Goal: Task Accomplishment & Management: Complete application form

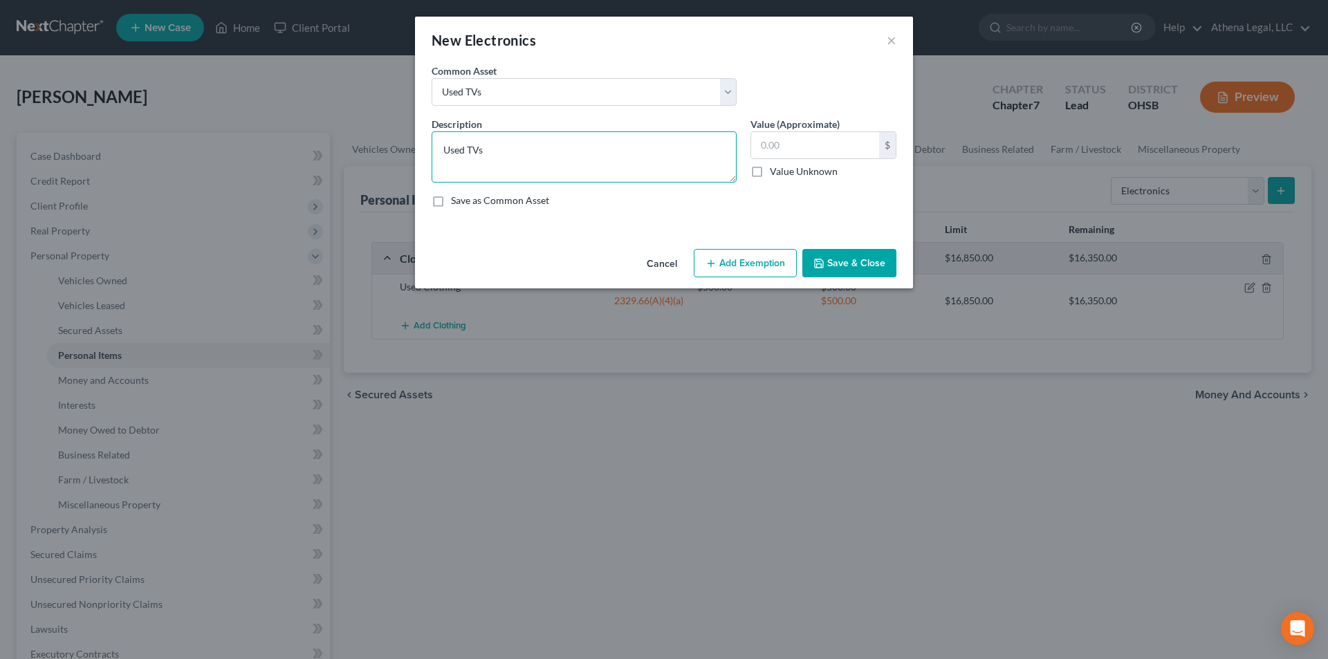
click at [442, 146] on textarea "Used TVs" at bounding box center [584, 156] width 305 height 51
type textarea "2 Used TVs"
click at [845, 156] on input "text" at bounding box center [815, 145] width 128 height 26
click at [770, 141] on input "text" at bounding box center [815, 145] width 128 height 26
type input "450"
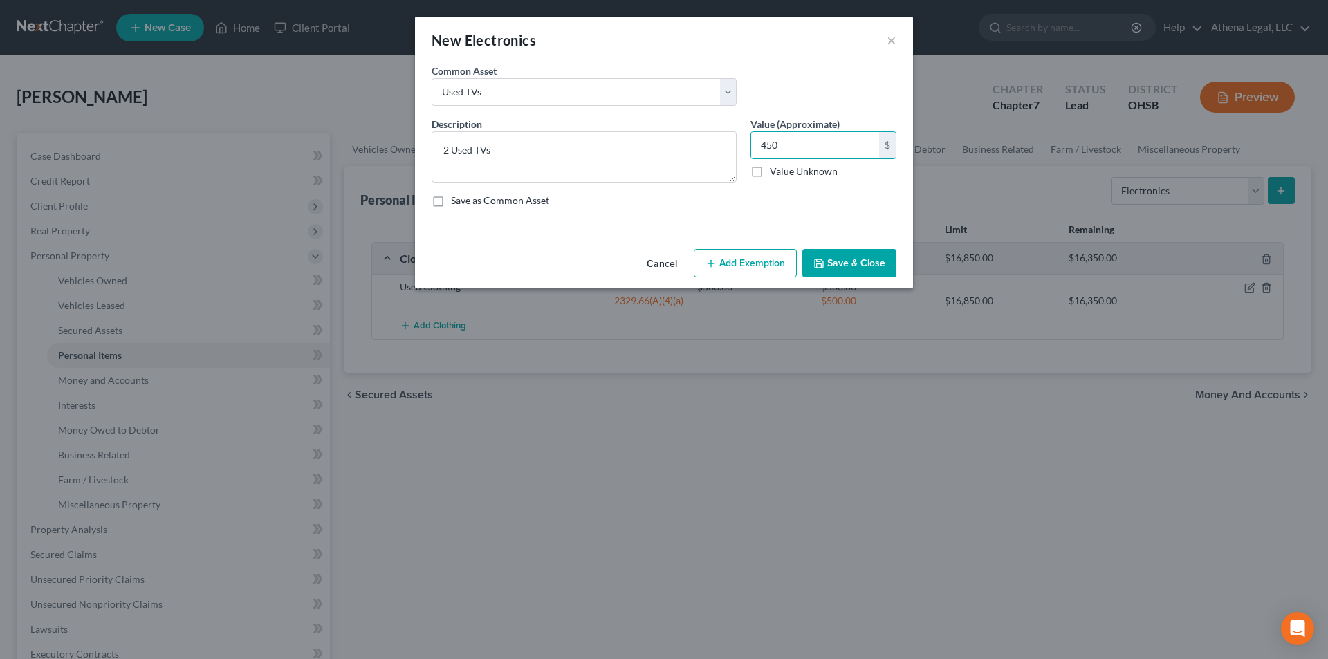
click at [738, 264] on button "Add Exemption" at bounding box center [745, 263] width 103 height 29
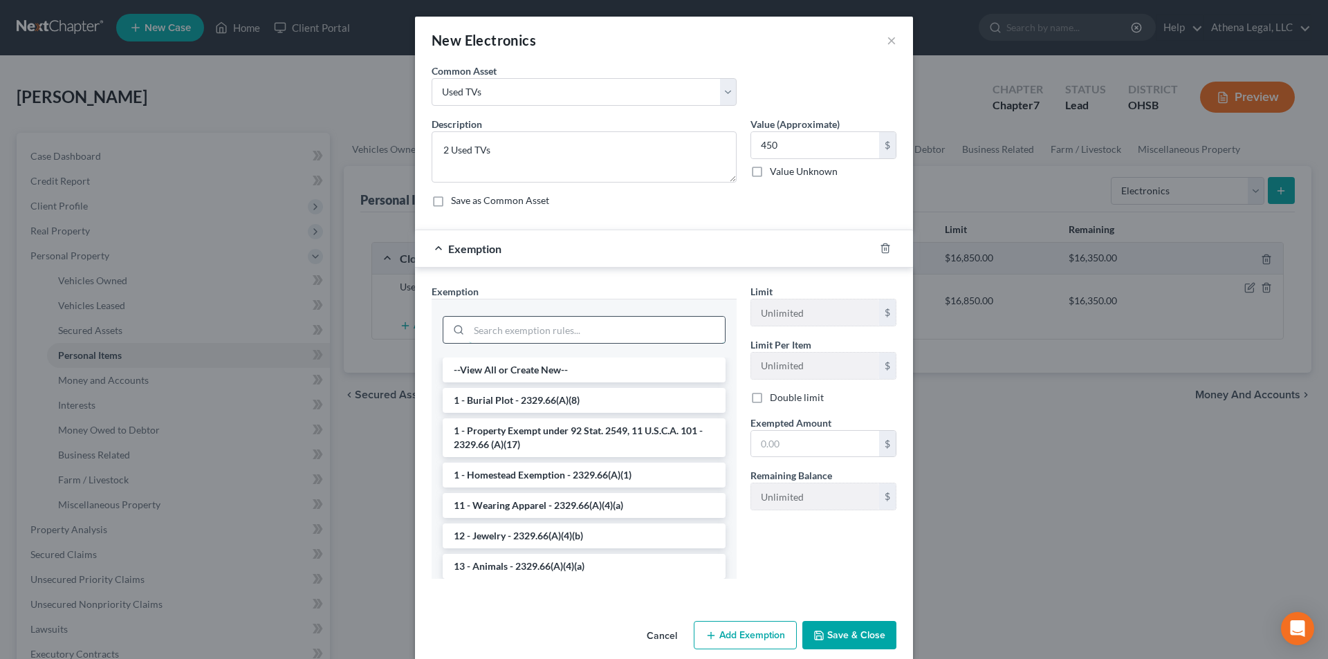
click at [562, 329] on input "search" at bounding box center [597, 330] width 256 height 26
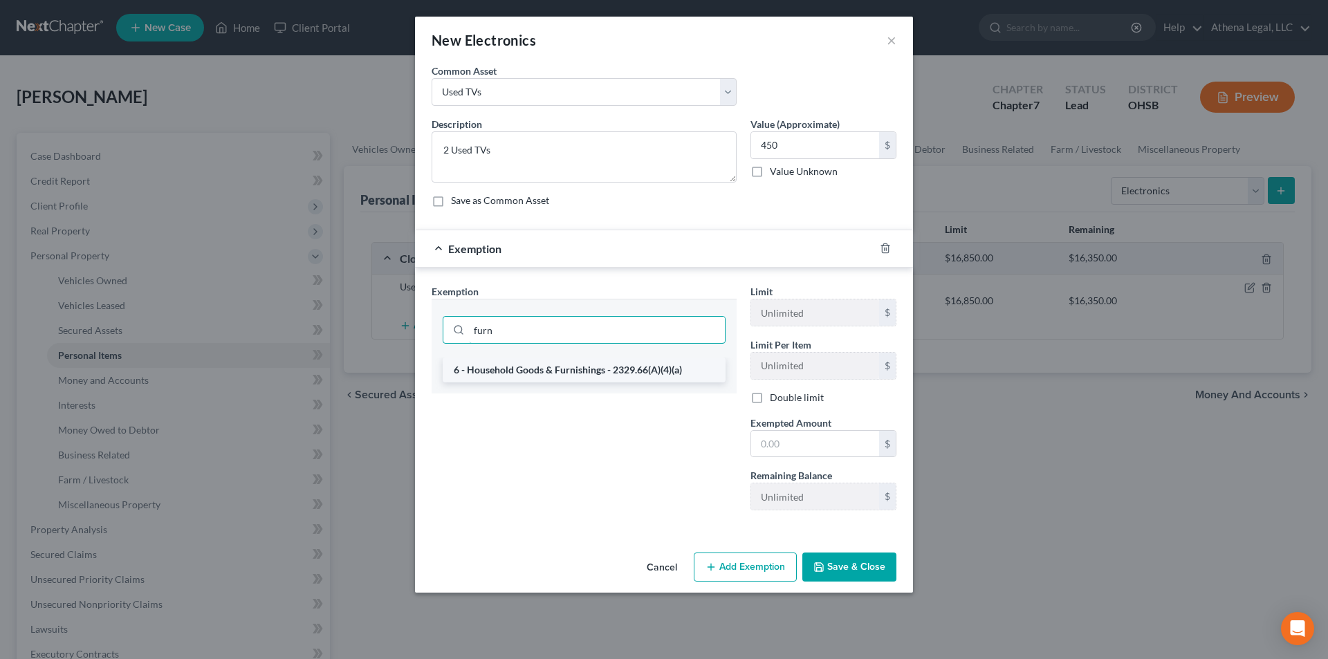
type input "furn"
click at [583, 374] on li "6 - Household Goods & Furnishings - 2329.66(A)(4)(a)" at bounding box center [584, 370] width 283 height 25
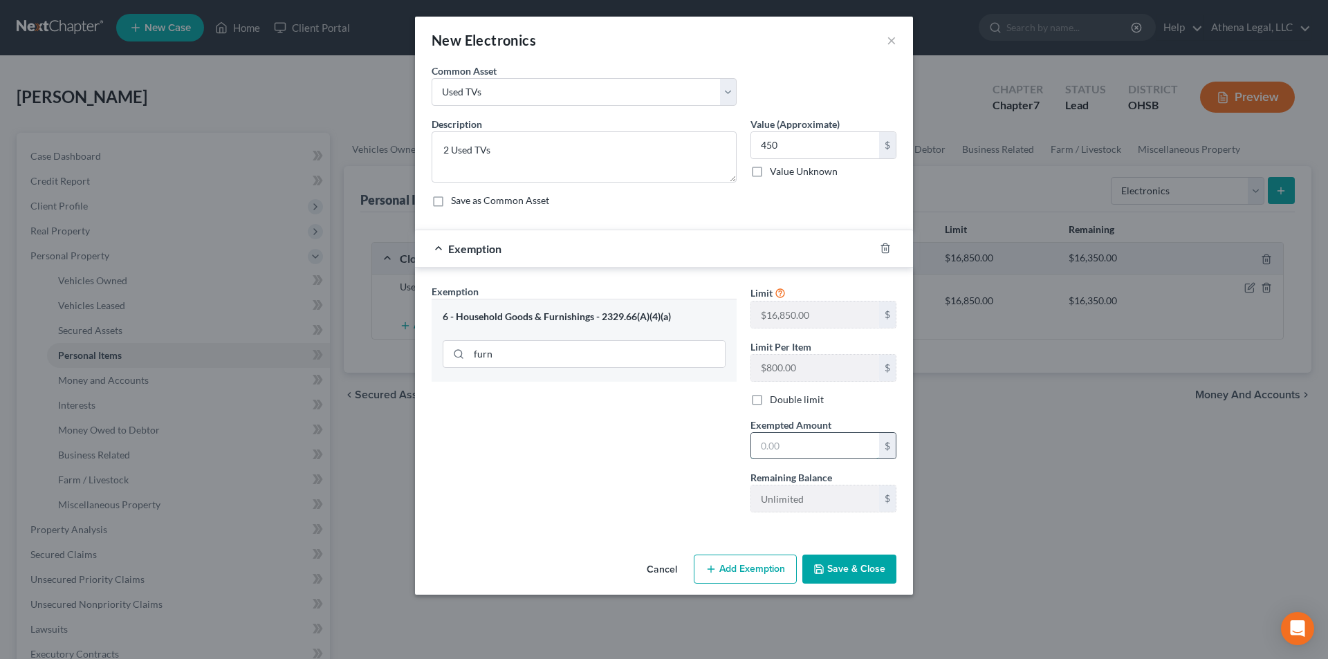
click at [838, 442] on input "text" at bounding box center [815, 446] width 128 height 26
type input "450"
drag, startPoint x: 596, startPoint y: 471, endPoint x: 696, endPoint y: 481, distance: 100.1
click at [596, 471] on div "Exemption Set must be selected for CA. Exemption * 6 - Household Goods & Furnis…" at bounding box center [584, 403] width 319 height 239
click at [833, 569] on button "Save & Close" at bounding box center [849, 569] width 94 height 29
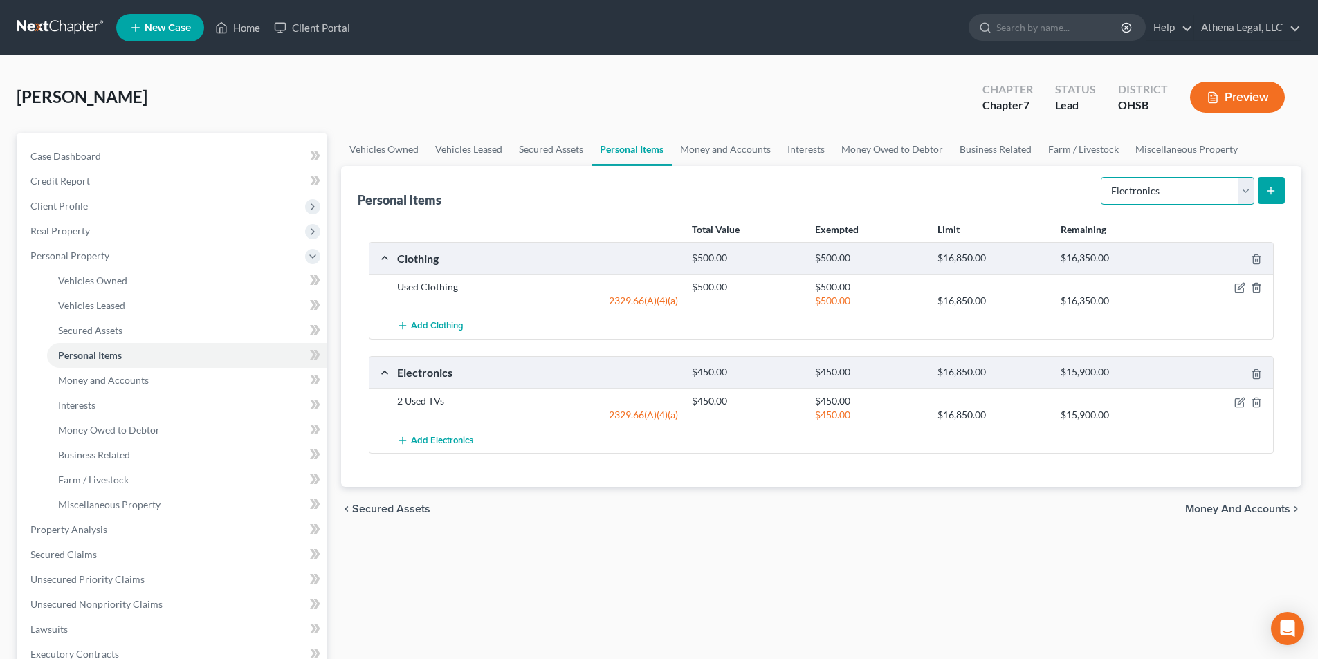
click at [1165, 194] on select "Select Item Type Clothing Collectibles Of Value Electronics Firearms Household …" at bounding box center [1177, 191] width 154 height 28
click at [1102, 177] on select "Select Item Type Clothing Collectibles Of Value Electronics Firearms Household …" at bounding box center [1177, 191] width 154 height 28
click at [1244, 193] on select "Select Item Type Clothing Collectibles Of Value Electronics Firearms Household …" at bounding box center [1177, 191] width 154 height 28
select select "household_goods"
click at [1102, 177] on select "Select Item Type Clothing Collectibles Of Value Electronics Firearms Household …" at bounding box center [1177, 191] width 154 height 28
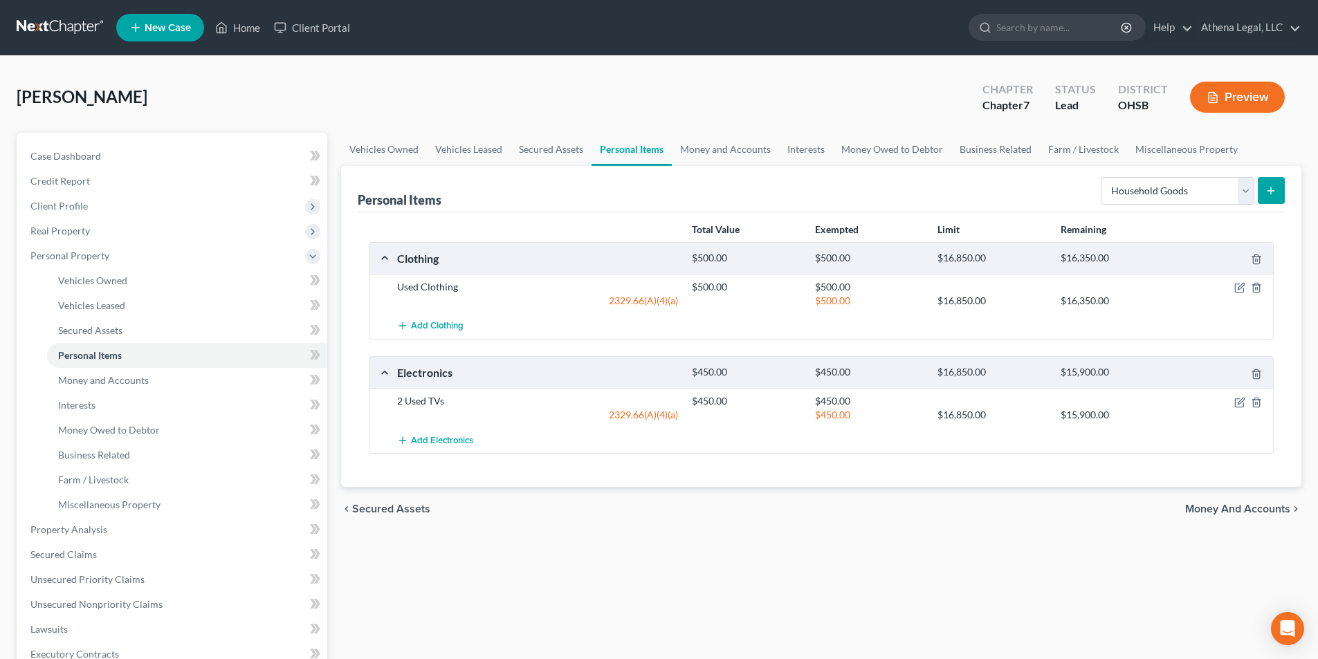
click at [1267, 193] on icon "submit" at bounding box center [1270, 190] width 11 height 11
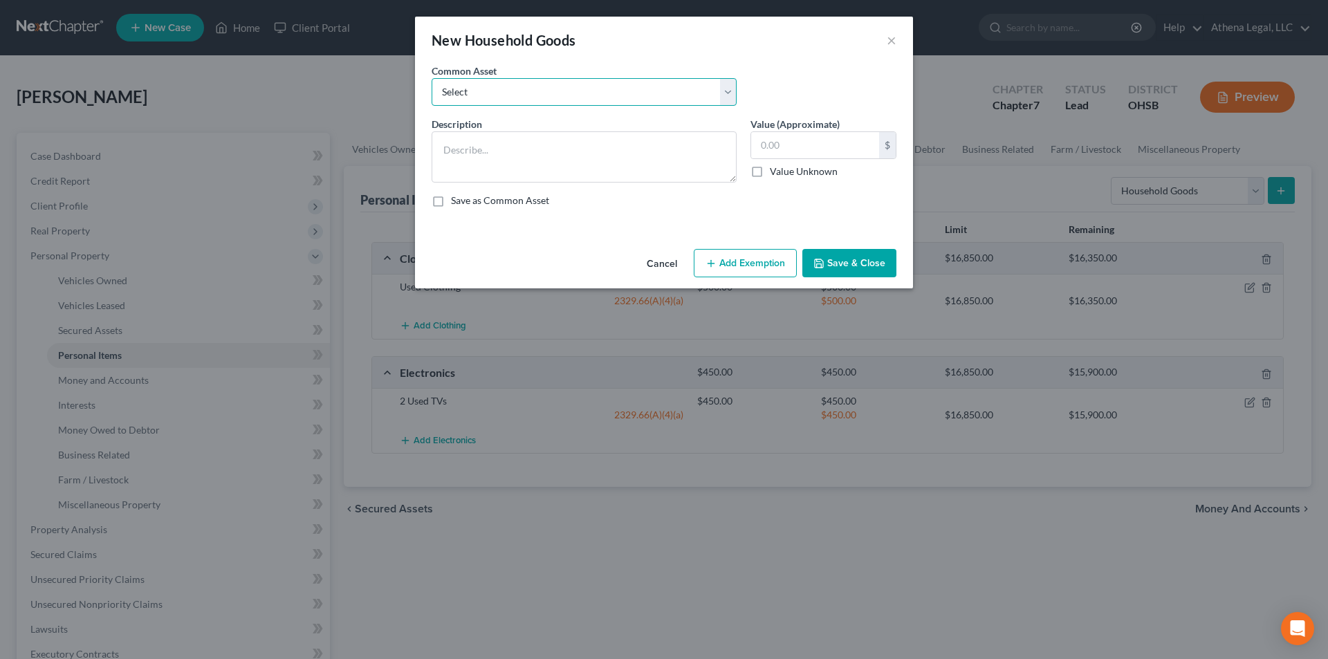
click at [702, 94] on select "Select Used Furniture" at bounding box center [584, 92] width 305 height 28
select select "0"
click at [432, 78] on select "Select Used Furniture" at bounding box center [584, 92] width 305 height 28
type textarea "Used Furniture"
click at [818, 140] on input "text" at bounding box center [815, 145] width 128 height 26
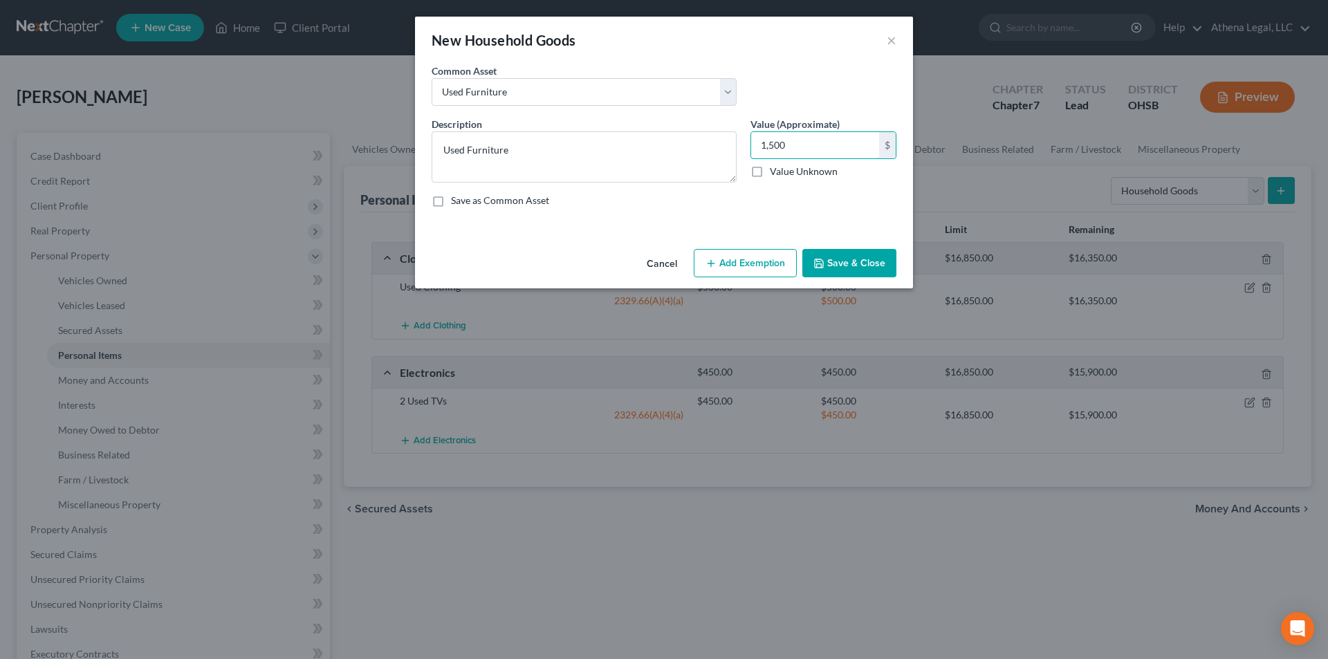
type input "1,500"
click at [755, 259] on button "Add Exemption" at bounding box center [745, 263] width 103 height 29
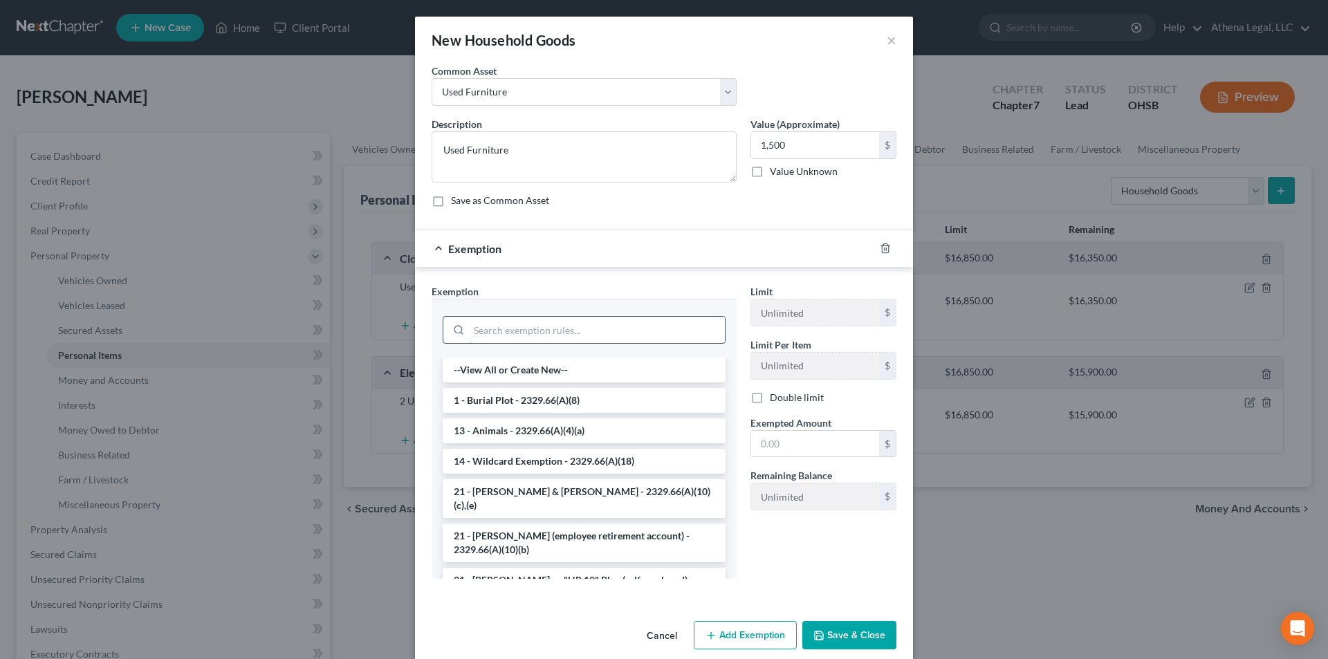
click at [580, 332] on input "search" at bounding box center [597, 330] width 256 height 26
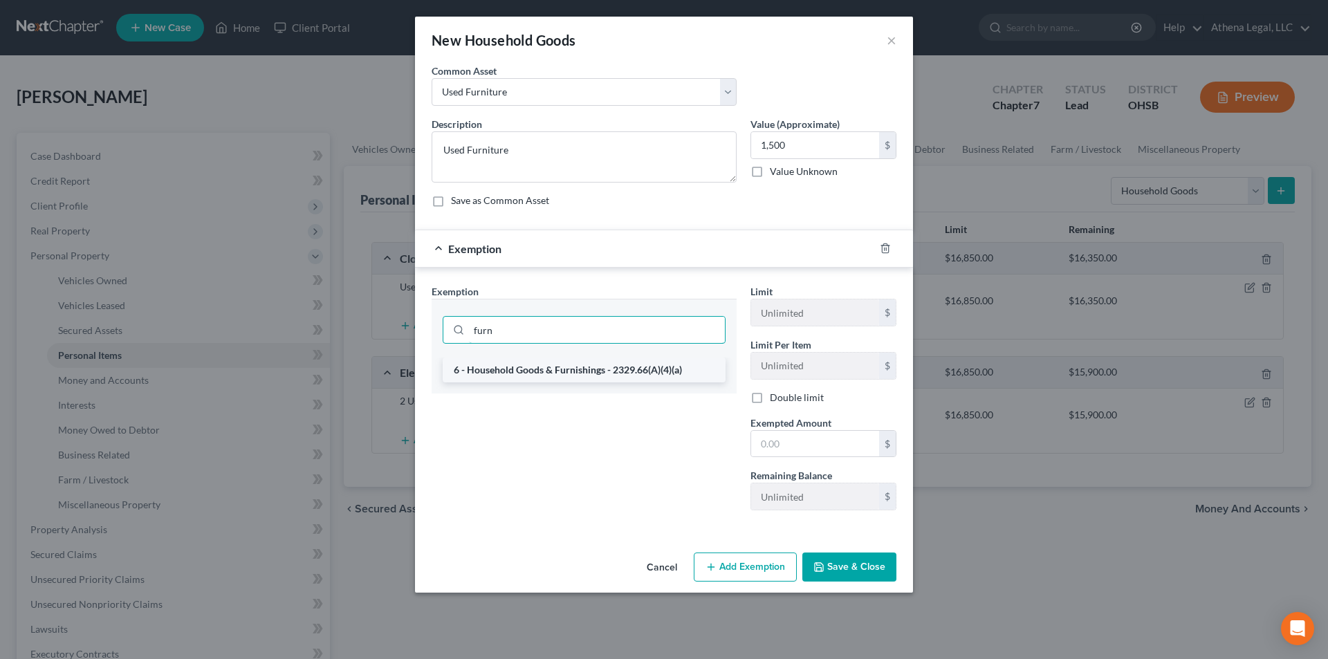
type input "furn"
click at [557, 374] on li "6 - Household Goods & Furnishings - 2329.66(A)(4)(a)" at bounding box center [584, 370] width 283 height 25
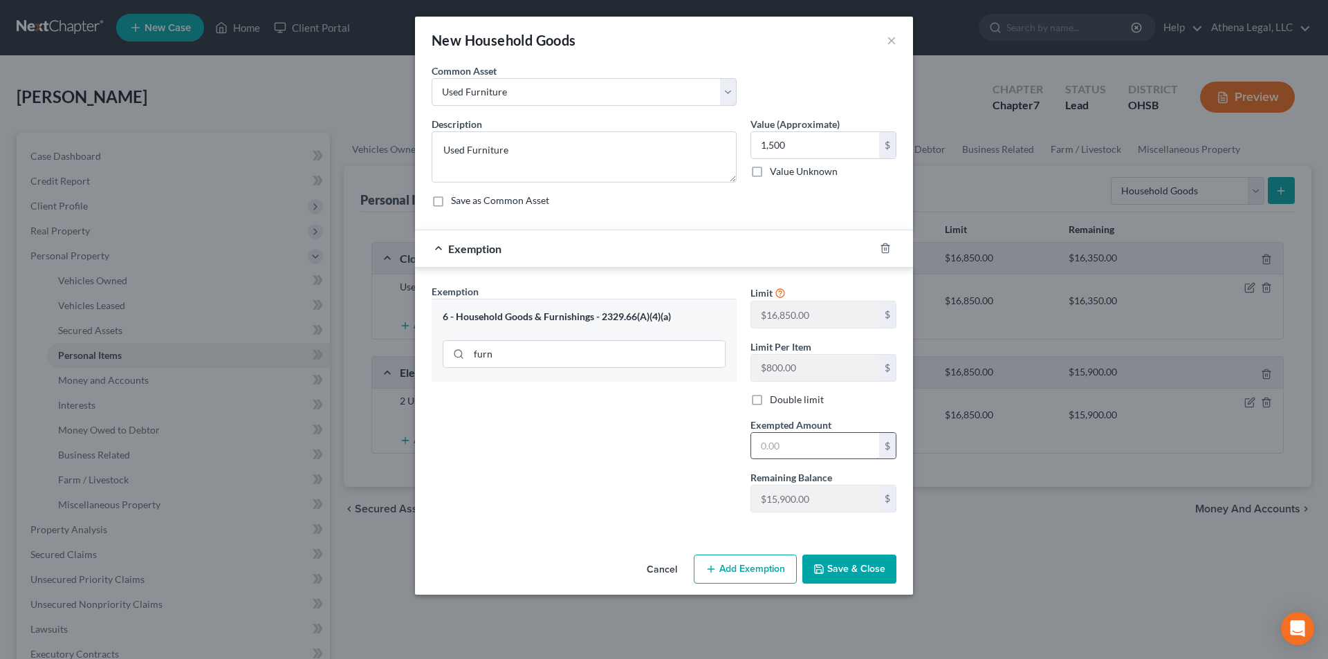
click at [813, 440] on input "text" at bounding box center [815, 446] width 128 height 26
type input "1,500"
click at [644, 396] on div "Exemption Set must be selected for CA. Exemption * 6 - Household Goods & Furnis…" at bounding box center [584, 403] width 319 height 239
click at [835, 568] on button "Save & Close" at bounding box center [849, 569] width 94 height 29
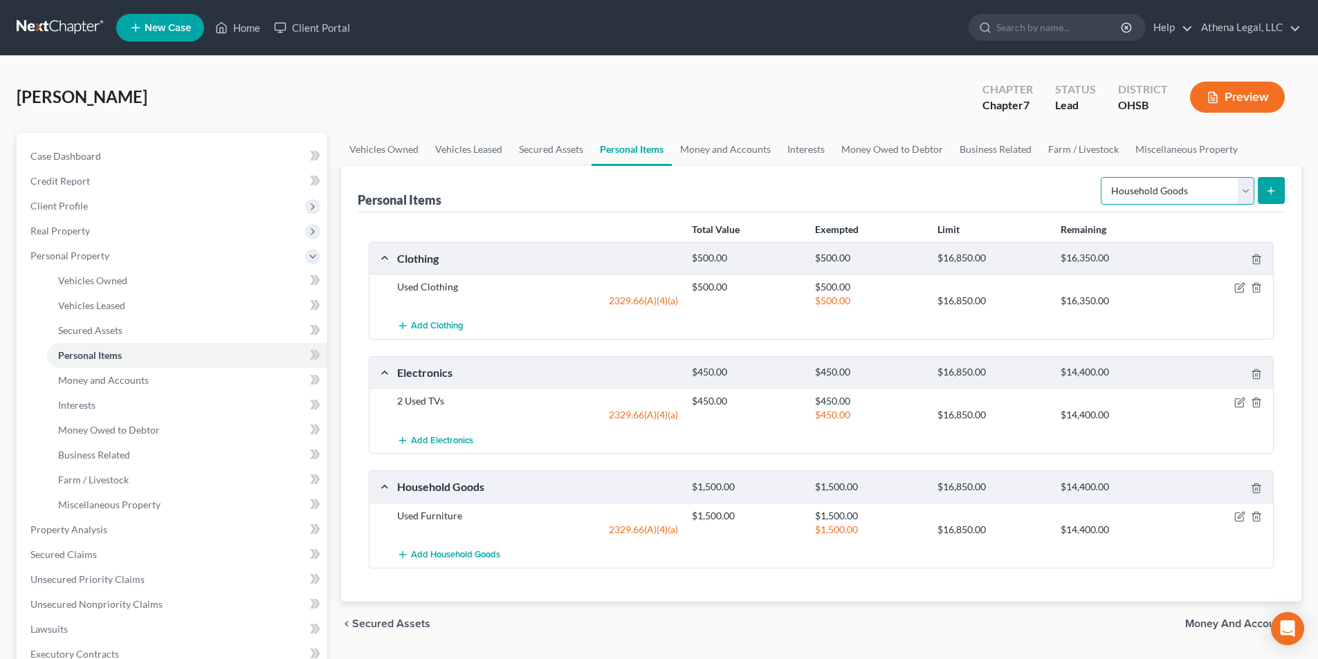
click at [1145, 200] on select "Select Item Type Clothing Collectibles Of Value Electronics Firearms Household …" at bounding box center [1177, 191] width 154 height 28
select select "jewelry"
click at [1102, 177] on select "Select Item Type Clothing Collectibles Of Value Electronics Firearms Household …" at bounding box center [1177, 191] width 154 height 28
click at [1262, 196] on button "submit" at bounding box center [1270, 190] width 27 height 27
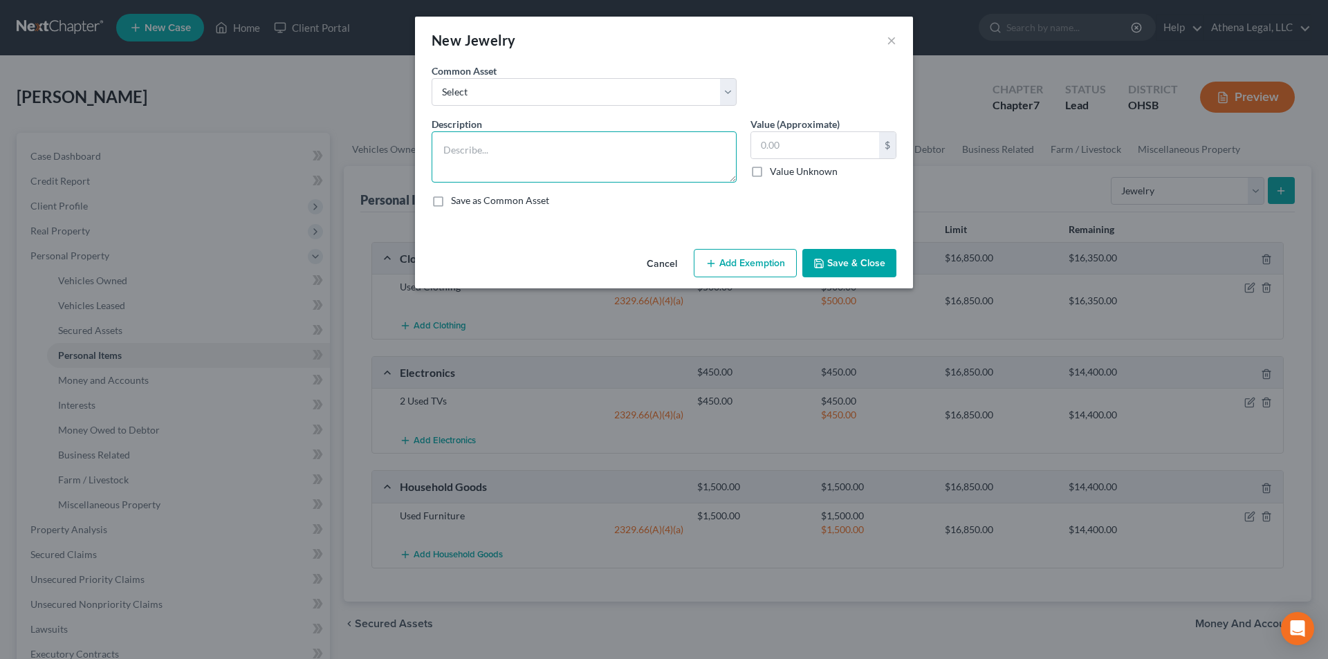
click at [474, 147] on textarea at bounding box center [584, 156] width 305 height 51
type textarea "E"
type textarea "2"
type textarea "4 Sets of Earrings"
click at [802, 136] on input "text" at bounding box center [815, 145] width 128 height 26
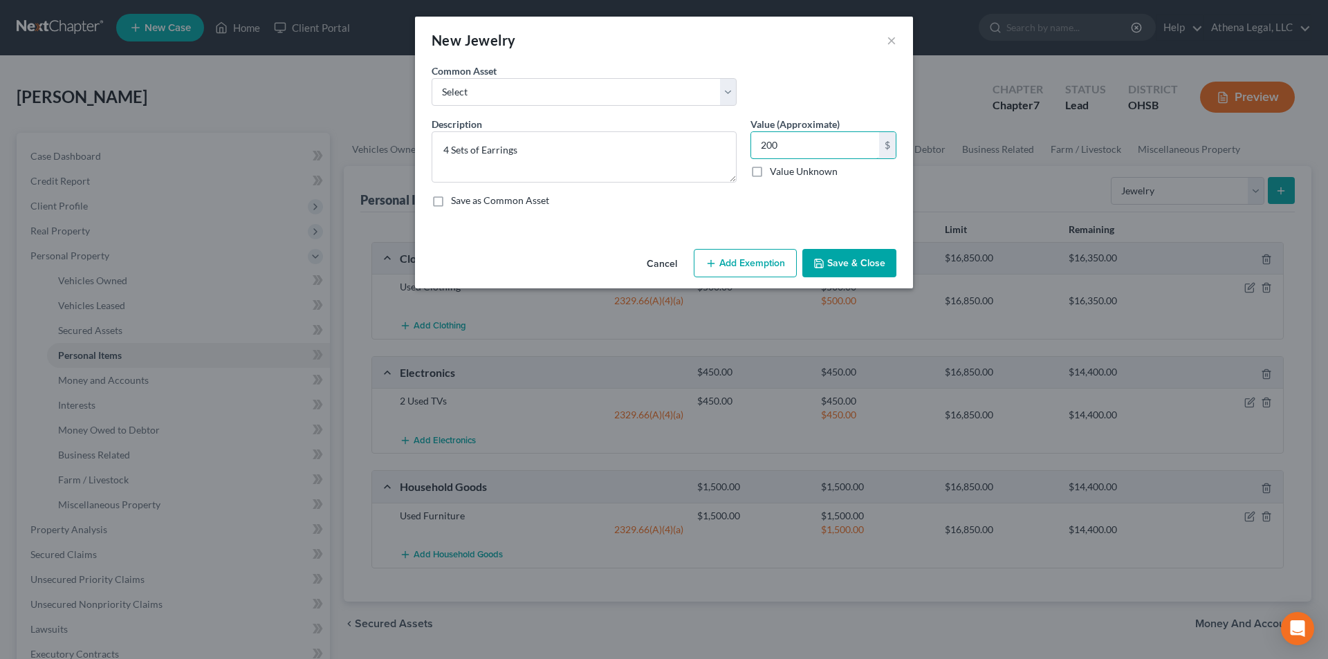
type input "200"
click at [785, 269] on button "Add Exemption" at bounding box center [745, 263] width 103 height 29
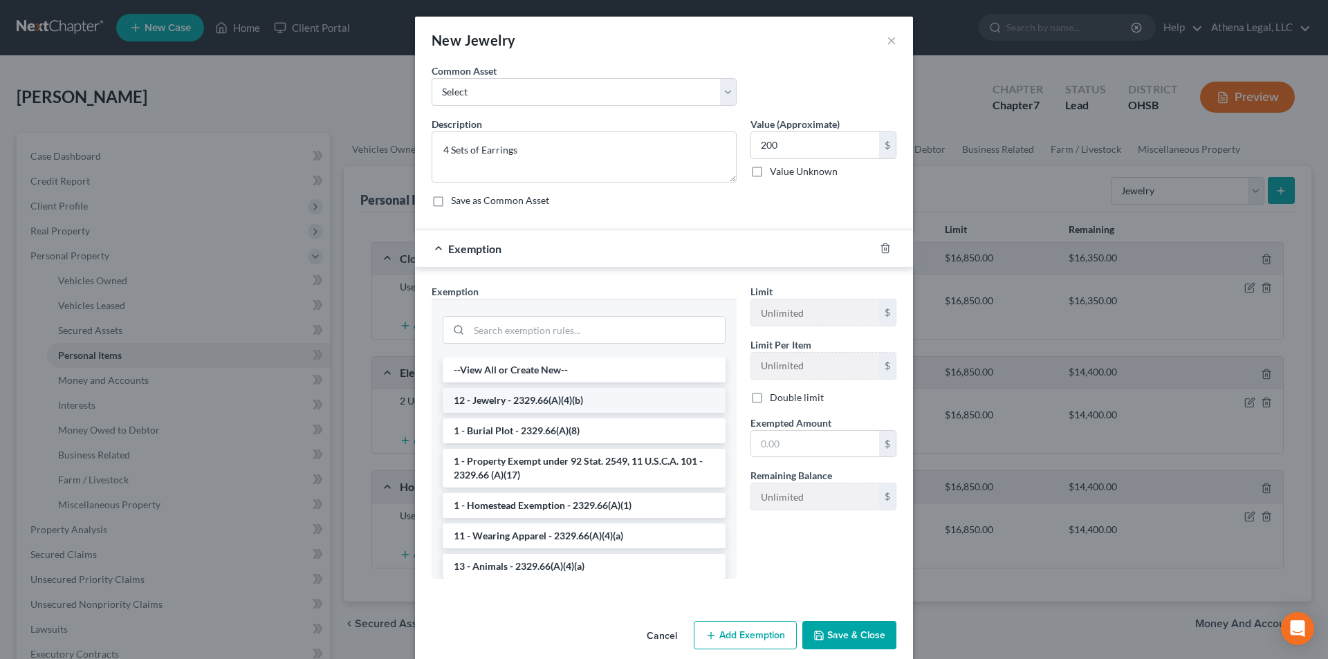
click at [534, 405] on li "12 - Jewelry - 2329.66(A)(4)(b)" at bounding box center [584, 400] width 283 height 25
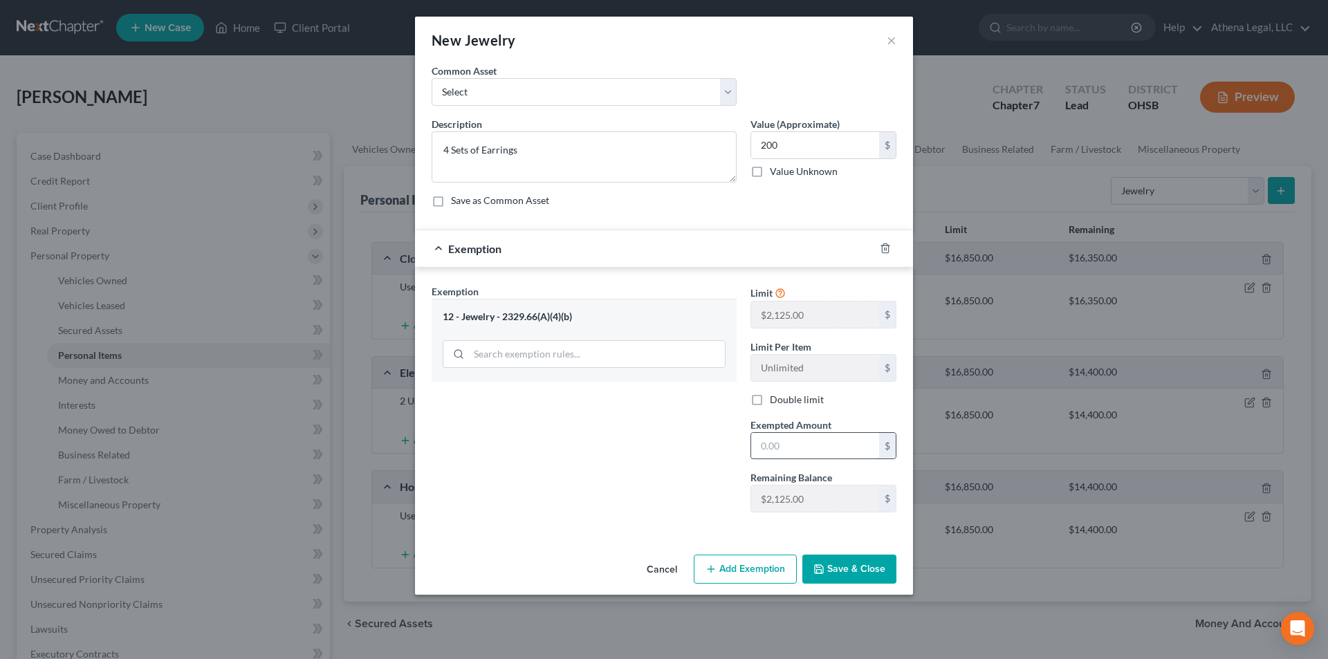
click at [819, 443] on input "text" at bounding box center [815, 446] width 128 height 26
type input "200"
click at [659, 474] on div "Exemption Set must be selected for CA. Exemption * 12 - Jewelry - 2329.66(A)(4)…" at bounding box center [584, 403] width 319 height 239
click at [863, 575] on button "Save & Close" at bounding box center [849, 569] width 94 height 29
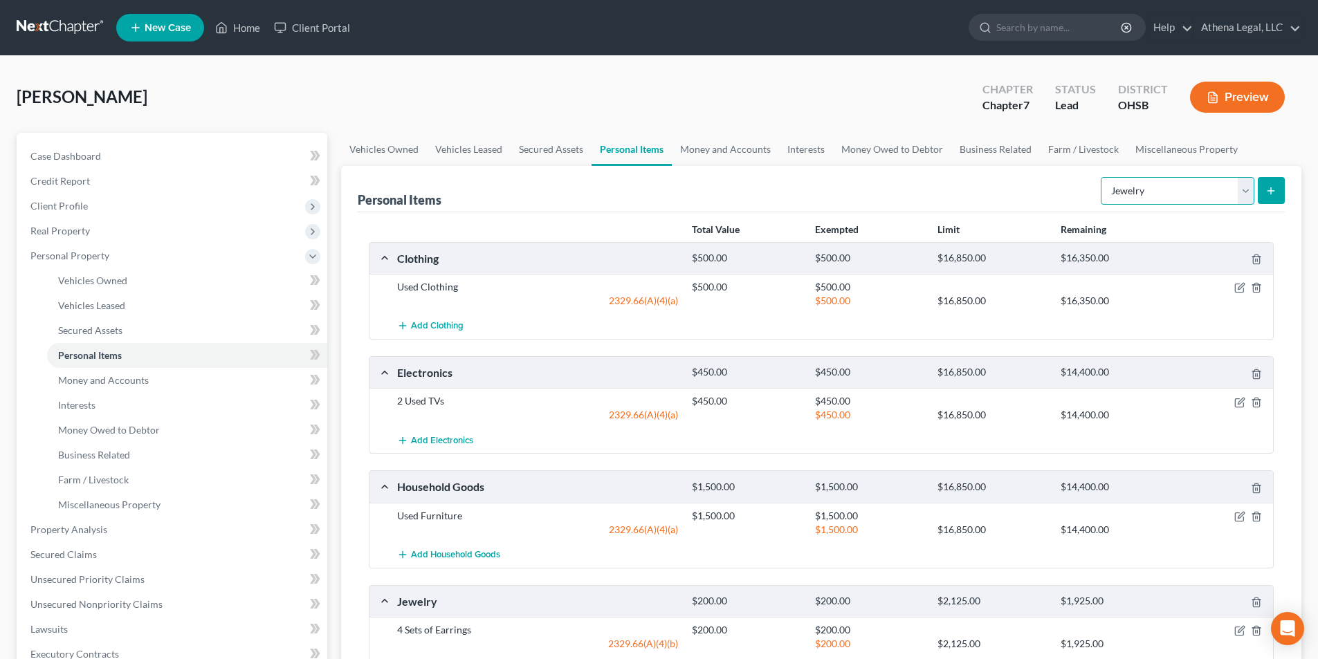
click at [1143, 192] on select "Select Item Type Clothing Collectibles Of Value Electronics Firearms Household …" at bounding box center [1177, 191] width 154 height 28
click at [892, 201] on div "Personal Items Select Item Type Clothing Collectibles Of Value Electronics Fire…" at bounding box center [821, 189] width 927 height 46
click at [701, 155] on link "Money and Accounts" at bounding box center [725, 149] width 107 height 33
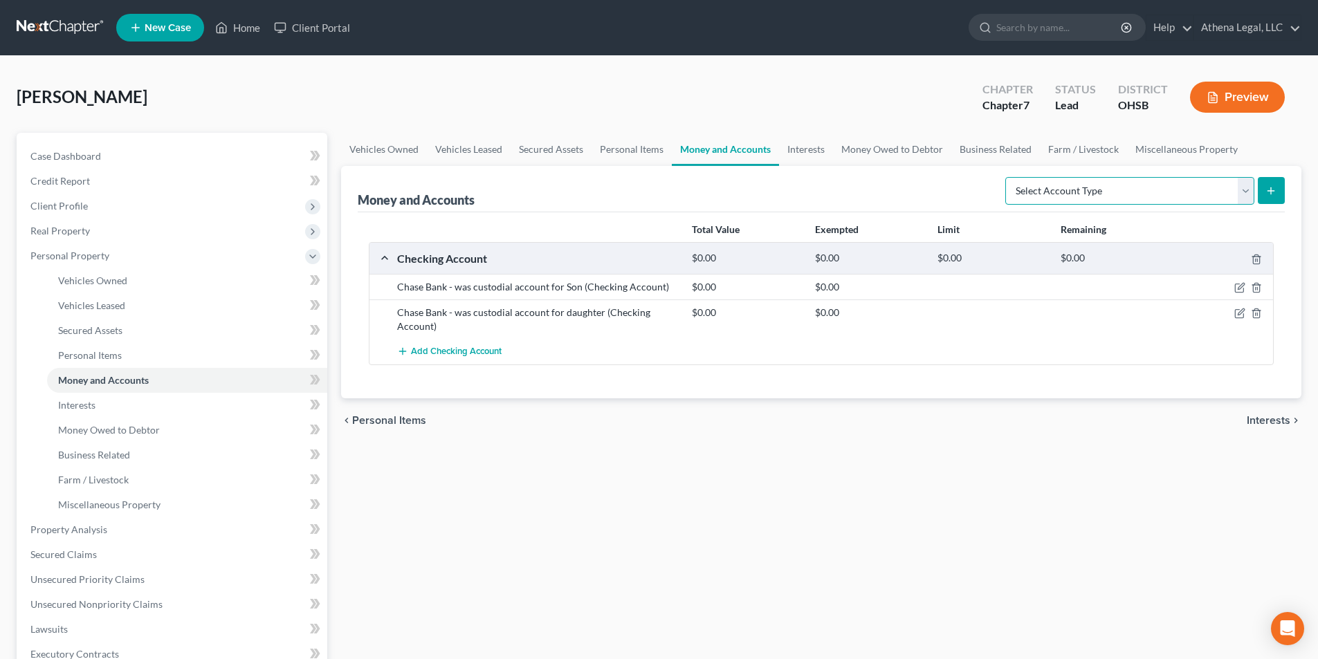
click at [1181, 194] on select "Select Account Type Brokerage Cash on Hand Certificates of Deposit Checking Acc…" at bounding box center [1129, 191] width 249 height 28
click at [1237, 287] on icon "button" at bounding box center [1239, 287] width 11 height 11
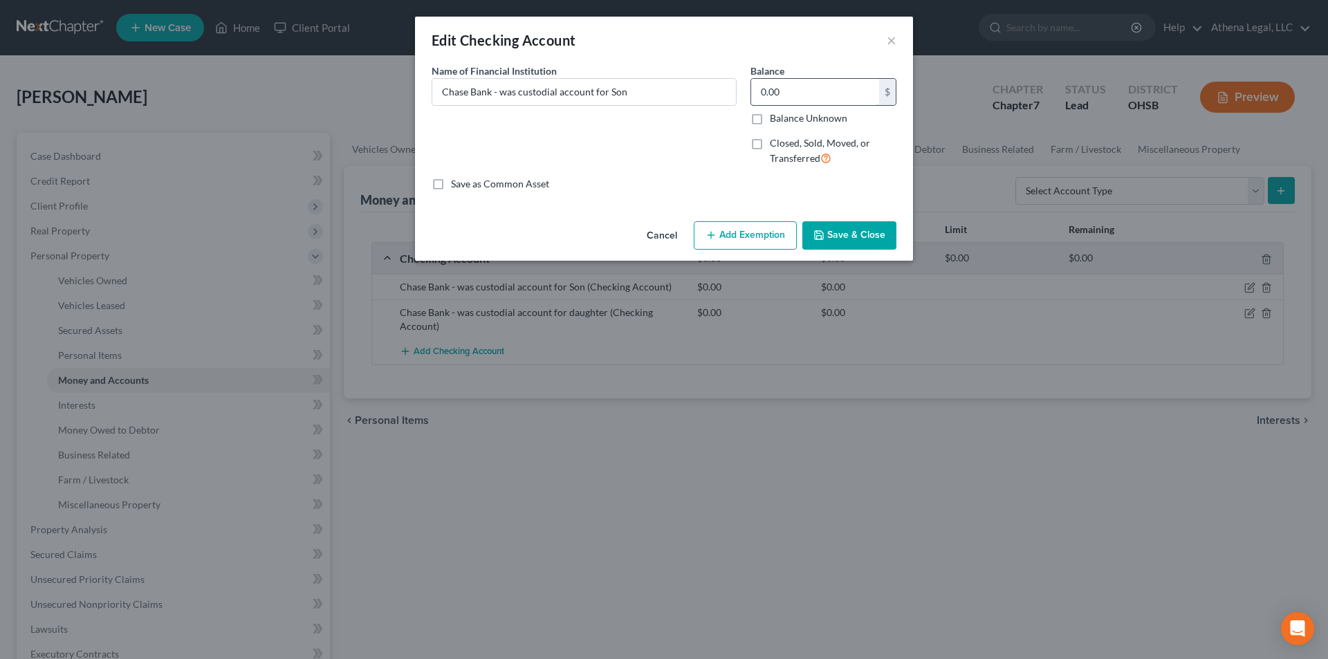
click at [837, 85] on input "0.00" at bounding box center [815, 92] width 128 height 26
type input "9"
click at [754, 229] on button "Add Exemption" at bounding box center [745, 235] width 103 height 29
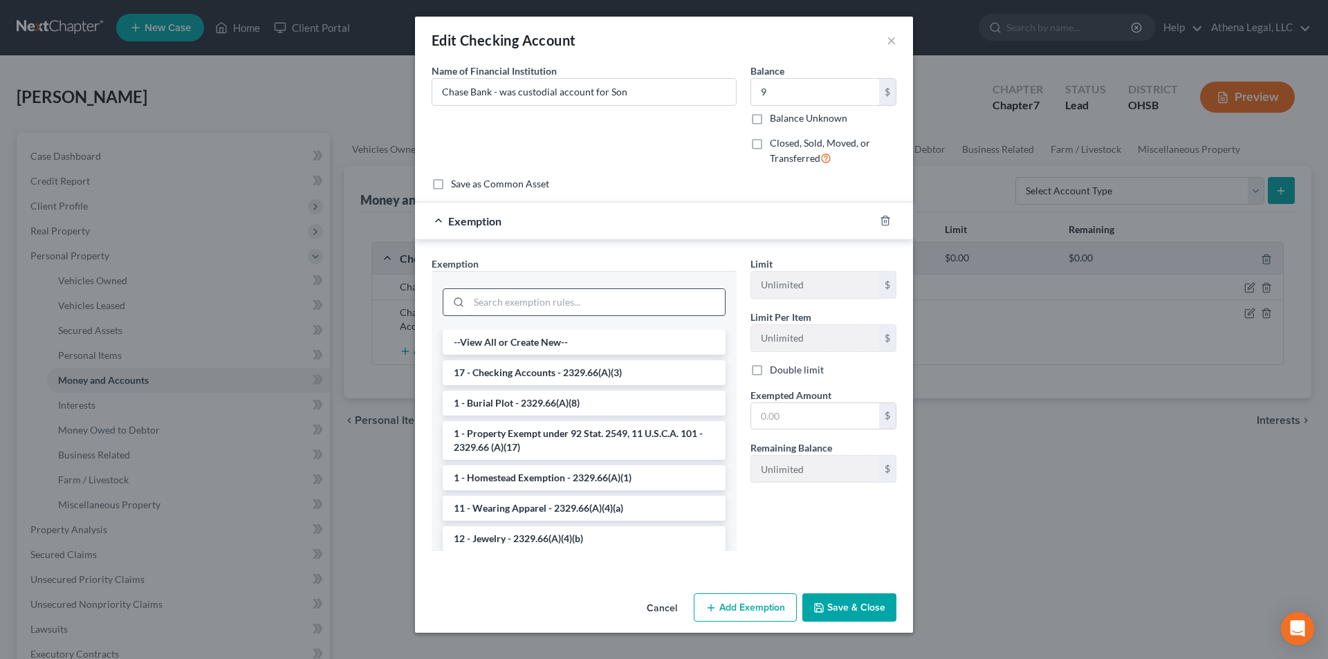
click at [540, 299] on input "search" at bounding box center [597, 302] width 256 height 26
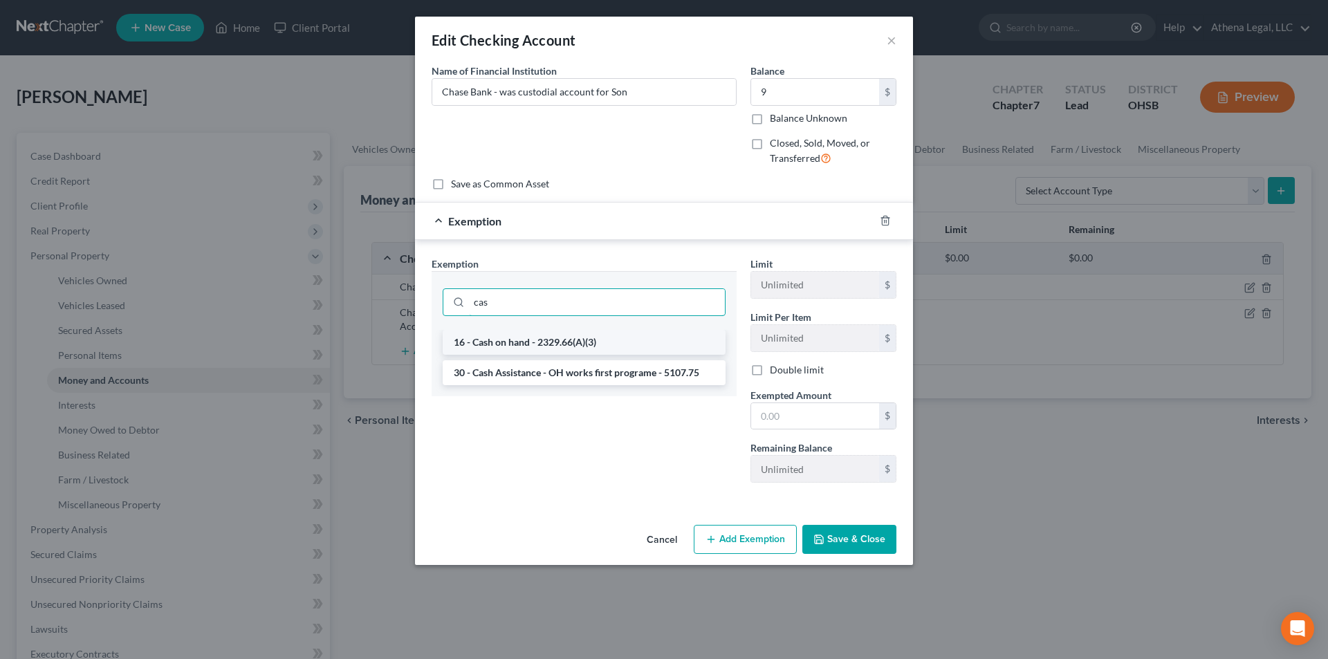
type input "cas"
click at [518, 342] on li "16 - Cash on hand - 2329.66(A)(3)" at bounding box center [584, 342] width 283 height 25
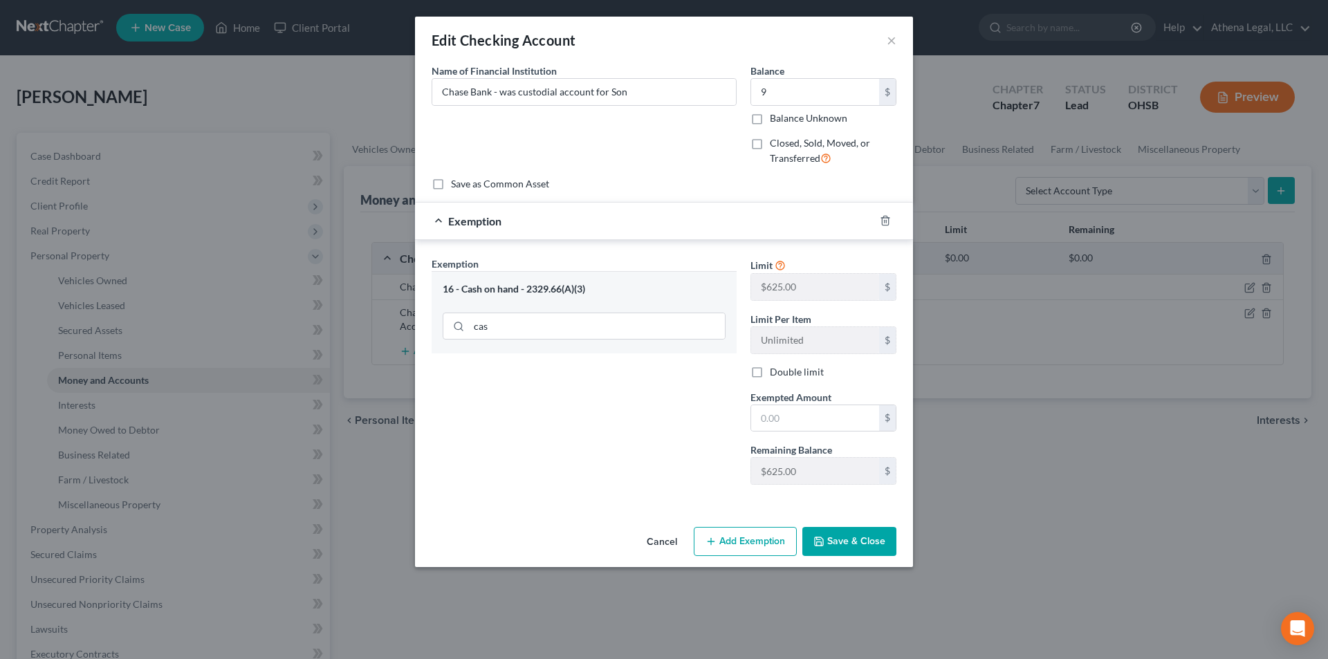
click at [853, 536] on button "Save & Close" at bounding box center [849, 541] width 94 height 29
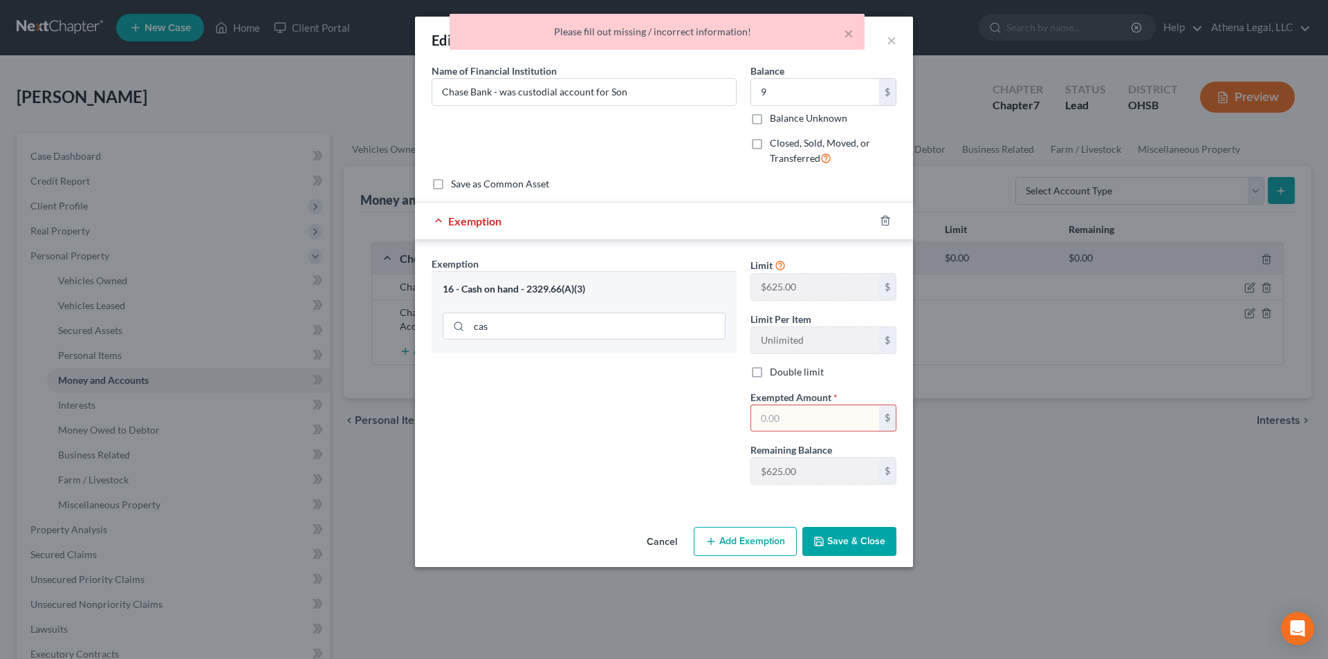
drag, startPoint x: 793, startPoint y: 423, endPoint x: 831, endPoint y: 424, distance: 38.0
click at [793, 423] on input "text" at bounding box center [815, 418] width 128 height 26
type input "9"
click at [688, 409] on div "Exemption Set must be selected for CA. Exemption * 16 - Cash on hand - 2329.66(…" at bounding box center [584, 376] width 319 height 239
click at [834, 542] on button "Save & Close" at bounding box center [849, 541] width 94 height 29
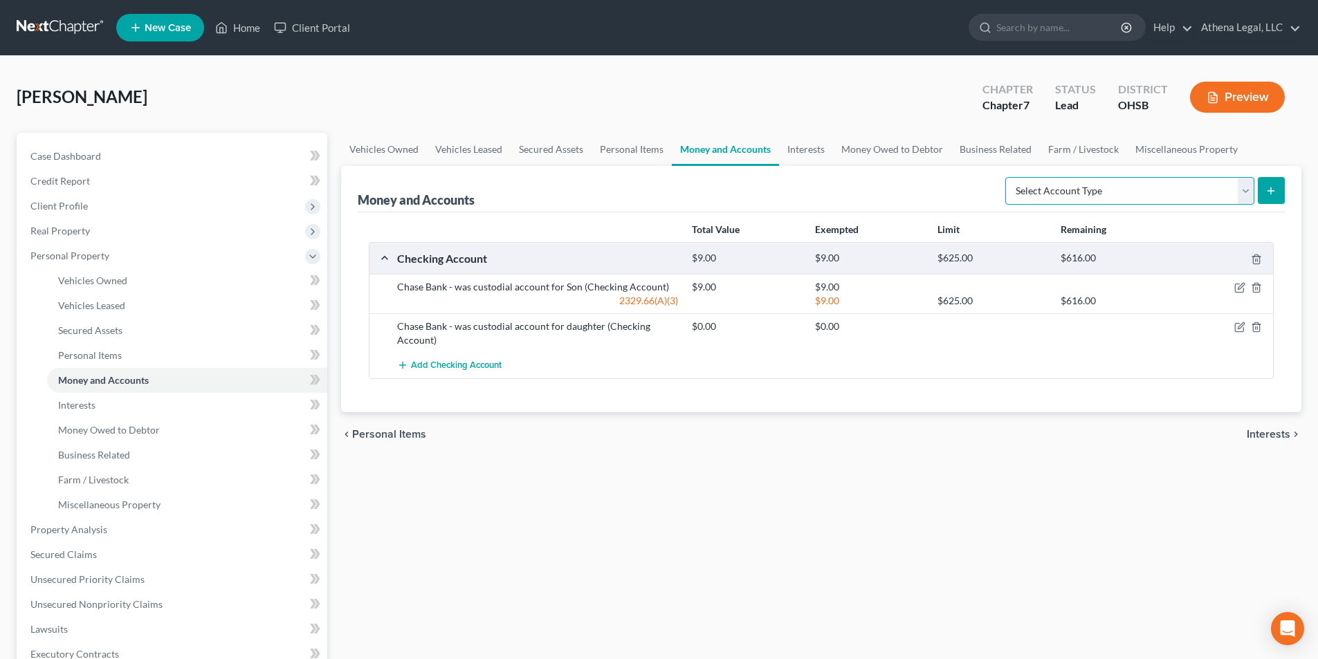
click at [1174, 195] on select "Select Account Type Brokerage Cash on Hand Certificates of Deposit Checking Acc…" at bounding box center [1129, 191] width 249 height 28
select select "checking"
click at [1008, 177] on select "Select Account Type Brokerage Cash on Hand Certificates of Deposit Checking Acc…" at bounding box center [1129, 191] width 249 height 28
click at [1269, 192] on icon "submit" at bounding box center [1270, 190] width 11 height 11
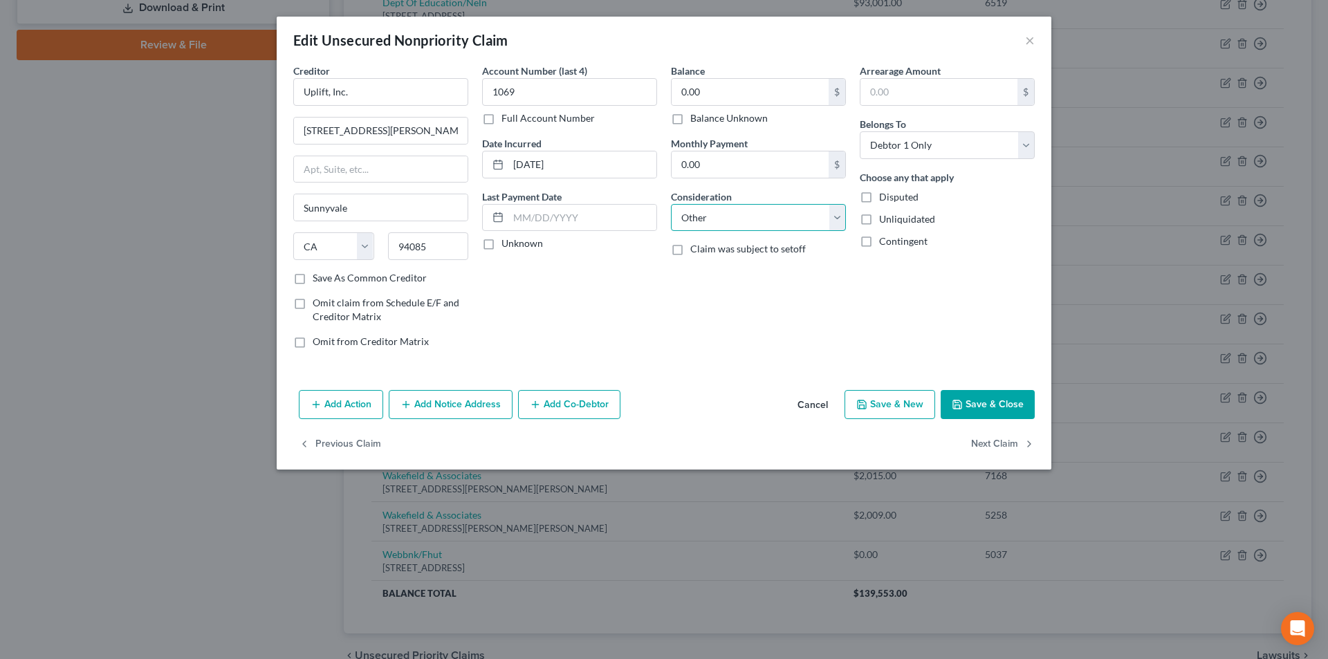
click at [671, 204] on select "Select Cable / Satellite Services Collection Agency Credit Card Debt Debt Couns…" at bounding box center [758, 218] width 175 height 28
click at [739, 275] on input "text" at bounding box center [759, 270] width 174 height 26
type input "Notice"
click at [986, 356] on div "Arrearage Amount $ Belongs To * Select Debtor 1 Only Debtor 2 Only Debtor 1 And…" at bounding box center [947, 212] width 189 height 296
click at [996, 406] on button "Save & Close" at bounding box center [988, 404] width 94 height 29
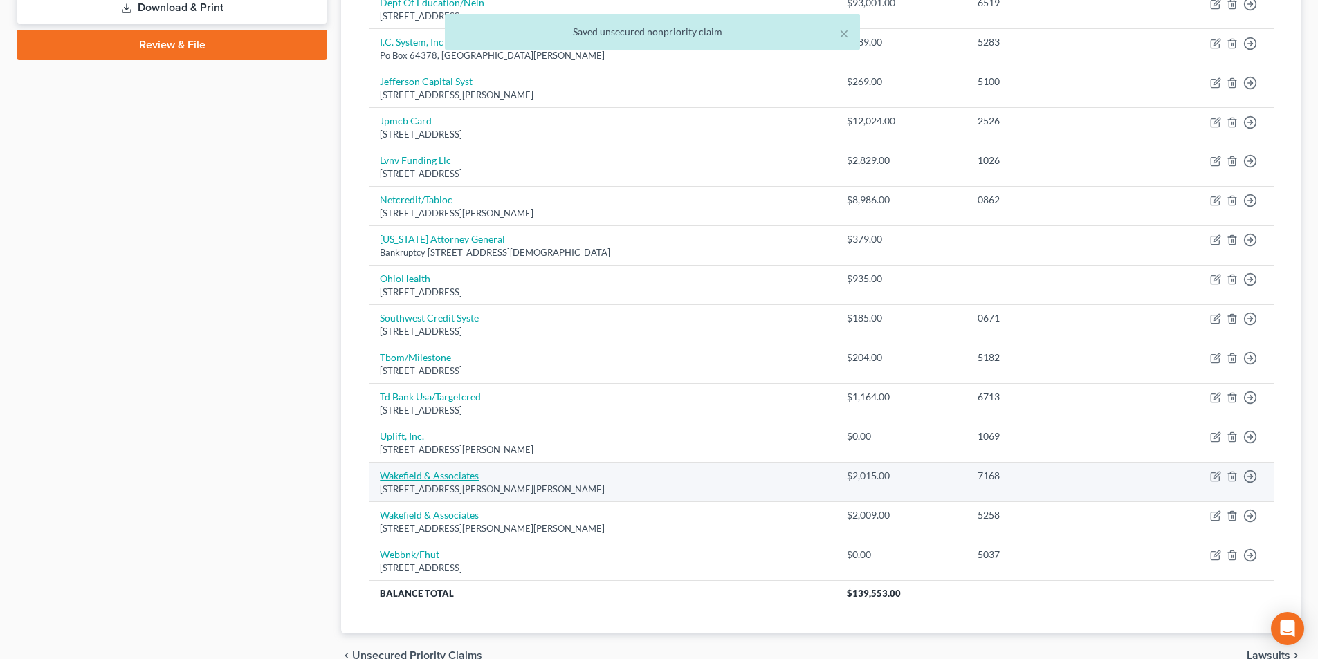
click at [461, 477] on link "Wakefield & Associates" at bounding box center [429, 476] width 99 height 12
select select "44"
select select "1"
select select "0"
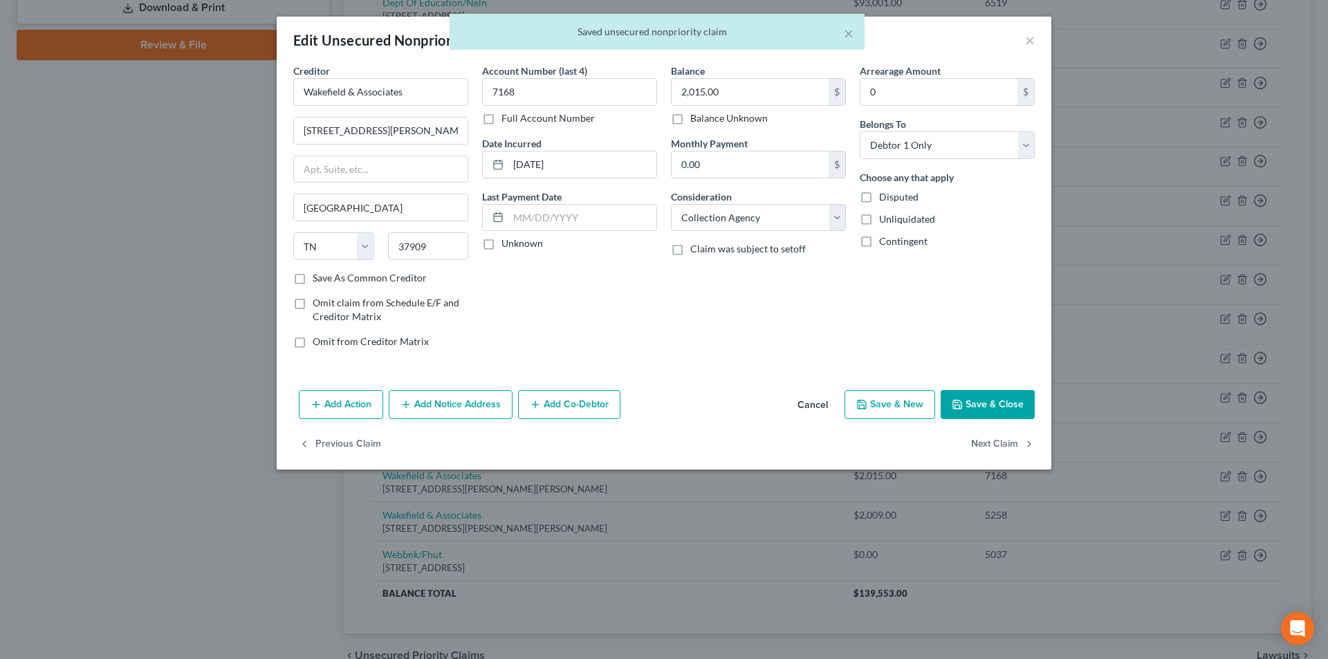
click at [1013, 400] on button "Save & Close" at bounding box center [988, 404] width 94 height 29
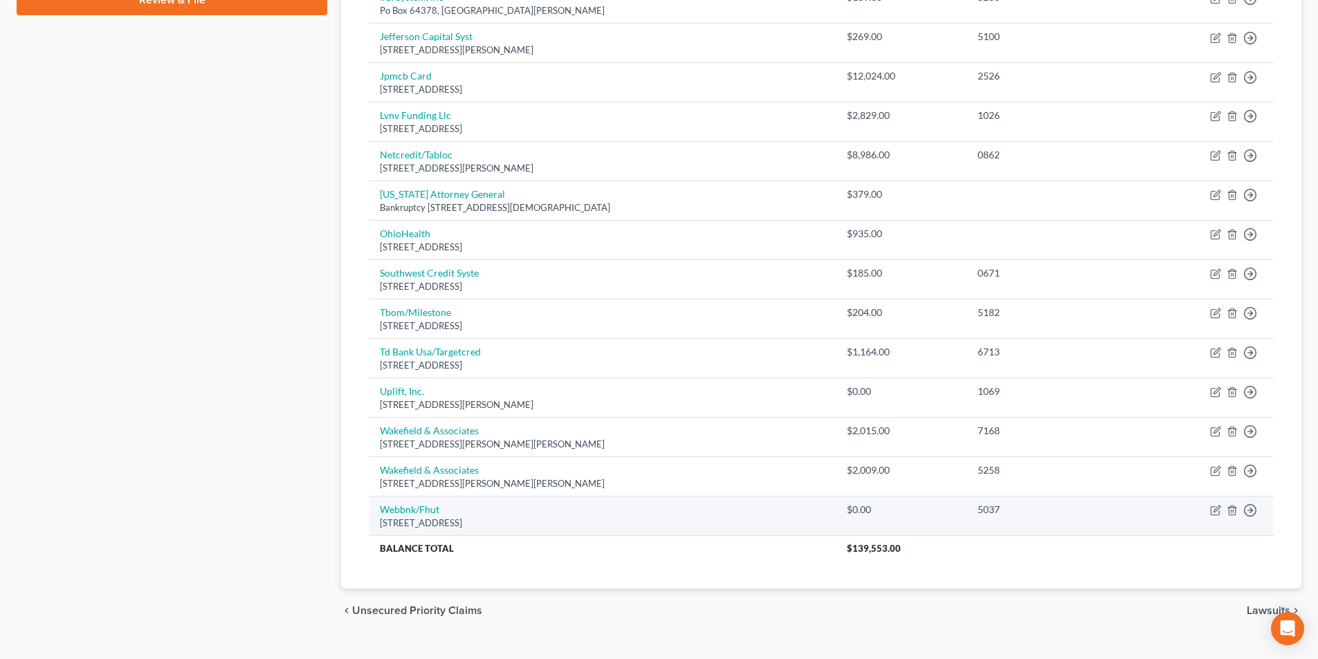
scroll to position [694, 0]
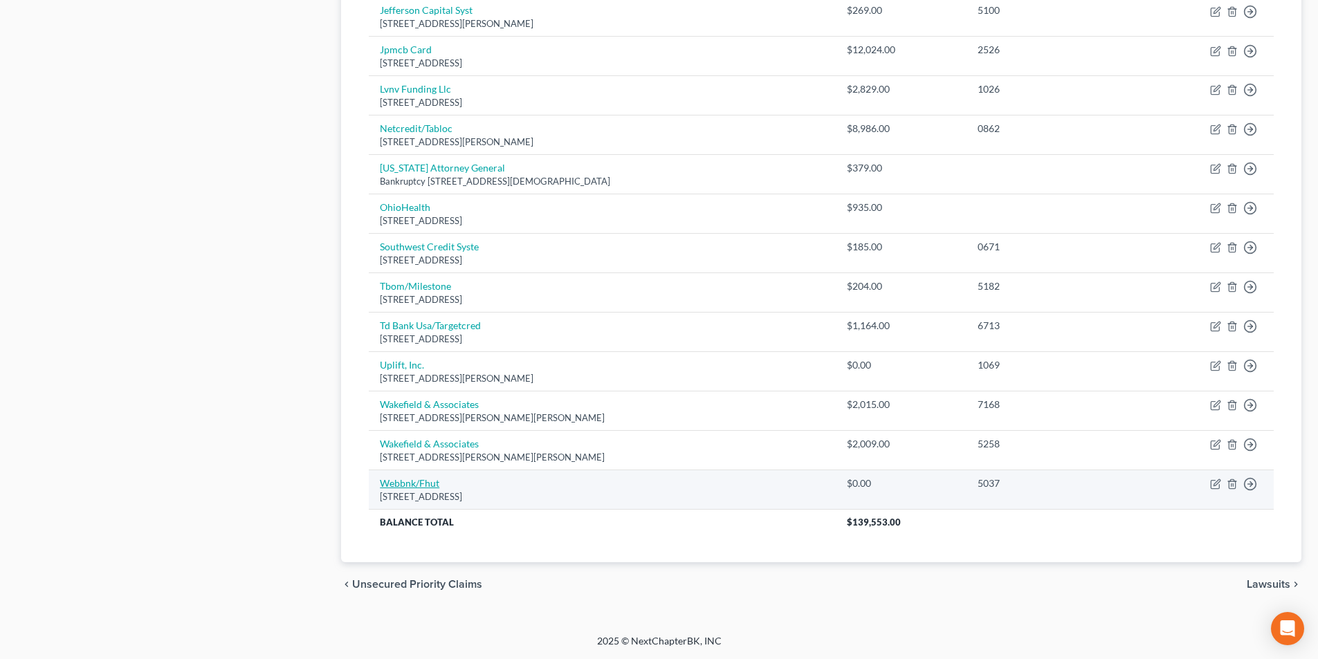
click at [424, 485] on link "Webbnk/Fhut" at bounding box center [409, 483] width 59 height 12
select select "24"
select select "2"
select select "0"
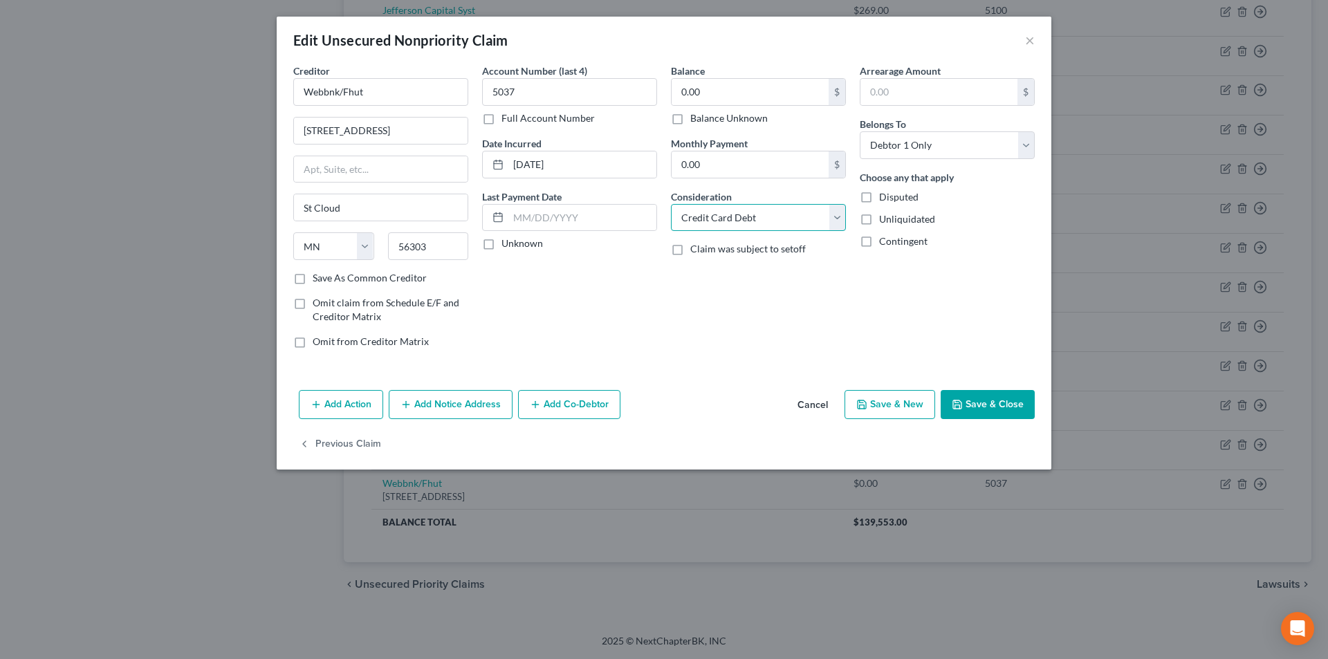
click at [731, 225] on select "Select Cable / Satellite Services Collection Agency Credit Card Debt Debt Couns…" at bounding box center [758, 218] width 175 height 28
select select "14"
click at [671, 204] on select "Select Cable / Satellite Services Collection Agency Credit Card Debt Debt Couns…" at bounding box center [758, 218] width 175 height 28
click at [740, 281] on input "text" at bounding box center [759, 270] width 174 height 26
type input "Notice"
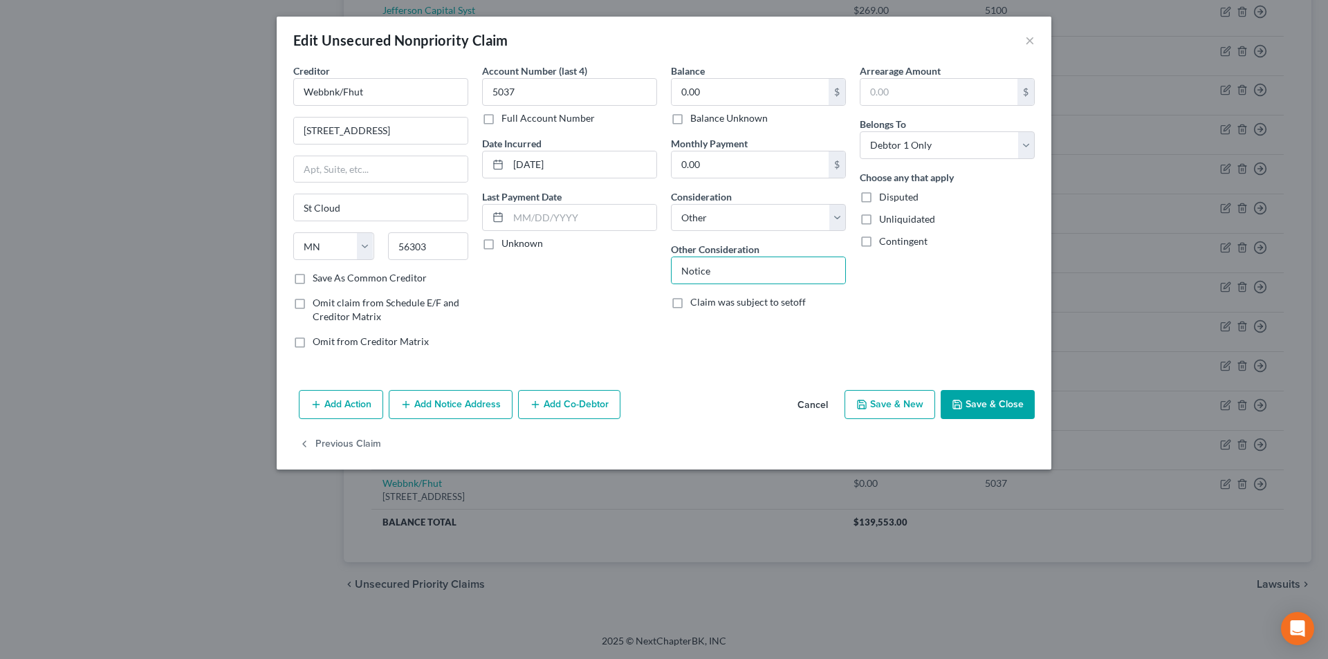
drag, startPoint x: 568, startPoint y: 299, endPoint x: 755, endPoint y: 327, distance: 188.9
click at [568, 299] on div "Account Number (last 4) 5037 Full Account Number Date Incurred 06-02-2019 Last …" at bounding box center [569, 212] width 189 height 296
click at [994, 403] on button "Save & Close" at bounding box center [988, 404] width 94 height 29
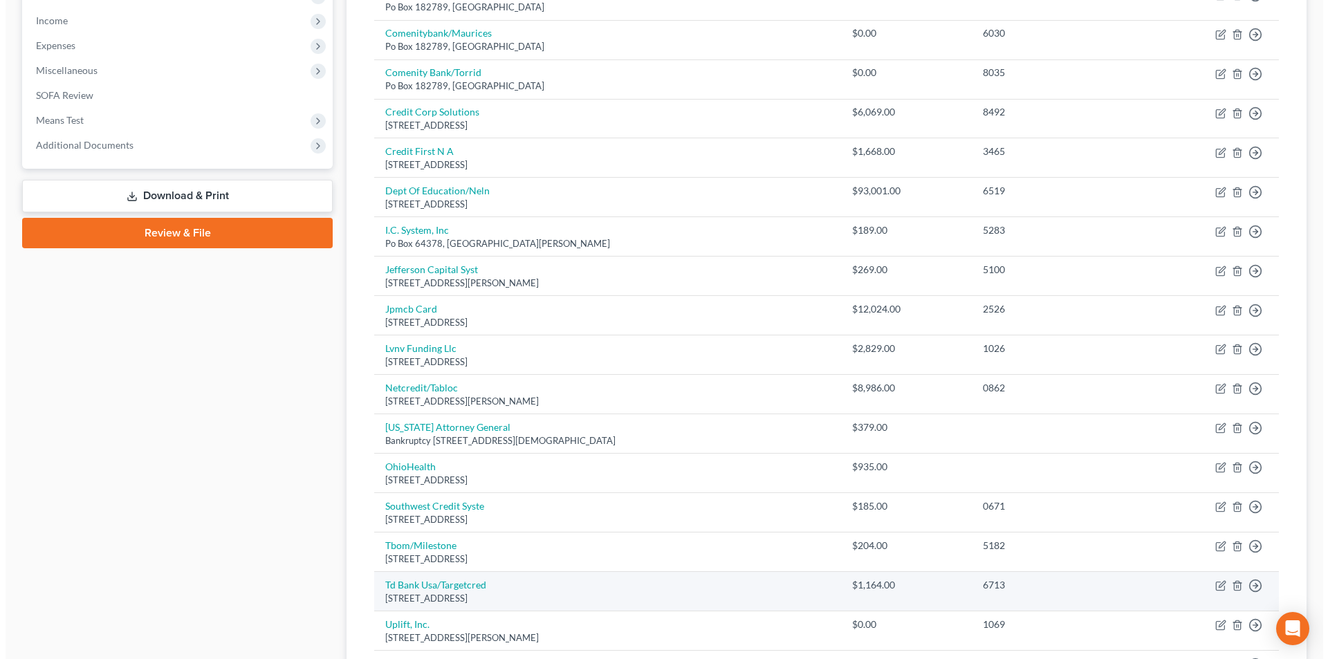
scroll to position [417, 0]
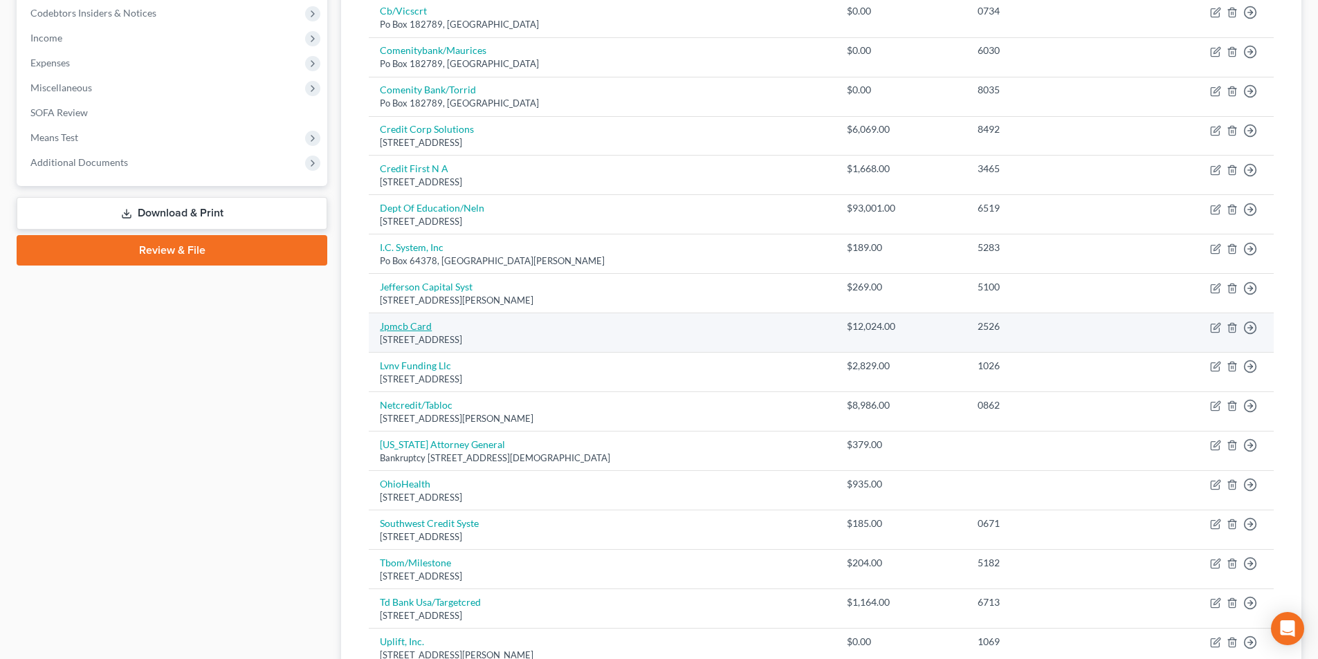
click at [420, 328] on link "Jpmcb Card" at bounding box center [406, 326] width 52 height 12
select select "7"
select select "2"
select select "0"
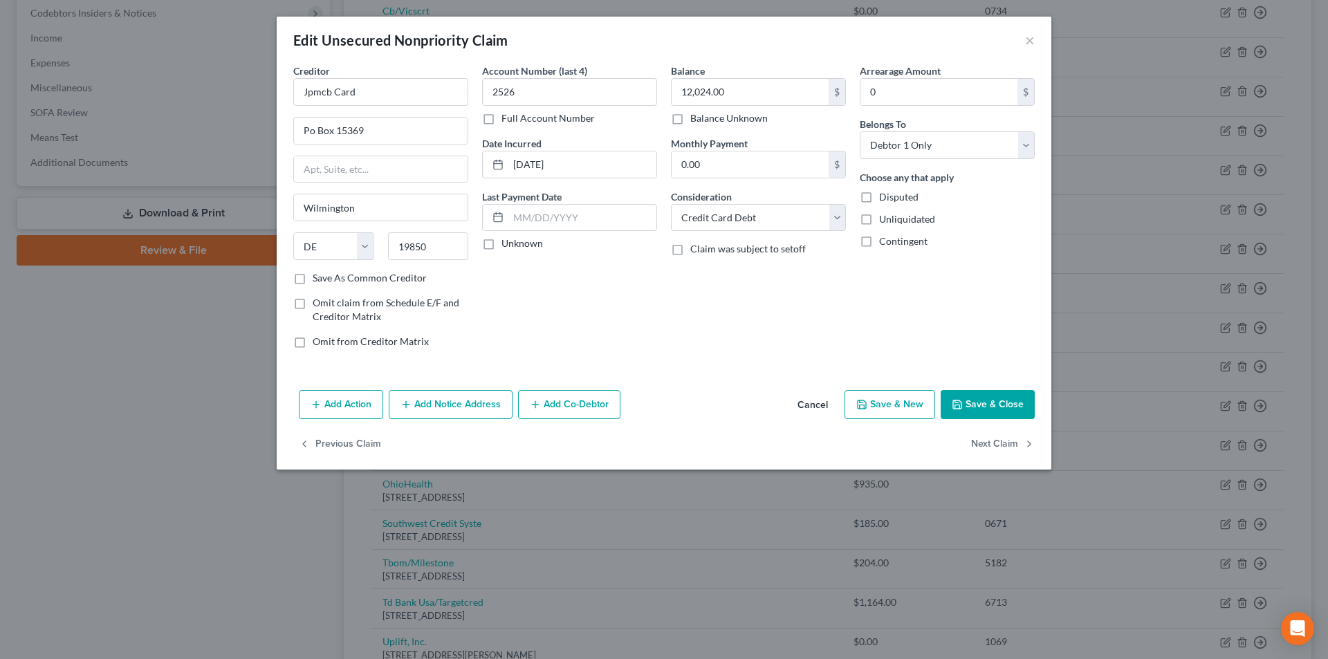
click at [441, 406] on button "Add Notice Address" at bounding box center [451, 404] width 124 height 29
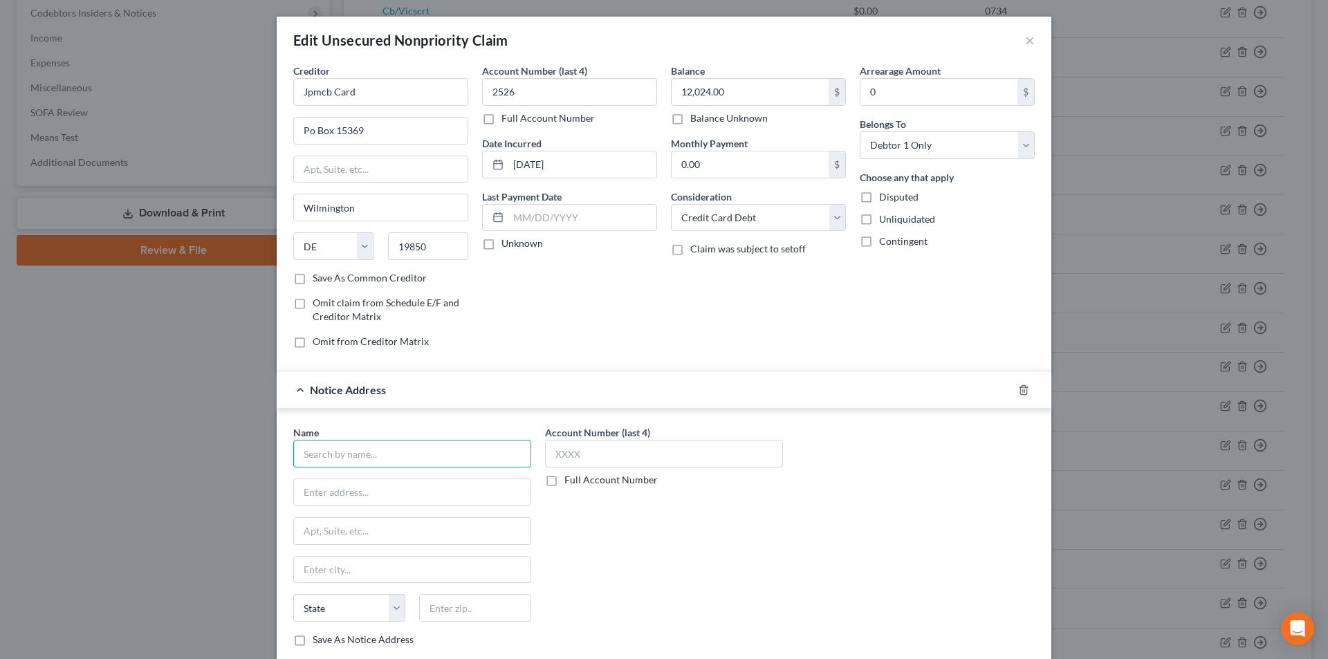
click at [395, 446] on input "text" at bounding box center [412, 454] width 238 height 28
type input "Stenger & Stenger"
type input "2618 East Paris Ave. SE"
type input "Grand Rapids"
select select "23"
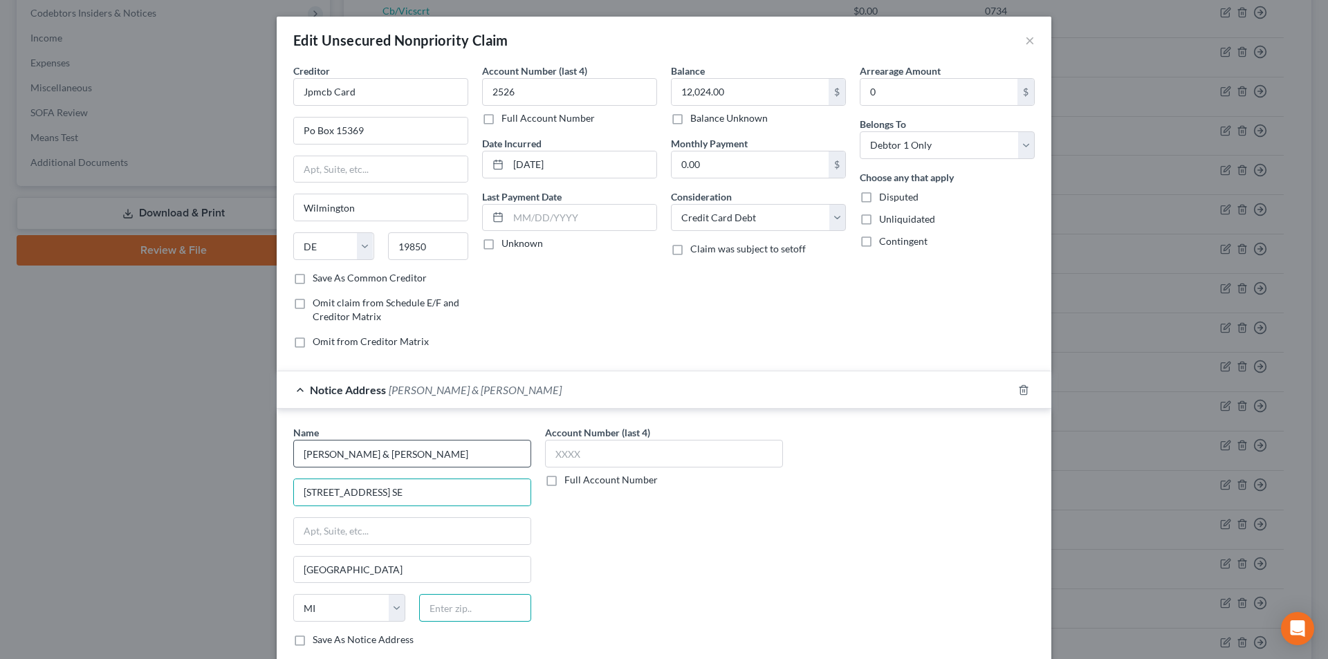
type input "49546"
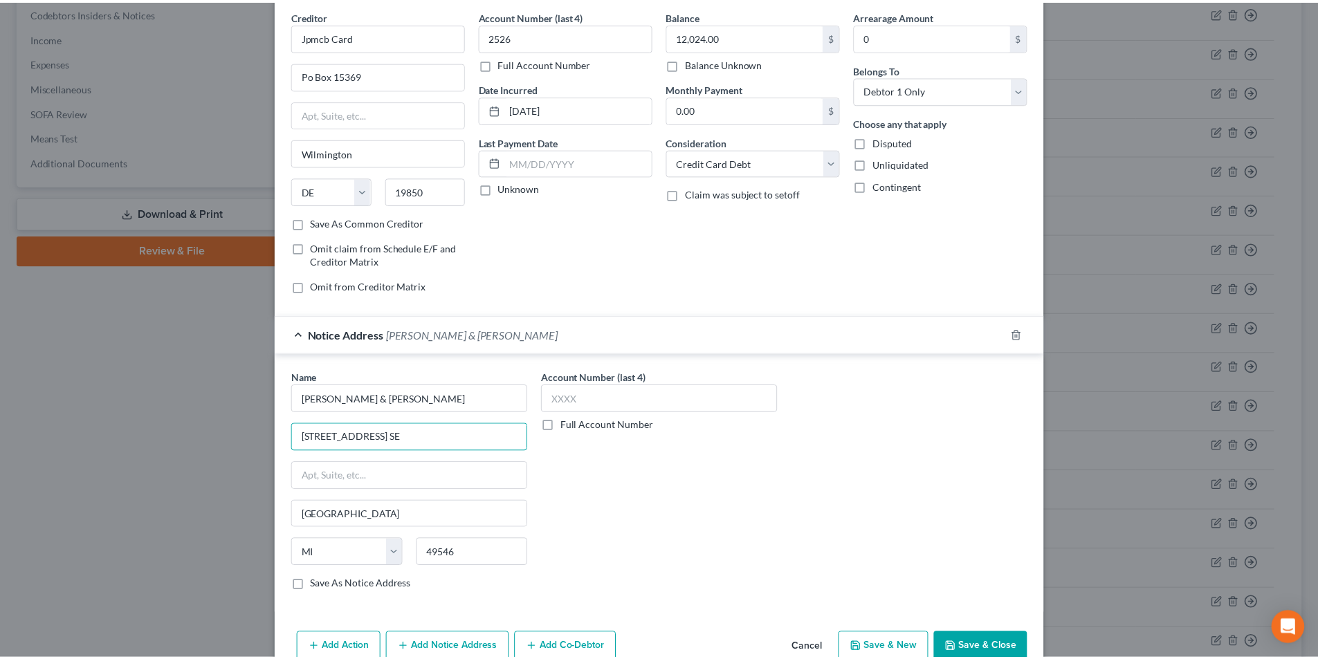
scroll to position [125, 0]
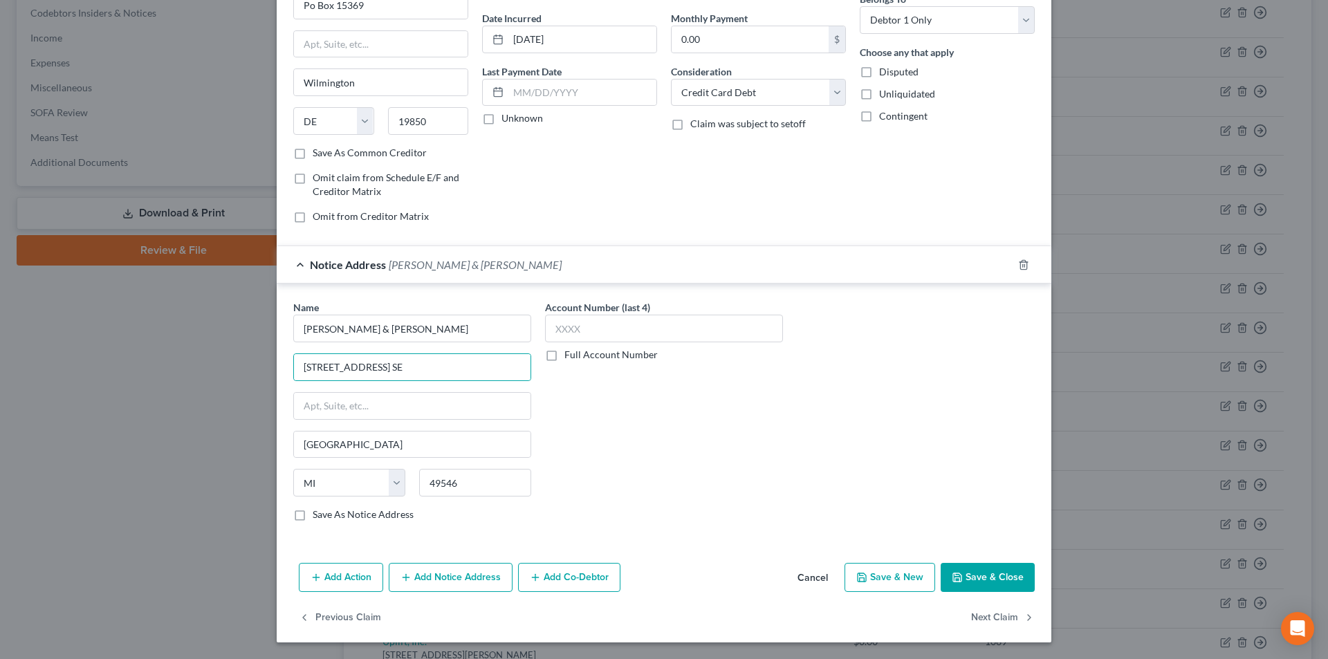
click at [979, 575] on button "Save & Close" at bounding box center [988, 577] width 94 height 29
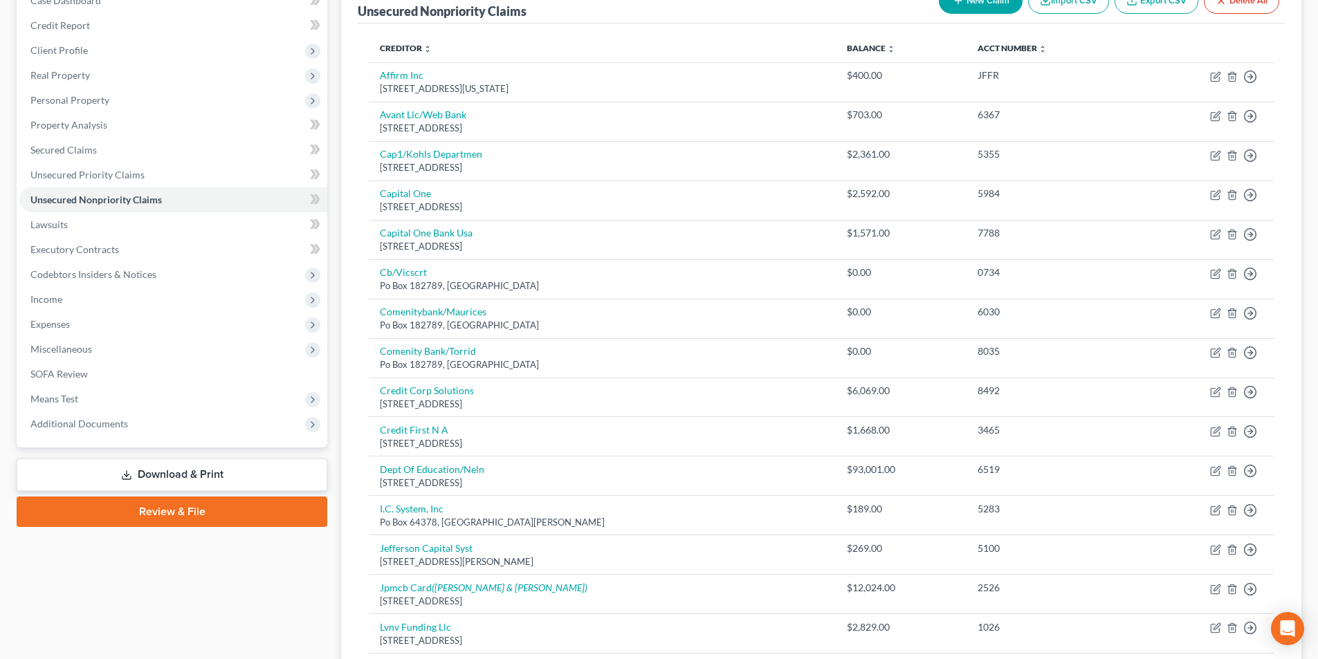
scroll to position [140, 0]
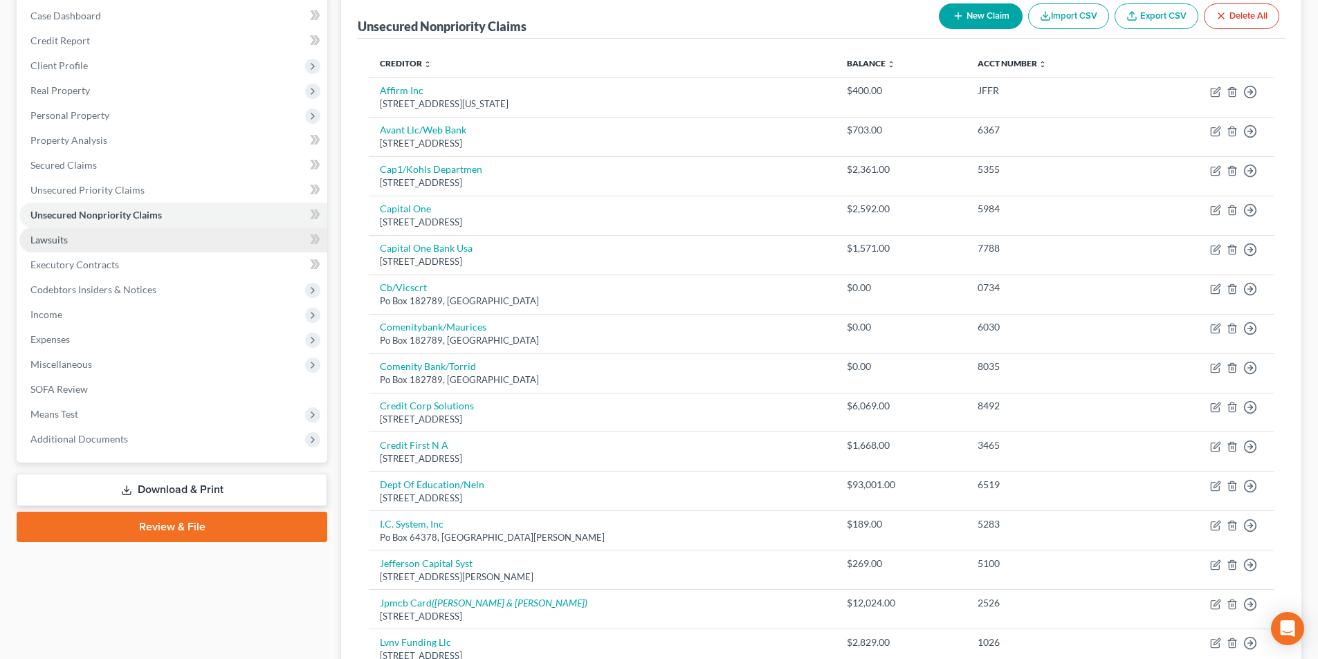
click at [73, 243] on link "Lawsuits" at bounding box center [173, 240] width 308 height 25
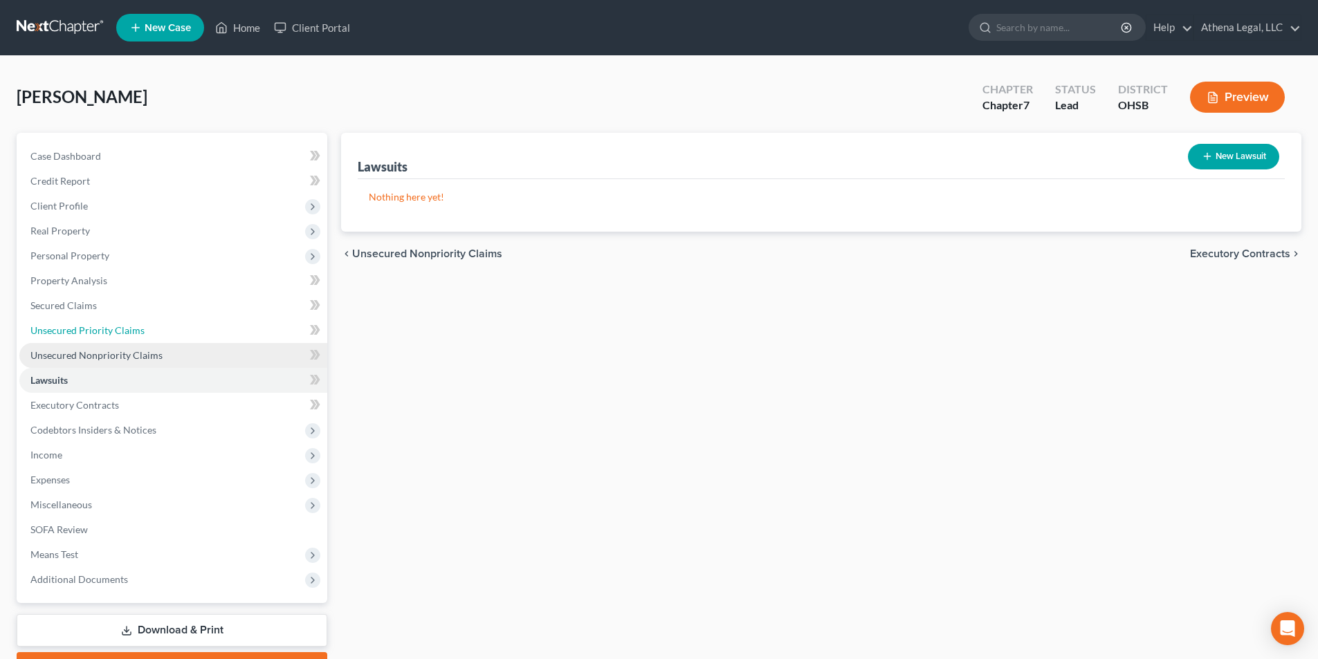
drag, startPoint x: 122, startPoint y: 329, endPoint x: 129, endPoint y: 352, distance: 24.5
click at [122, 329] on span "Unsecured Priority Claims" at bounding box center [87, 330] width 114 height 12
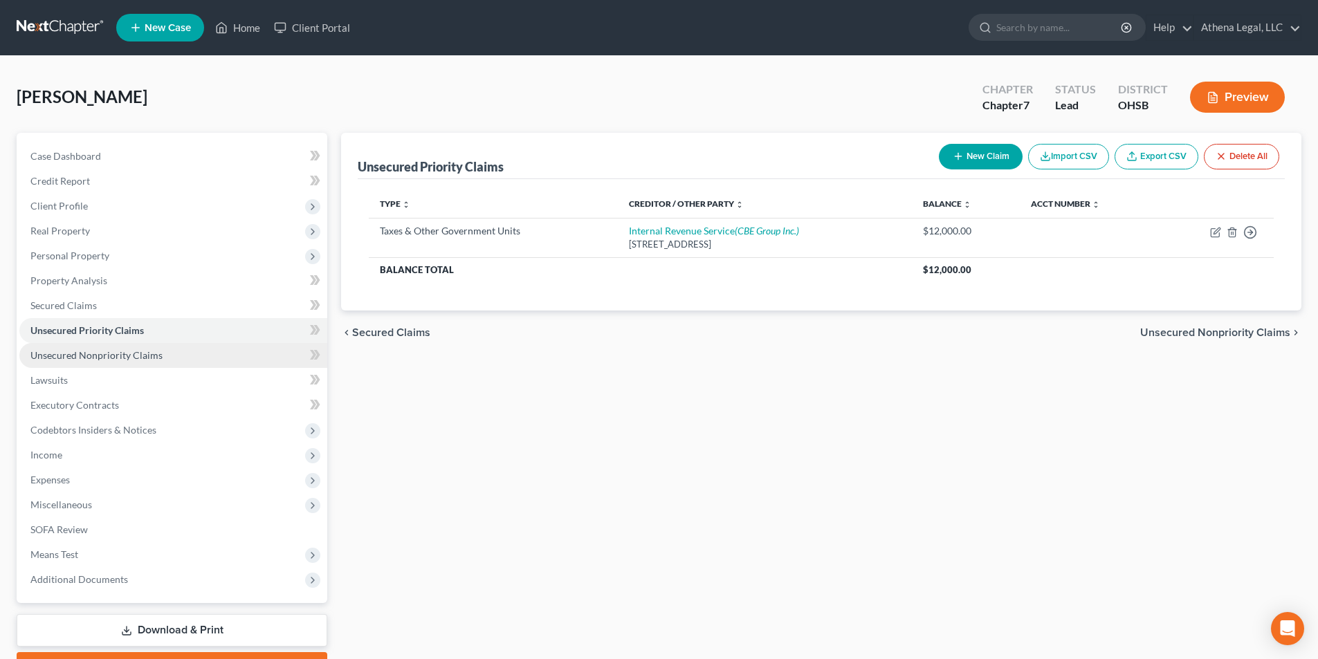
click at [129, 352] on span "Unsecured Nonpriority Claims" at bounding box center [96, 355] width 132 height 12
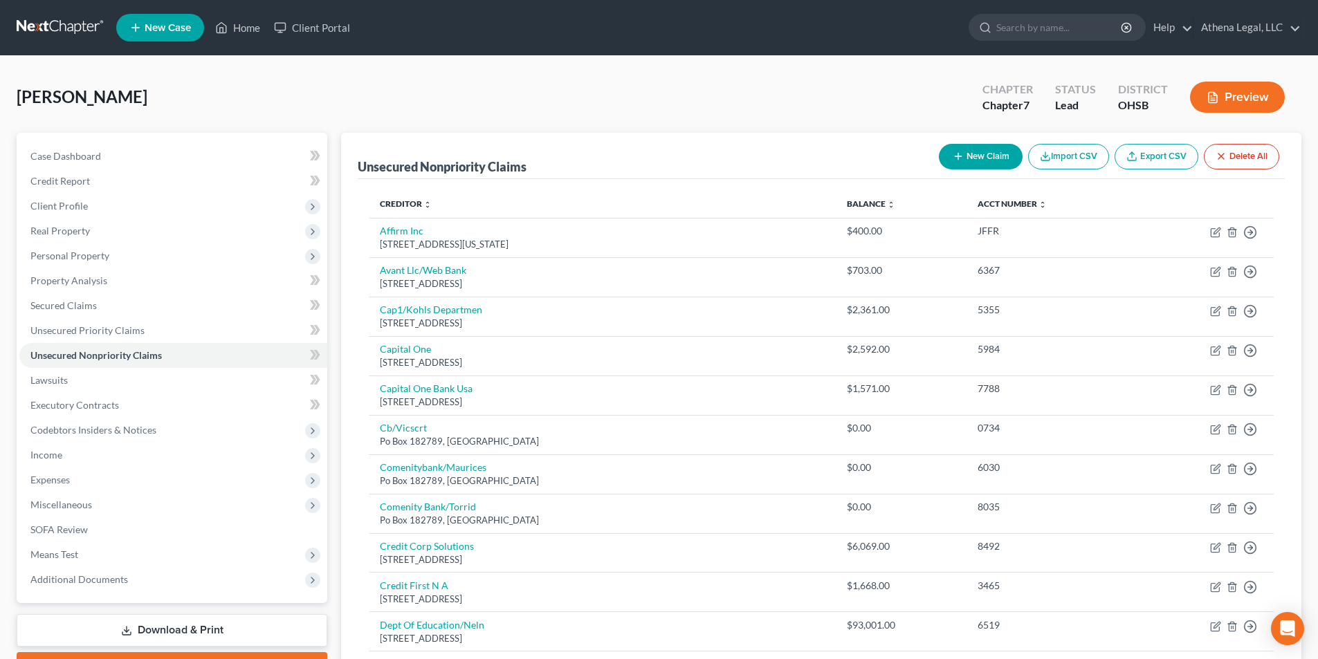
click at [972, 165] on button "New Claim" at bounding box center [981, 157] width 84 height 26
select select "0"
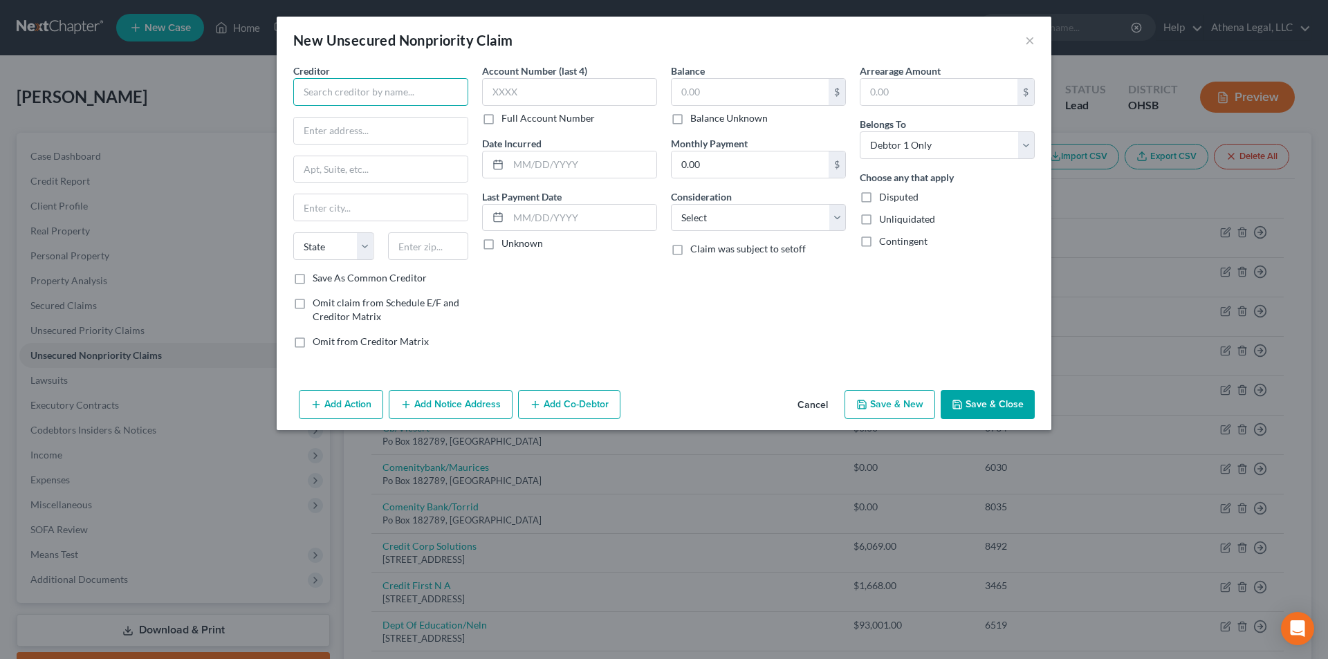
click at [371, 95] on input "text" at bounding box center [380, 92] width 175 height 28
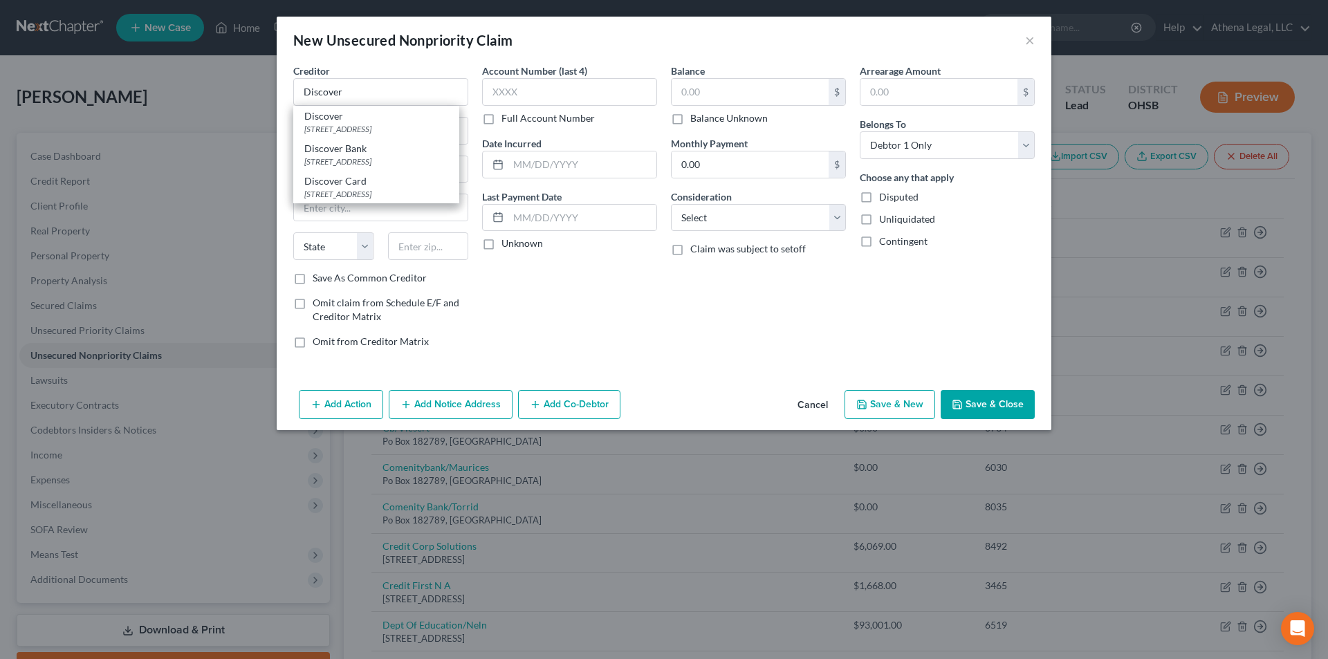
click at [357, 151] on div "Discover Bank" at bounding box center [376, 149] width 144 height 14
type input "Discover Bank"
type input "6500 New Albany Road"
type input "New Albany"
select select "36"
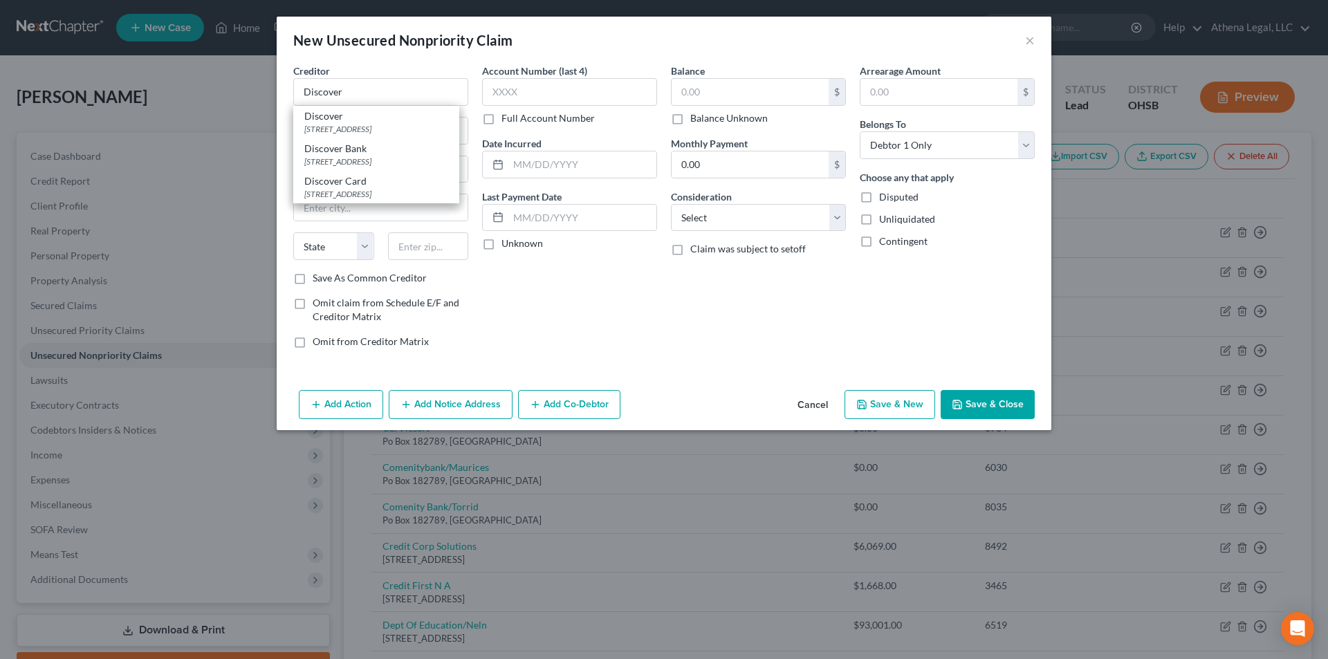
type input "43054"
drag, startPoint x: 764, startPoint y: 216, endPoint x: 743, endPoint y: 230, distance: 24.9
click at [764, 216] on select "Select Cable / Satellite Services Collection Agency Credit Card Debt Debt Couns…" at bounding box center [758, 218] width 175 height 28
select select "14"
click at [671, 204] on select "Select Cable / Satellite Services Collection Agency Credit Card Debt Debt Couns…" at bounding box center [758, 218] width 175 height 28
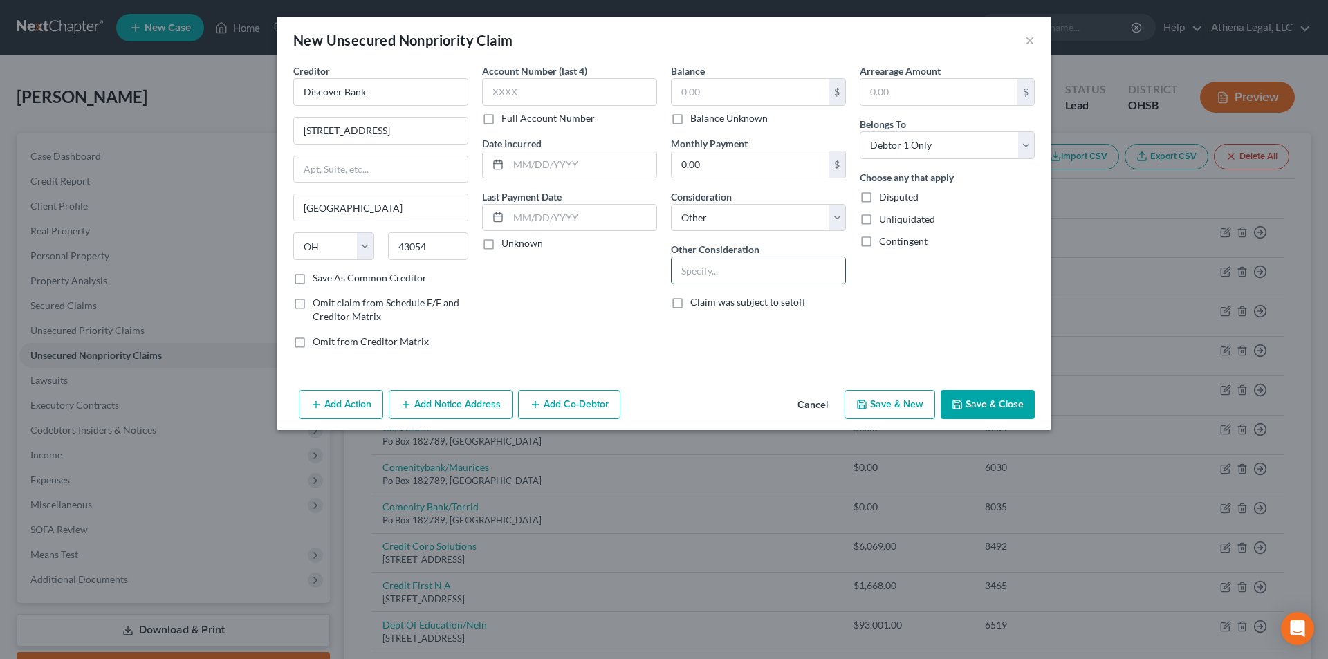
drag, startPoint x: 721, startPoint y: 281, endPoint x: 728, endPoint y: 264, distance: 18.6
click at [721, 281] on input "text" at bounding box center [759, 270] width 174 height 26
type input "Notice"
click at [995, 408] on button "Save & Close" at bounding box center [988, 404] width 94 height 29
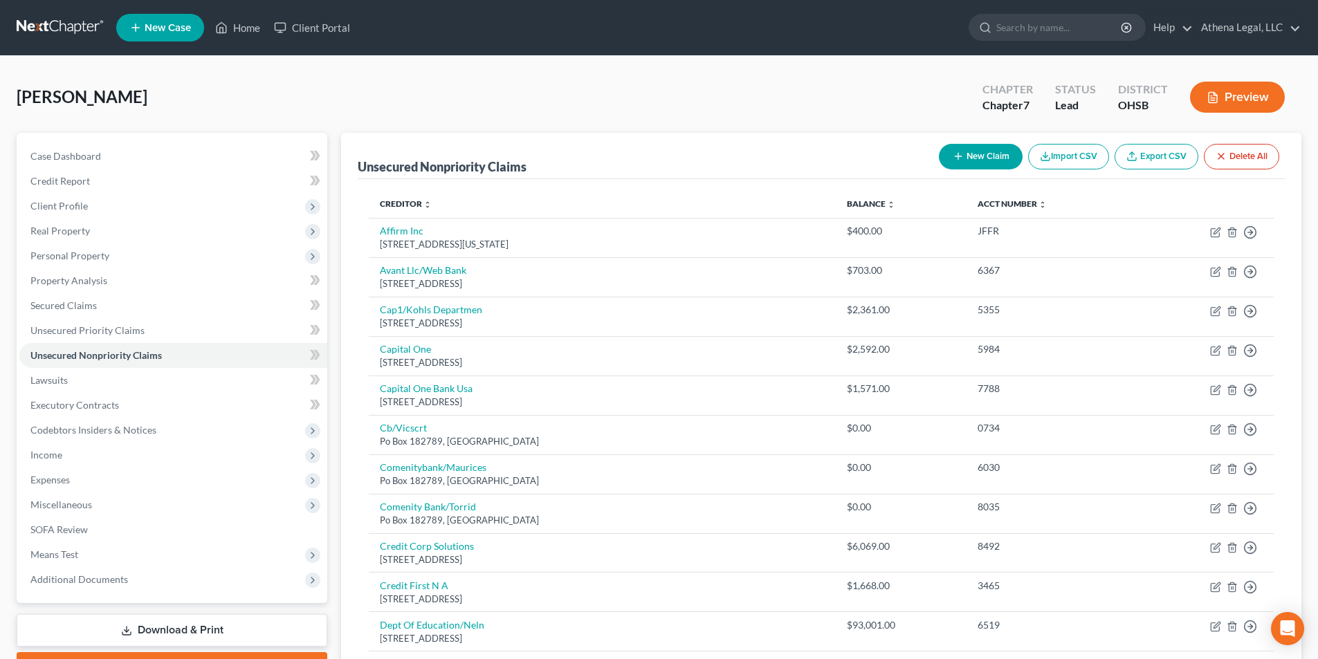
drag, startPoint x: 620, startPoint y: 129, endPoint x: 611, endPoint y: 120, distance: 12.7
click at [620, 129] on div "Dillon, Rosheta Upgraded Chapter Chapter 7 Status Lead District OHSB Preview" at bounding box center [659, 103] width 1284 height 60
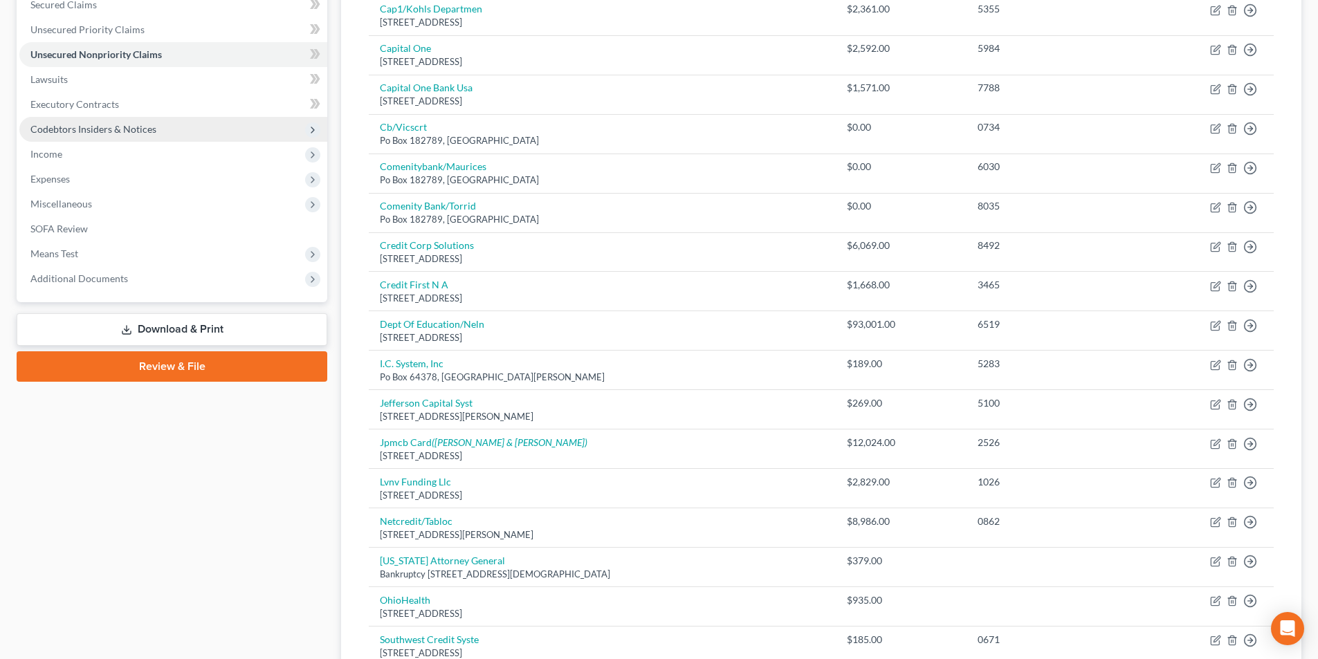
scroll to position [277, 0]
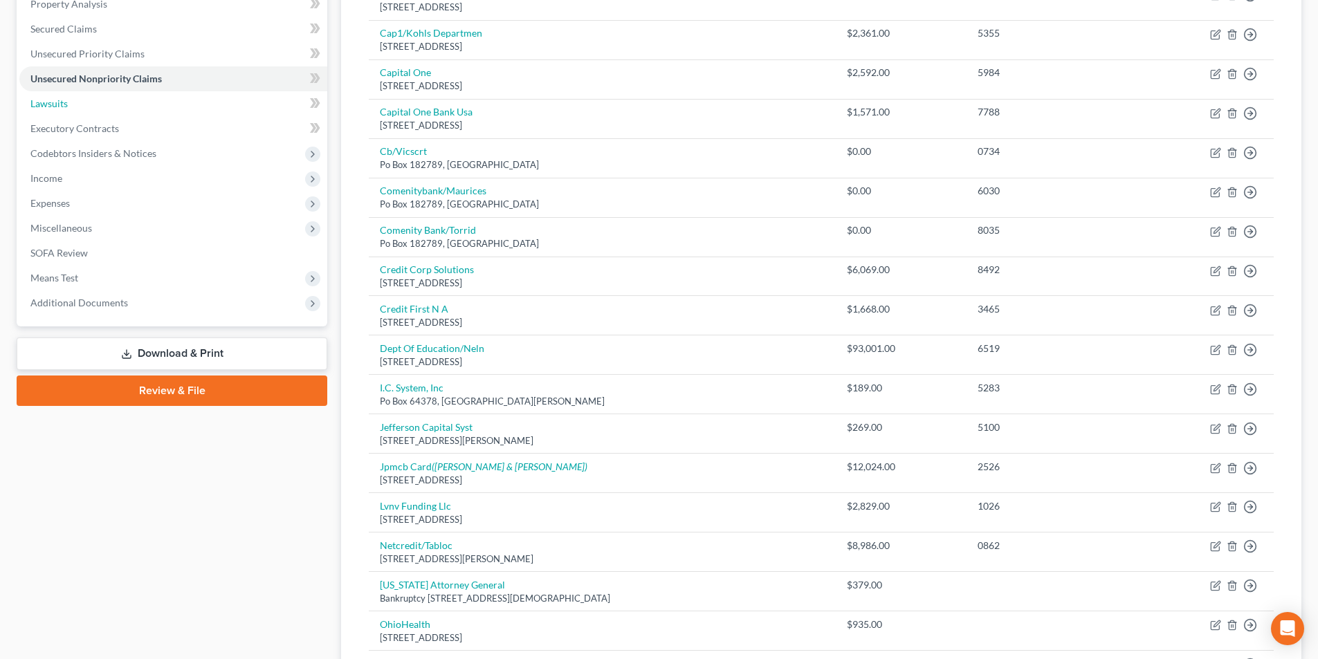
drag, startPoint x: 58, startPoint y: 108, endPoint x: 50, endPoint y: 105, distance: 8.1
click at [58, 108] on span "Lawsuits" at bounding box center [48, 104] width 37 height 12
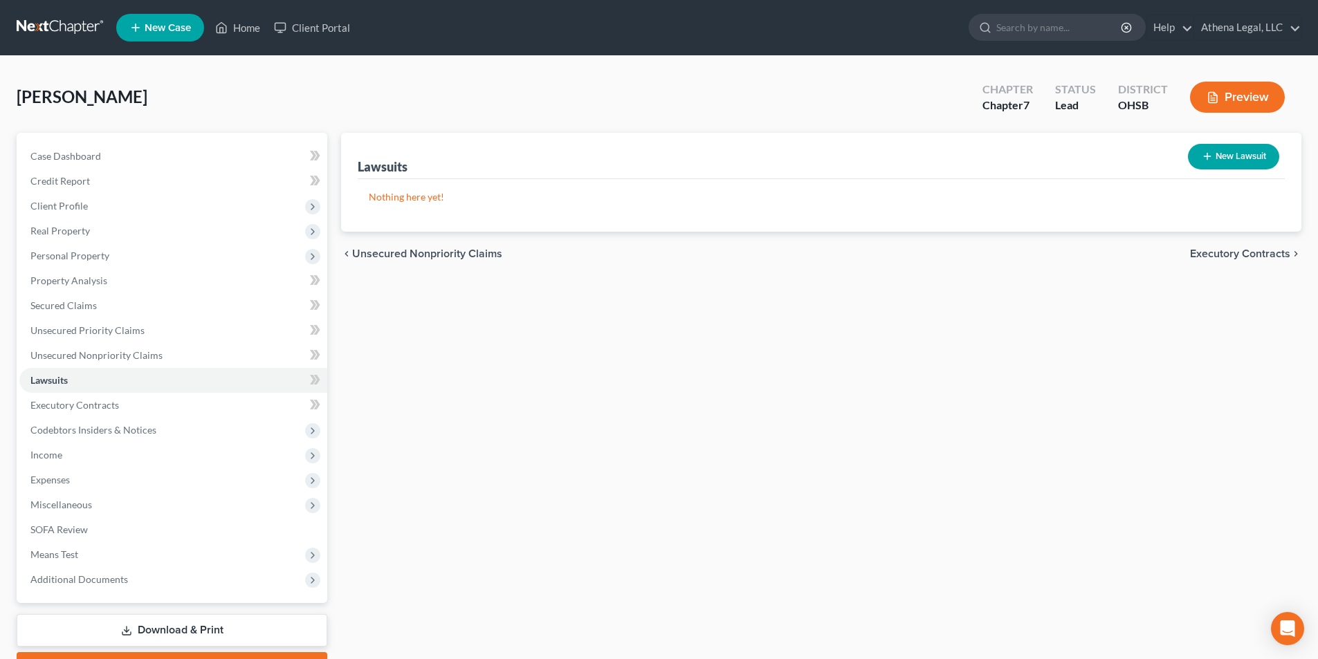
click at [1212, 154] on button "New Lawsuit" at bounding box center [1233, 157] width 91 height 26
select select "0"
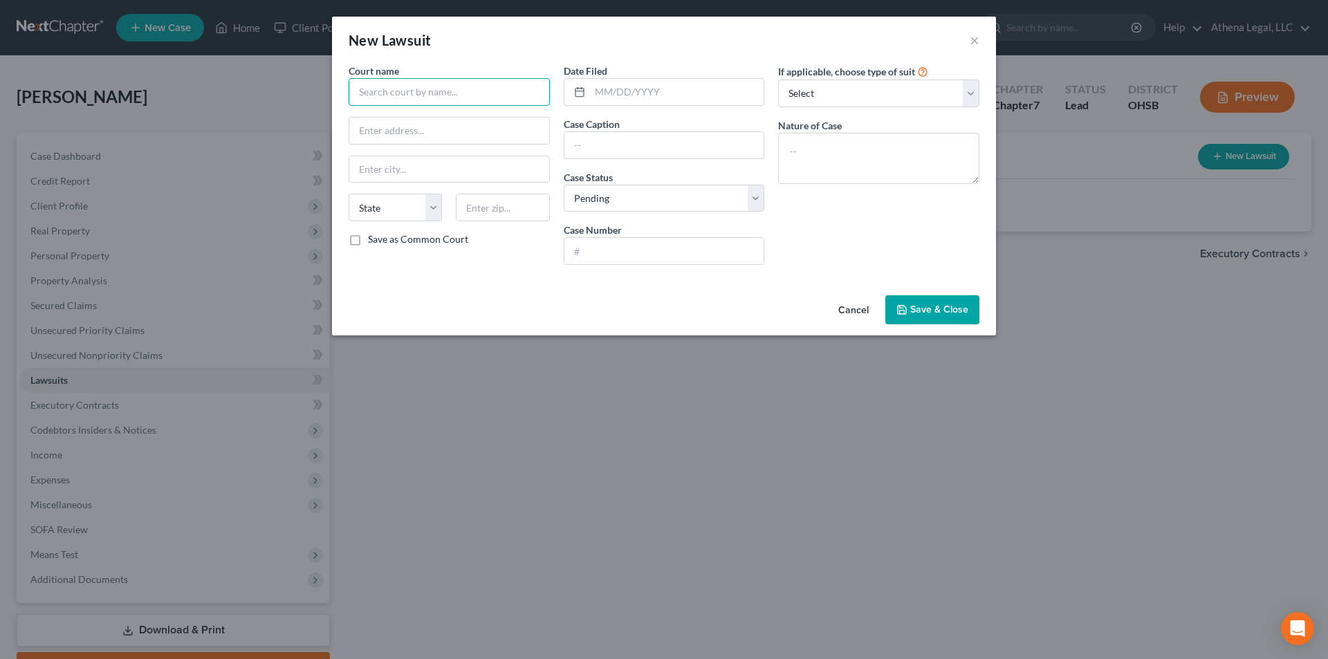
click at [412, 82] on input "text" at bounding box center [449, 92] width 201 height 28
type input "[US_STATE] County Municipal Court"
drag, startPoint x: 690, startPoint y: 81, endPoint x: 706, endPoint y: 79, distance: 15.4
click at [690, 81] on input "text" at bounding box center [677, 92] width 174 height 26
type input "[DATE]"
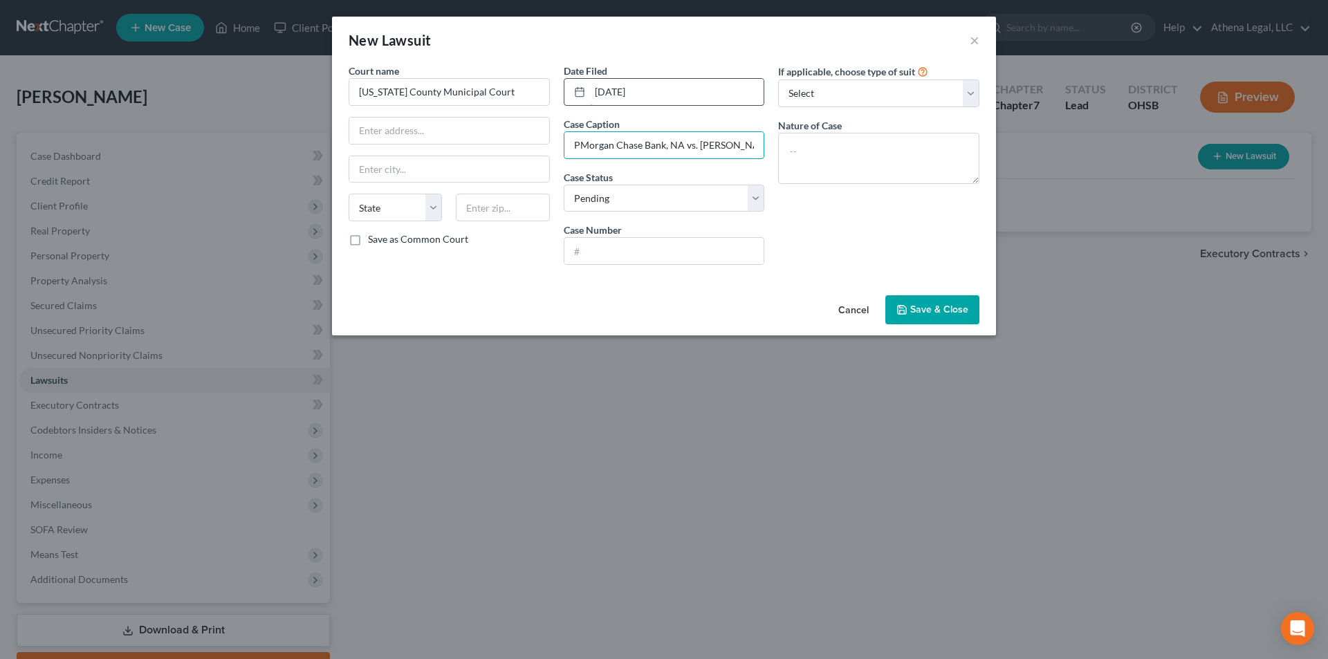
scroll to position [0, 10]
type input "JPMorgan Chase Bank, NA vs. [PERSON_NAME]"
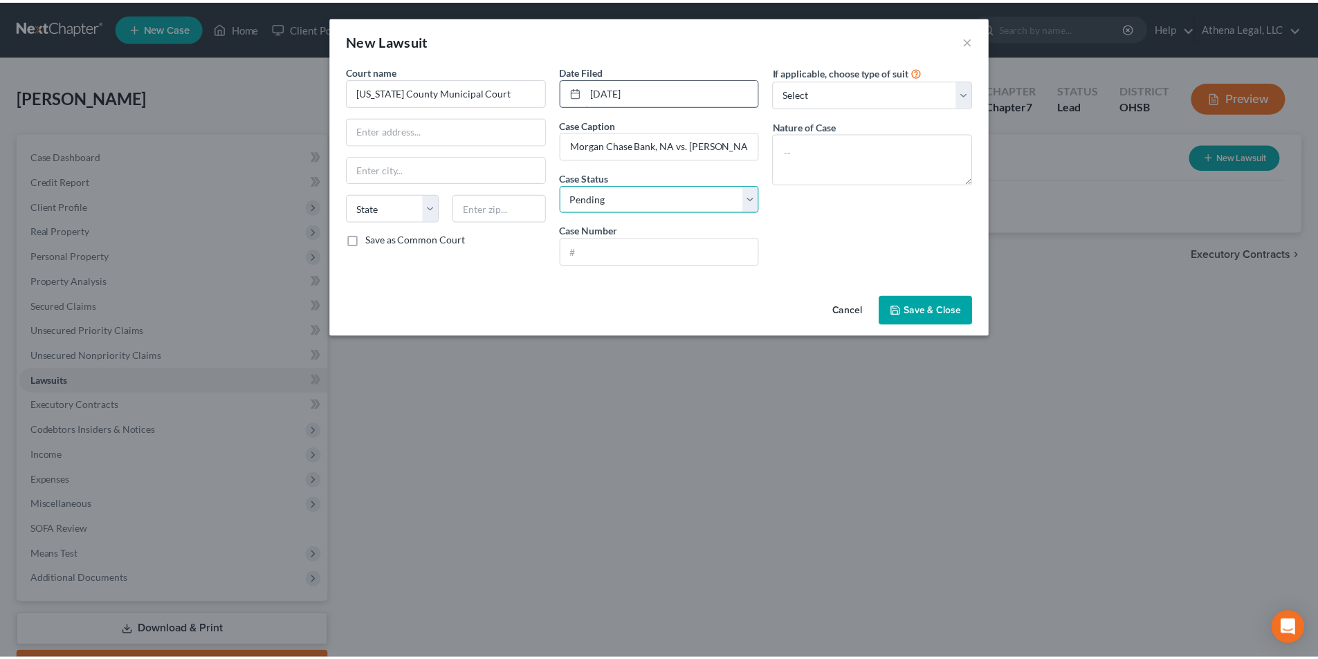
scroll to position [0, 0]
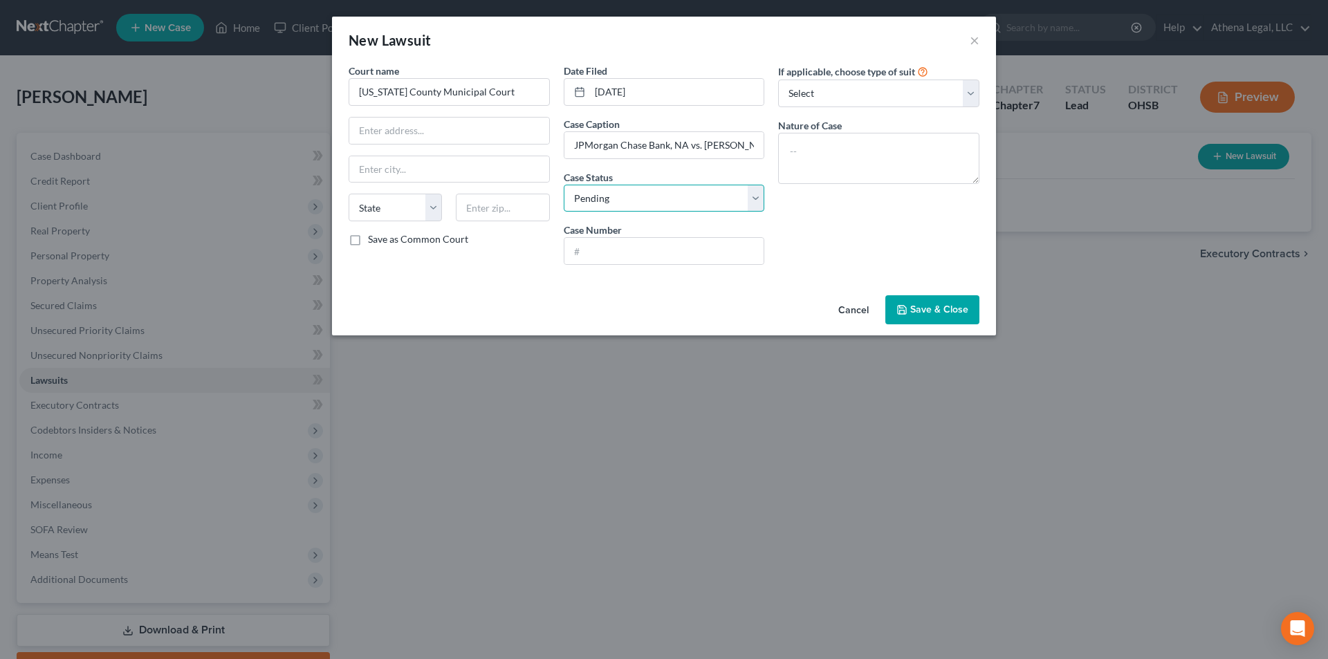
click at [633, 190] on select "Select Pending On Appeal Concluded" at bounding box center [664, 199] width 201 height 28
select select "2"
click at [564, 185] on select "Select Pending On Appeal Concluded" at bounding box center [664, 199] width 201 height 28
click at [623, 242] on input "text" at bounding box center [664, 251] width 200 height 26
type input "25 CVF 001135"
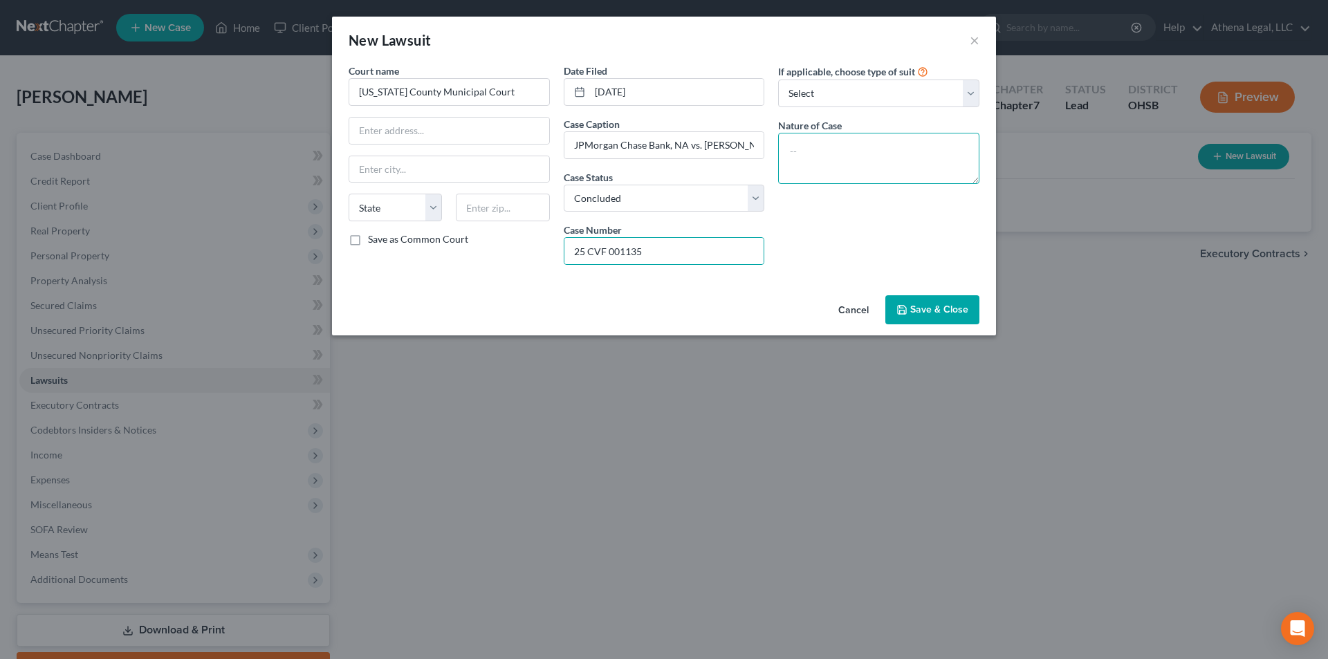
click at [836, 158] on textarea at bounding box center [878, 158] width 201 height 51
type textarea "Civil"
click at [923, 299] on button "Save & Close" at bounding box center [932, 309] width 94 height 29
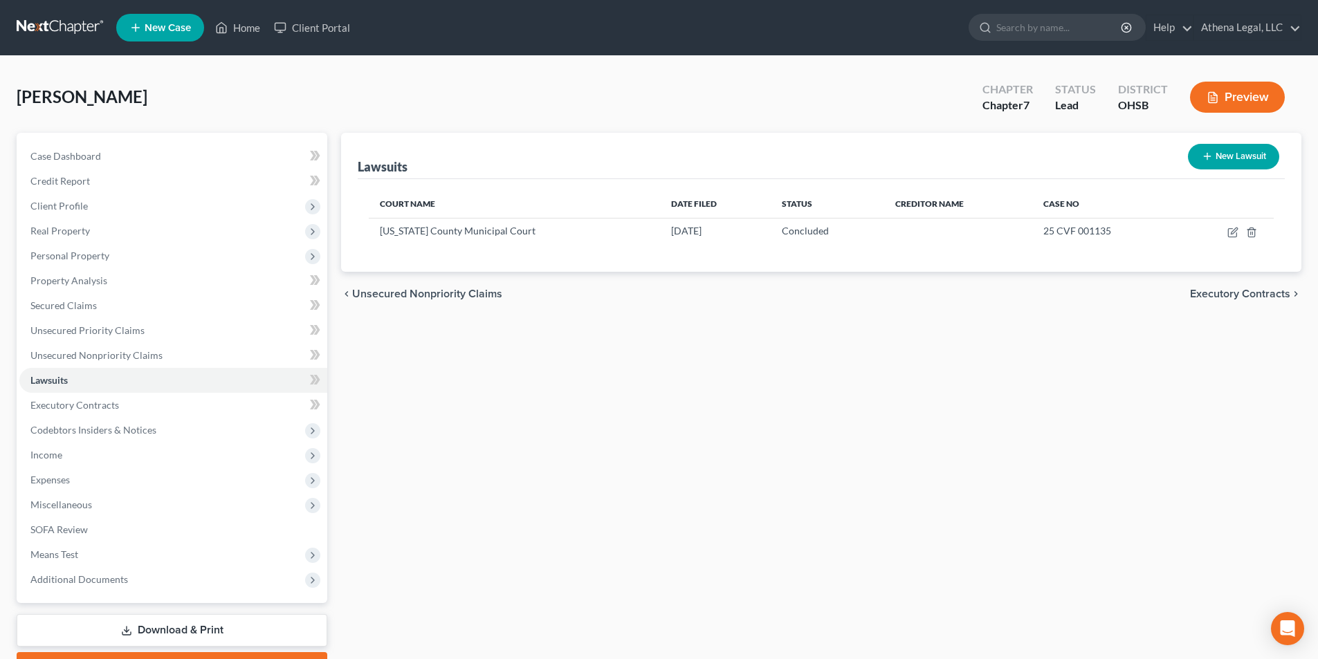
click at [1208, 293] on span "Executory Contracts" at bounding box center [1240, 293] width 100 height 11
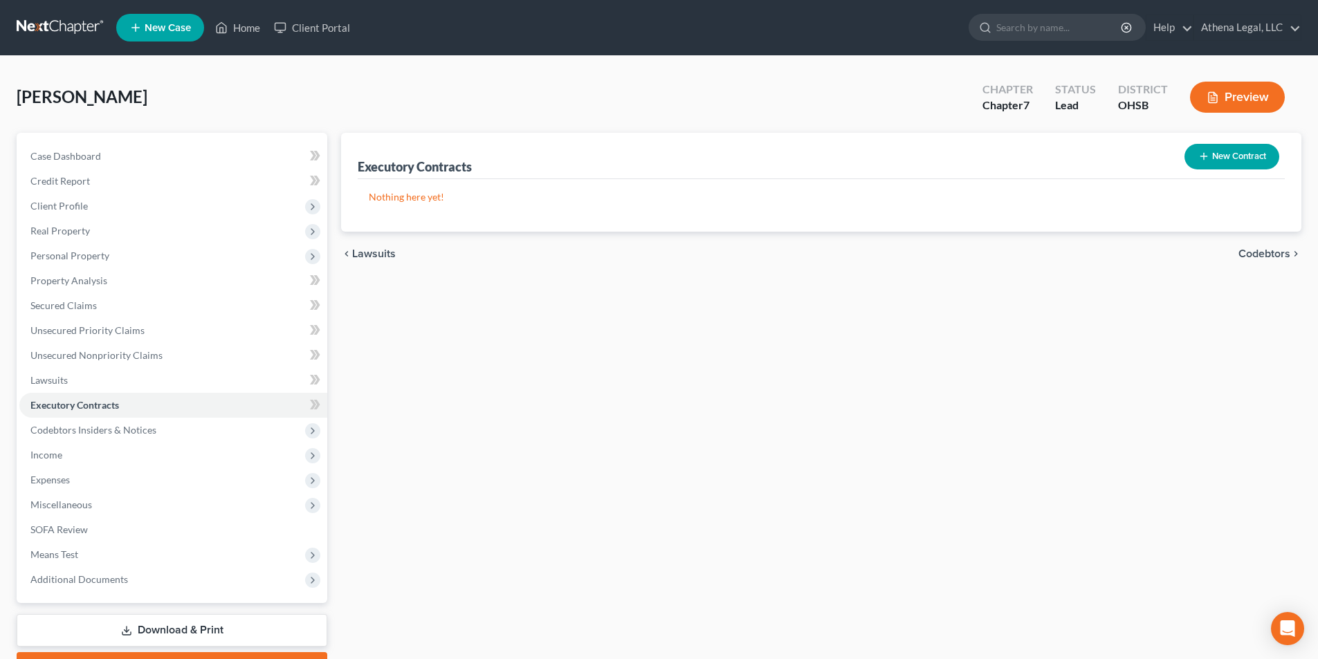
click at [1270, 259] on span "Codebtors" at bounding box center [1264, 253] width 52 height 11
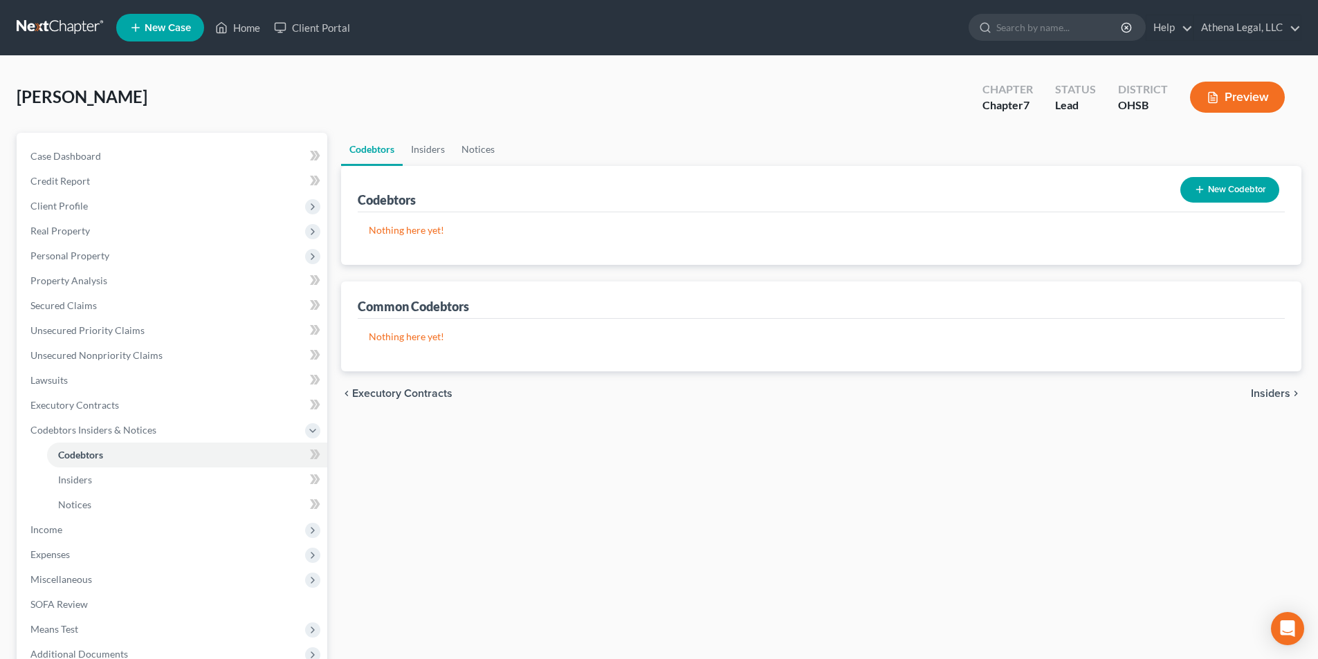
click at [1269, 388] on span "Insiders" at bounding box center [1270, 393] width 39 height 11
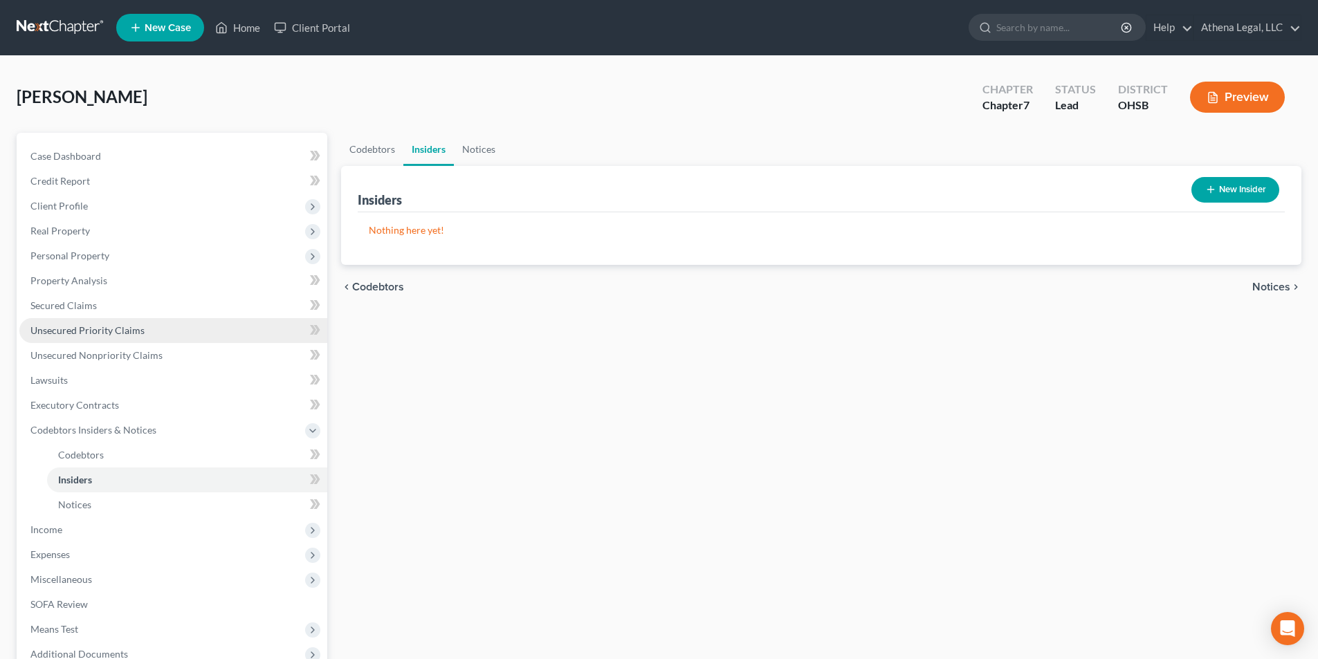
click at [104, 330] on span "Unsecured Priority Claims" at bounding box center [87, 330] width 114 height 12
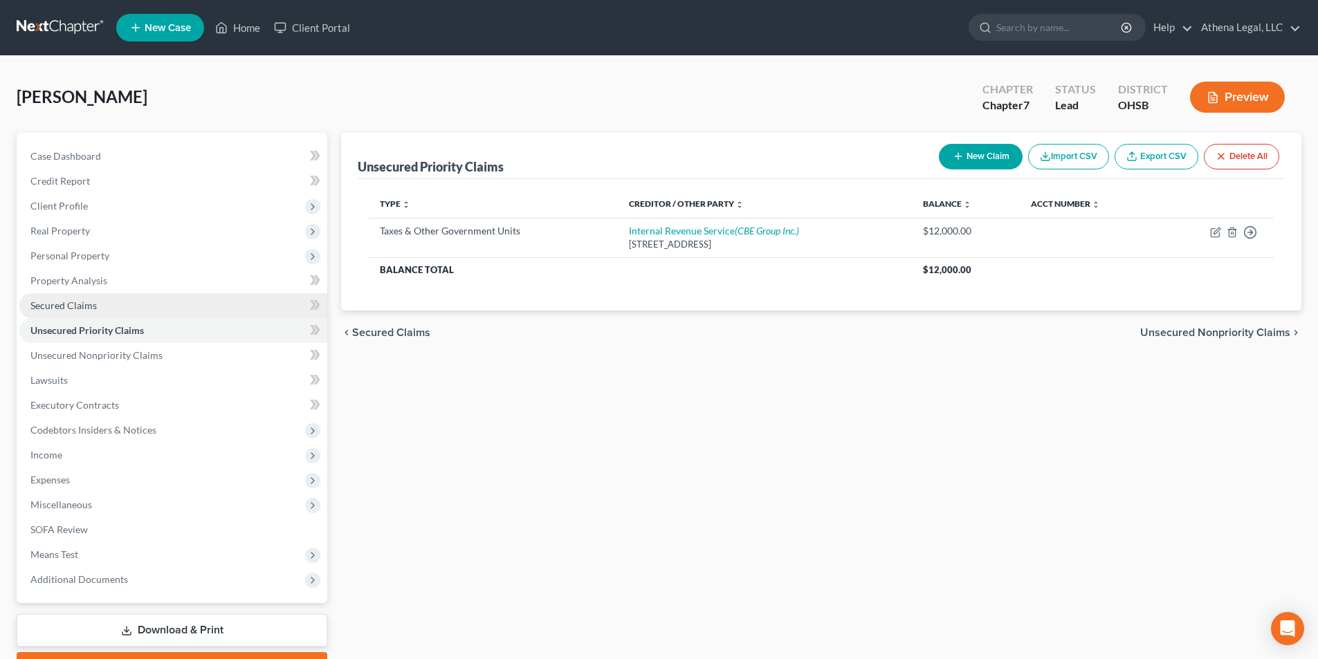
click at [66, 304] on span "Secured Claims" at bounding box center [63, 305] width 66 height 12
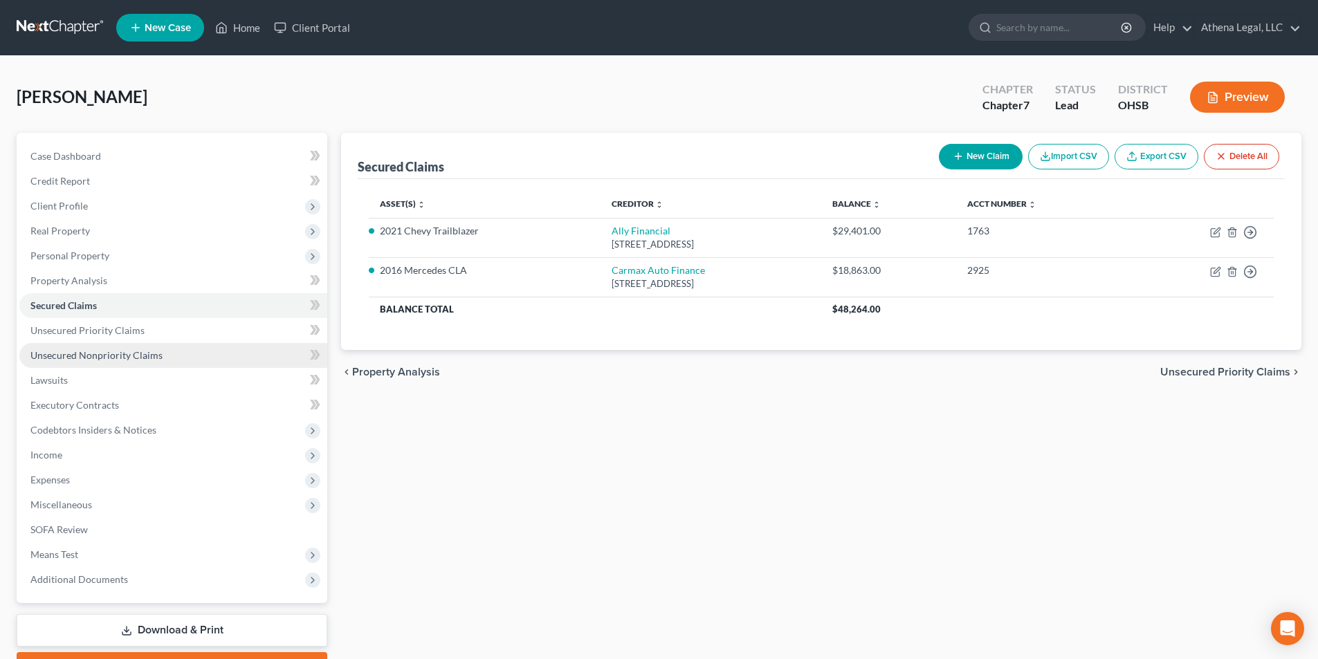
click at [111, 356] on span "Unsecured Nonpriority Claims" at bounding box center [96, 355] width 132 height 12
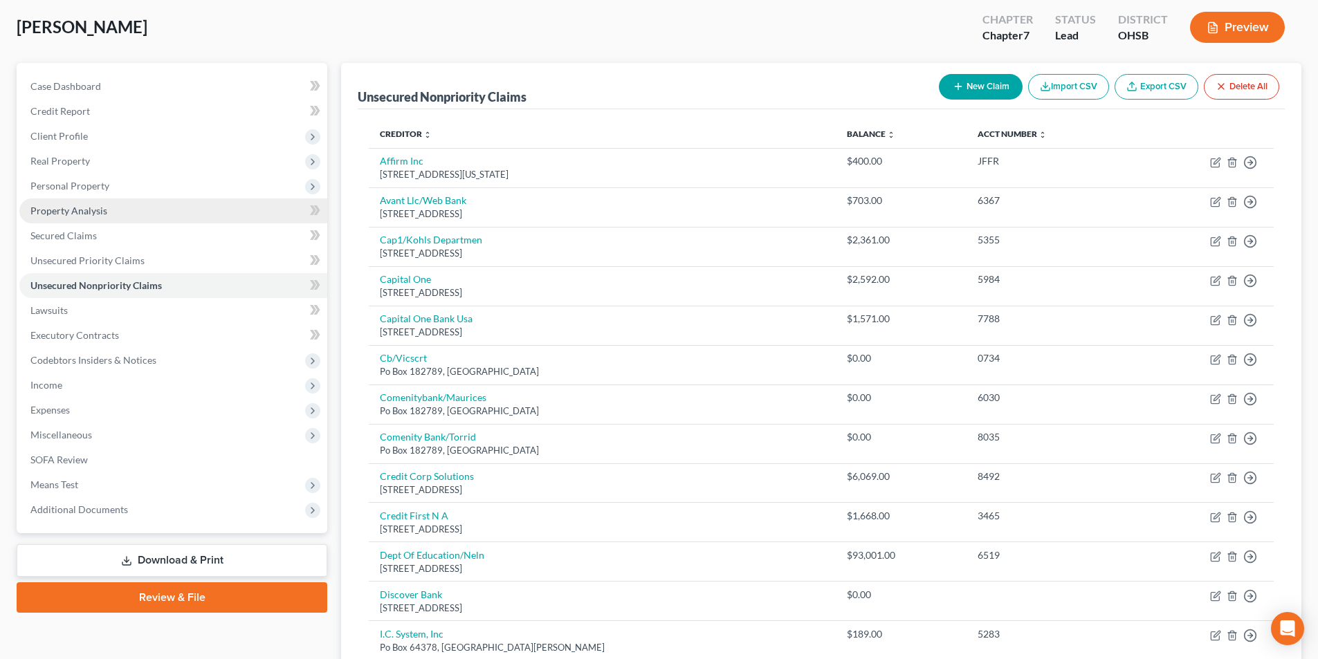
scroll to position [69, 0]
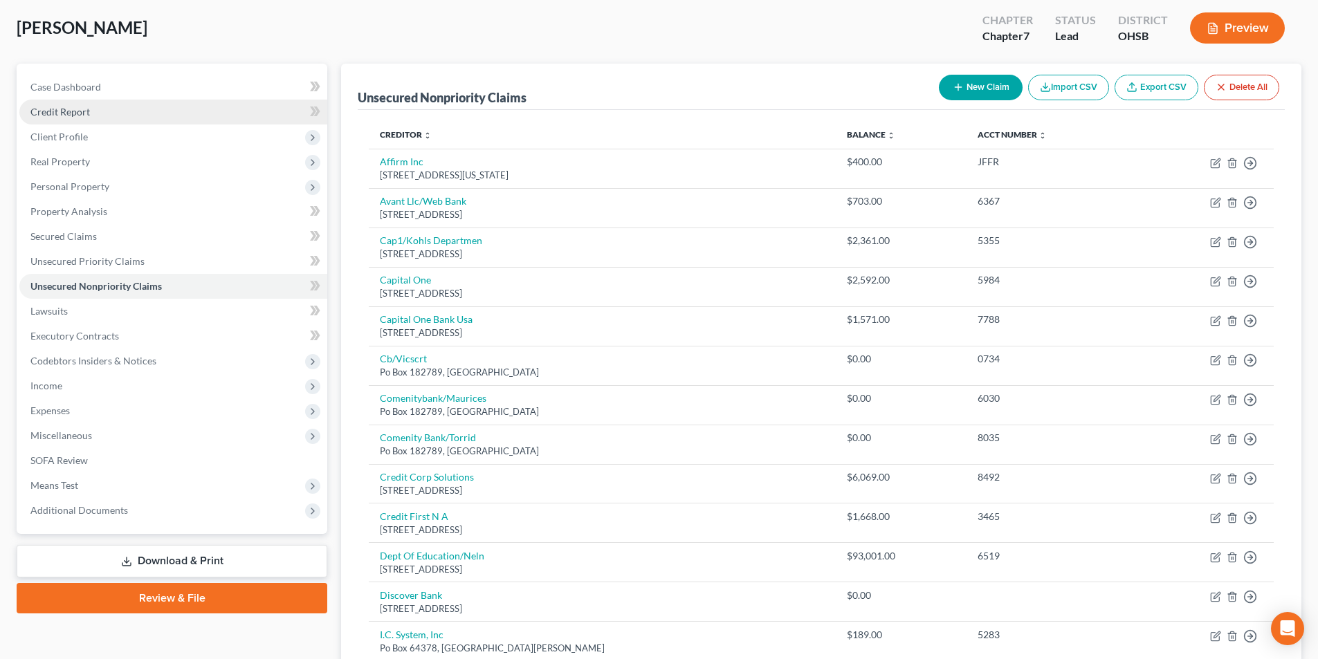
click at [78, 116] on span "Credit Report" at bounding box center [59, 112] width 59 height 12
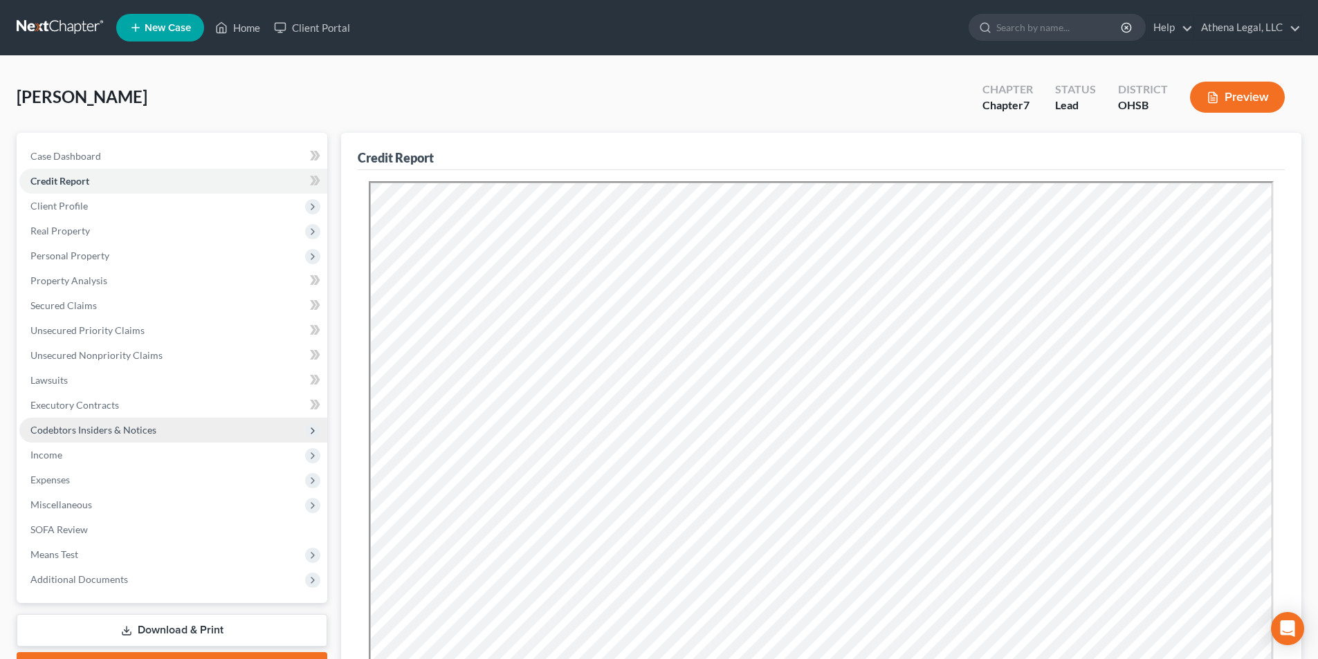
click at [59, 433] on span "Codebtors Insiders & Notices" at bounding box center [93, 430] width 126 height 12
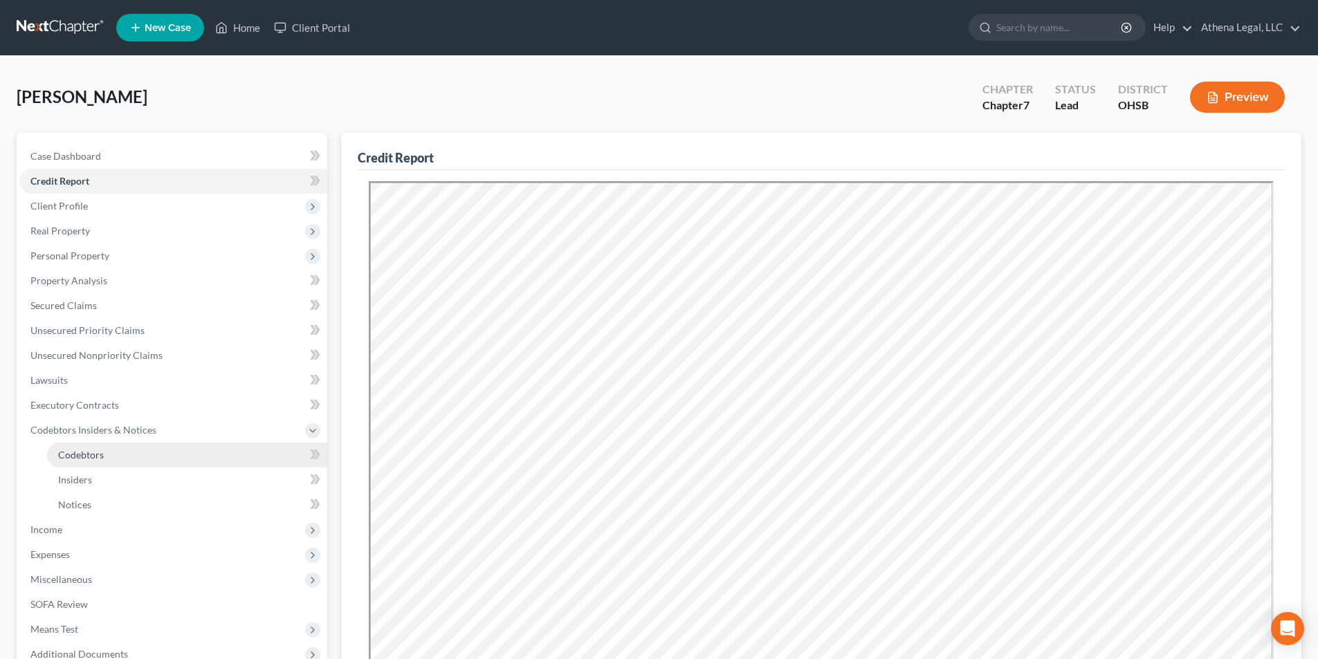
click at [80, 461] on link "Codebtors" at bounding box center [187, 455] width 280 height 25
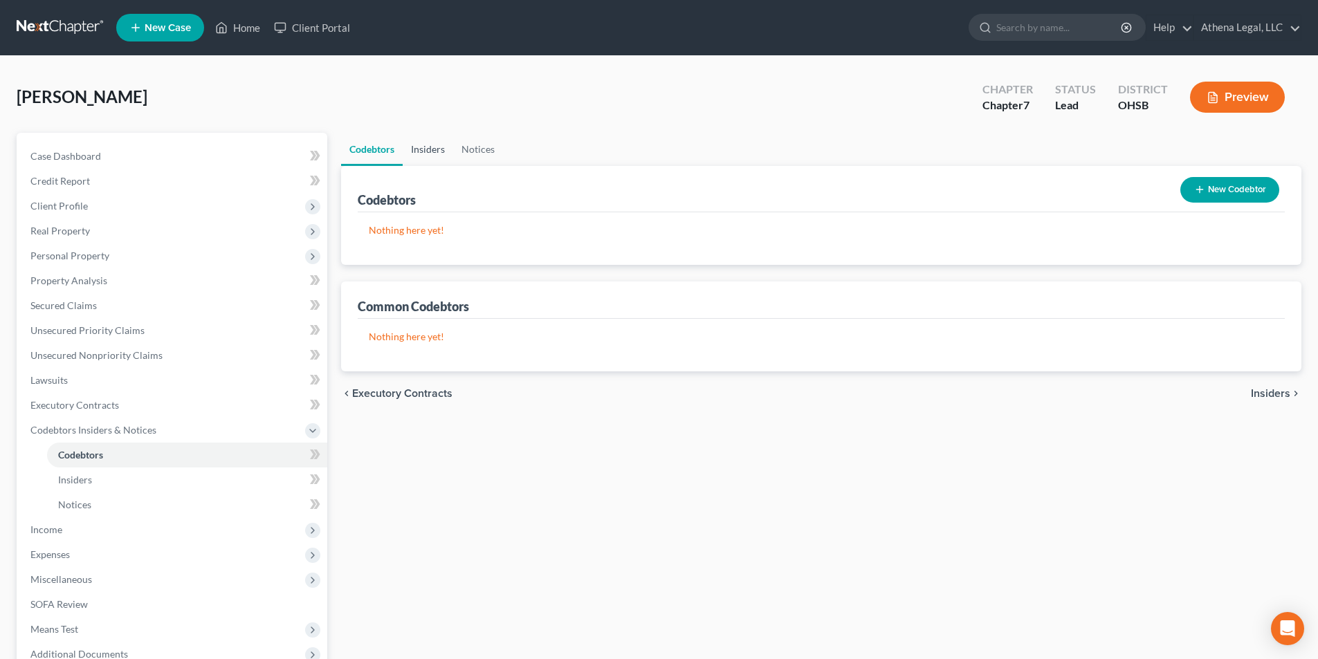
click at [435, 159] on link "Insiders" at bounding box center [428, 149] width 50 height 33
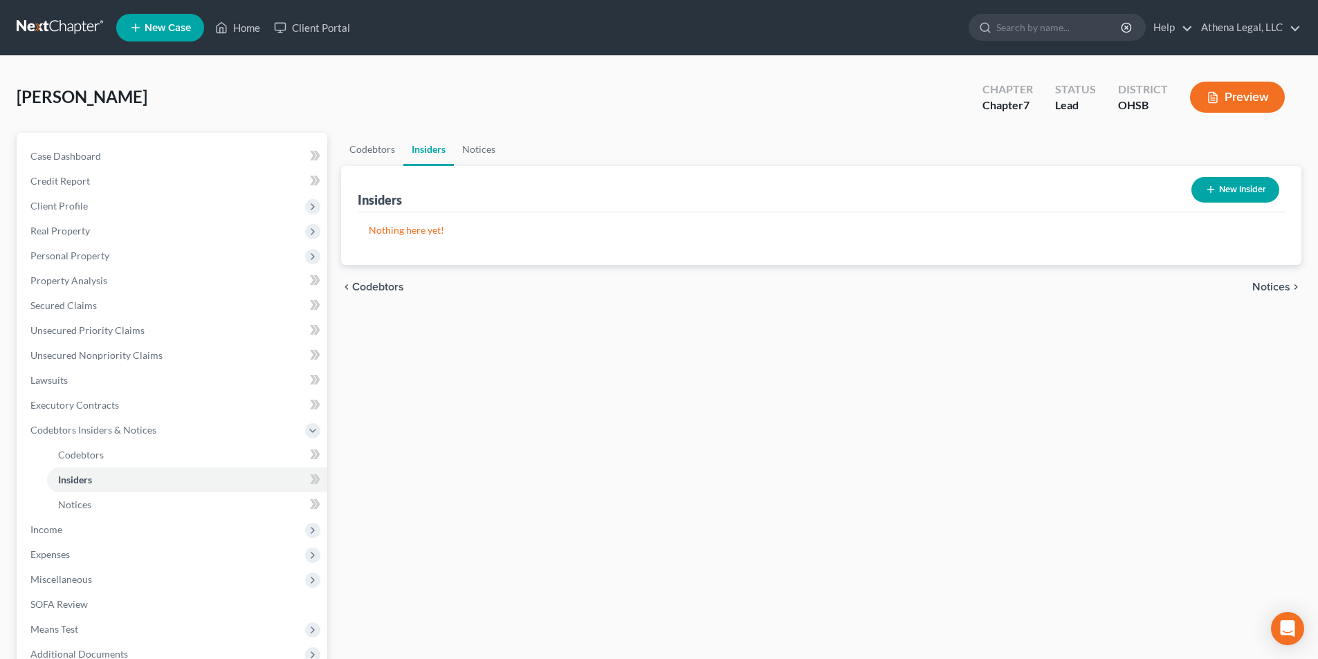
click at [506, 156] on ul "Codebtors Insiders Notices" at bounding box center [821, 149] width 960 height 33
click at [481, 150] on link "Notices" at bounding box center [479, 149] width 50 height 33
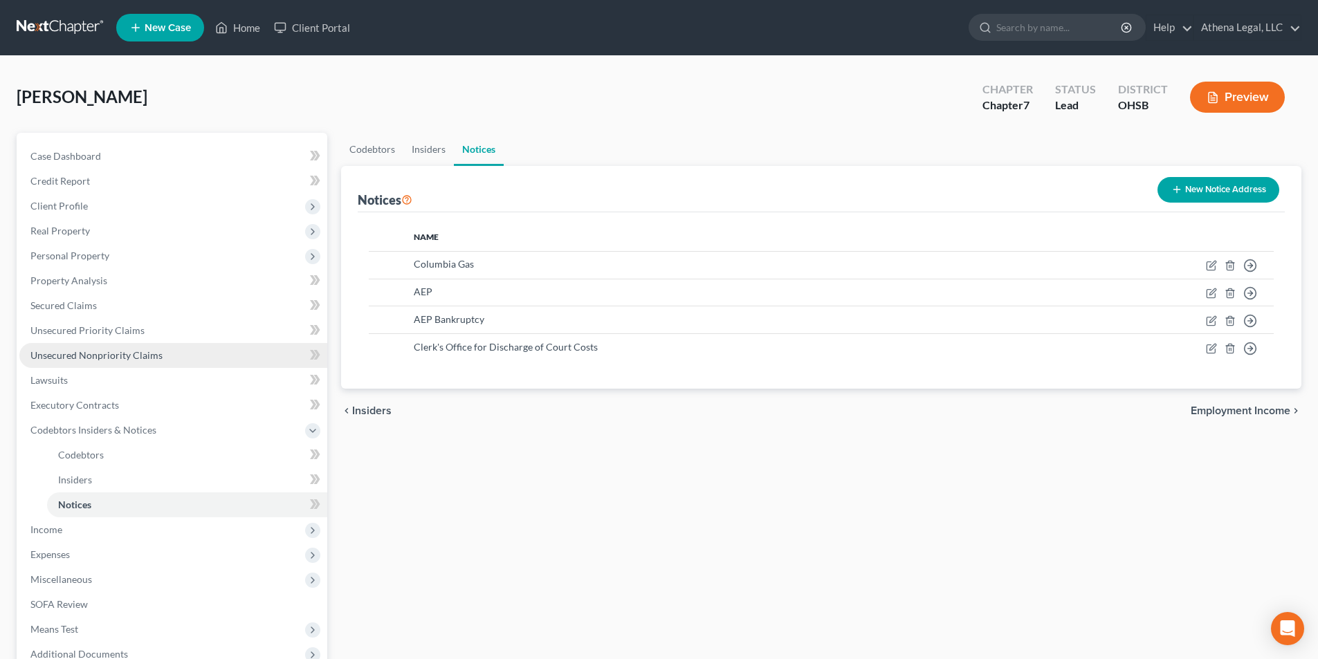
click at [117, 354] on span "Unsecured Nonpriority Claims" at bounding box center [96, 355] width 132 height 12
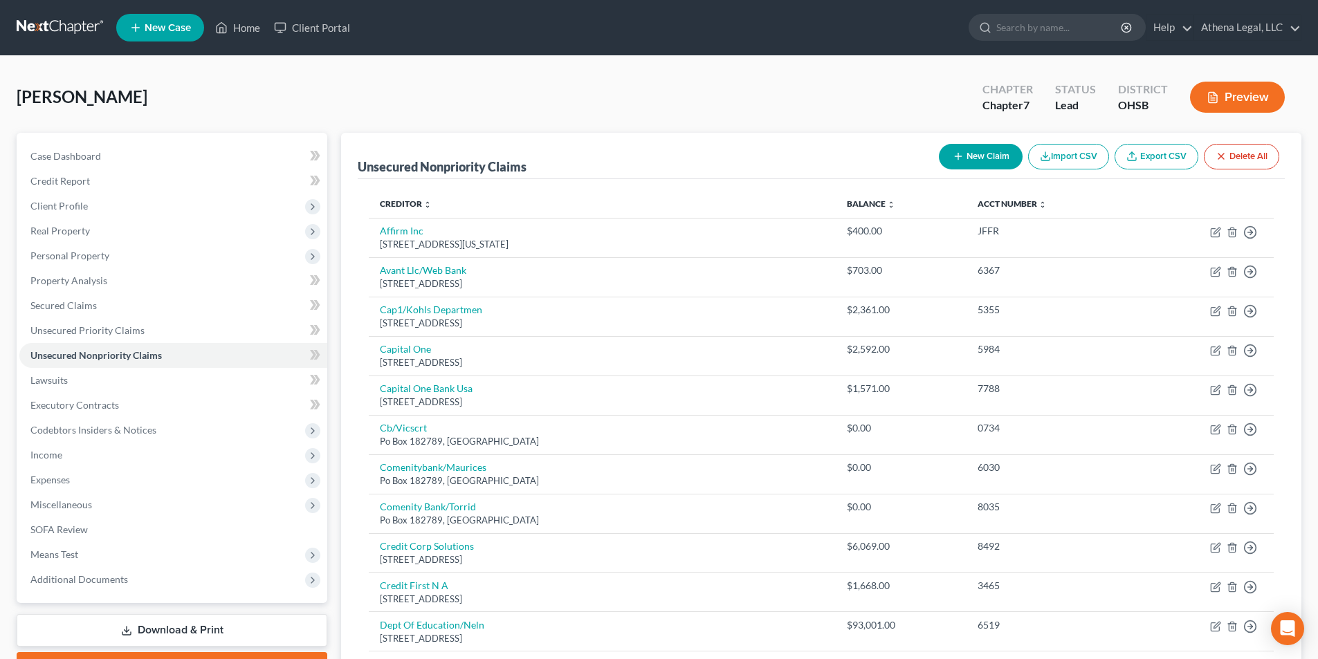
click at [950, 147] on button "New Claim" at bounding box center [981, 157] width 84 height 26
select select "0"
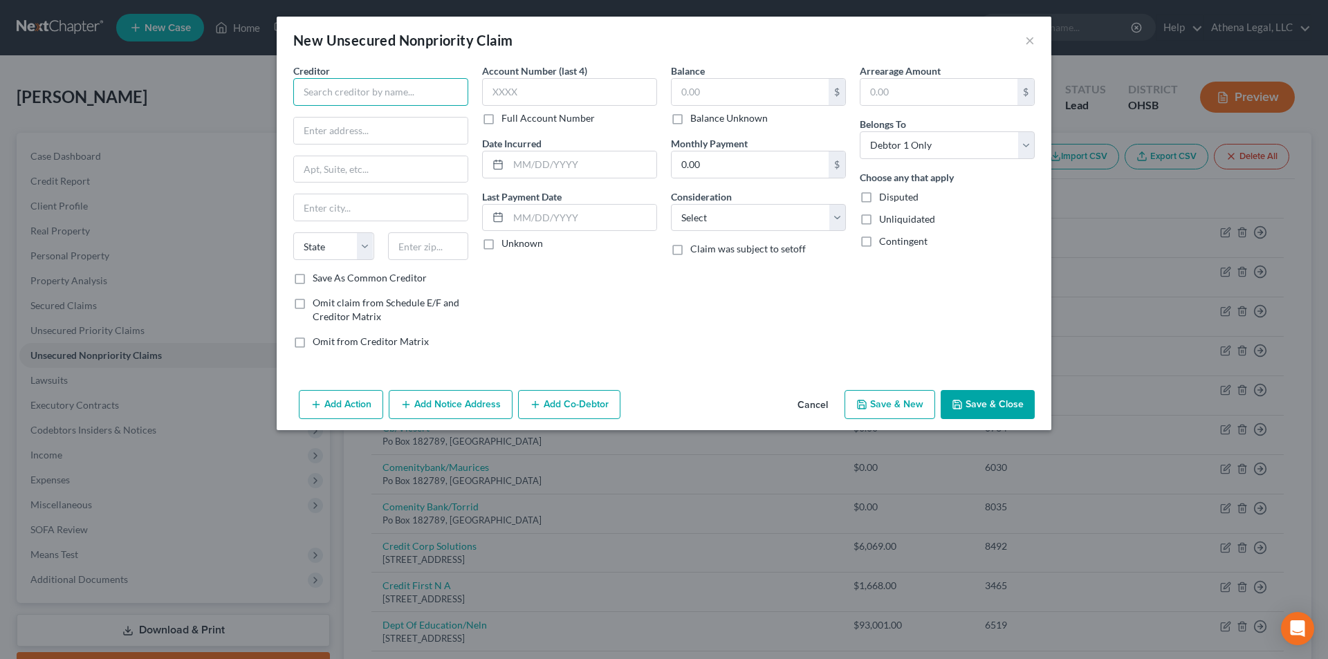
click at [376, 92] on input "text" at bounding box center [380, 92] width 175 height 28
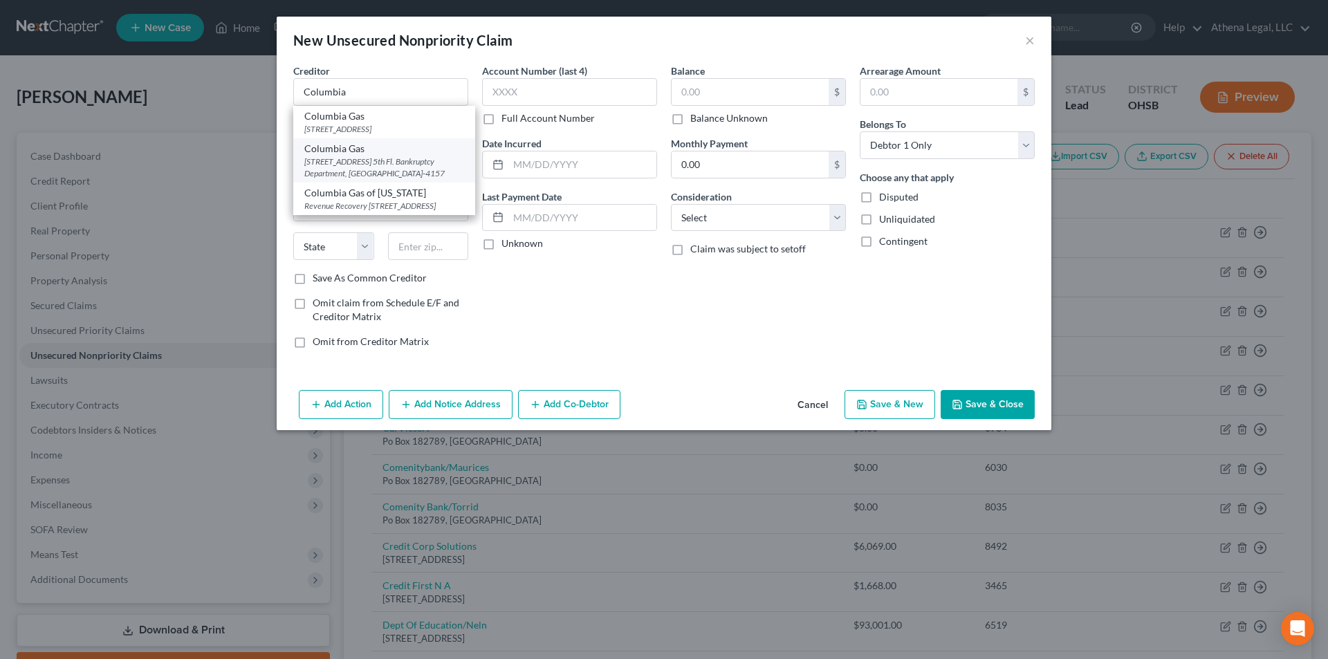
click at [346, 177] on div "290 W. Nationwide Blvd. 5th Fl. Bankruptcy Department, Columbus, OH 43215-4157" at bounding box center [384, 168] width 160 height 24
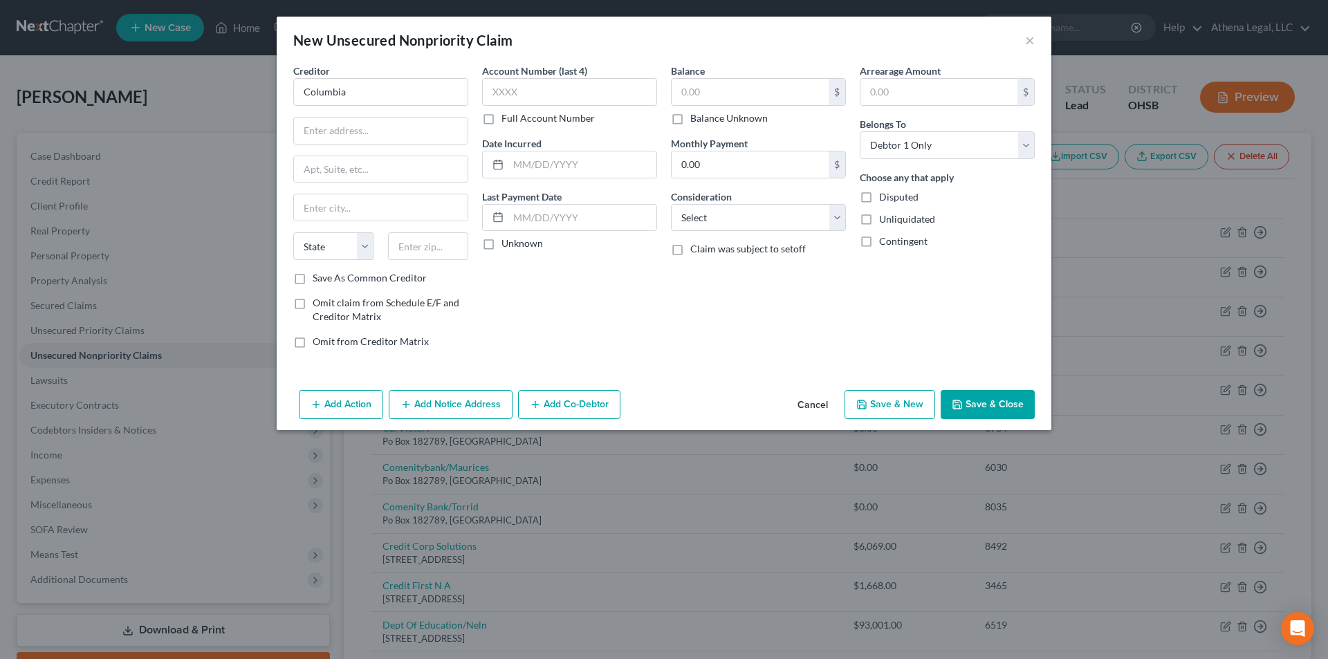
type input "Columbia Gas"
type input "290 W. Nationwide Blvd. 5th Fl."
type input "Bankruptcy Department"
type input "Columbus"
select select "36"
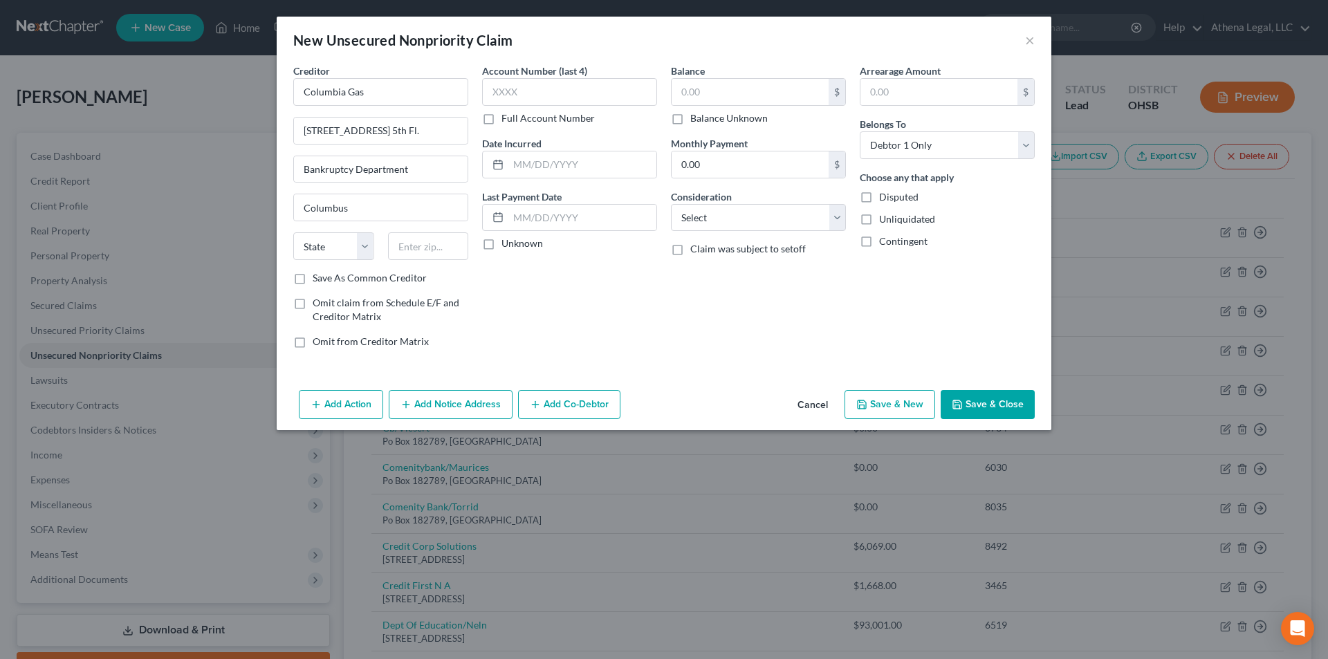
type input "43215-4157"
click at [694, 95] on input "text" at bounding box center [750, 92] width 157 height 26
type input "330"
click at [706, 218] on select "Select Cable / Satellite Services Collection Agency Credit Card Debt Debt Couns…" at bounding box center [758, 218] width 175 height 28
select select "20"
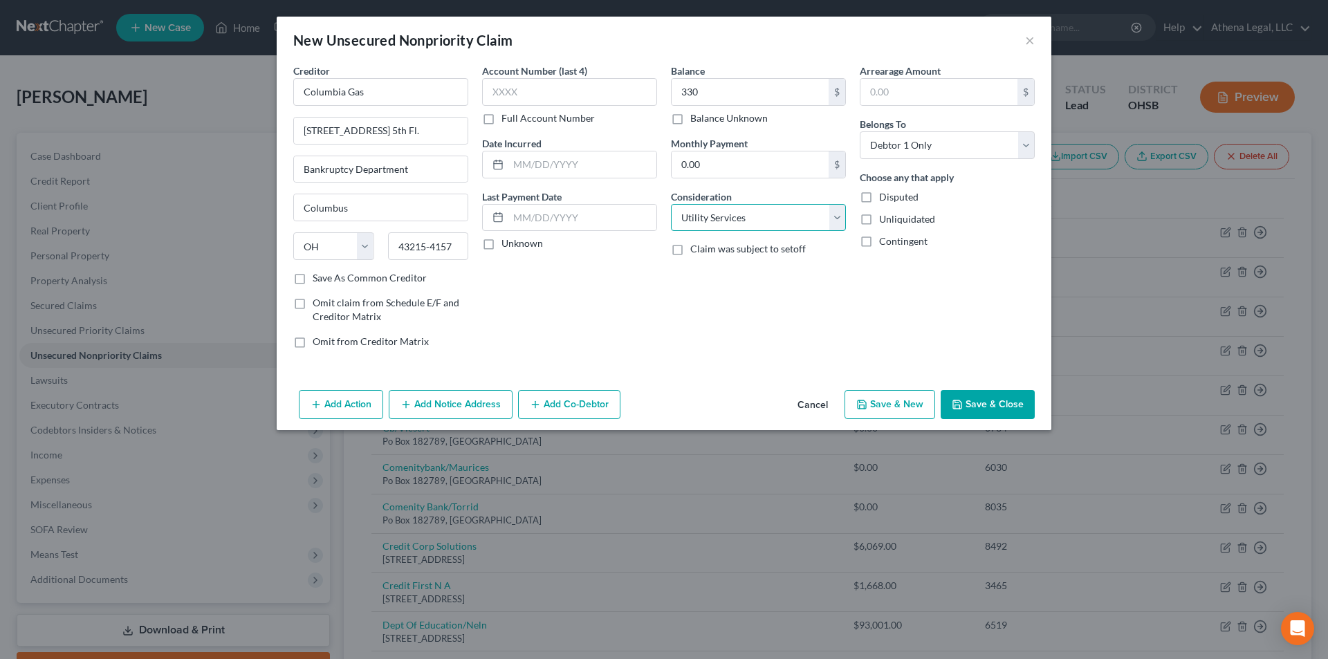
click at [671, 204] on select "Select Cable / Satellite Services Collection Agency Credit Card Debt Debt Couns…" at bounding box center [758, 218] width 175 height 28
click at [975, 403] on button "Save & Close" at bounding box center [988, 404] width 94 height 29
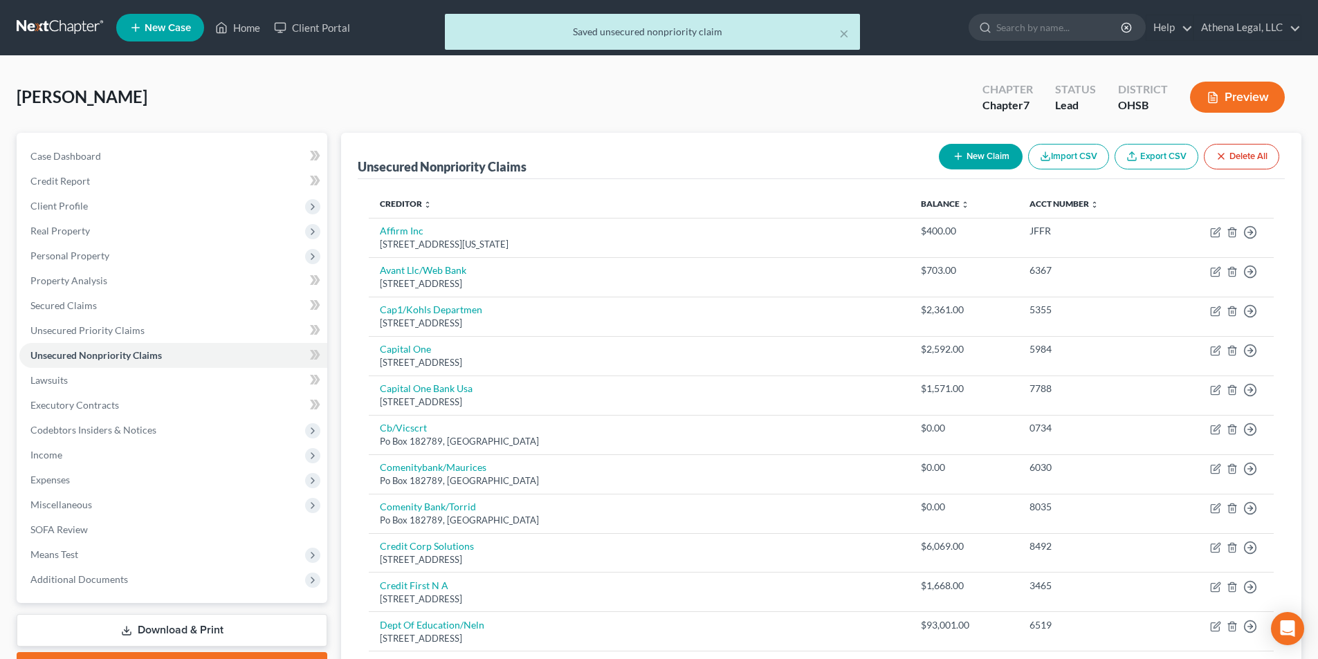
click at [960, 157] on icon "button" at bounding box center [957, 156] width 11 height 11
select select "0"
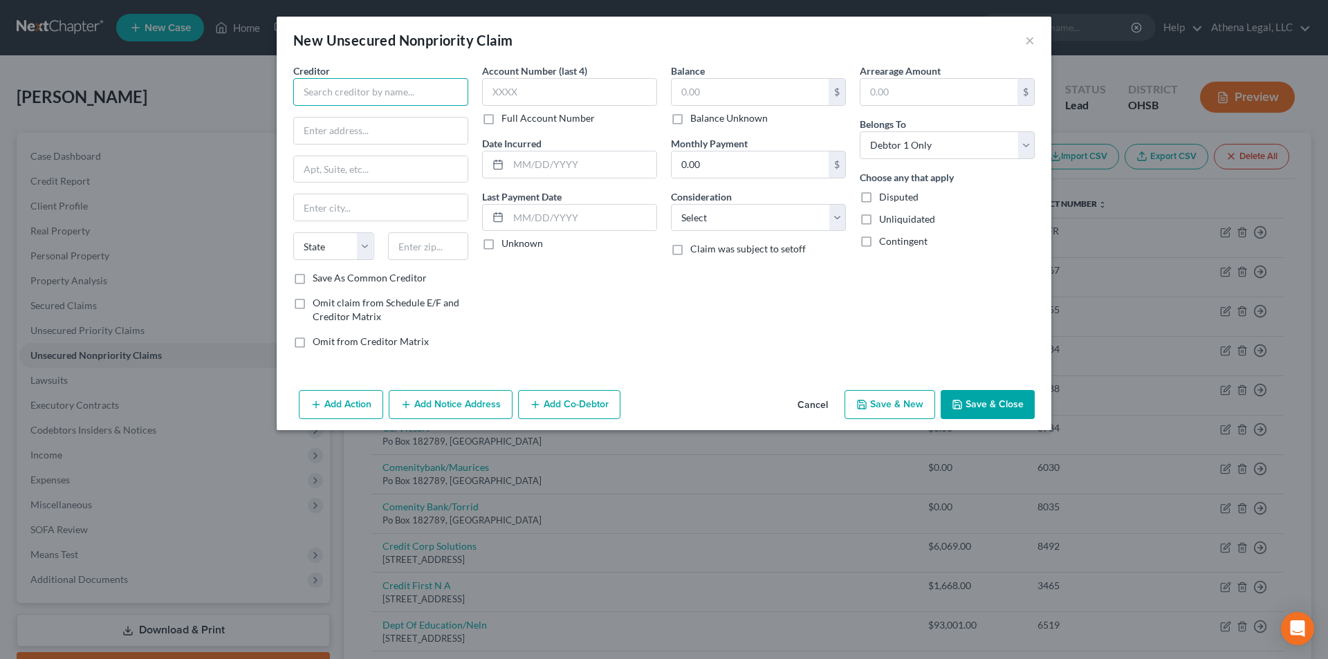
click at [378, 82] on input "text" at bounding box center [380, 92] width 175 height 28
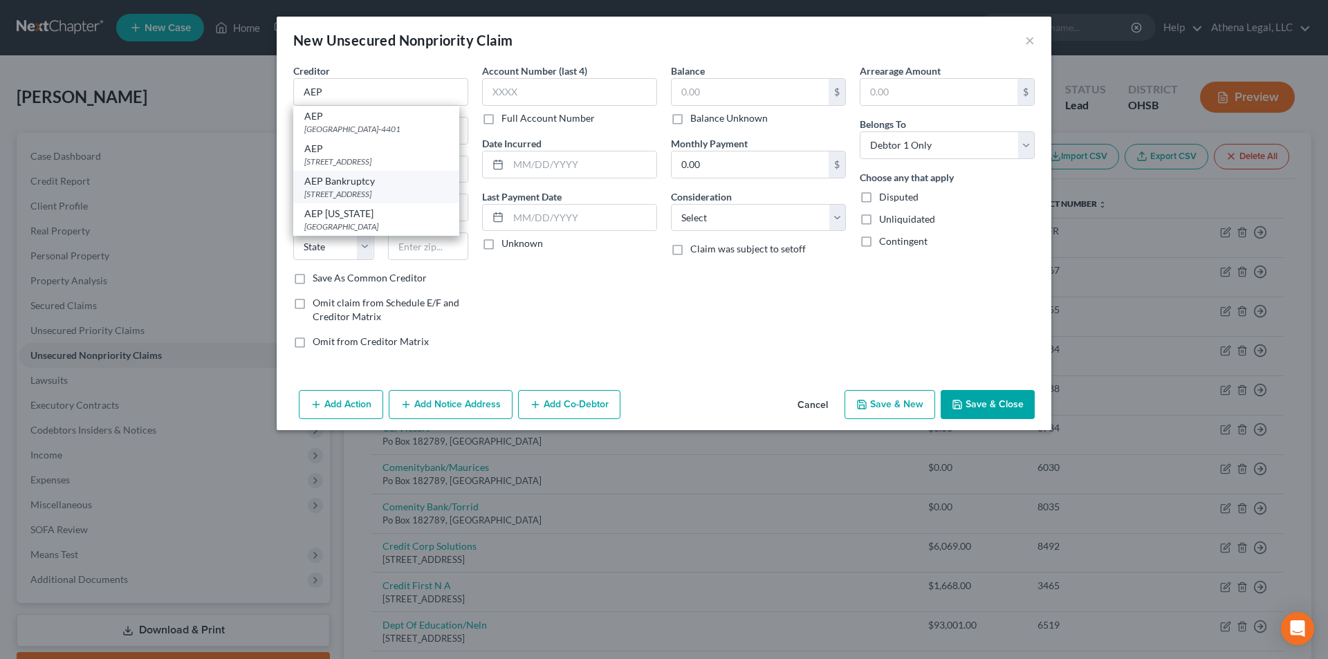
click at [344, 183] on div "AEP Bankruptcy" at bounding box center [376, 181] width 144 height 14
type input "AEP Bankruptcy"
type input "1AEP Way"
type input "Hurricane"
select select "51"
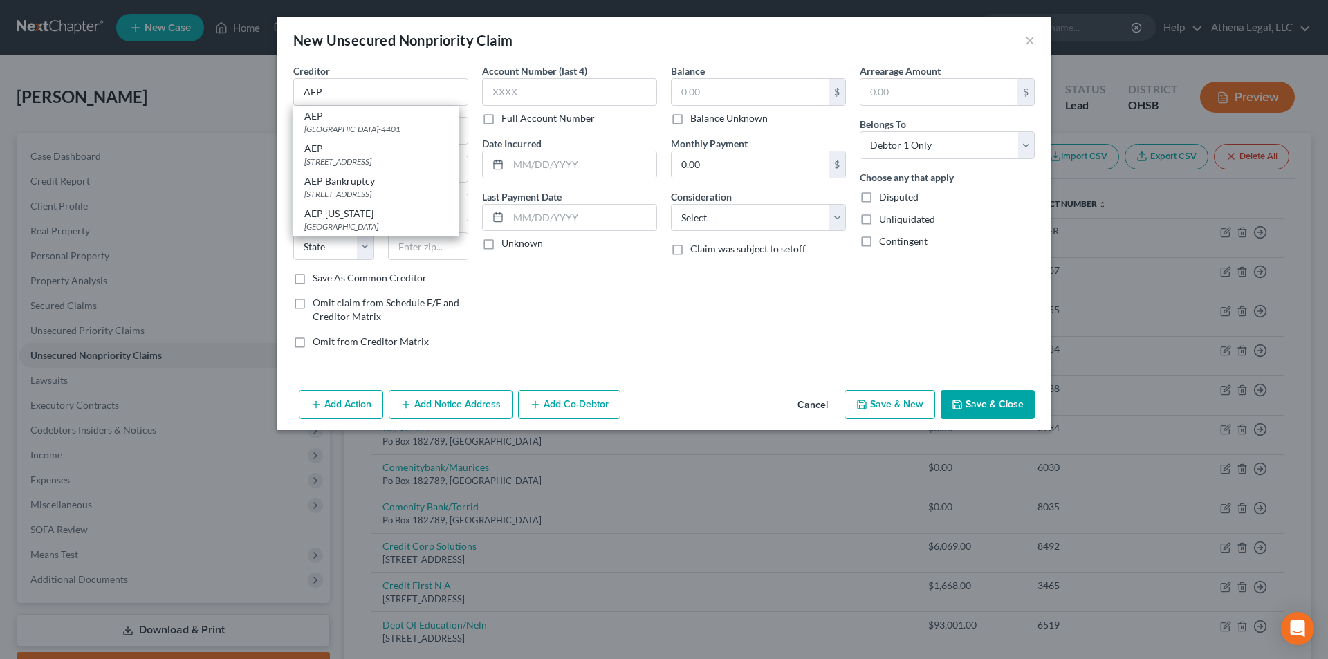
type input "25526"
click at [719, 107] on div "$ Balance Unknown" at bounding box center [758, 101] width 175 height 47
click at [718, 93] on input "text" at bounding box center [750, 92] width 157 height 26
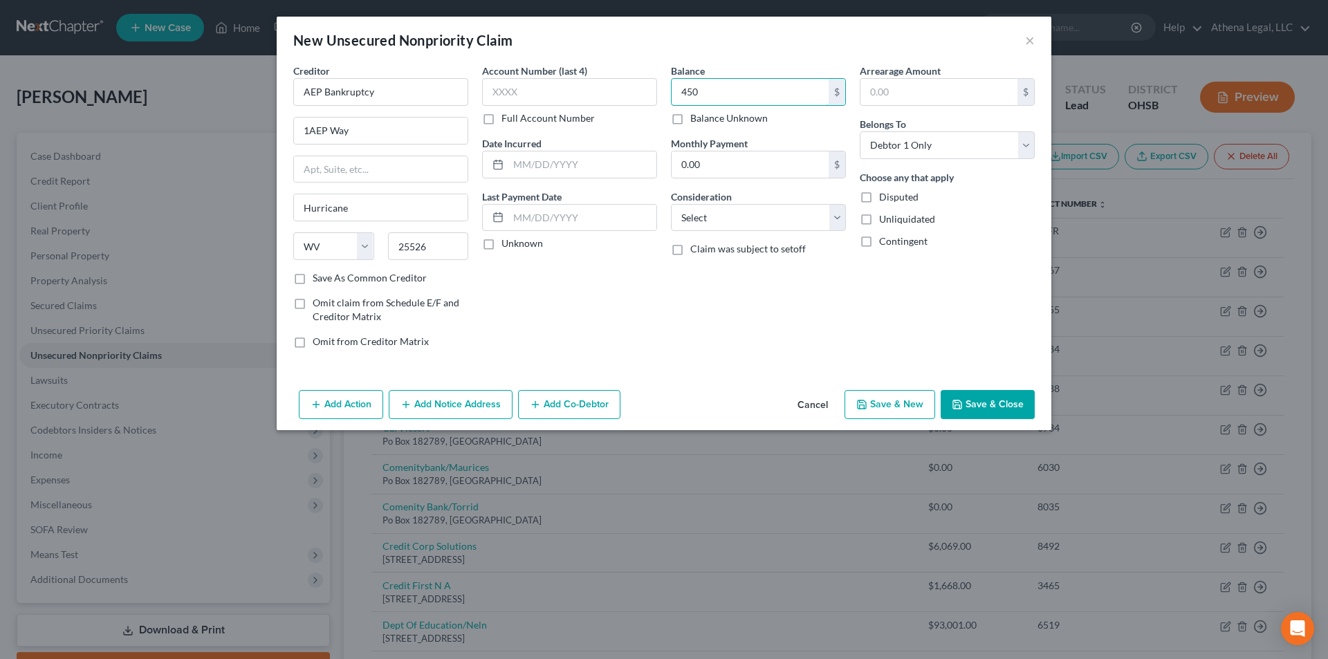
type input "450"
click at [714, 237] on div "Balance 450.00 $ Balance Unknown Balance Undetermined 450 $ Balance Unknown Mon…" at bounding box center [758, 212] width 189 height 296
click at [726, 209] on select "Select Cable / Satellite Services Collection Agency Credit Card Debt Debt Couns…" at bounding box center [758, 218] width 175 height 28
select select "20"
click at [671, 204] on select "Select Cable / Satellite Services Collection Agency Credit Card Debt Debt Couns…" at bounding box center [758, 218] width 175 height 28
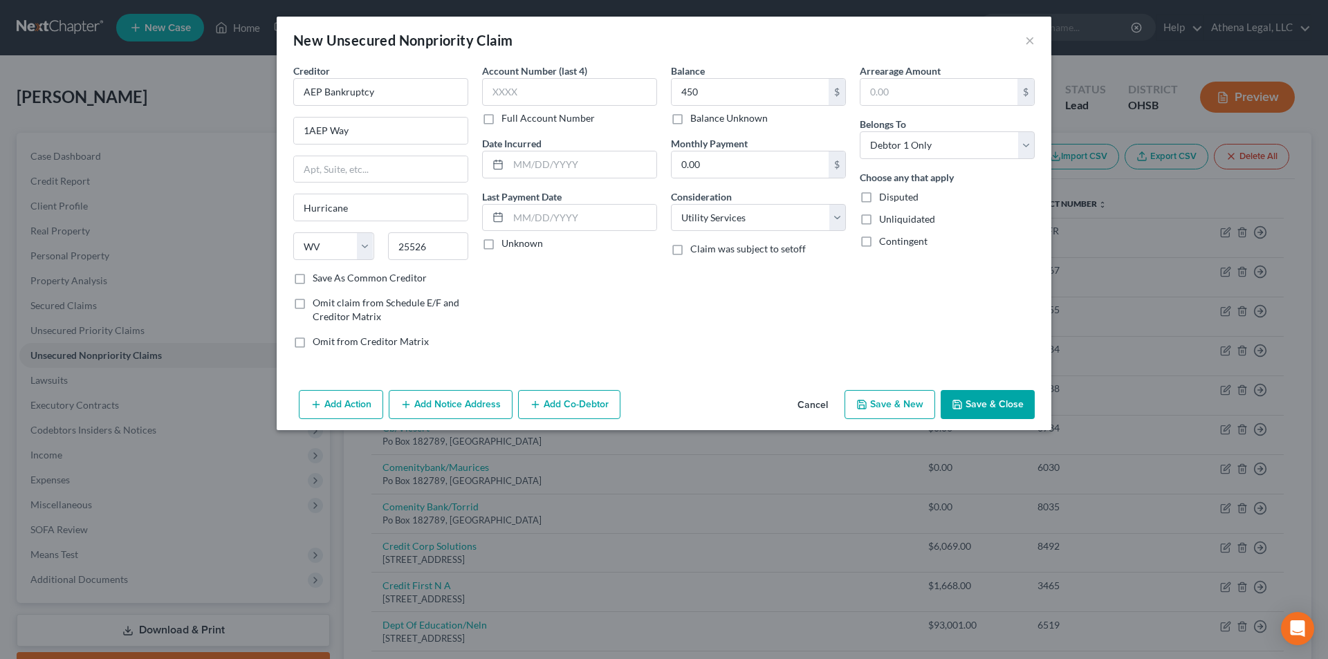
click at [990, 409] on button "Save & Close" at bounding box center [988, 404] width 94 height 29
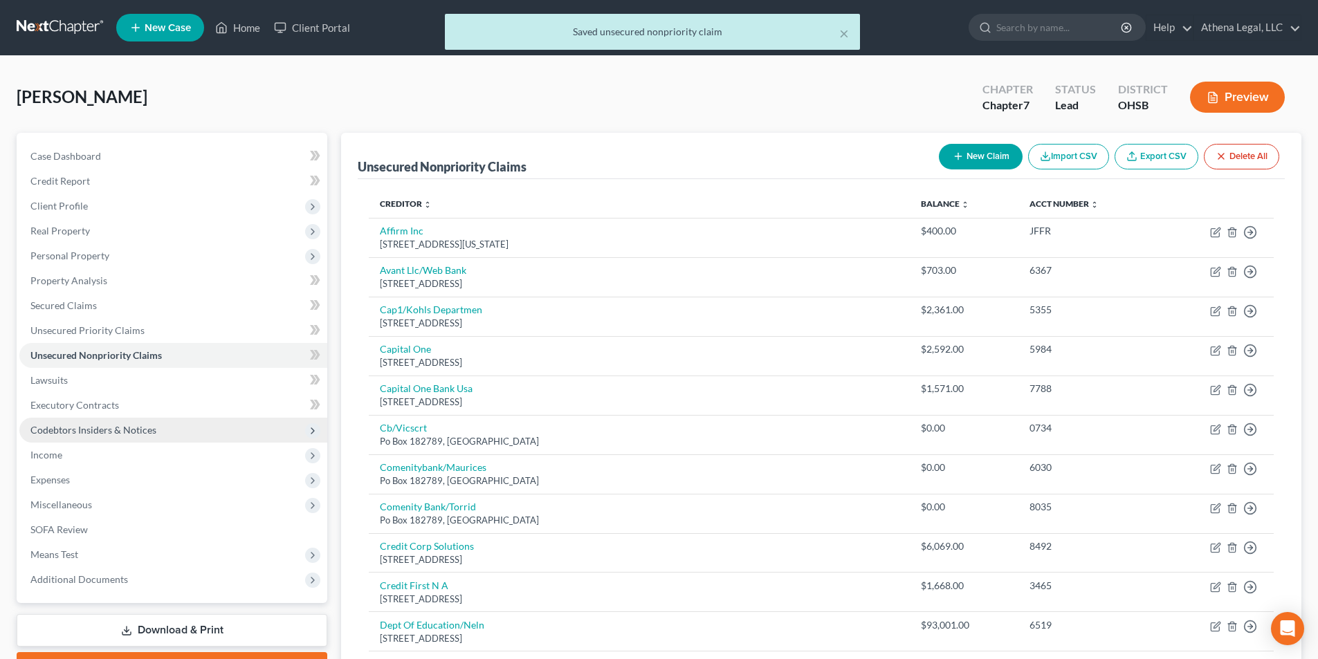
click at [102, 433] on span "Codebtors Insiders & Notices" at bounding box center [93, 430] width 126 height 12
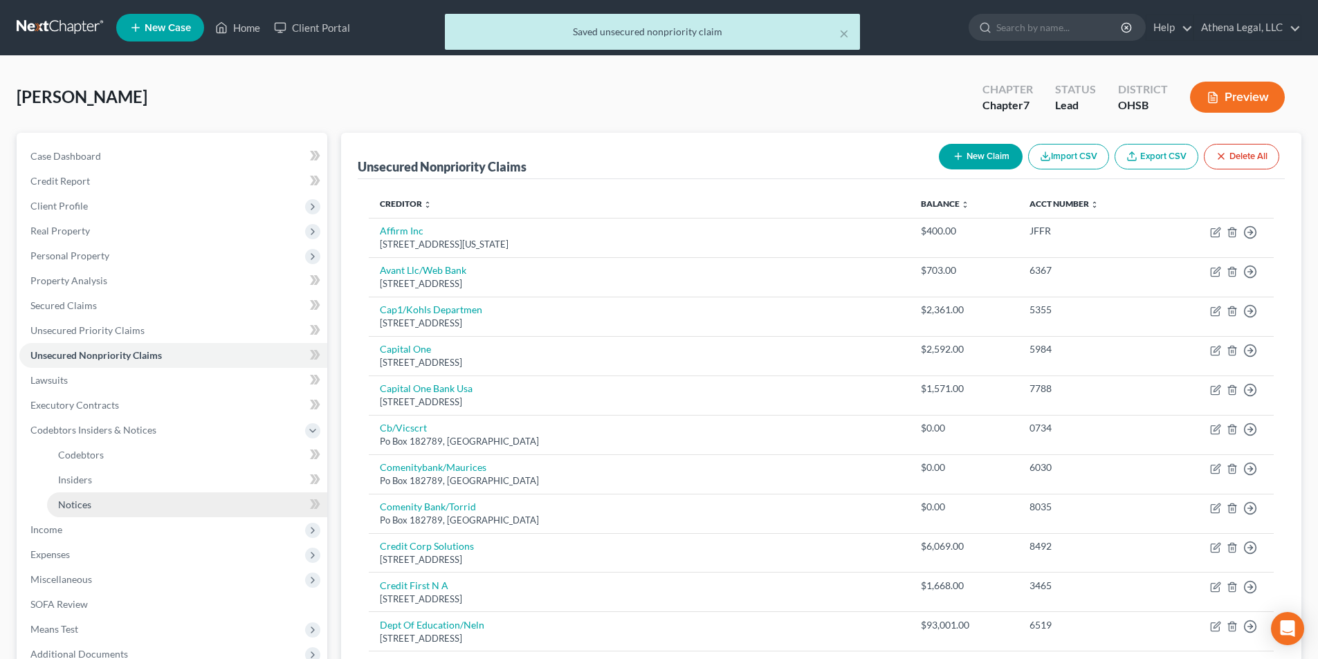
click at [67, 499] on span "Notices" at bounding box center [74, 505] width 33 height 12
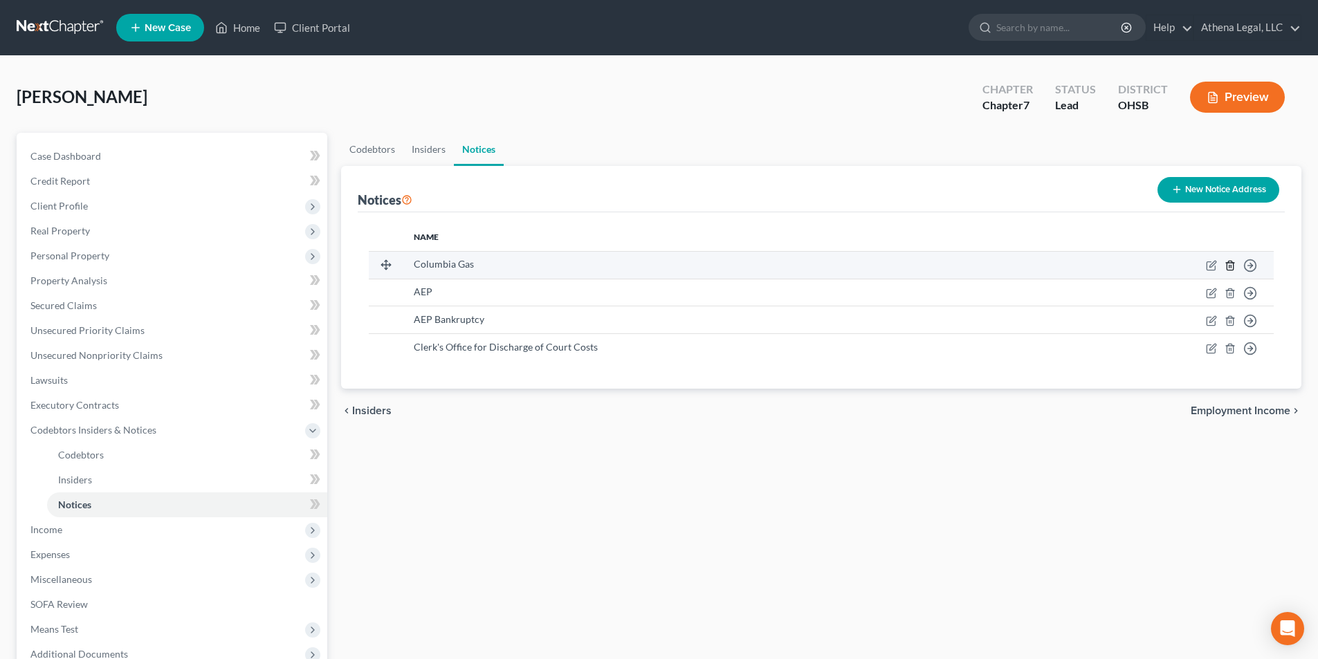
click at [1230, 265] on line "button" at bounding box center [1230, 266] width 0 height 3
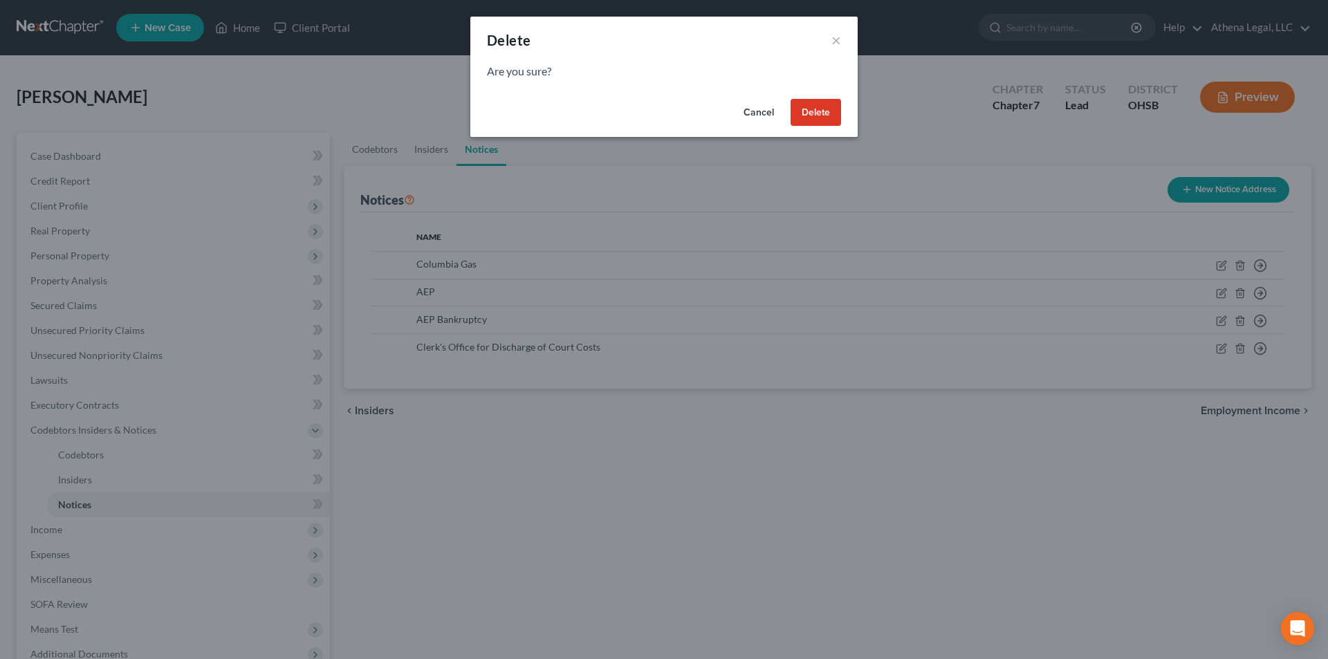
click at [815, 109] on button "Delete" at bounding box center [816, 113] width 50 height 28
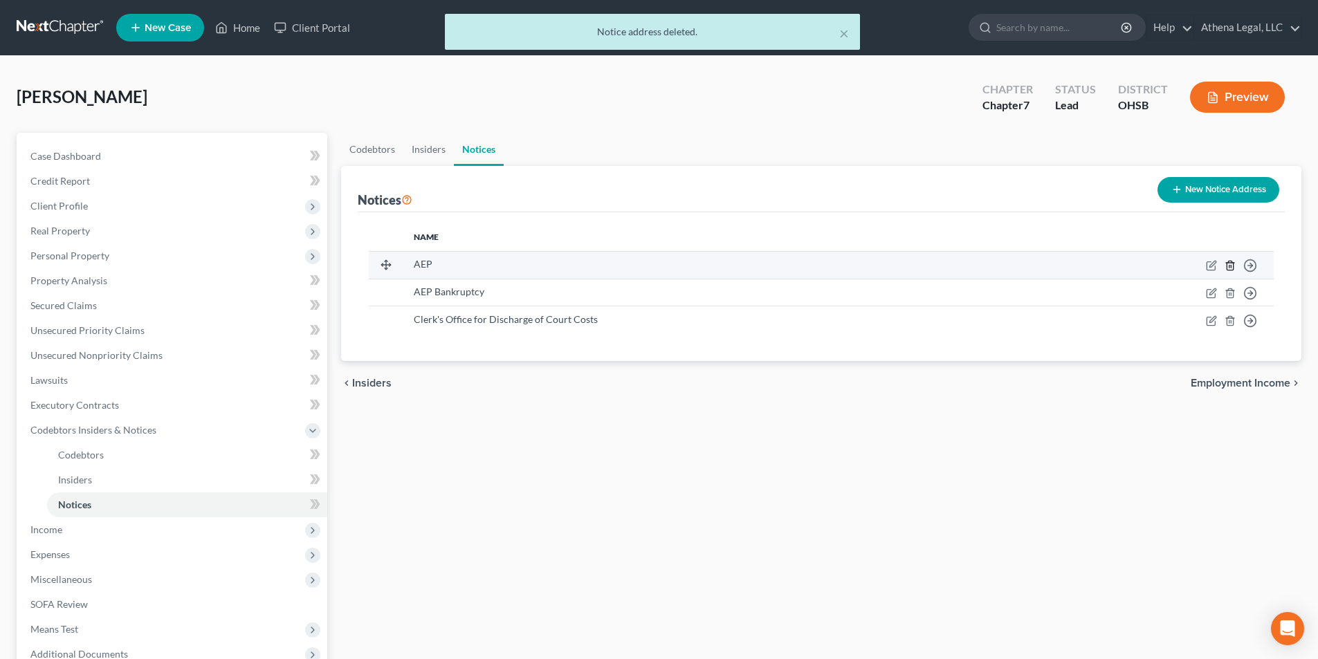
click at [1232, 266] on icon "button" at bounding box center [1229, 265] width 11 height 11
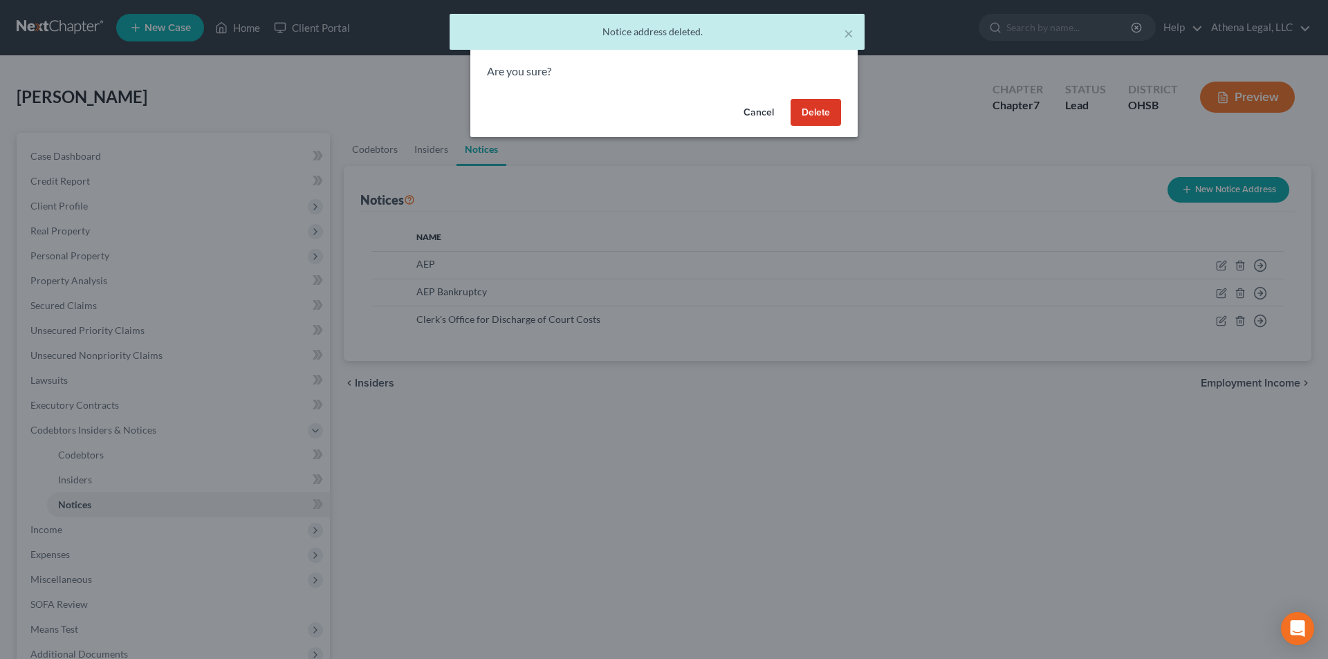
click at [811, 113] on button "Delete" at bounding box center [816, 113] width 50 height 28
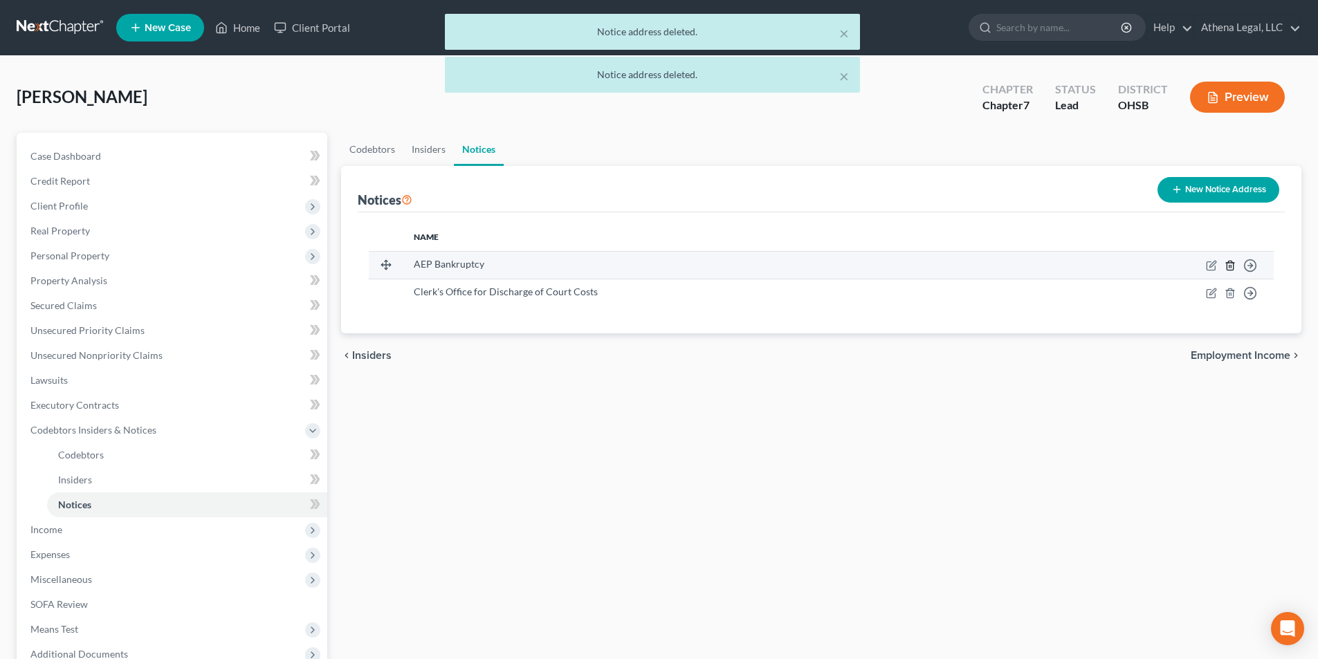
click at [1228, 265] on icon "button" at bounding box center [1229, 265] width 11 height 11
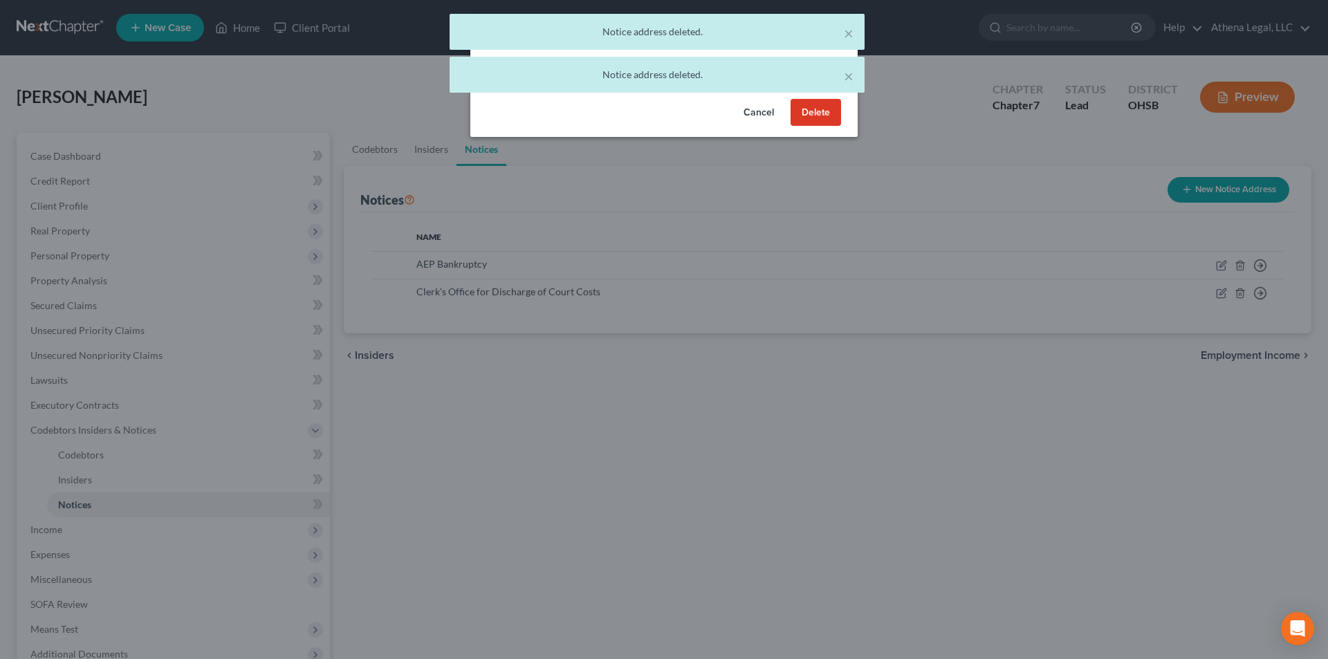
click at [827, 118] on button "Delete" at bounding box center [816, 113] width 50 height 28
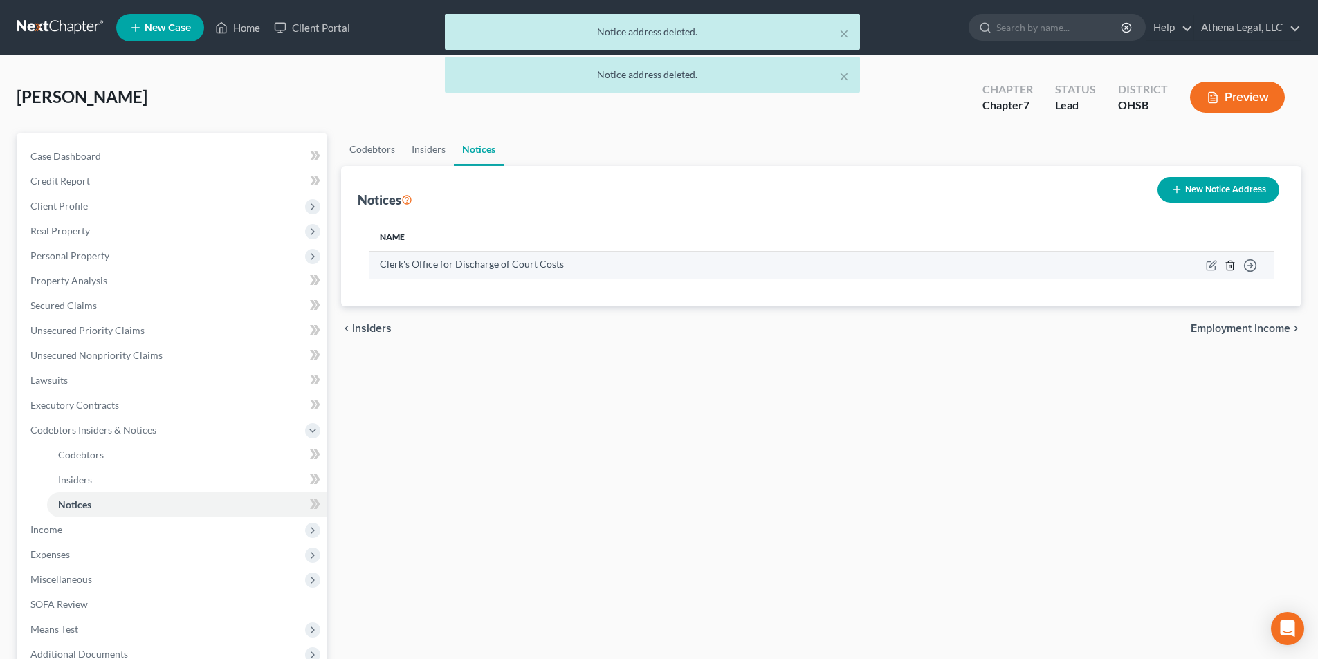
click at [1230, 268] on icon "button" at bounding box center [1229, 265] width 11 height 11
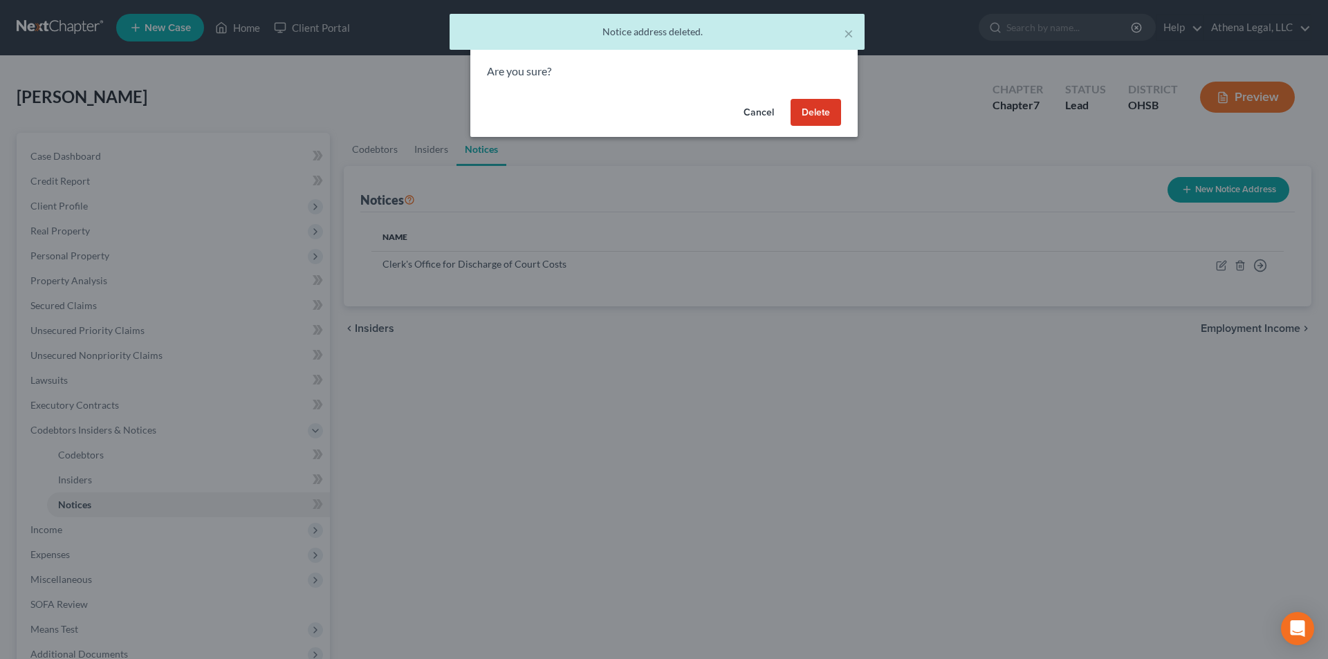
click at [825, 118] on button "Delete" at bounding box center [816, 113] width 50 height 28
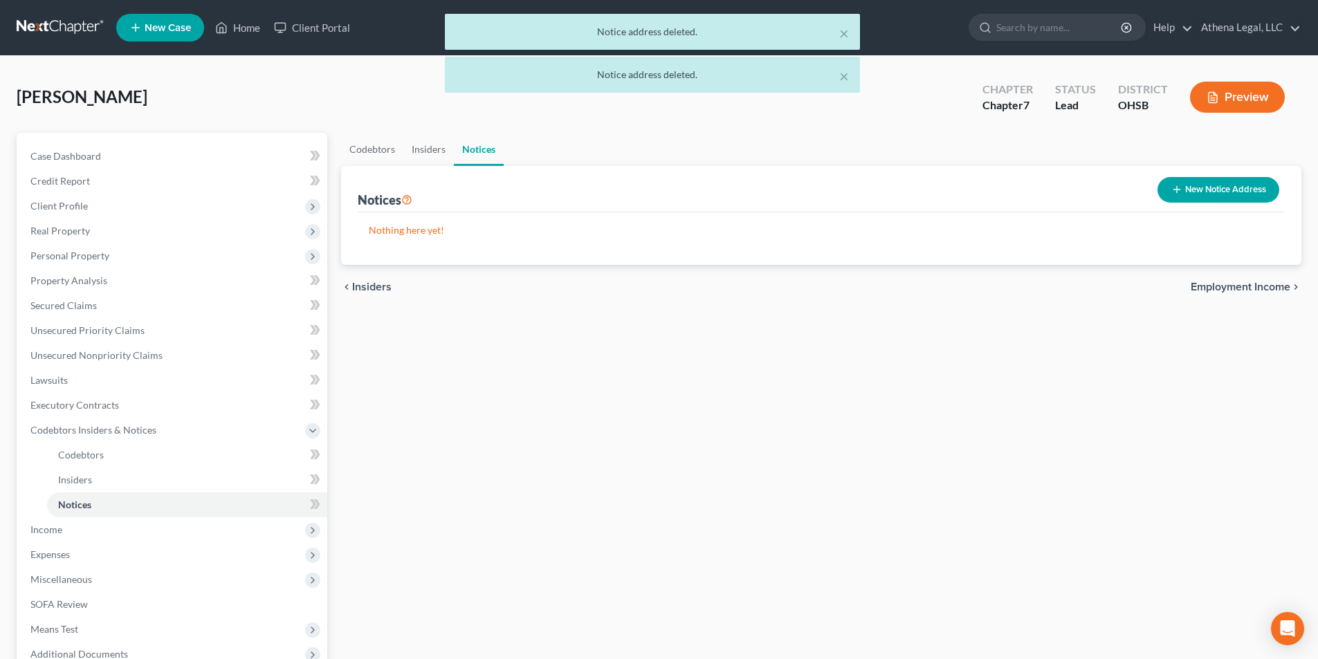
click at [1224, 284] on span "Employment Income" at bounding box center [1240, 287] width 100 height 11
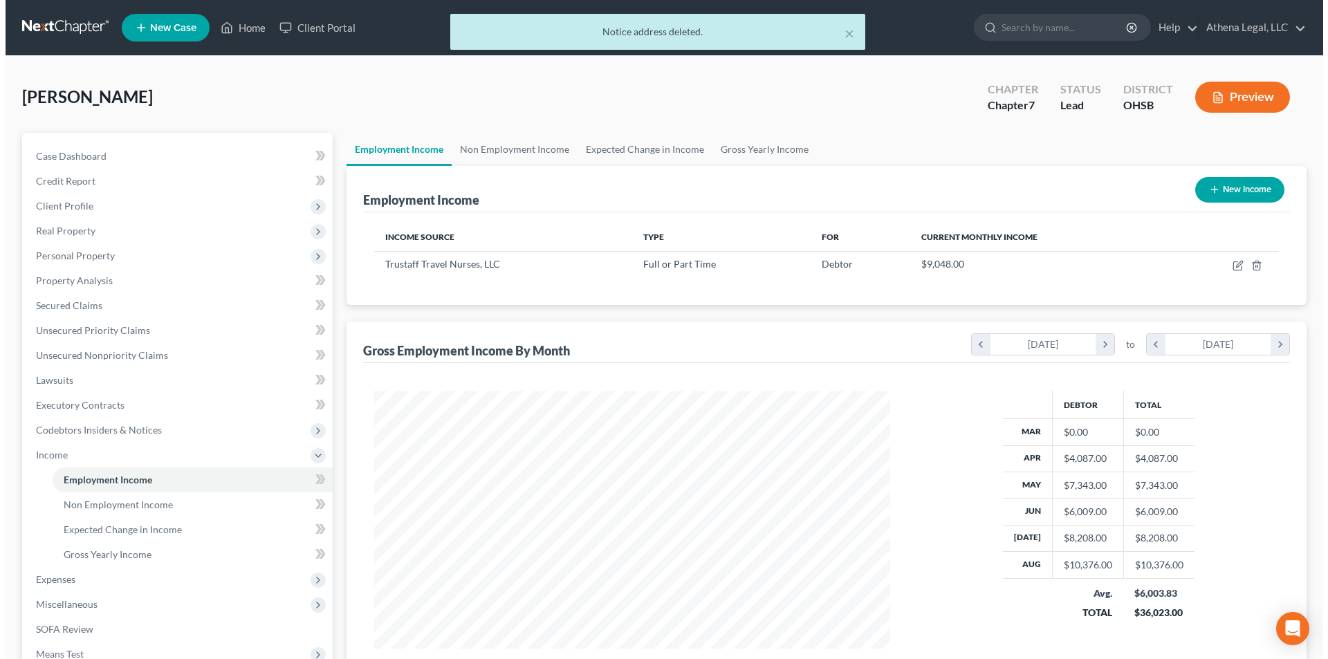
scroll to position [258, 544]
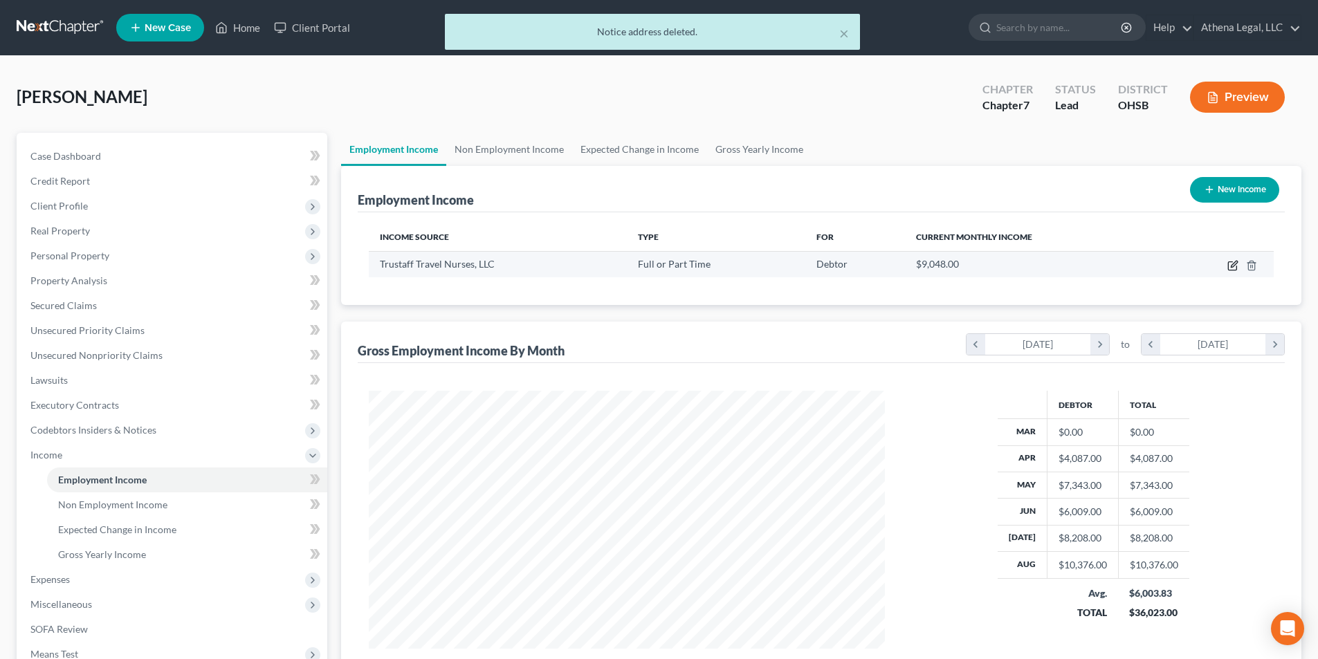
click at [1231, 266] on icon "button" at bounding box center [1233, 264] width 6 height 6
select select "0"
select select "36"
select select "3"
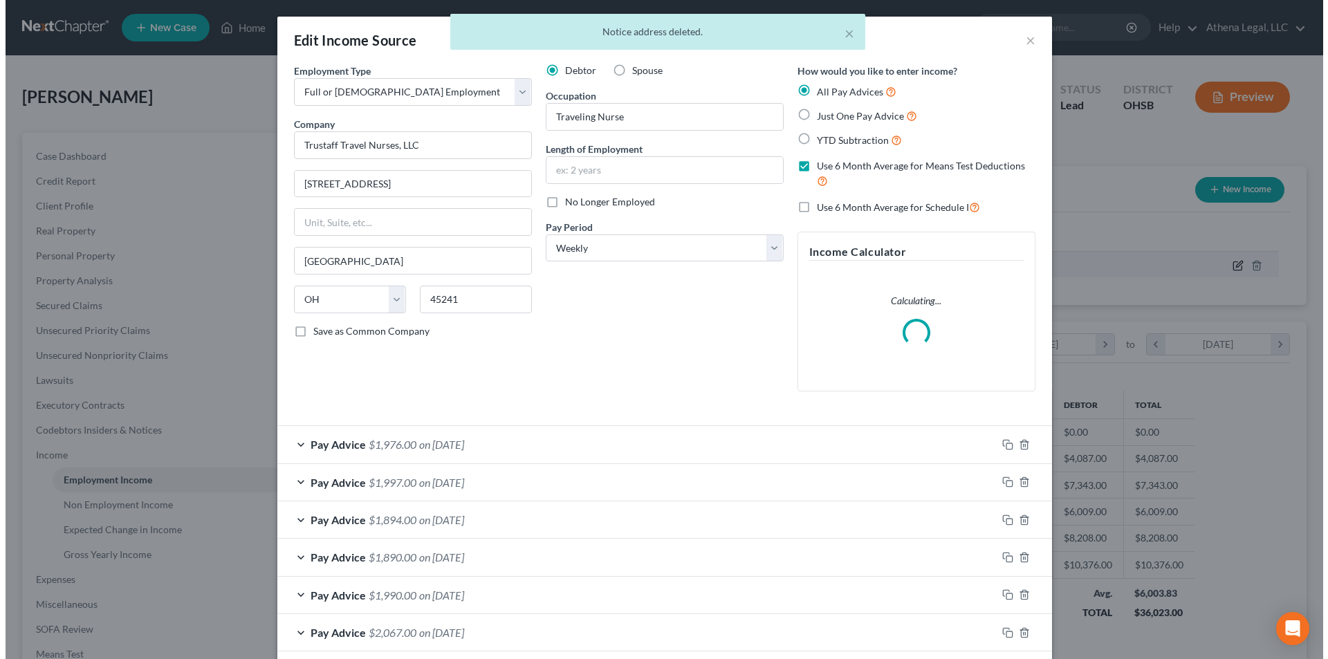
scroll to position [260, 548]
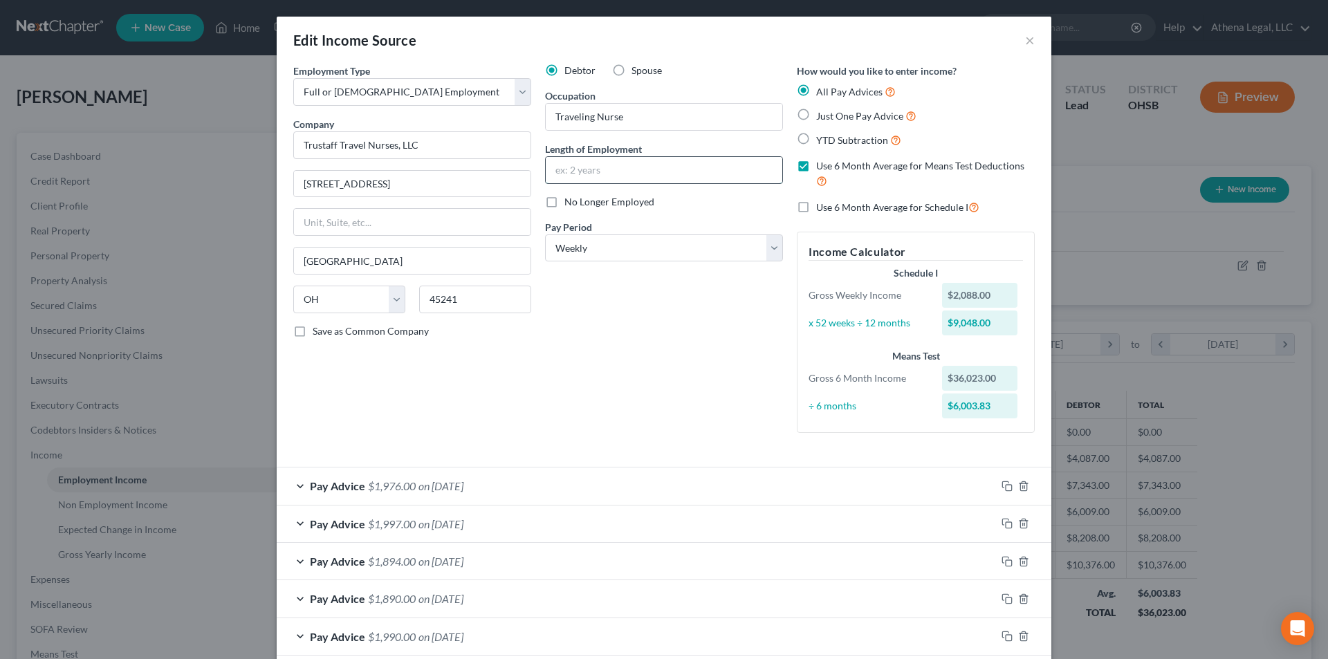
click at [639, 170] on input "text" at bounding box center [664, 170] width 237 height 26
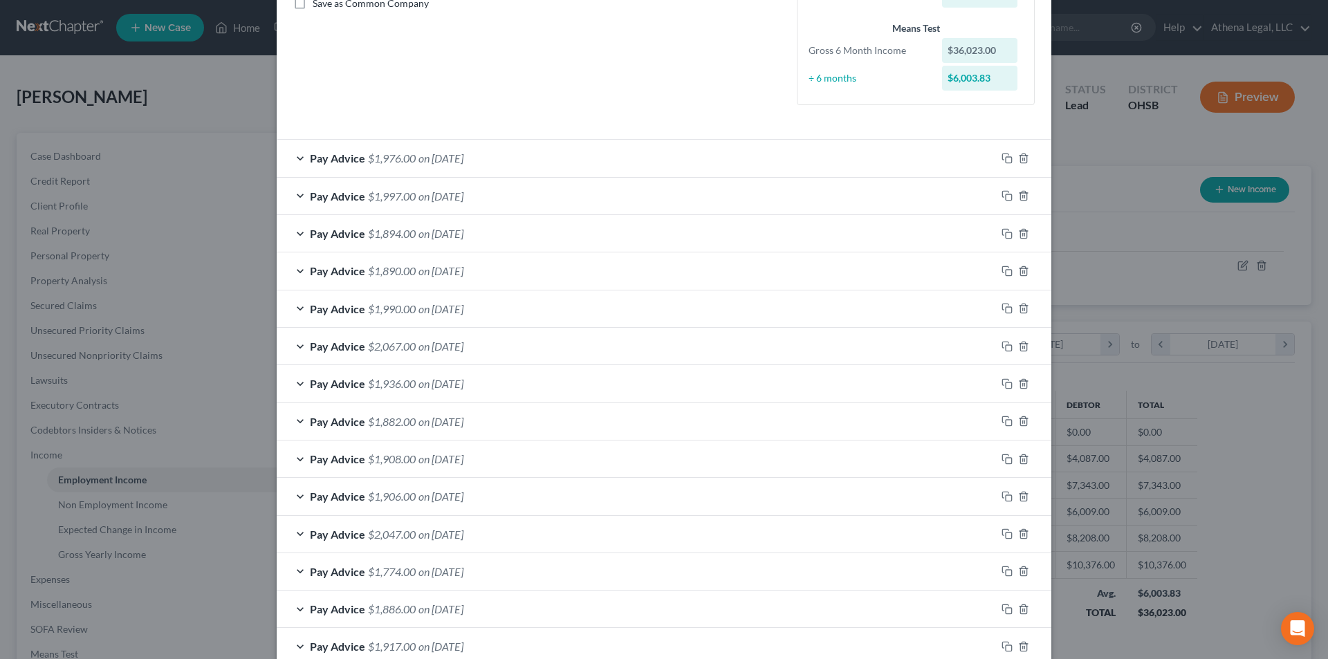
scroll to position [284, 0]
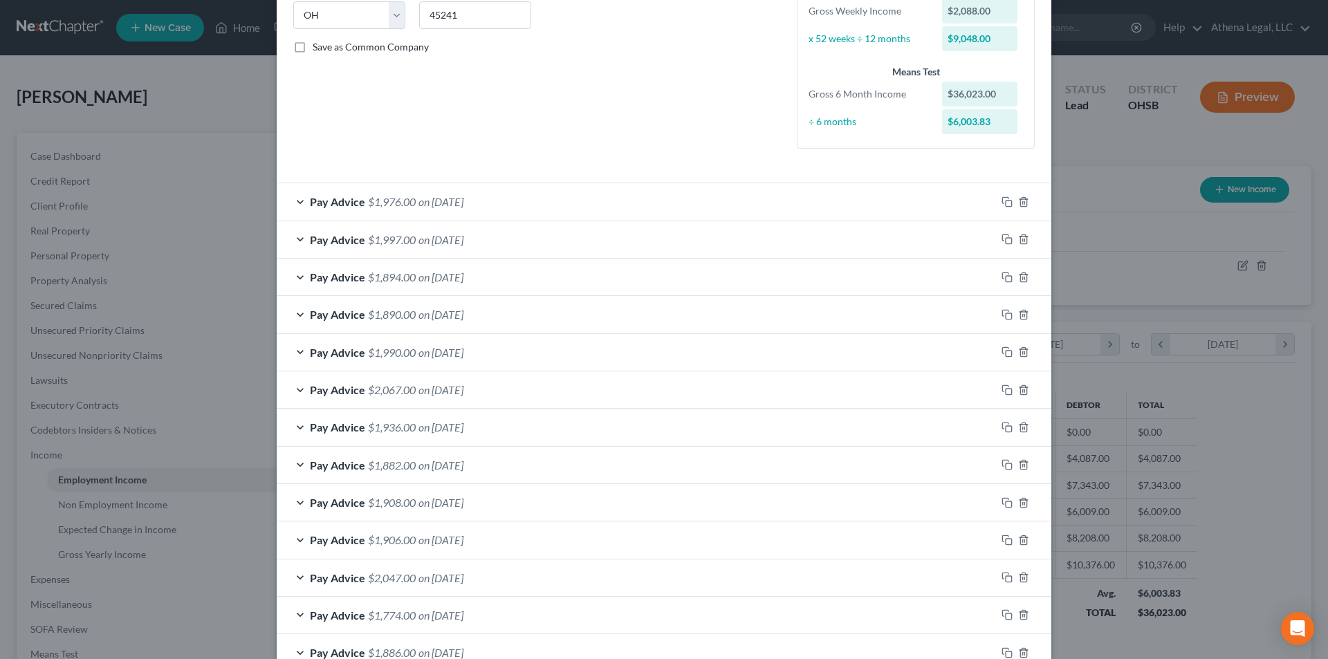
type input "5 months"
click at [463, 199] on span "on 08/29/2025" at bounding box center [440, 201] width 45 height 13
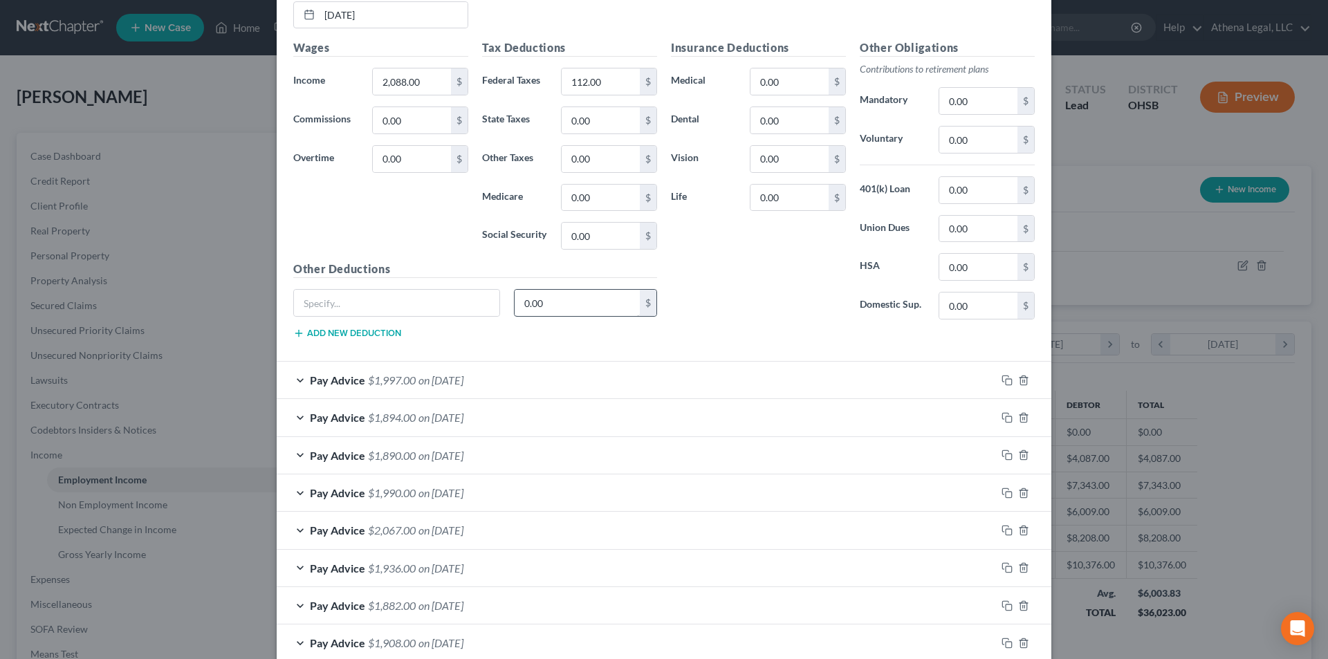
scroll to position [484, 0]
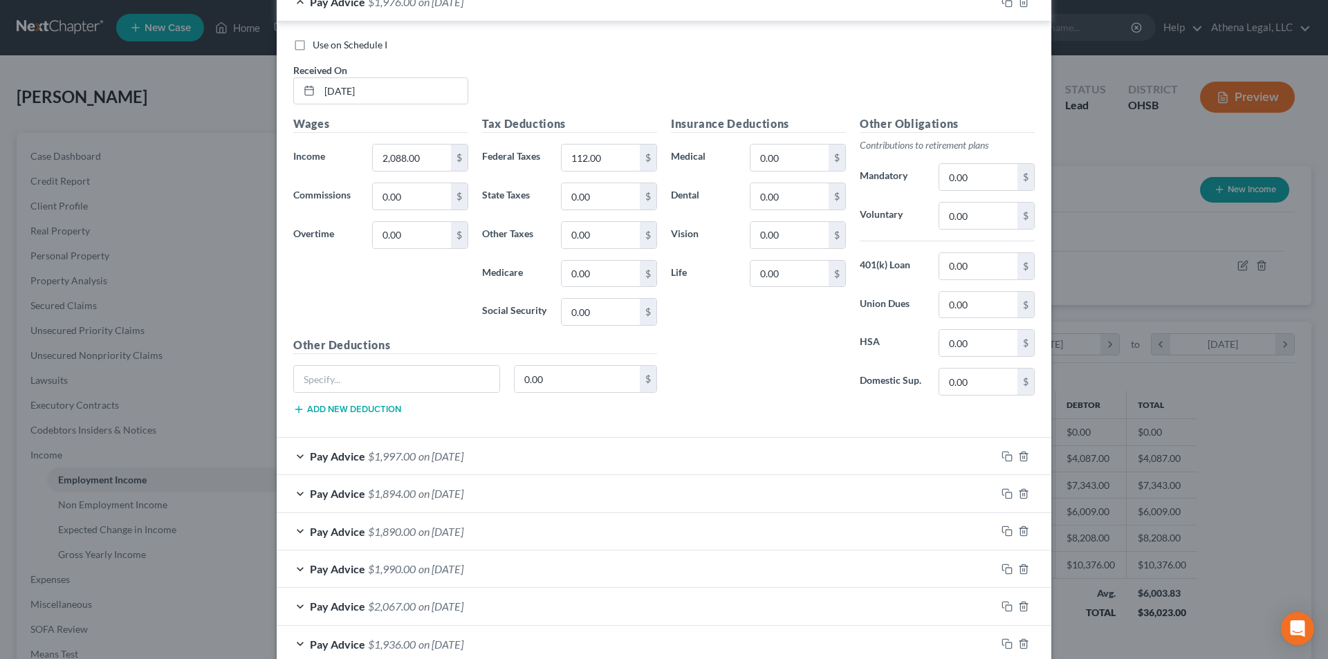
click at [299, 463] on div "Pay Advice $1,997.00 on 08/22/2025" at bounding box center [636, 456] width 719 height 37
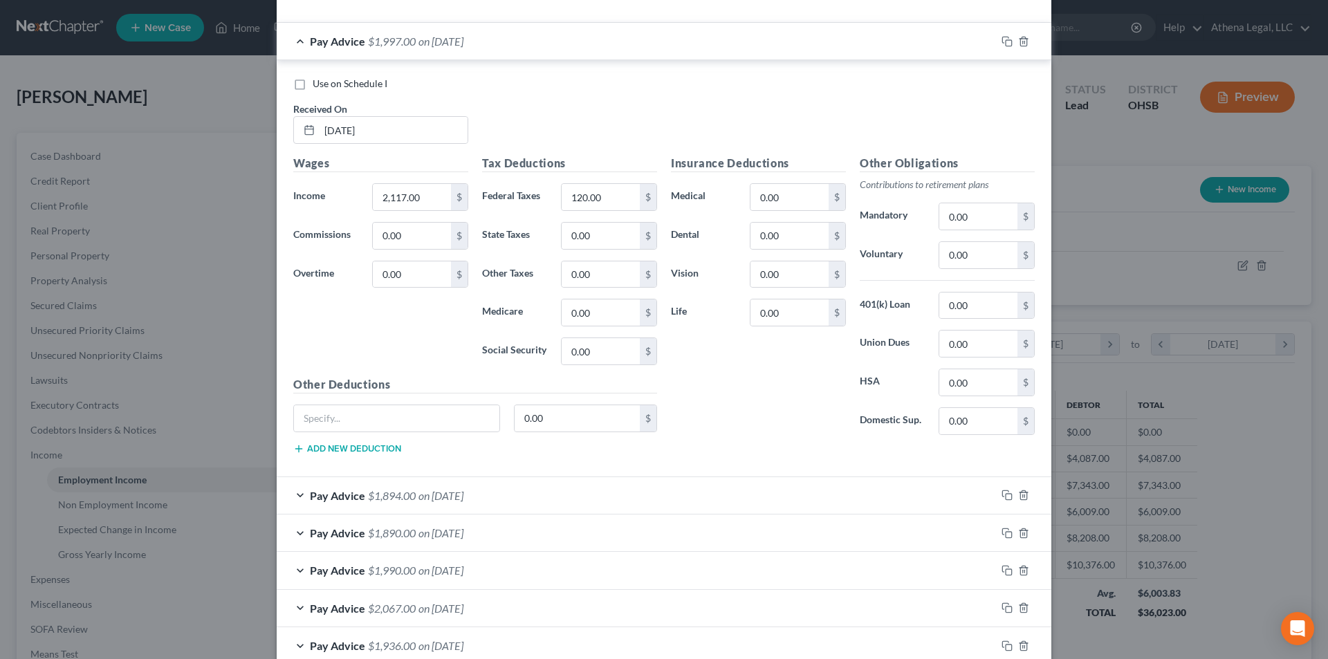
scroll to position [1038, 0]
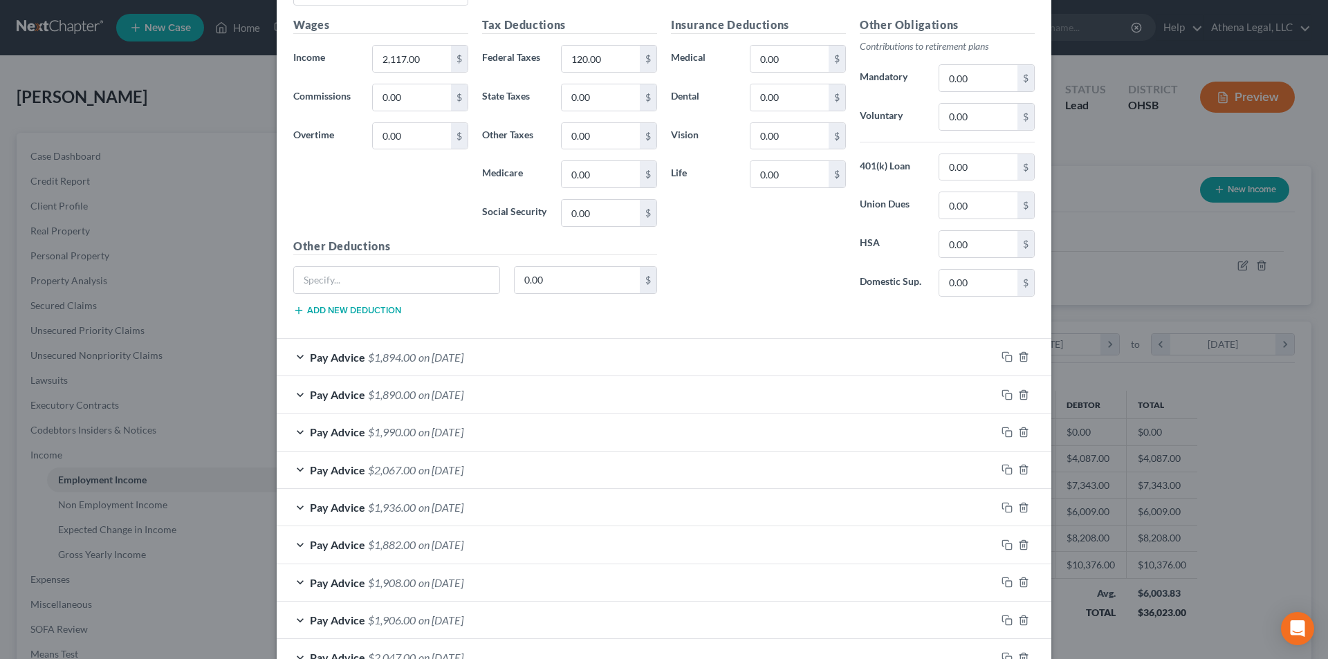
click at [292, 359] on div "Pay Advice $1,894.00 on 08/15/2025" at bounding box center [636, 357] width 719 height 37
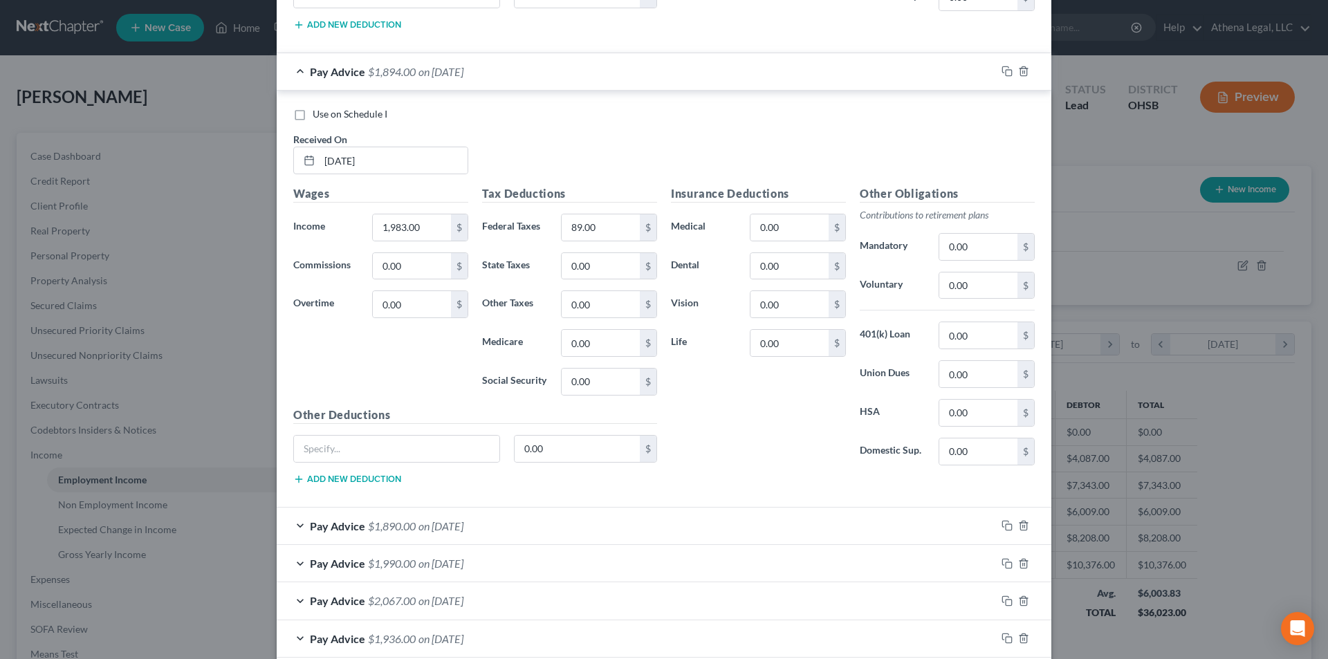
scroll to position [1383, 0]
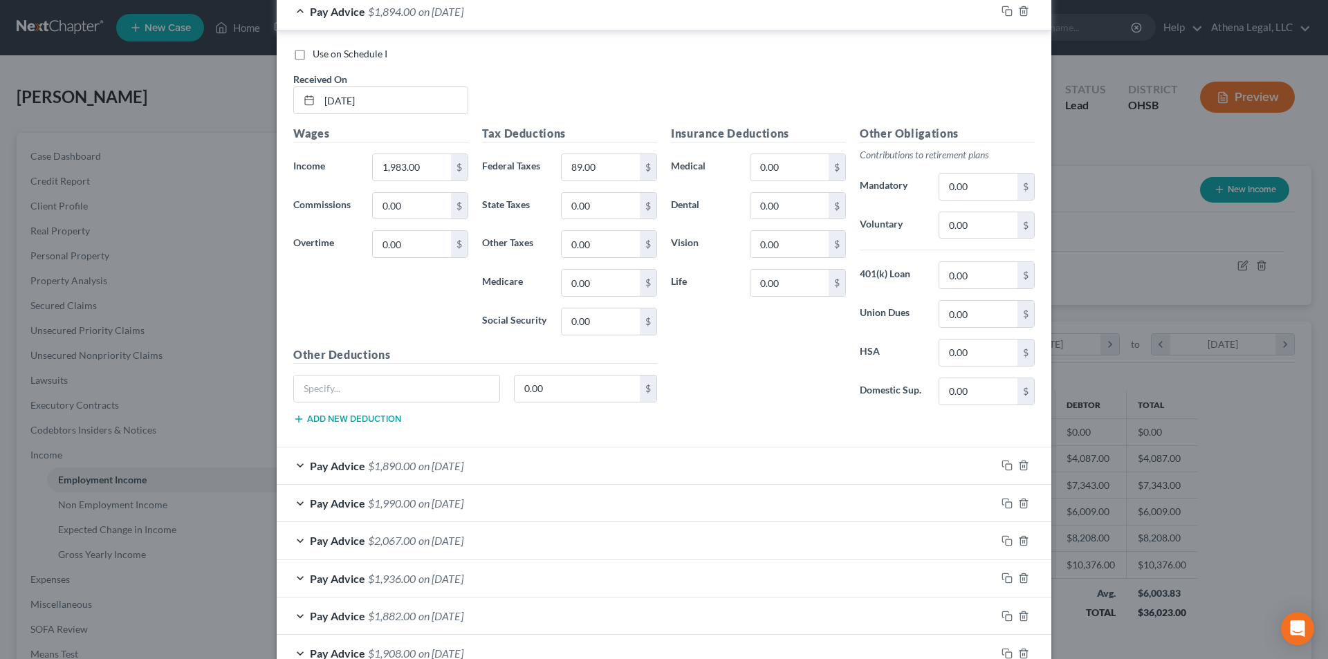
click at [299, 463] on div "Pay Advice $1,890.00 on 08/08/2025" at bounding box center [636, 466] width 719 height 37
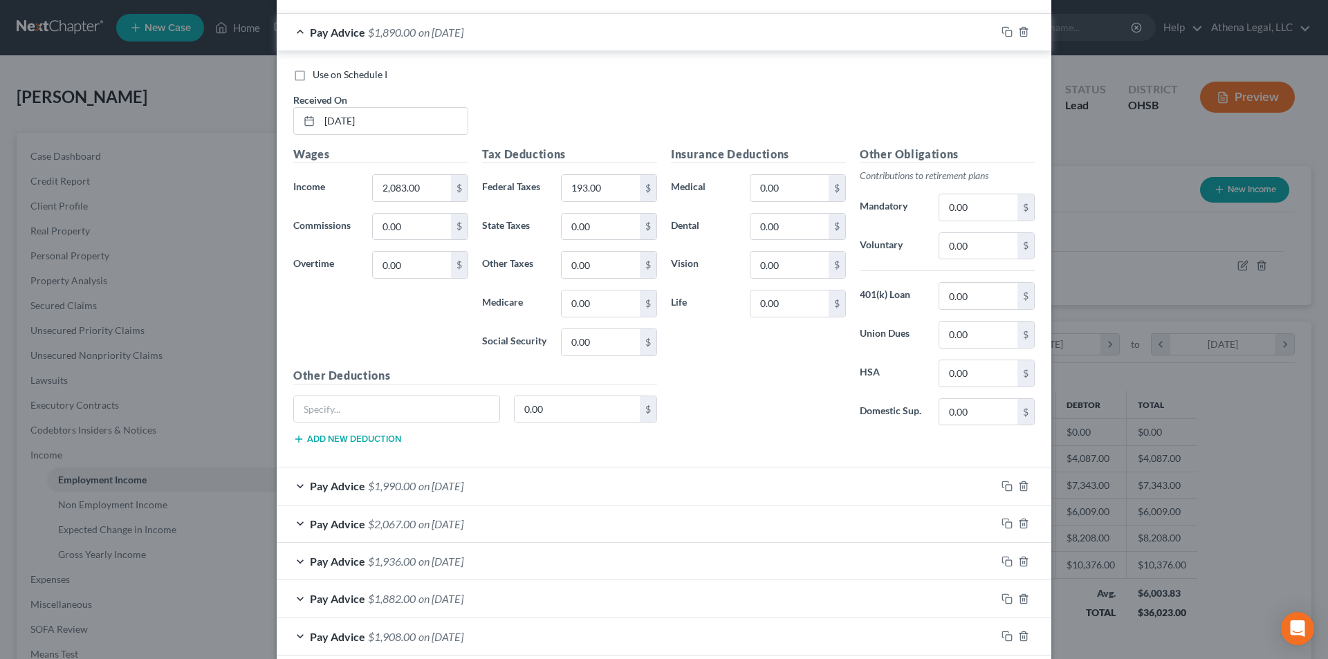
scroll to position [1868, 0]
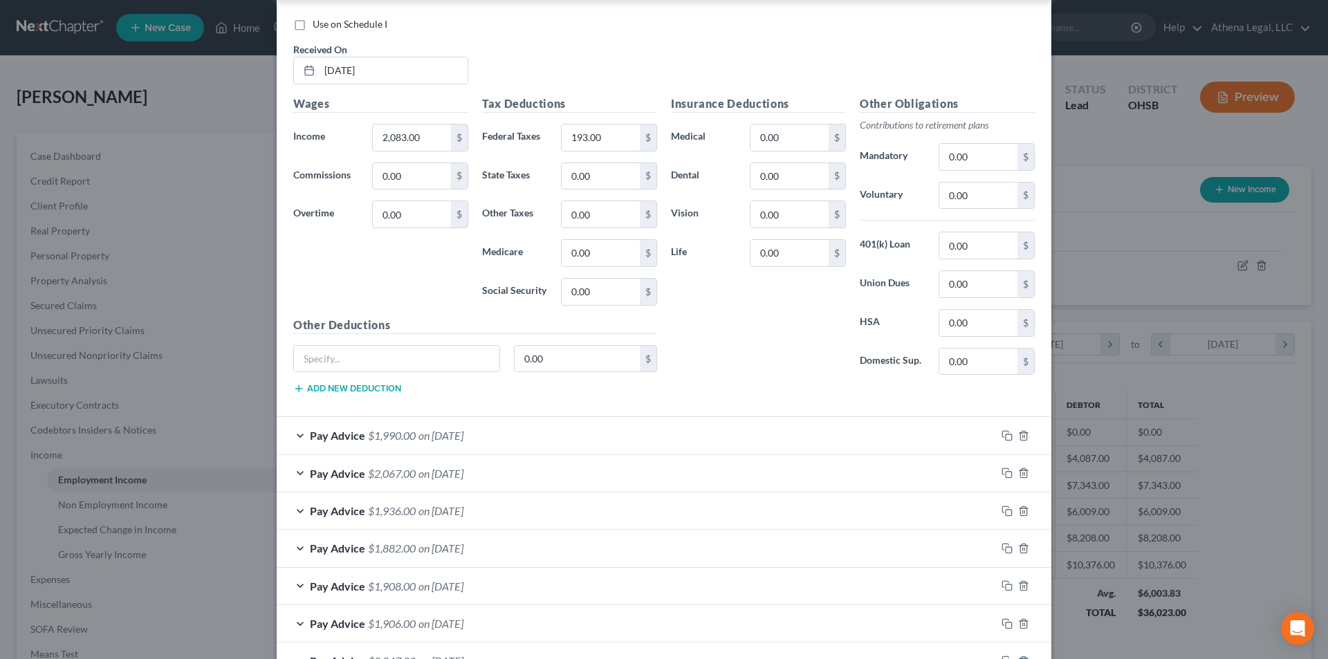
click at [297, 437] on div "Pay Advice $1,990.00 on 08/01/2025" at bounding box center [636, 435] width 719 height 37
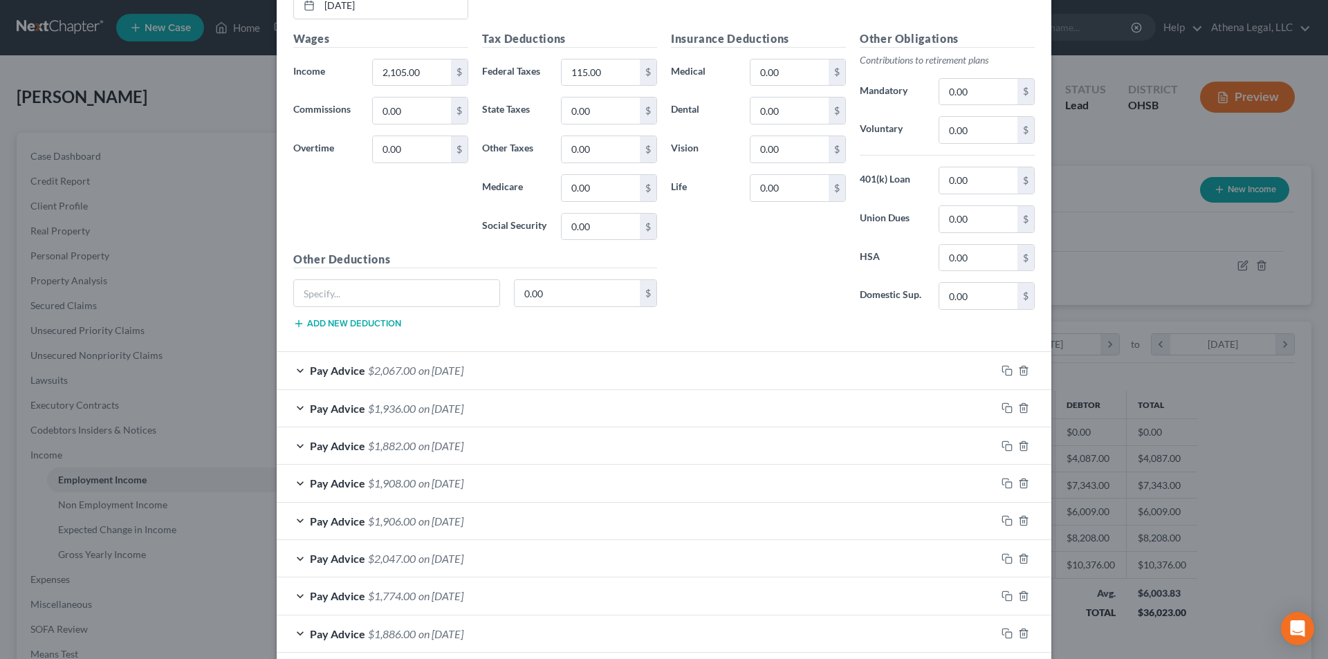
scroll to position [2421, 0]
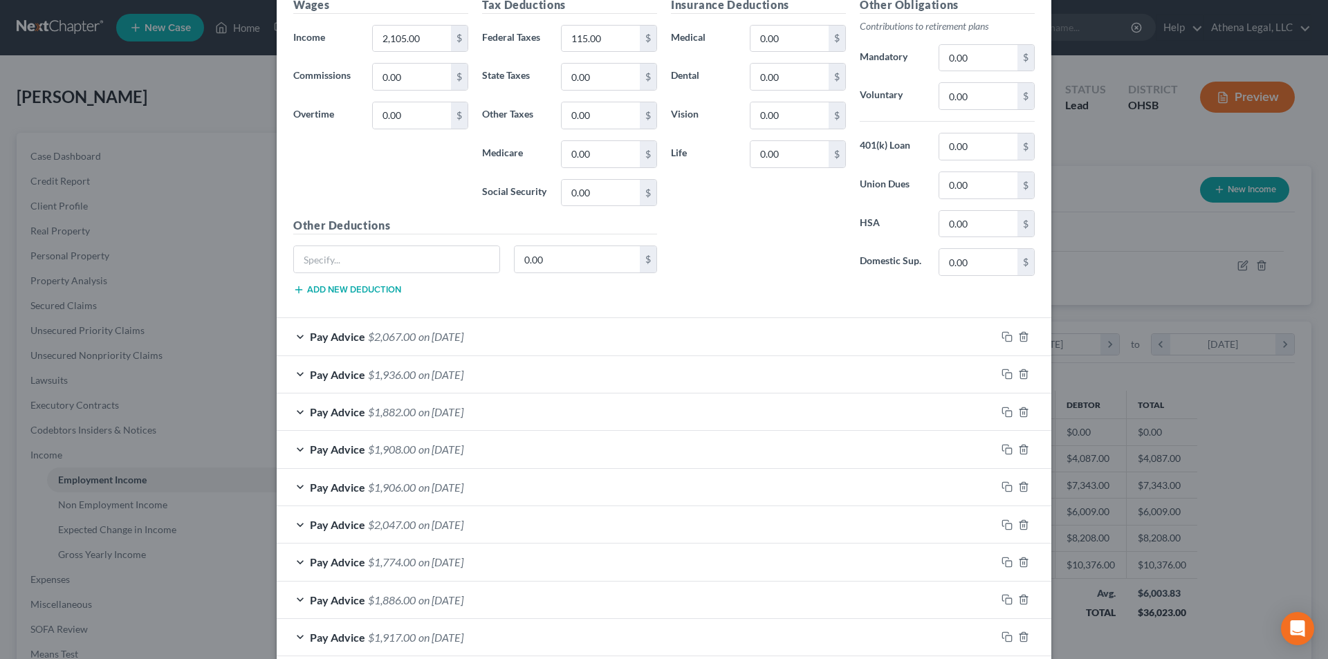
click at [296, 340] on div "Pay Advice $2,067.00 on 07/25/2025" at bounding box center [636, 336] width 719 height 37
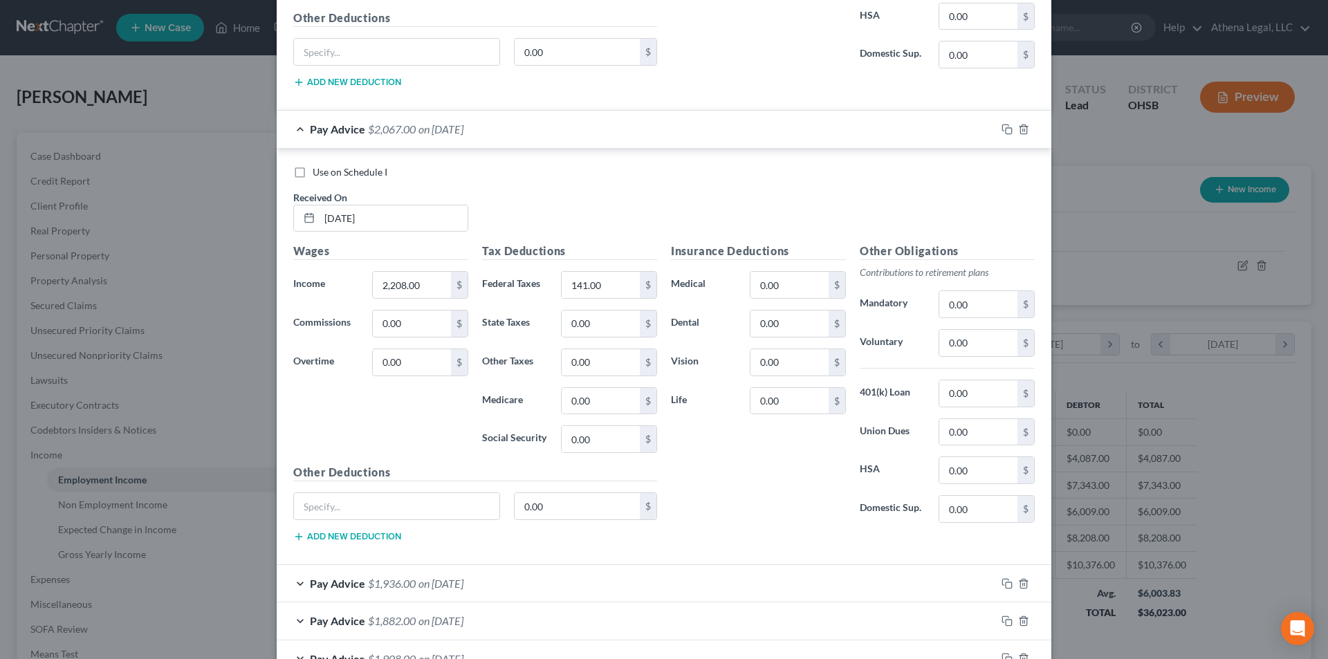
scroll to position [2836, 0]
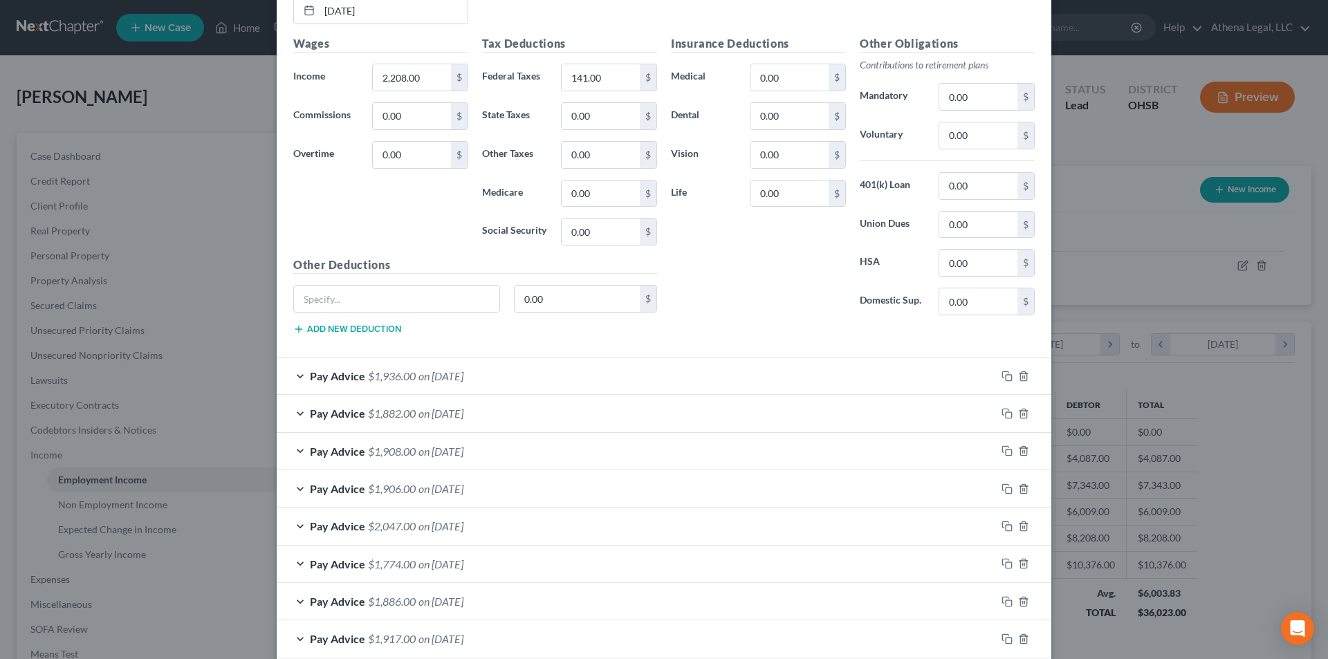
click at [297, 378] on div "Pay Advice $1,936.00 on 07/18/2025" at bounding box center [636, 376] width 719 height 37
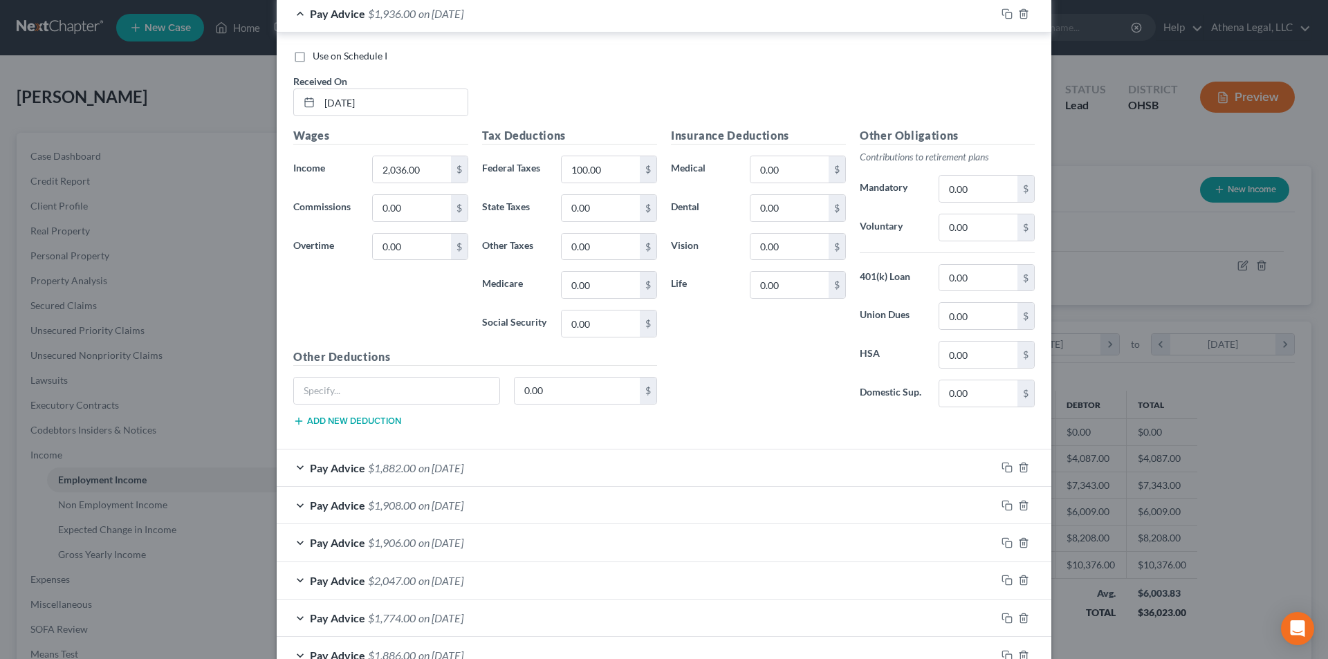
scroll to position [3251, 0]
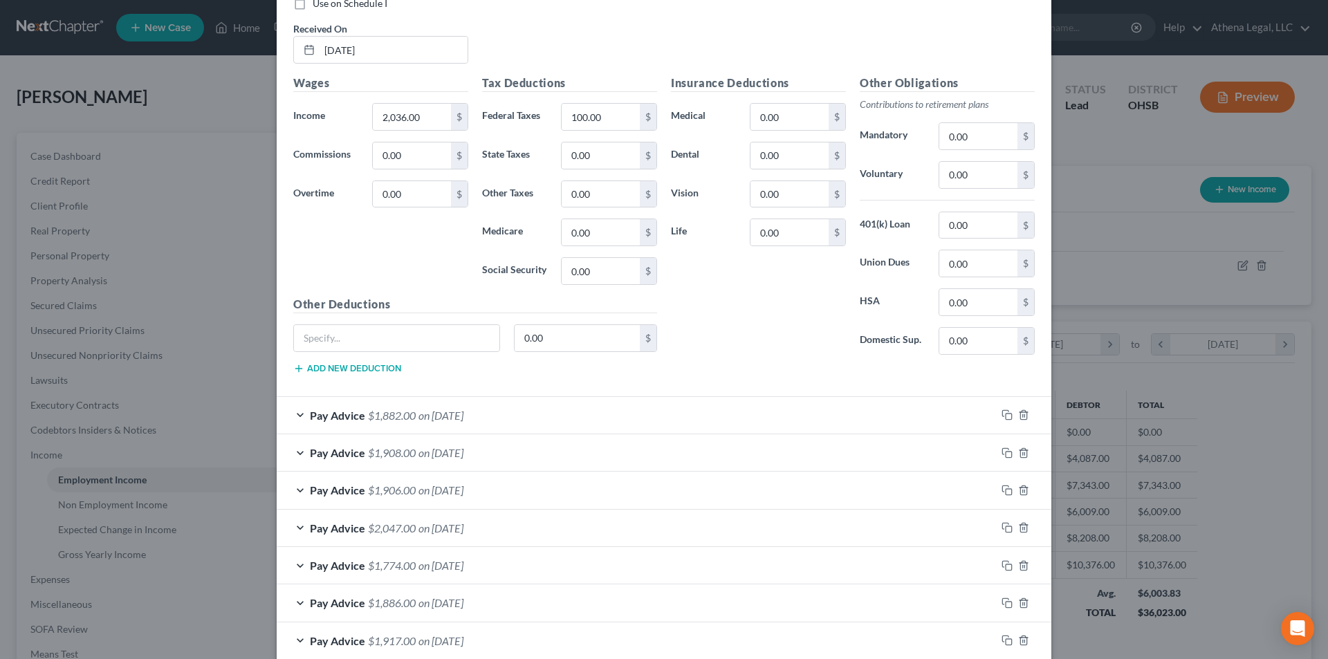
click at [297, 410] on div "Pay Advice $1,882.00 on 07/11/2025" at bounding box center [636, 415] width 719 height 37
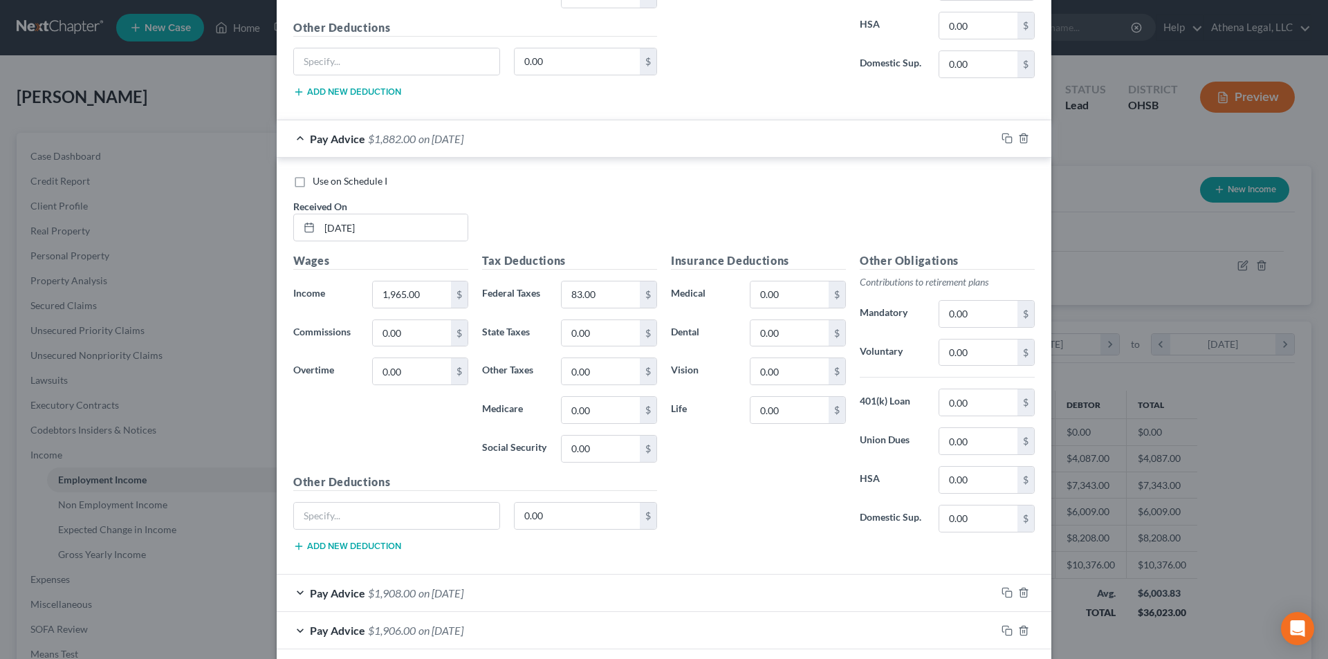
scroll to position [3735, 0]
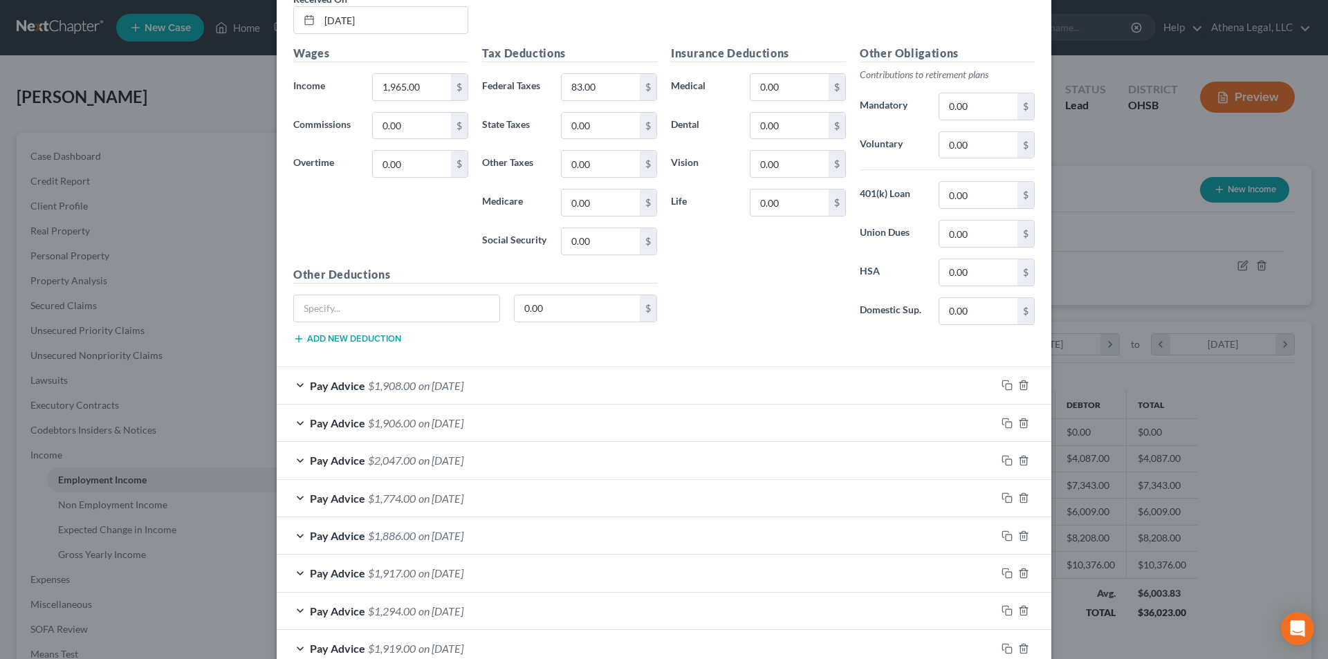
click at [288, 384] on div "Pay Advice $1,908.00 on 07/03/2025" at bounding box center [636, 385] width 719 height 37
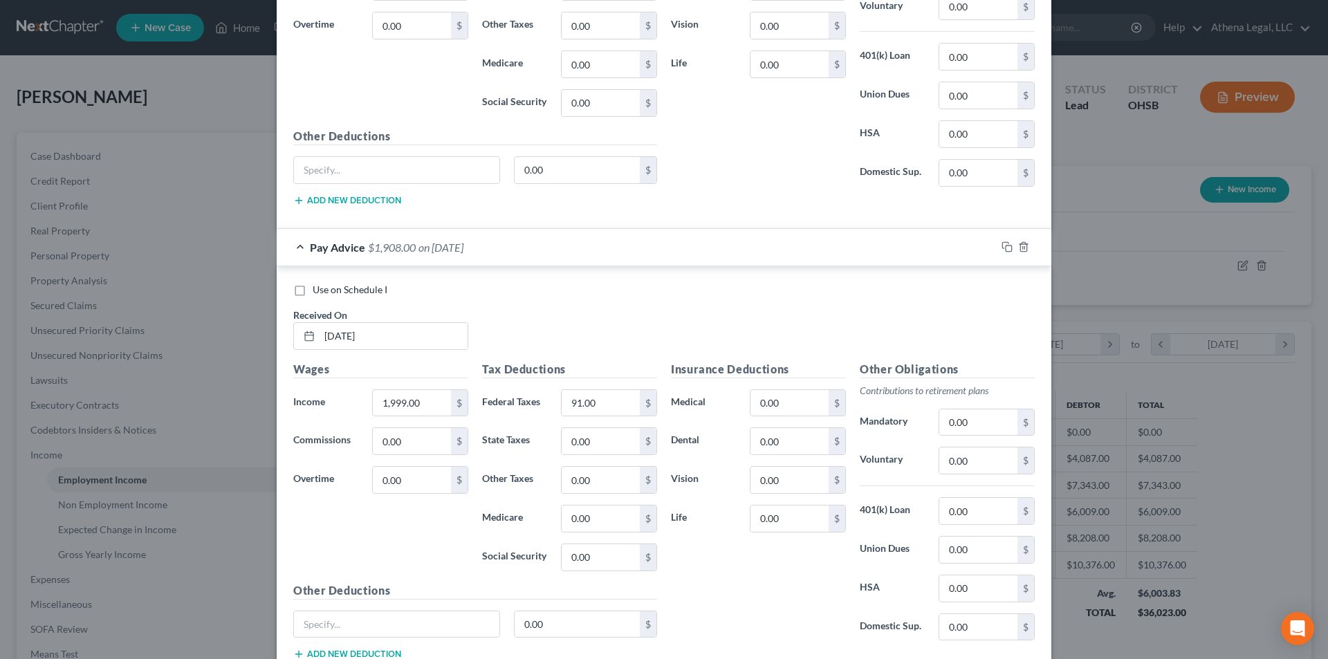
scroll to position [4311, 0]
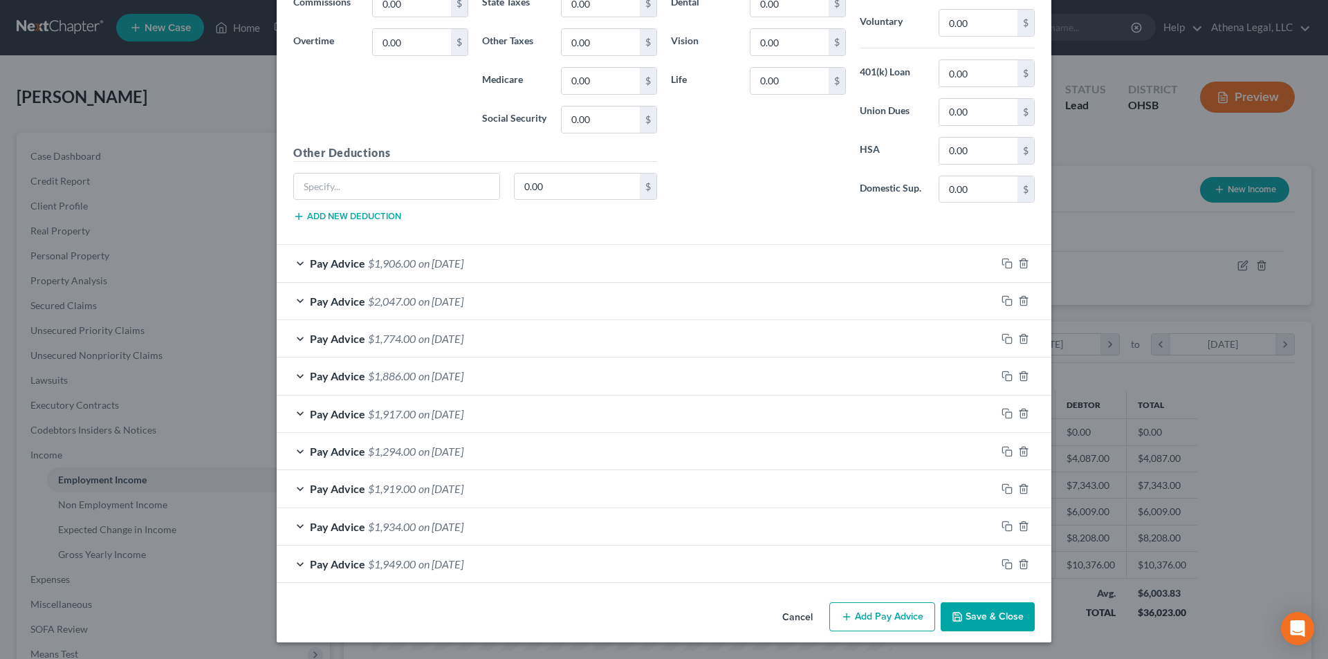
click at [865, 626] on button "Add Pay Advice" at bounding box center [882, 616] width 106 height 29
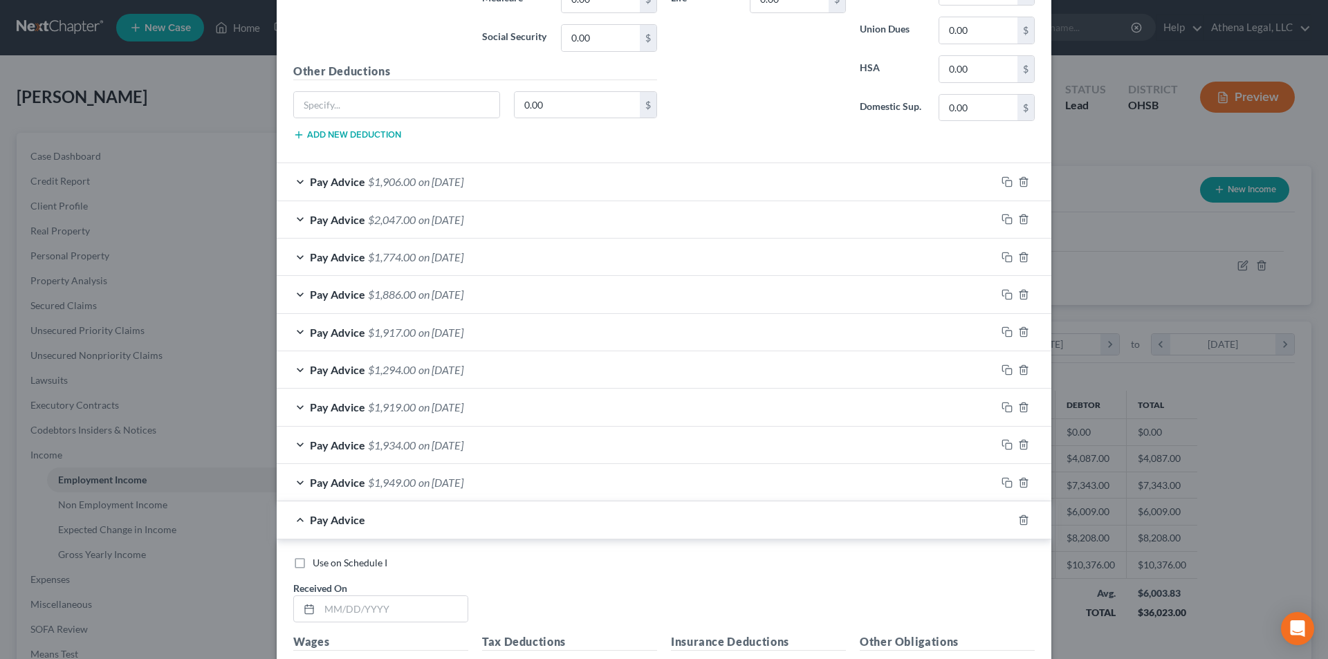
scroll to position [4588, 0]
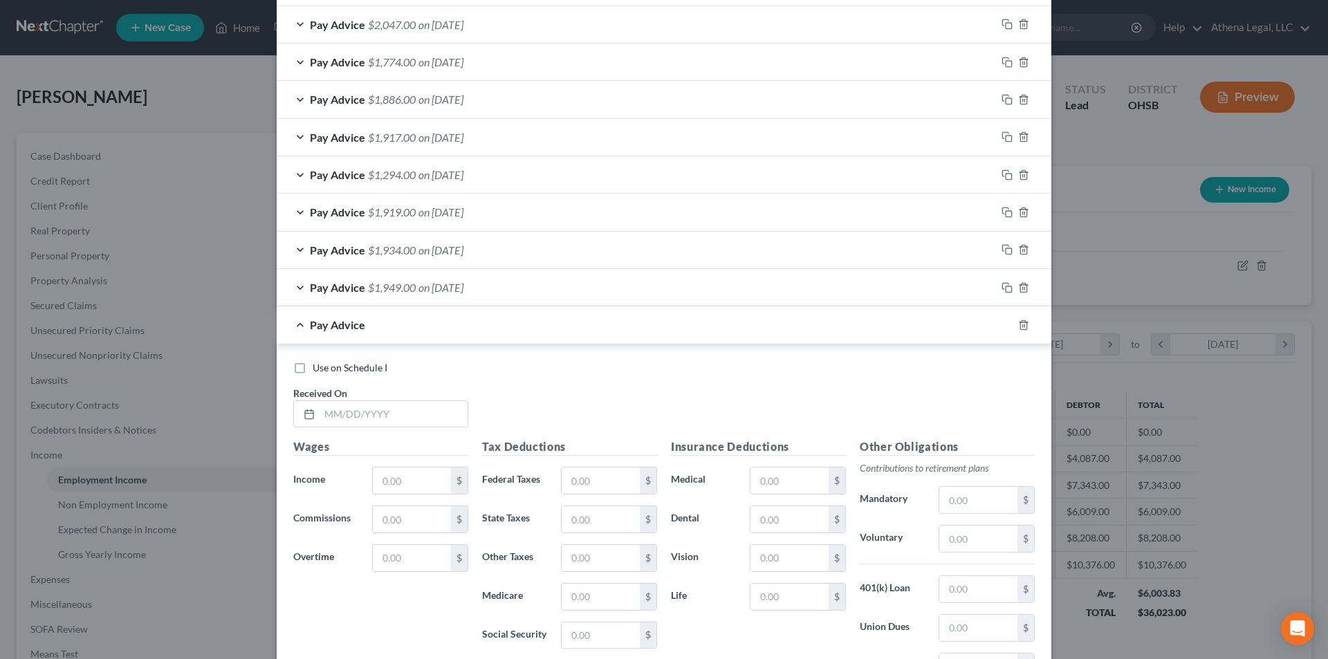
click at [313, 367] on label "Use on Schedule I" at bounding box center [350, 368] width 75 height 14
click at [318, 367] on input "Use on Schedule I" at bounding box center [322, 365] width 9 height 9
checkbox input "true"
click at [327, 410] on input "text" at bounding box center [394, 414] width 148 height 26
type input "09/01/2025"
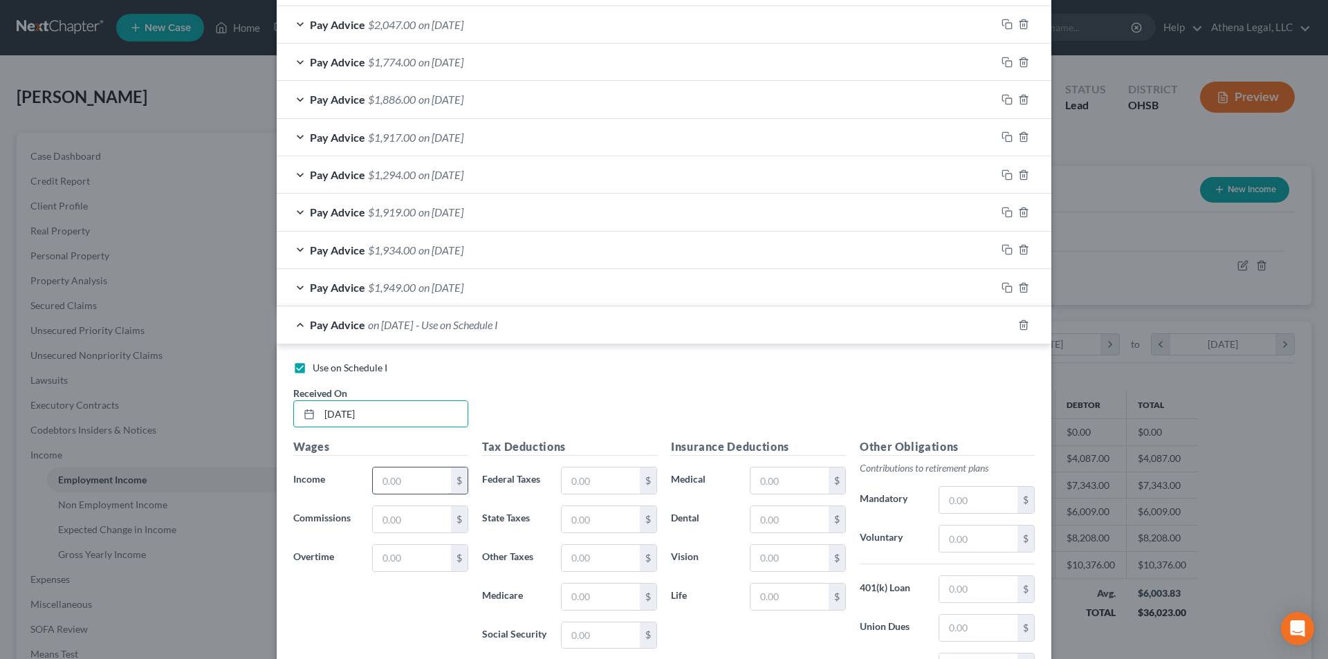
click at [382, 483] on input "text" at bounding box center [412, 481] width 78 height 26
type input "2,071"
drag, startPoint x: 583, startPoint y: 474, endPoint x: 590, endPoint y: 475, distance: 7.1
click at [583, 474] on input "text" at bounding box center [601, 481] width 78 height 26
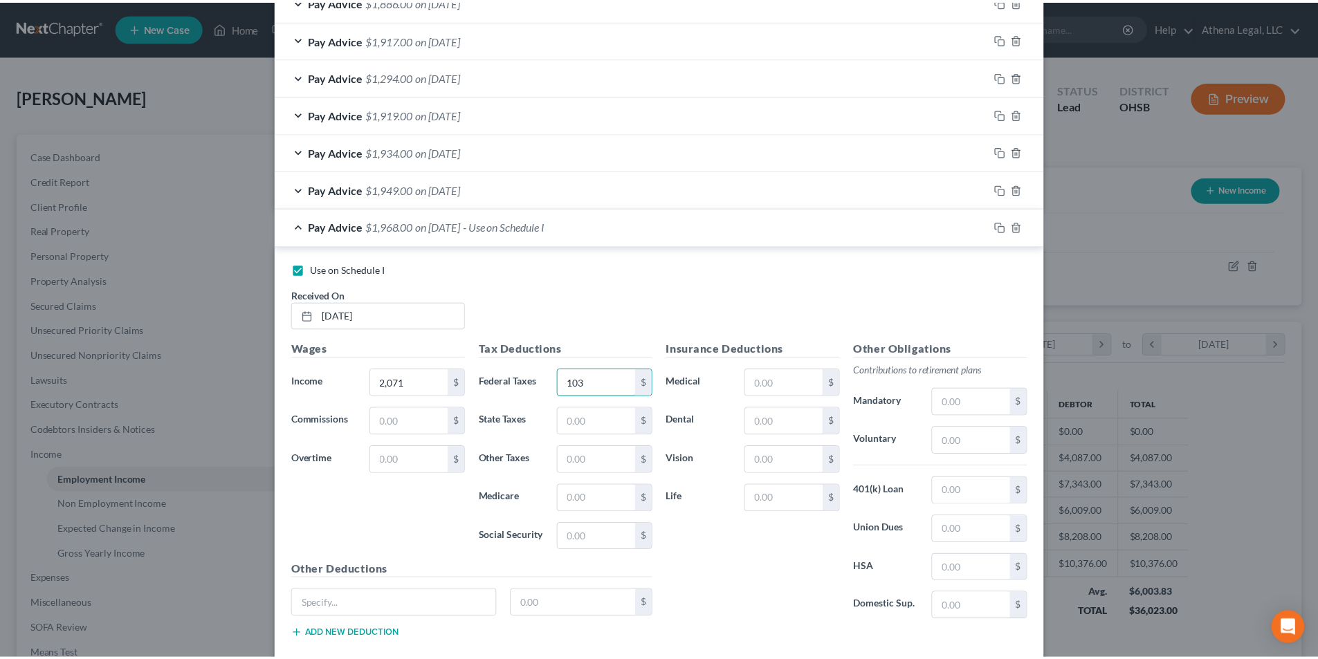
scroll to position [4765, 0]
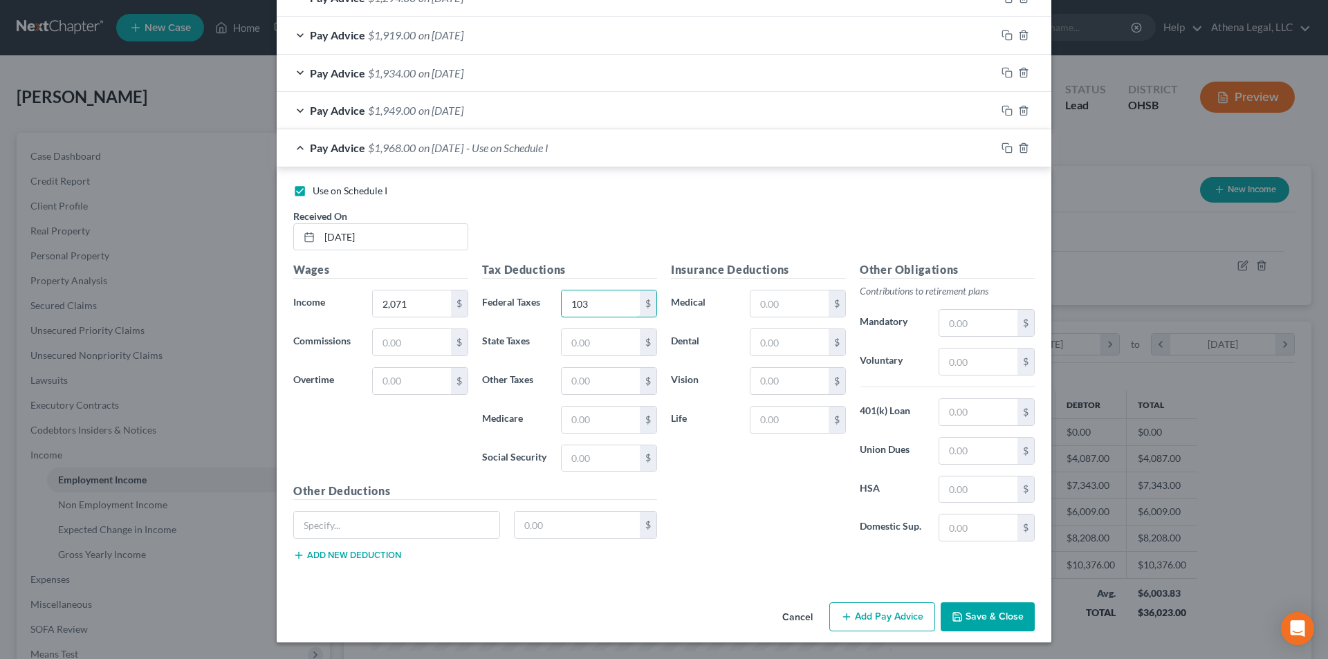
type input "103"
click at [970, 620] on button "Save & Close" at bounding box center [988, 616] width 94 height 29
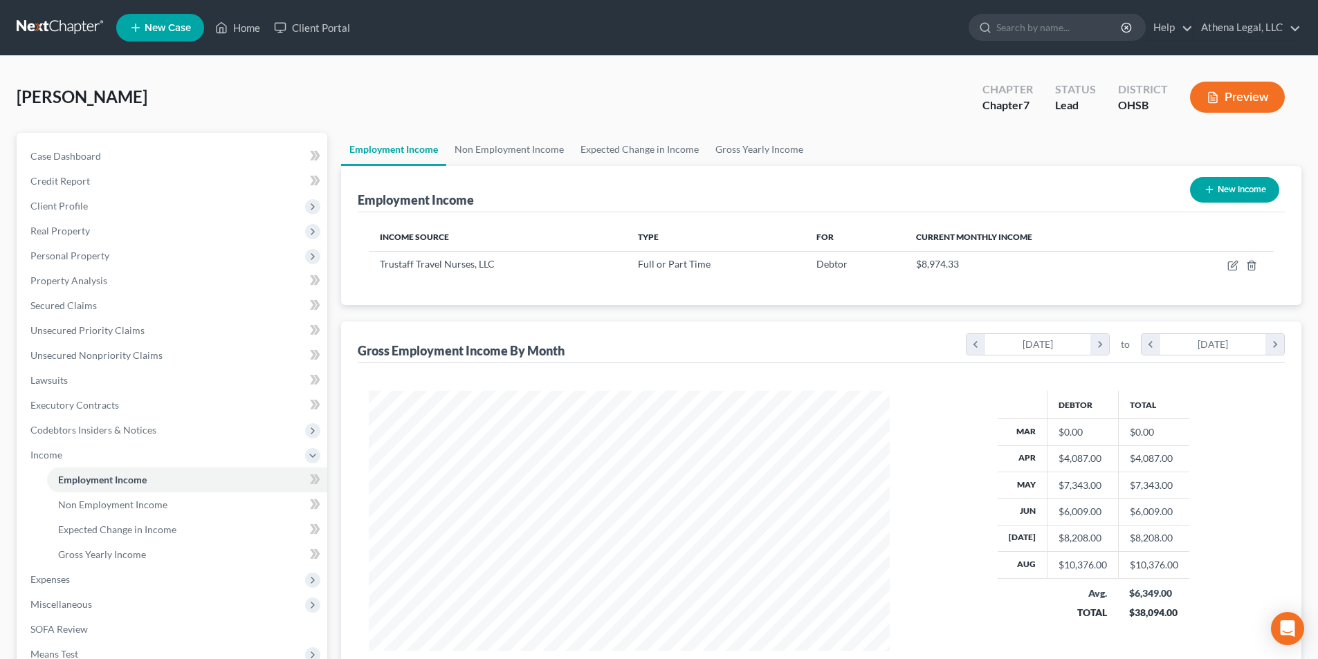
scroll to position [691409, 691124]
click at [533, 157] on link "Non Employment Income" at bounding box center [509, 149] width 126 height 33
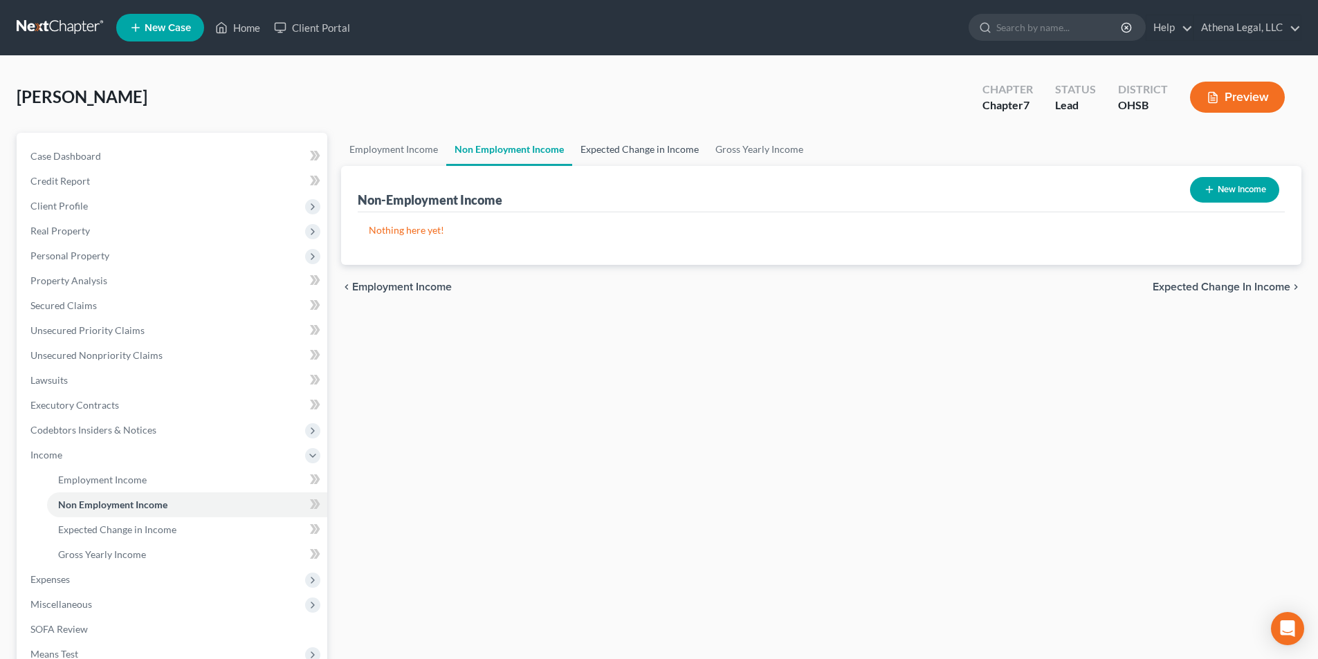
click at [612, 157] on link "Expected Change in Income" at bounding box center [639, 149] width 135 height 33
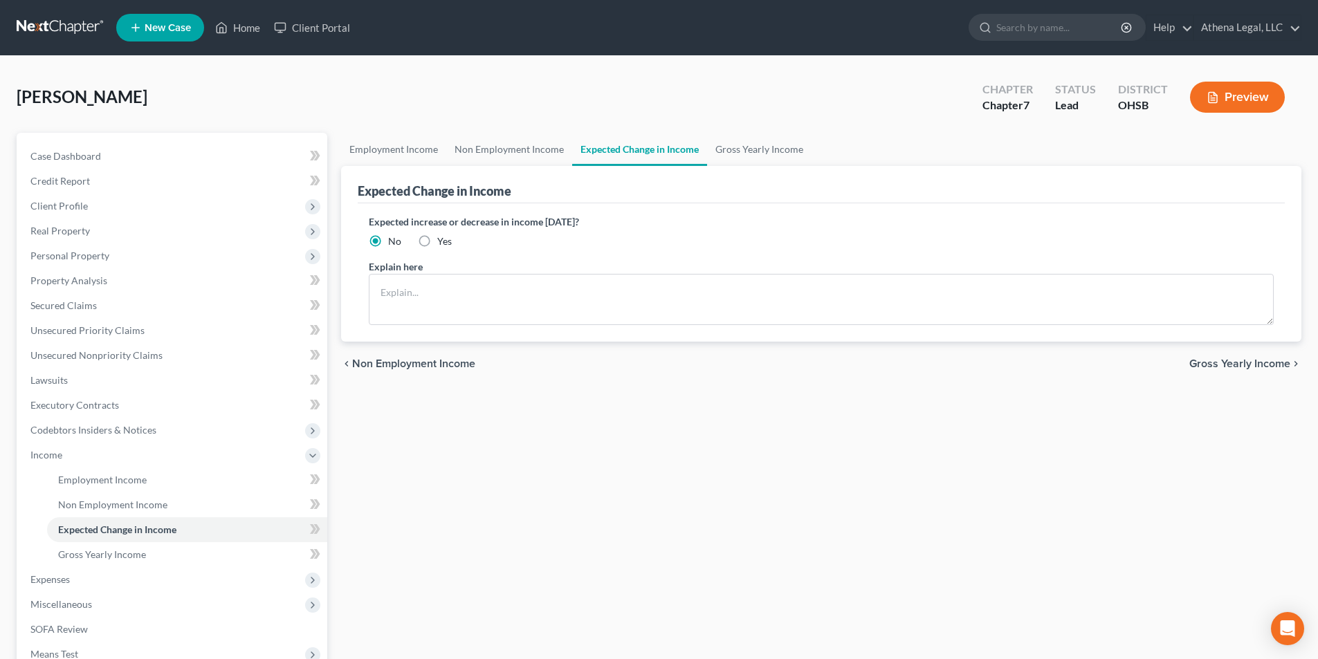
click at [437, 241] on label "Yes" at bounding box center [444, 241] width 15 height 14
click at [443, 241] on input "Yes" at bounding box center [447, 238] width 9 height 9
radio input "true"
click at [418, 289] on textarea at bounding box center [821, 299] width 905 height 51
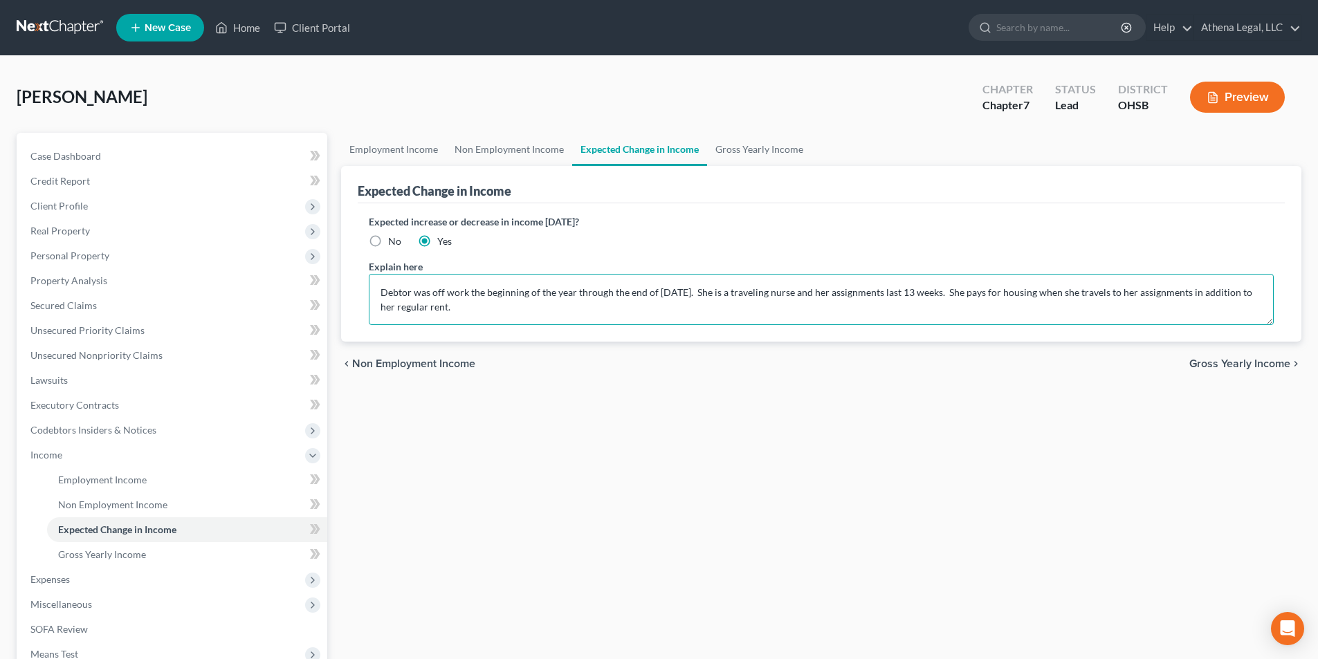
type textarea "Debtor was off work the beginning of the year through the end of March 2025. Sh…"
click at [1219, 362] on span "Gross Yearly Income" at bounding box center [1239, 363] width 101 height 11
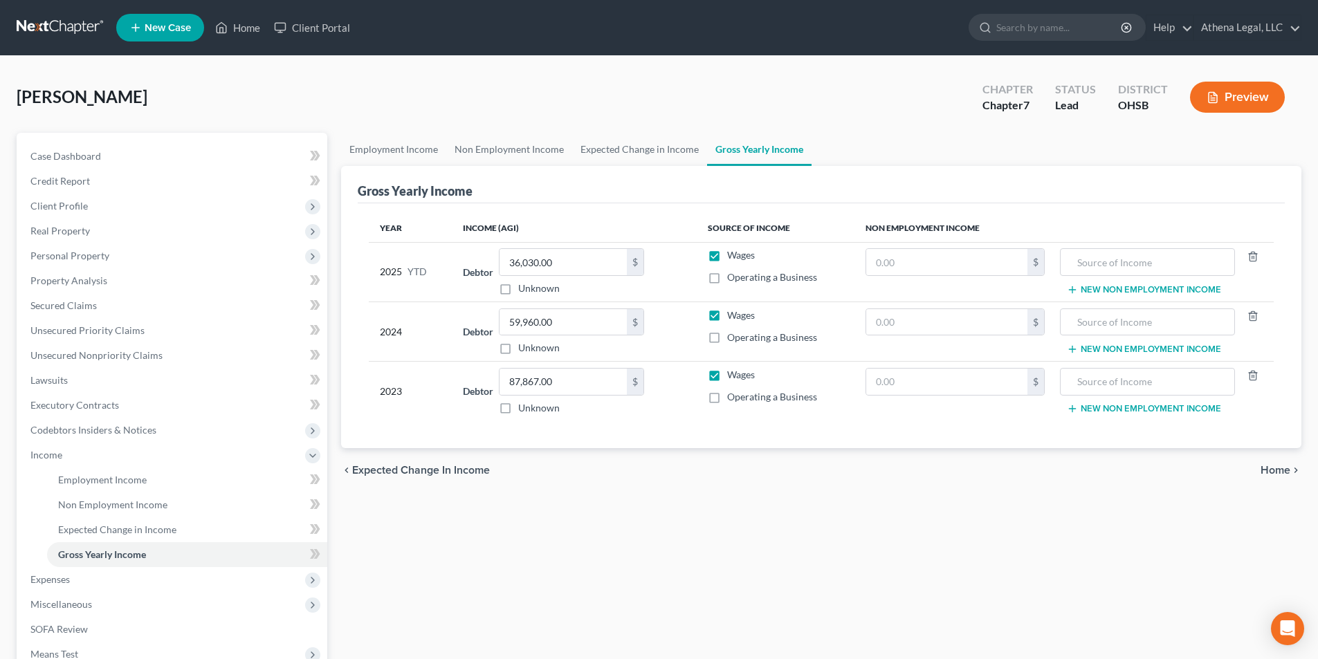
click at [1266, 470] on span "Home" at bounding box center [1275, 470] width 30 height 11
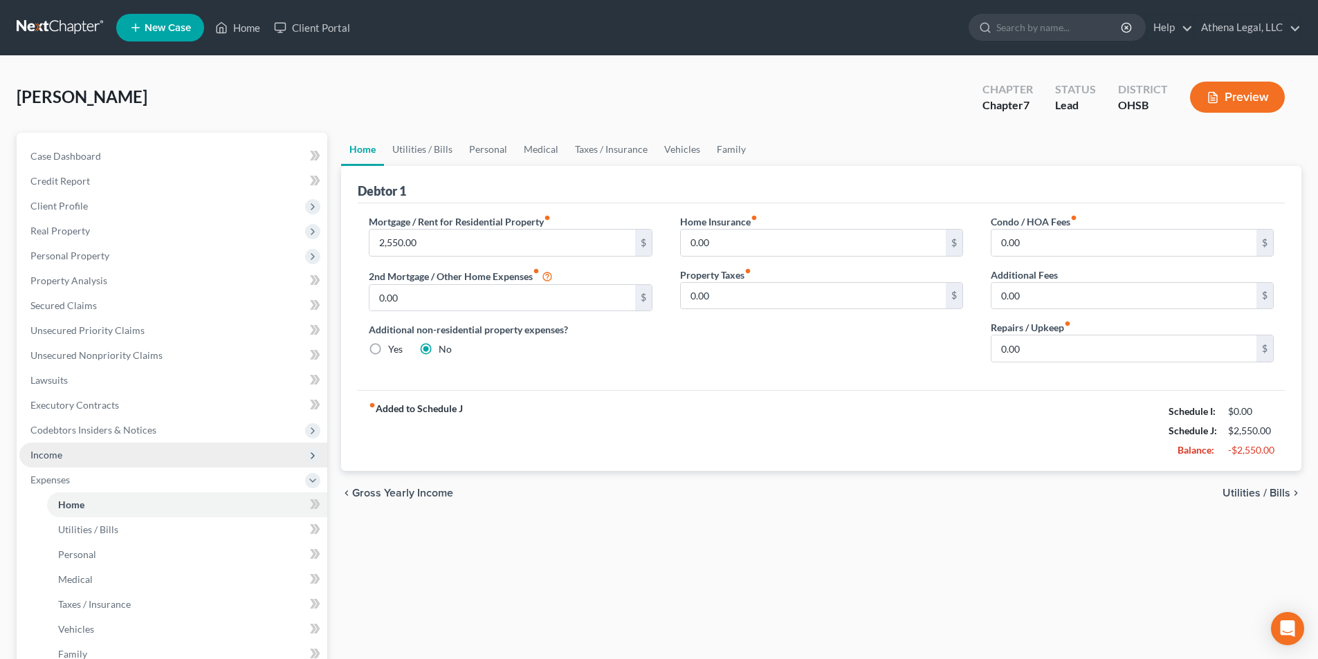
click at [82, 454] on span "Income" at bounding box center [173, 455] width 308 height 25
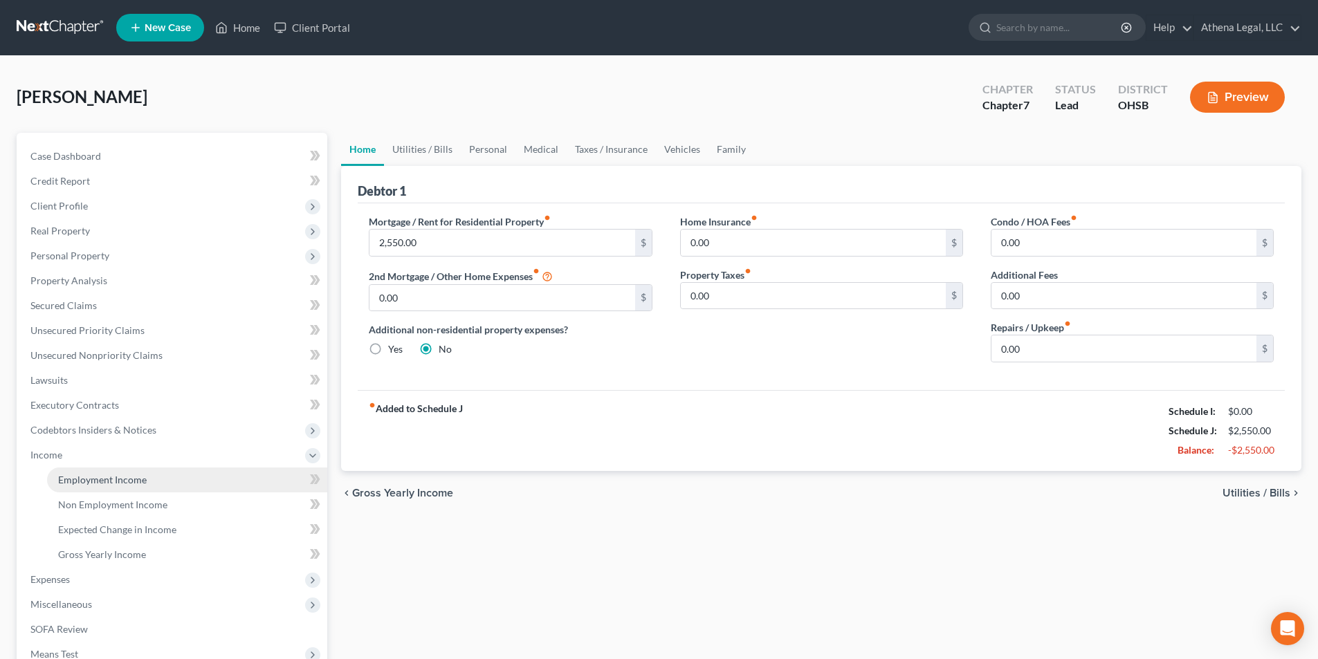
click at [87, 474] on span "Employment Income" at bounding box center [102, 480] width 89 height 12
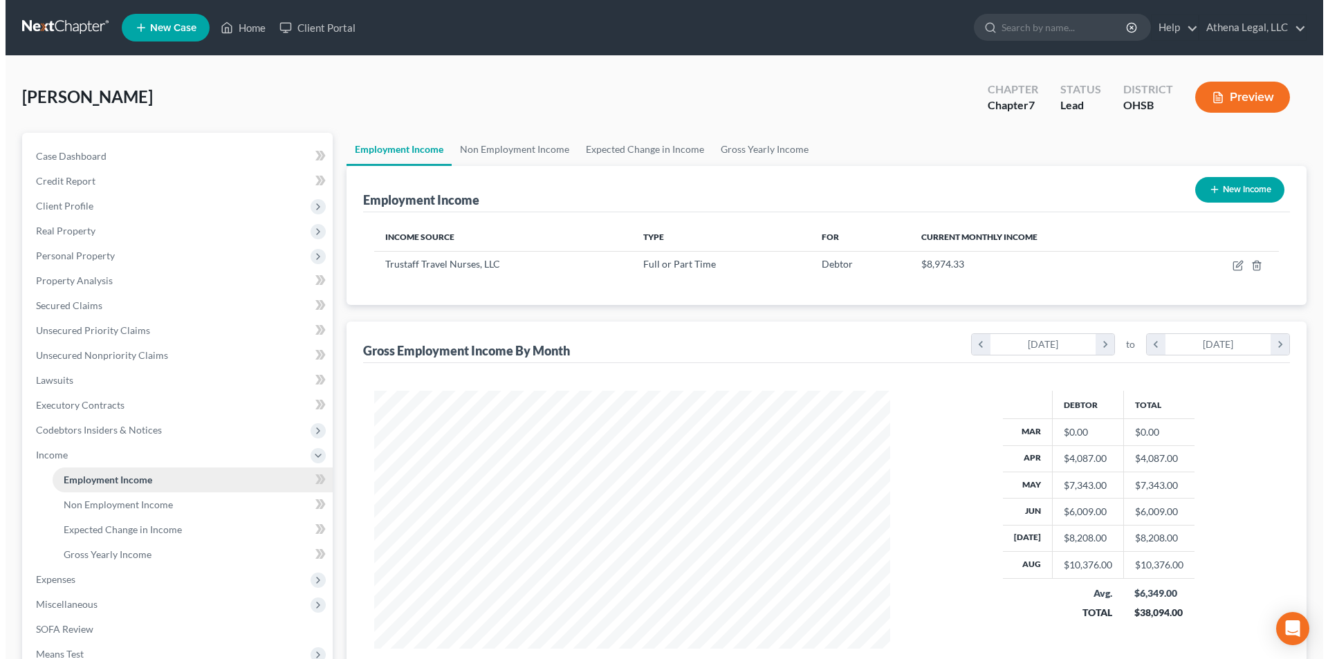
scroll to position [258, 544]
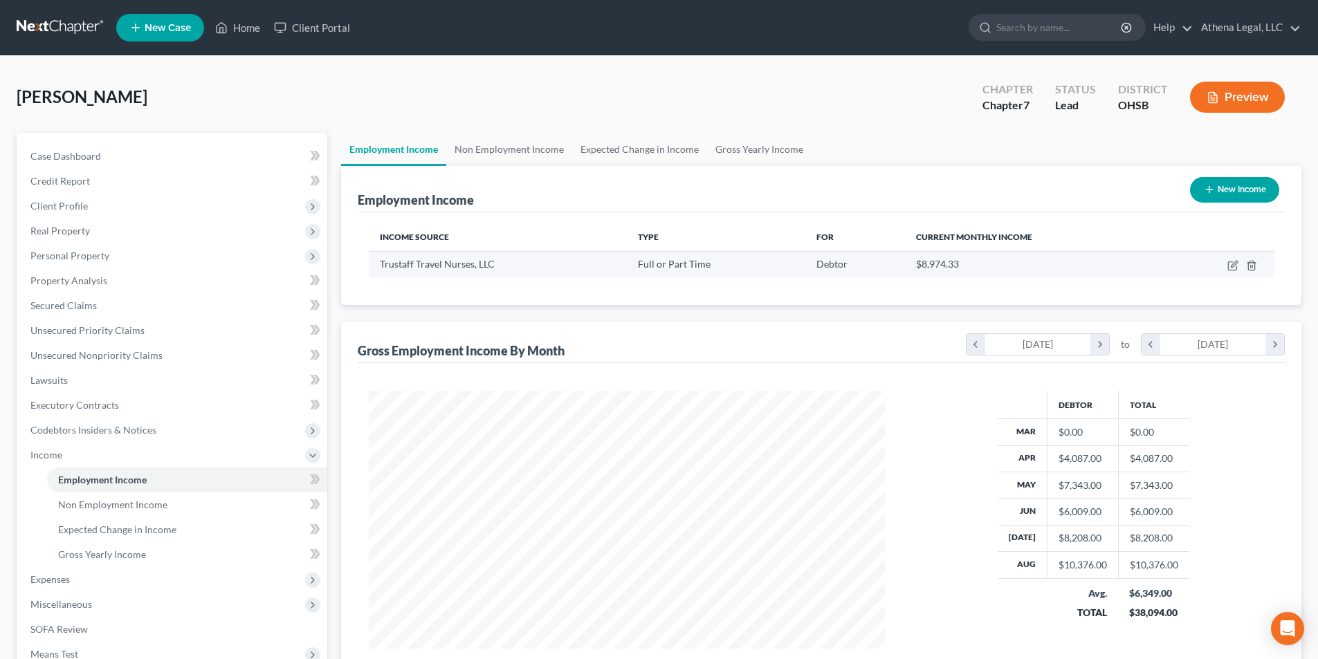
click at [1226, 266] on td at bounding box center [1219, 264] width 108 height 26
click at [1230, 266] on icon "button" at bounding box center [1232, 265] width 11 height 11
select select "0"
select select "36"
select select "3"
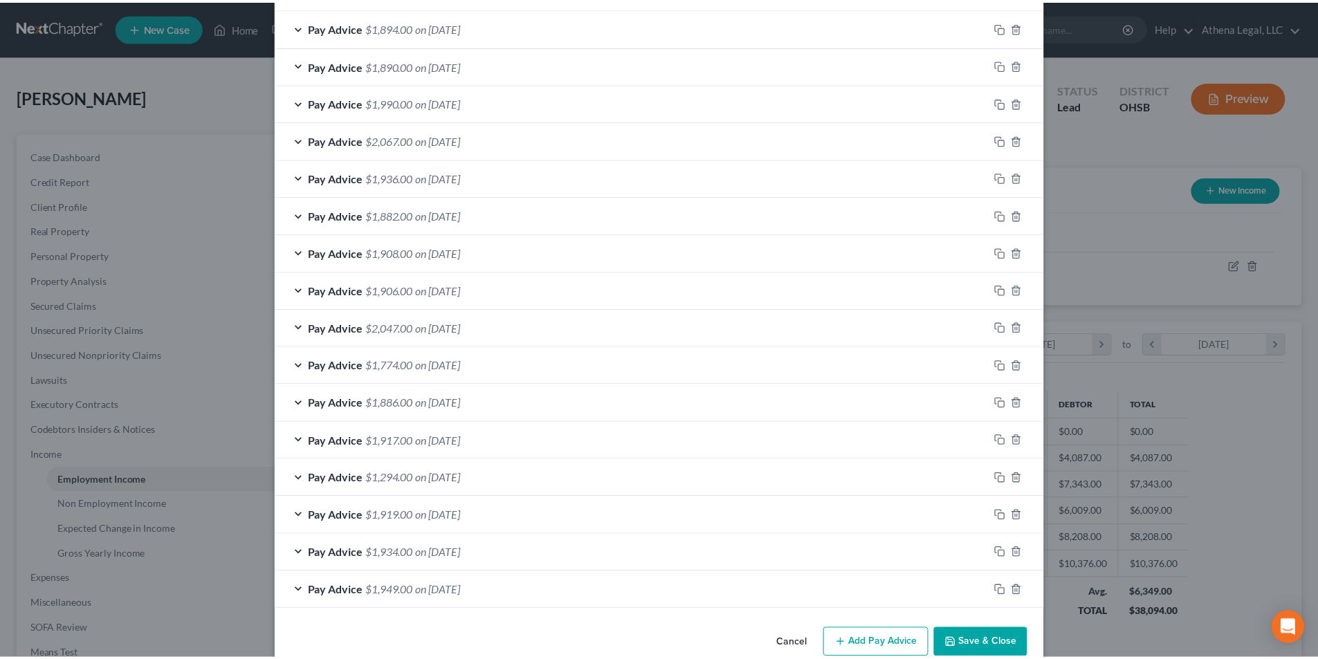
scroll to position [598, 0]
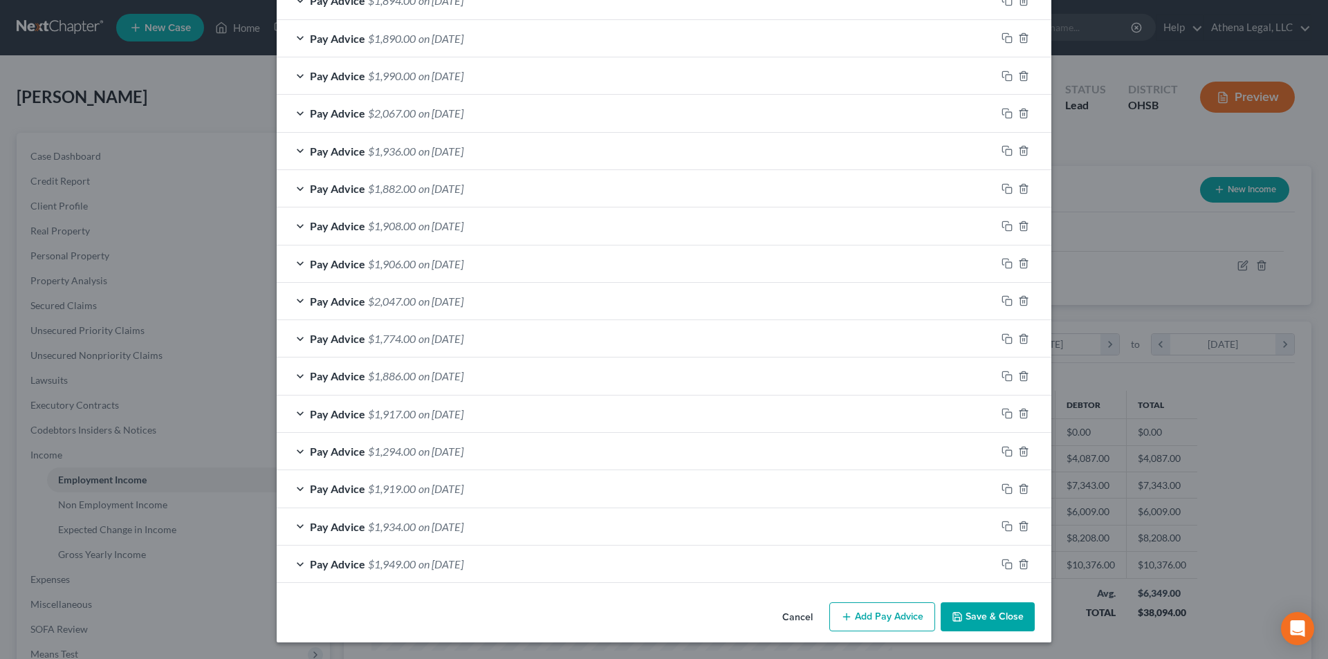
click at [965, 614] on button "Save & Close" at bounding box center [988, 616] width 94 height 29
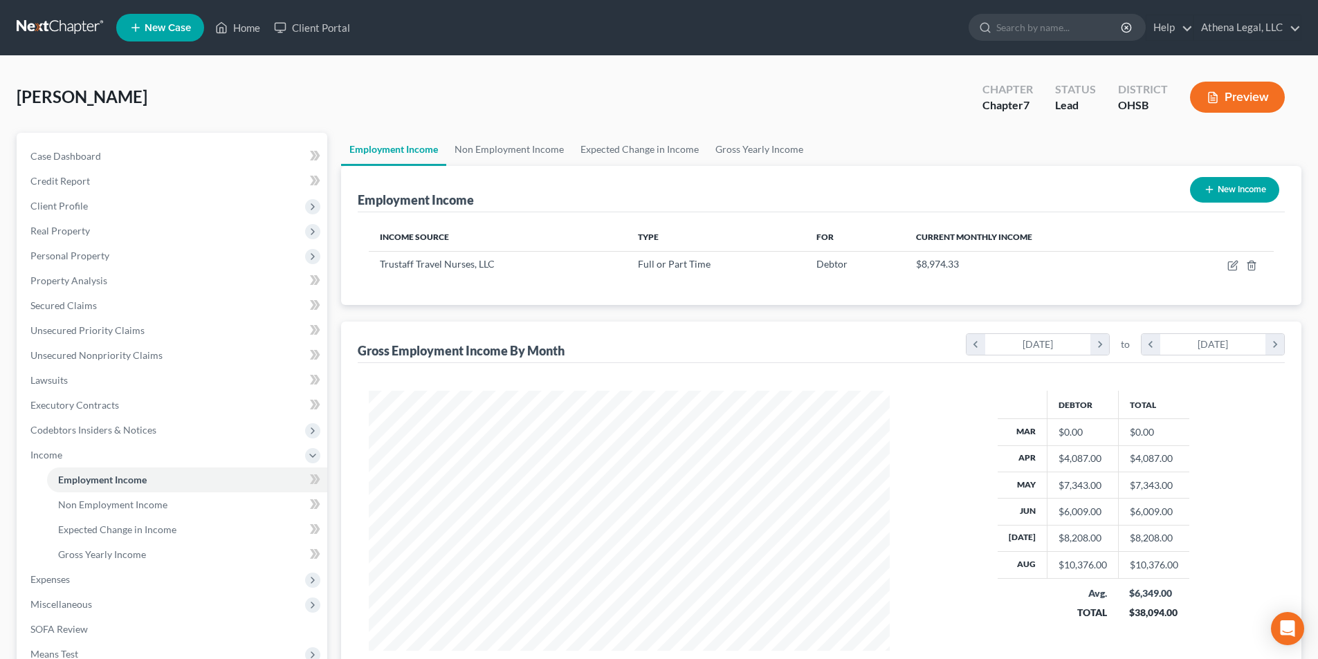
scroll to position [691409, 691124]
click at [53, 576] on span "Expenses" at bounding box center [49, 579] width 39 height 12
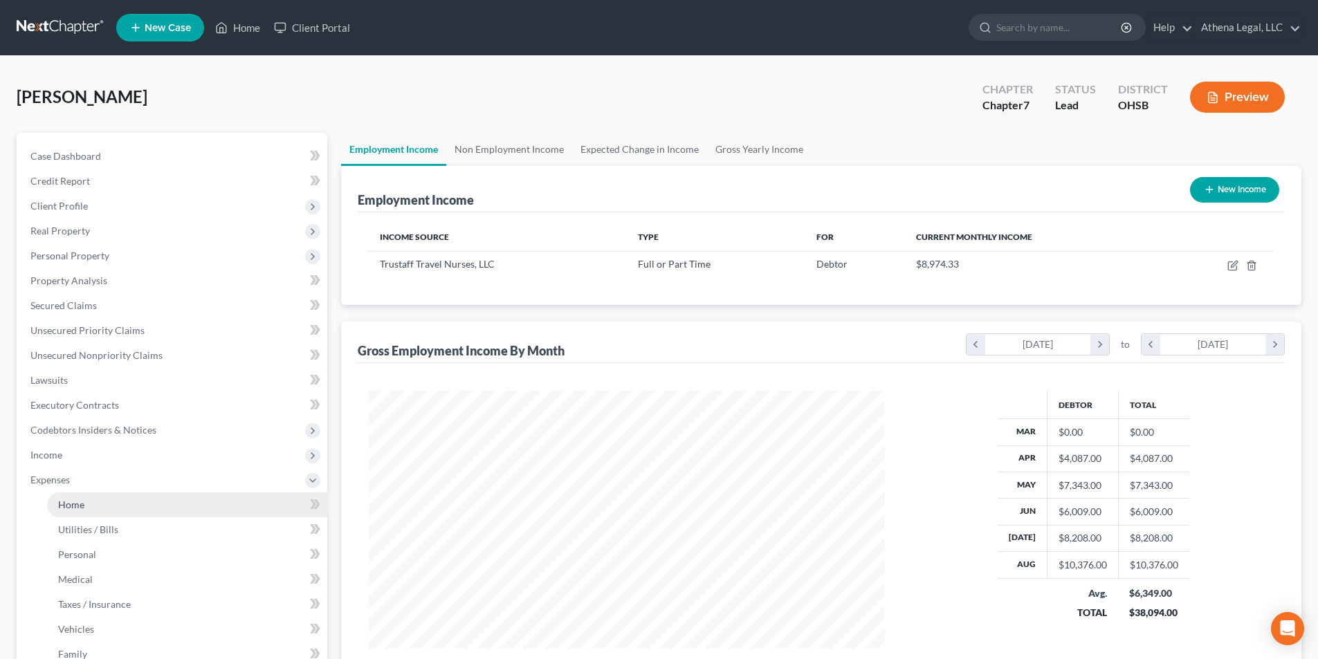
click at [82, 508] on span "Home" at bounding box center [71, 505] width 26 height 12
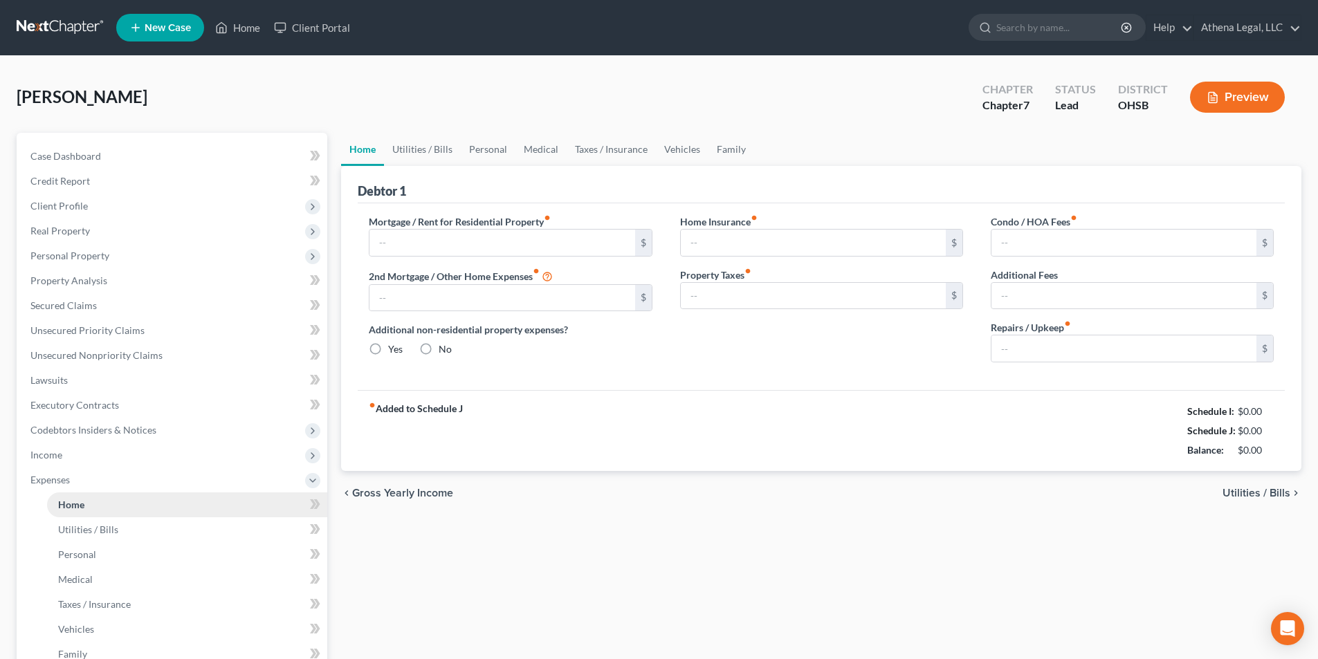
type input "2,550.00"
type input "0.00"
radio input "true"
type input "0.00"
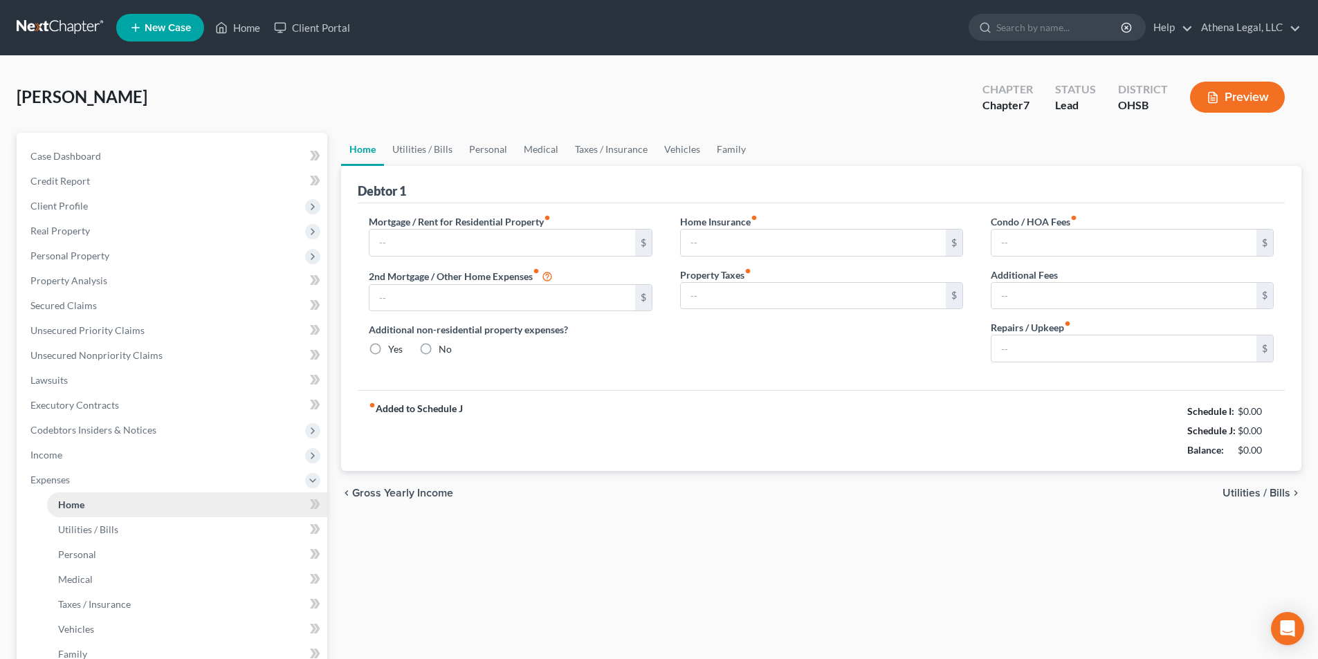
type input "0.00"
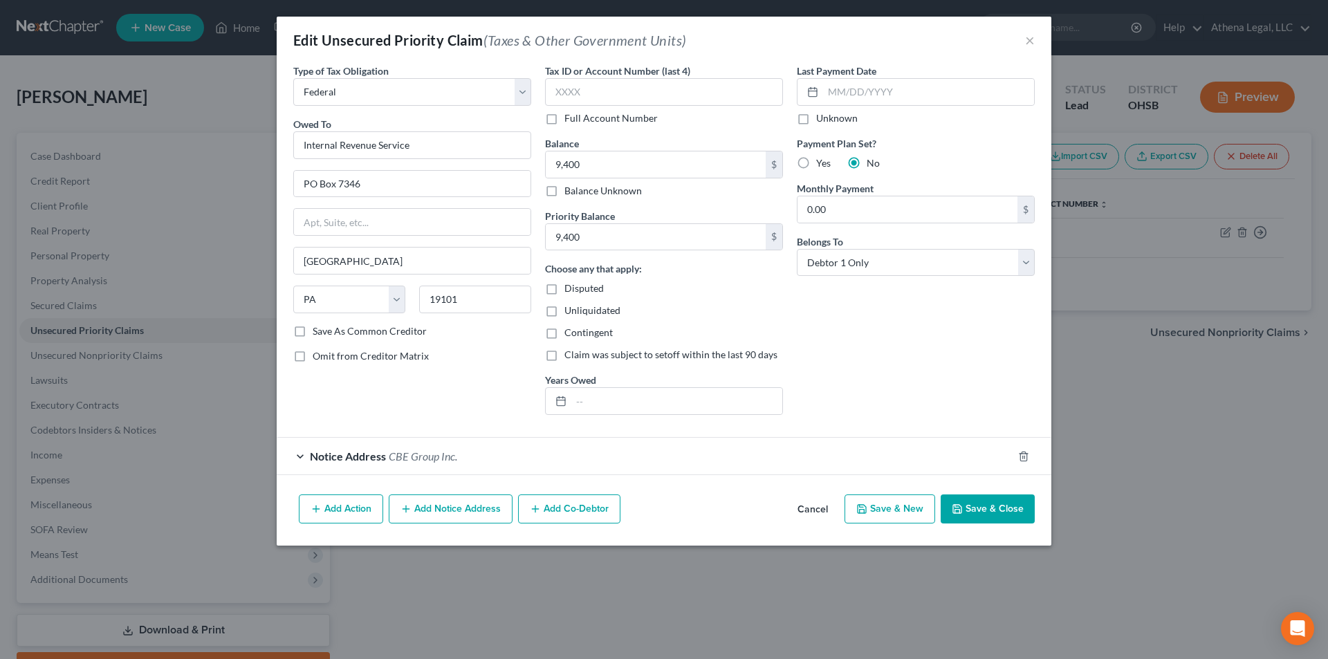
click at [997, 506] on button "Save & Close" at bounding box center [988, 509] width 94 height 29
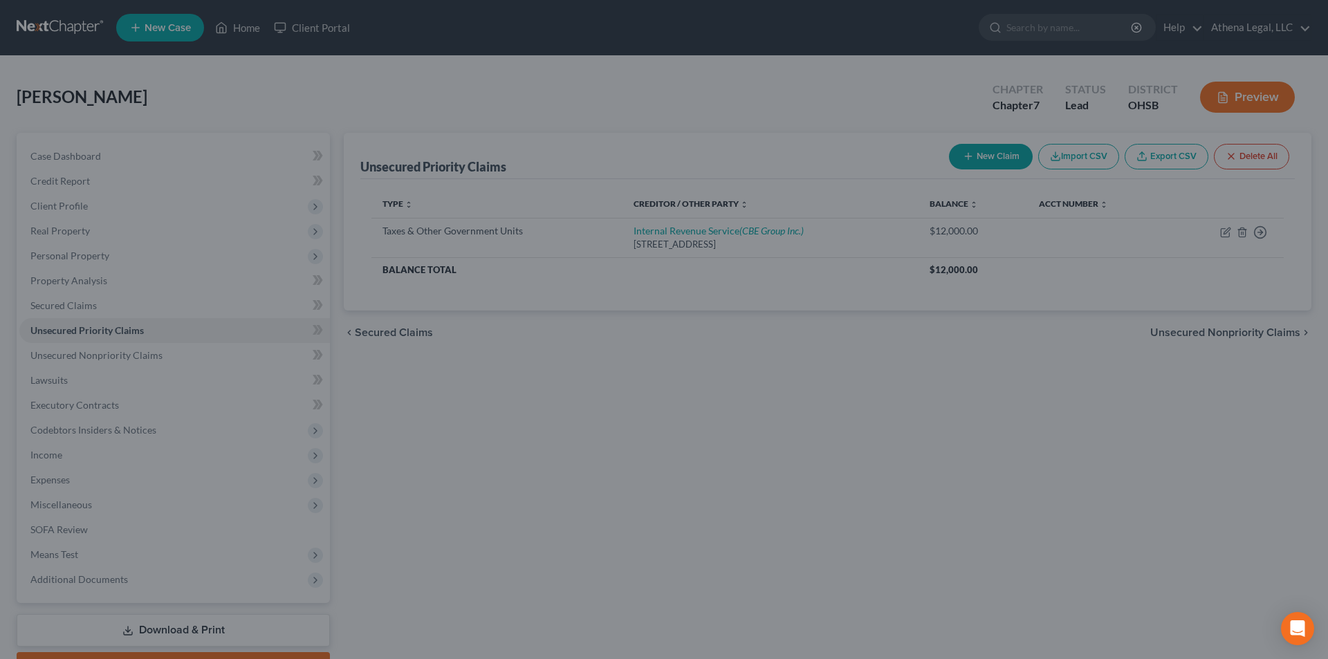
type input "9,400.00"
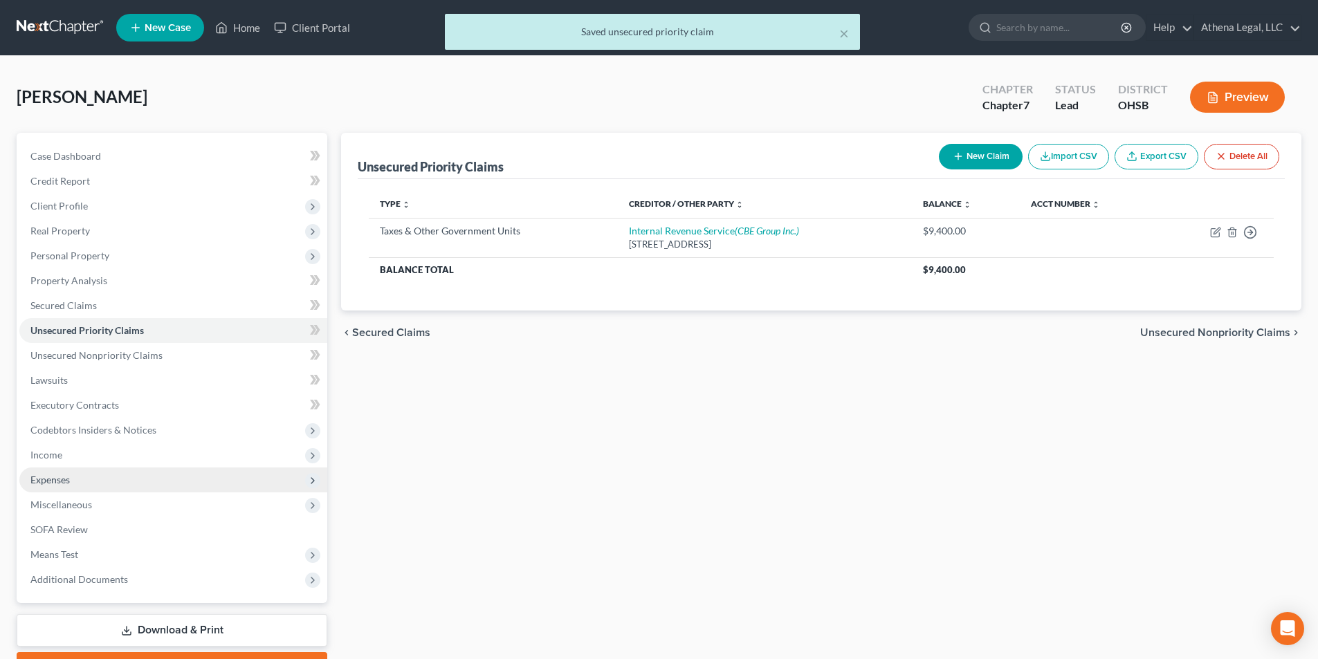
click at [54, 477] on span "Expenses" at bounding box center [49, 480] width 39 height 12
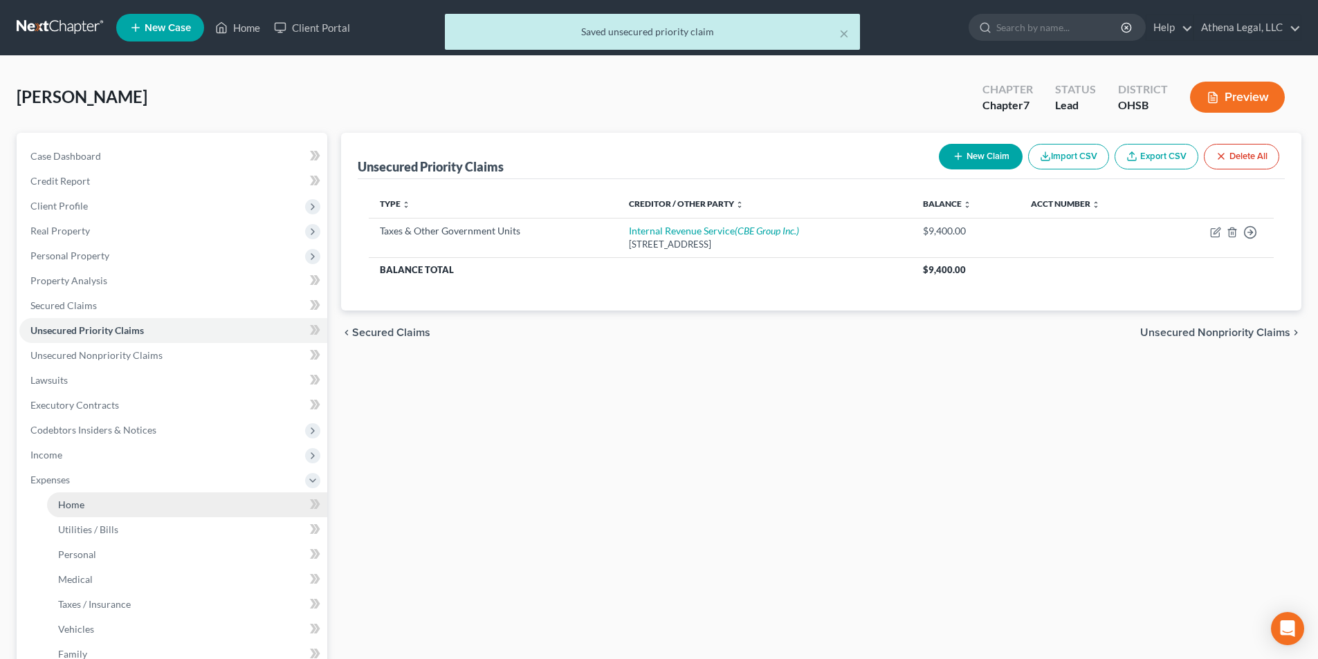
click at [65, 506] on span "Home" at bounding box center [71, 505] width 26 height 12
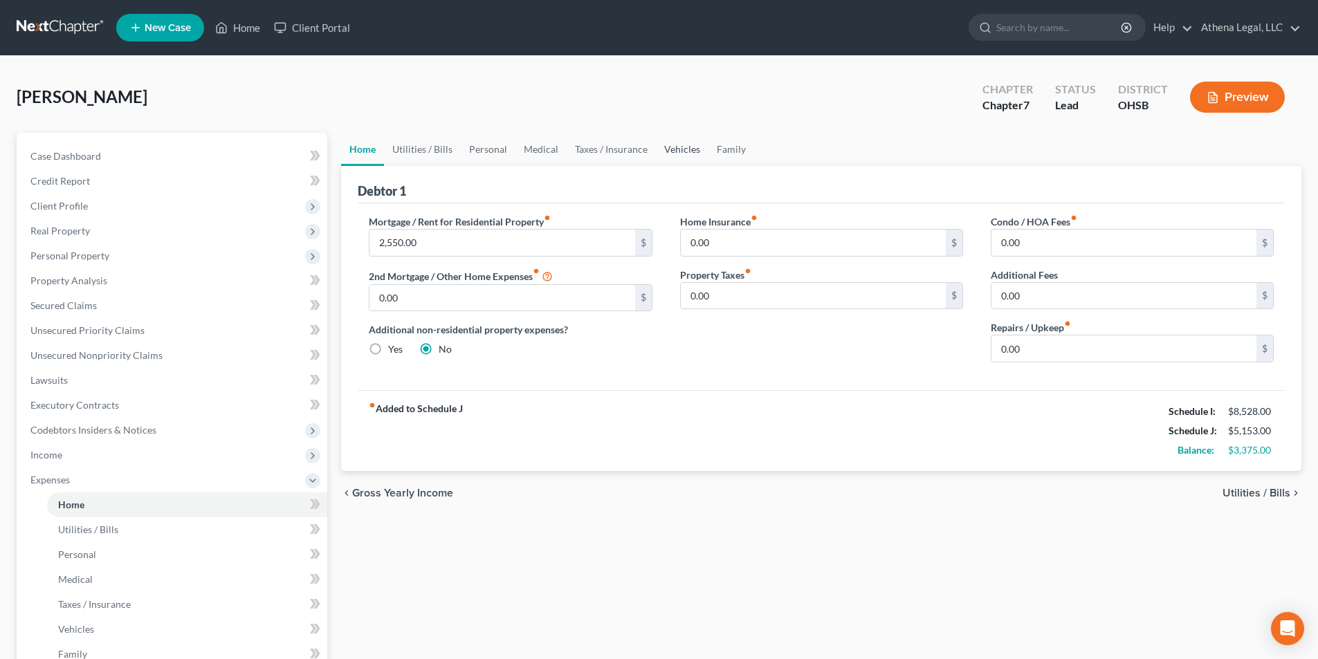
click at [679, 152] on link "Vehicles" at bounding box center [682, 149] width 53 height 33
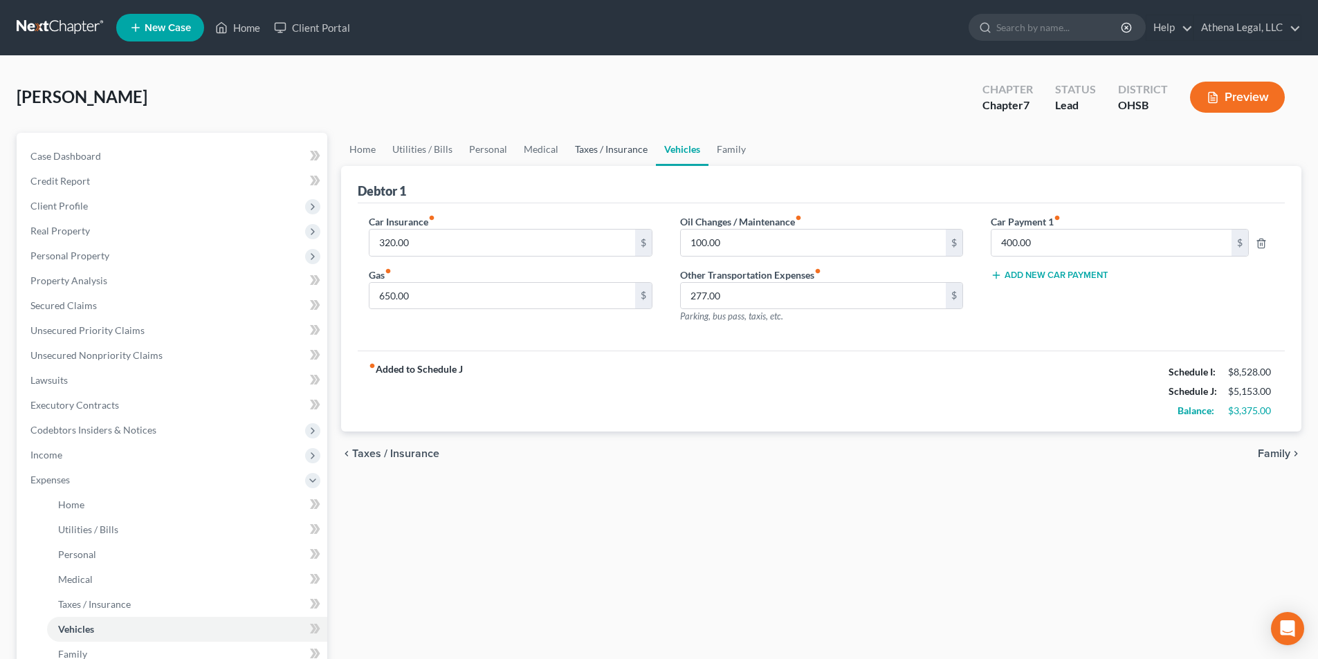
click at [620, 147] on link "Taxes / Insurance" at bounding box center [610, 149] width 89 height 33
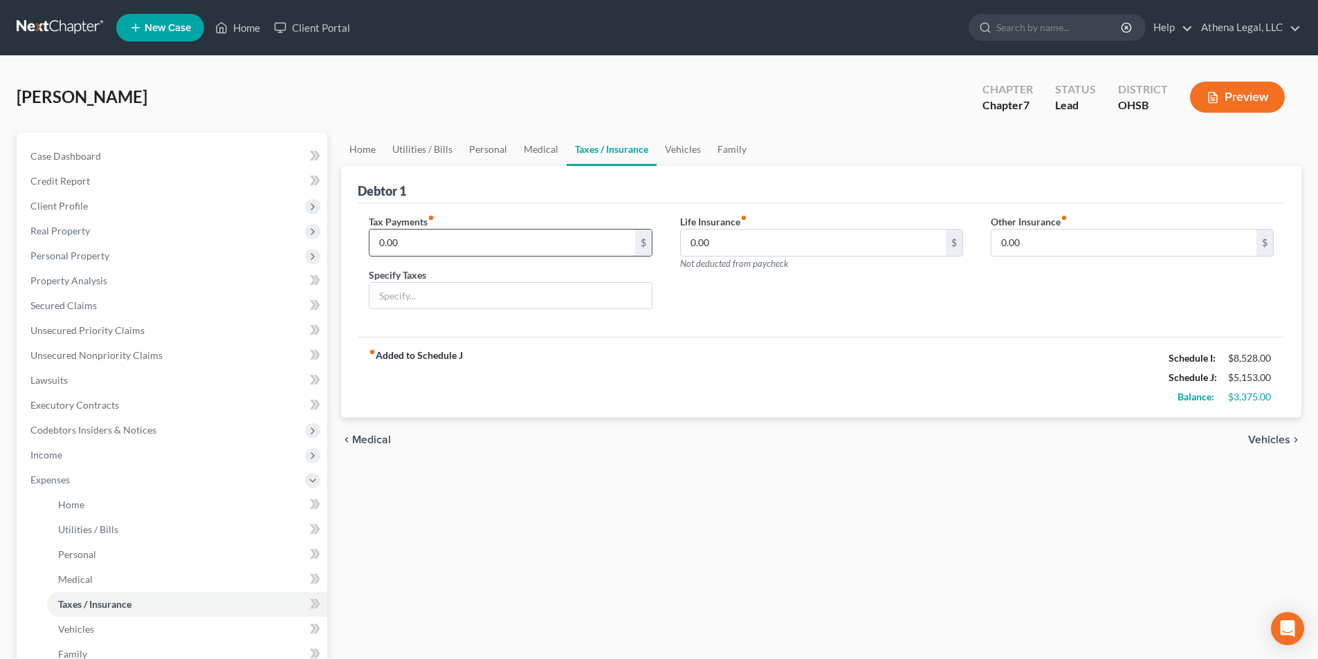
click at [403, 246] on input "0.00" at bounding box center [501, 243] width 265 height 26
type input "150"
click at [395, 293] on input "text" at bounding box center [510, 296] width 282 height 26
type input "P"
type input "Anticipated IRS Installment"
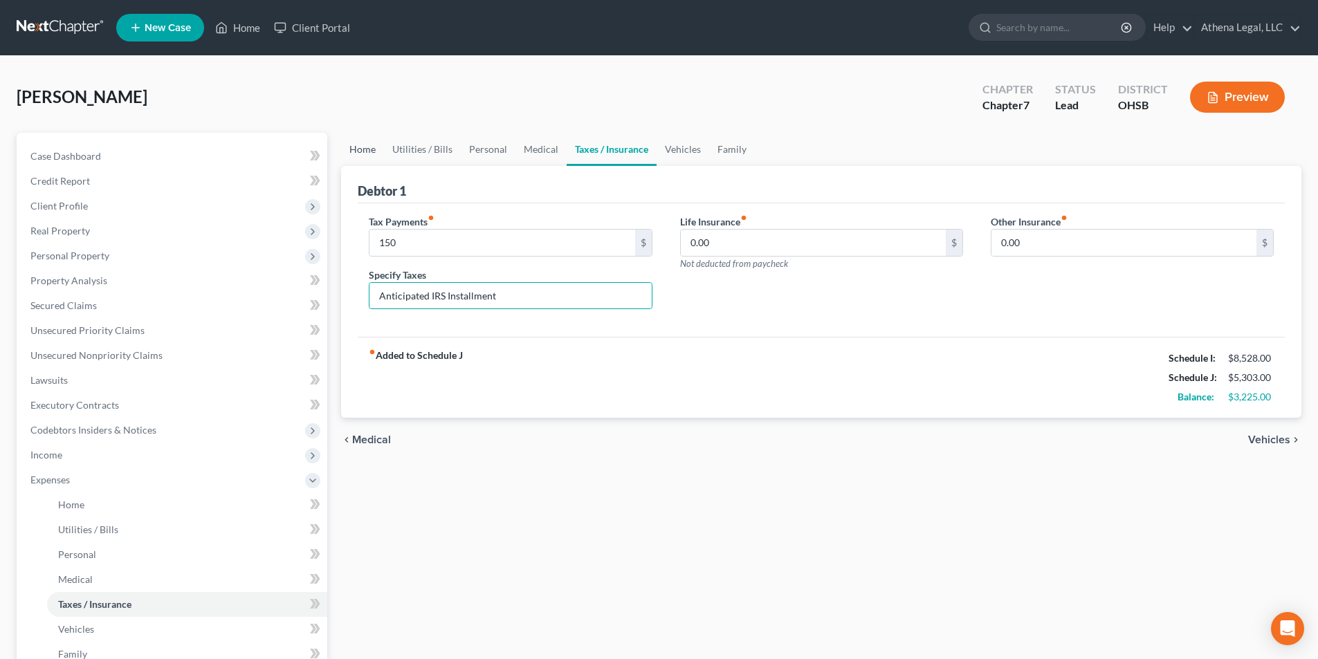
click at [365, 152] on link "Home" at bounding box center [362, 149] width 43 height 33
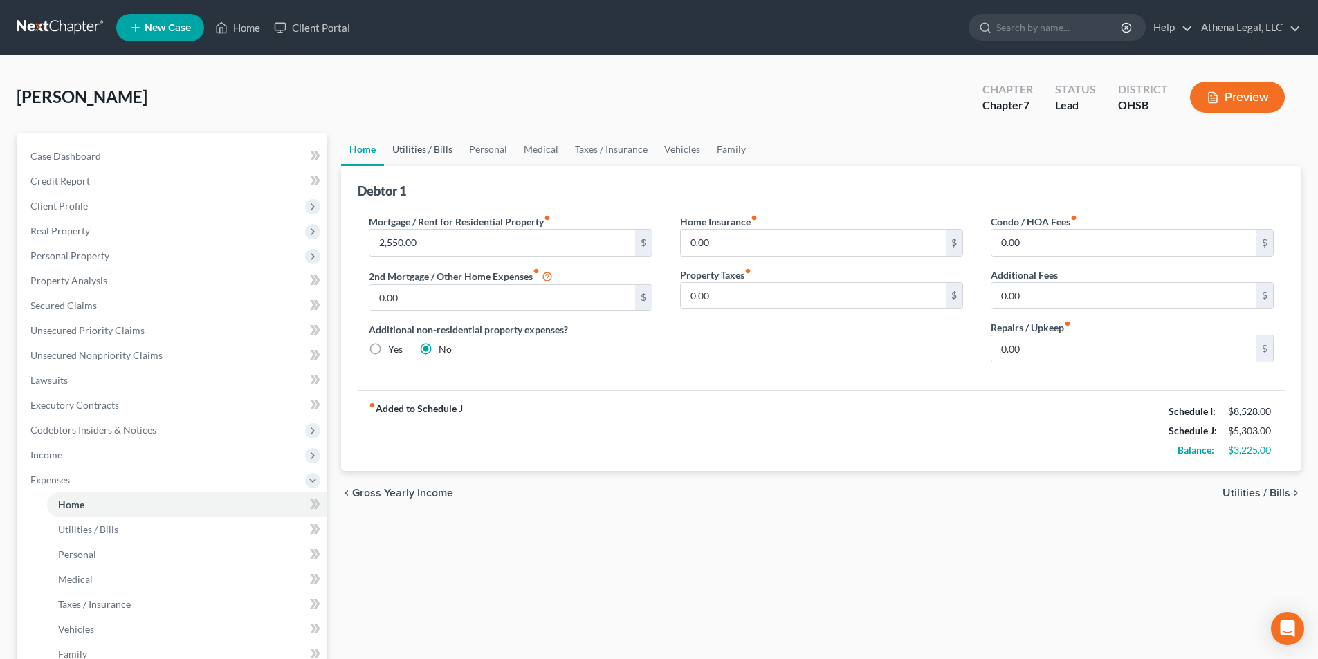
click at [411, 153] on link "Utilities / Bills" at bounding box center [422, 149] width 77 height 33
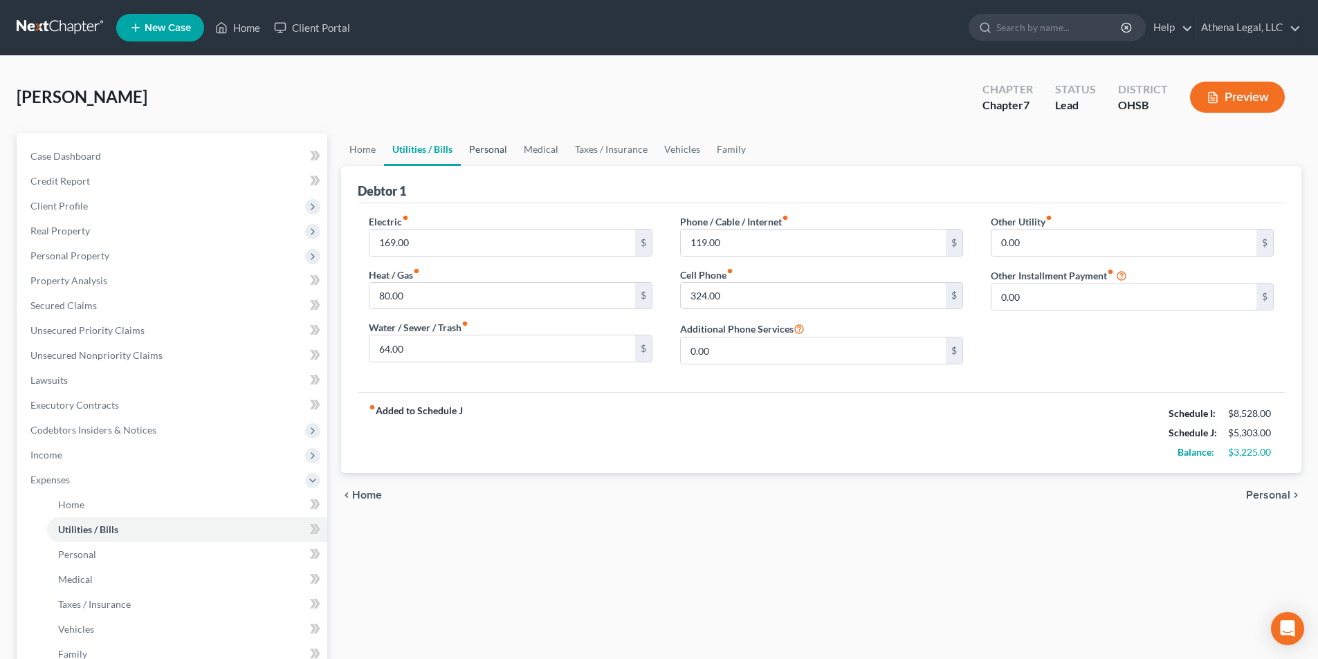
click at [492, 156] on link "Personal" at bounding box center [488, 149] width 55 height 33
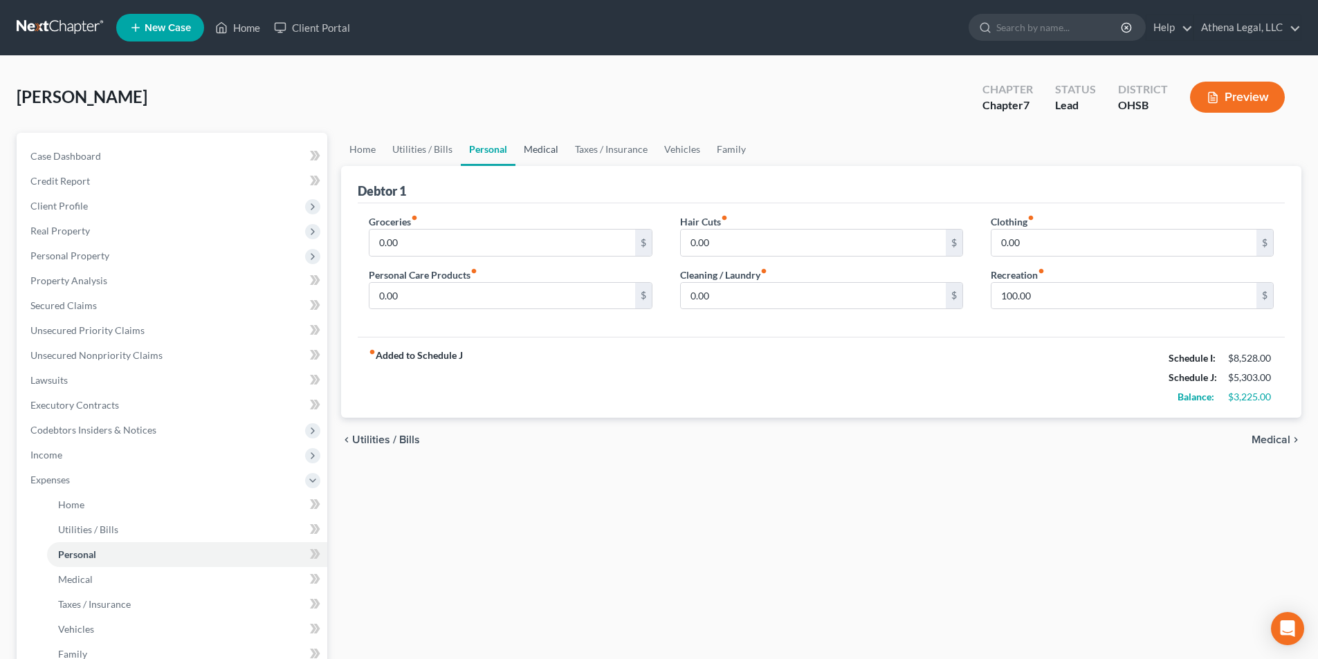
click at [535, 149] on link "Medical" at bounding box center [540, 149] width 51 height 33
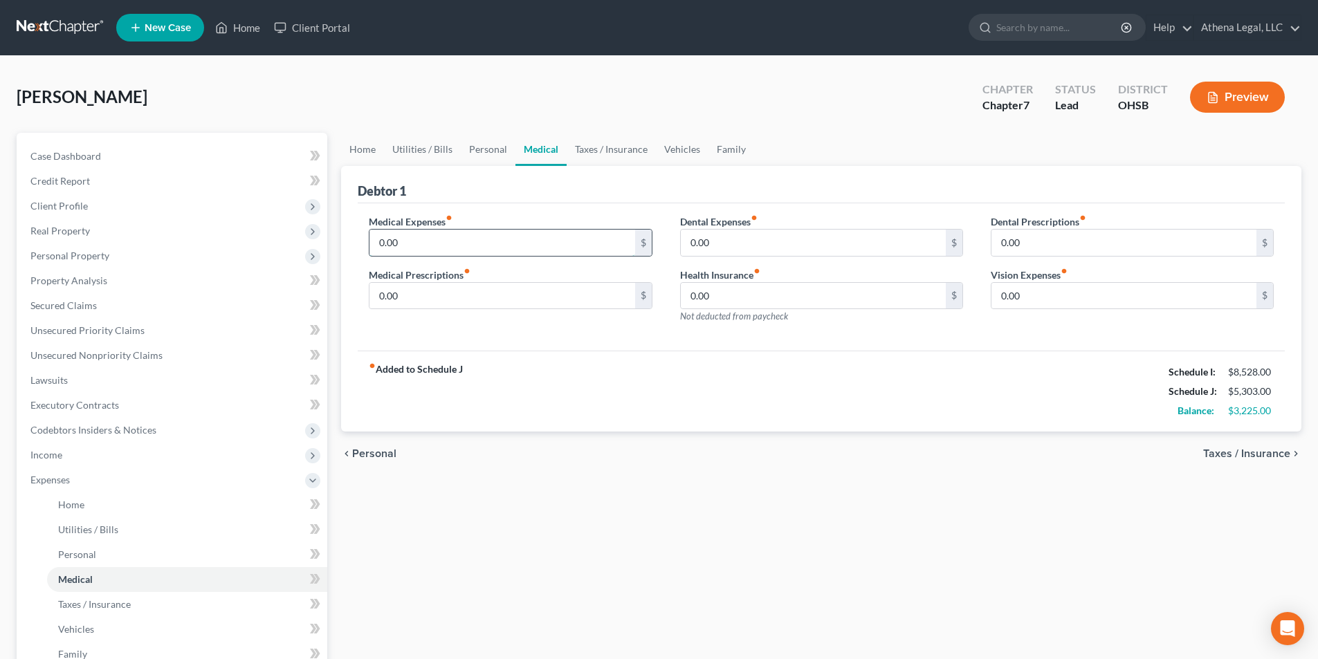
click at [436, 245] on input "0.00" at bounding box center [501, 243] width 265 height 26
click at [416, 248] on input "0.00" at bounding box center [501, 243] width 265 height 26
drag, startPoint x: 423, startPoint y: 247, endPoint x: 370, endPoint y: 263, distance: 55.6
click at [370, 263] on div "Medical Expenses fiber_manual_record 0.00 $ Medical Prescriptions fiber_manual_…" at bounding box center [510, 274] width 311 height 120
type input "177"
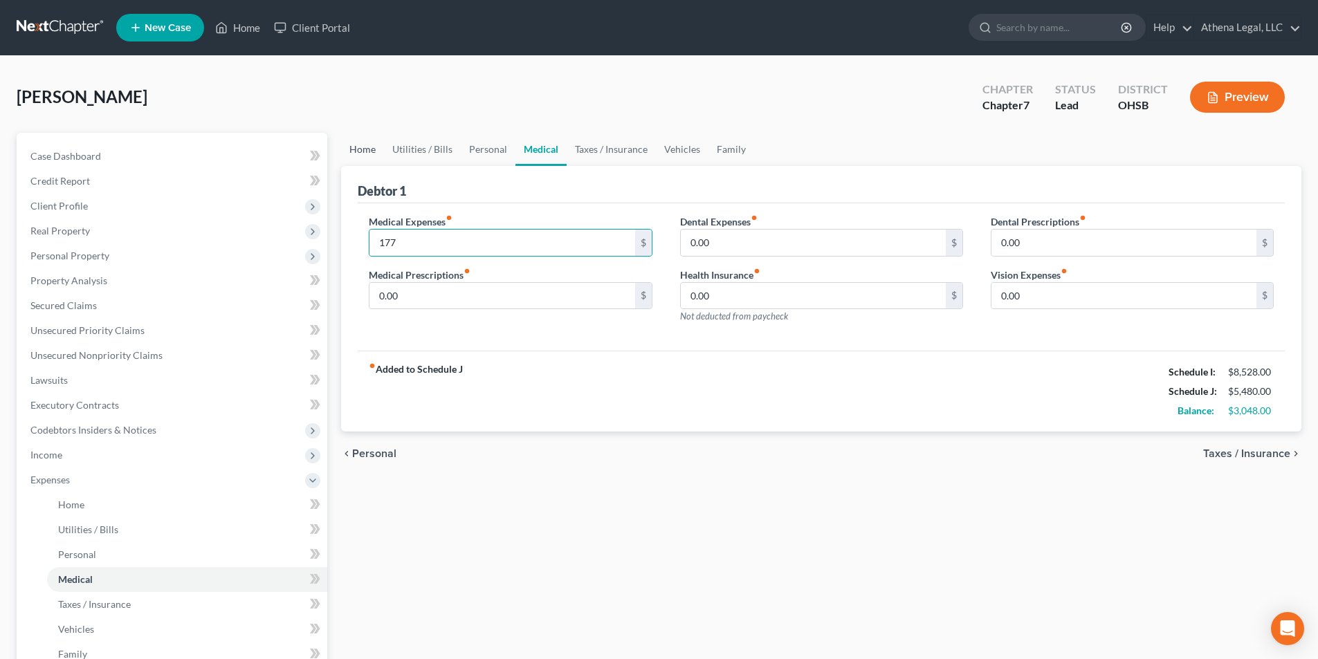
click at [365, 144] on link "Home" at bounding box center [362, 149] width 43 height 33
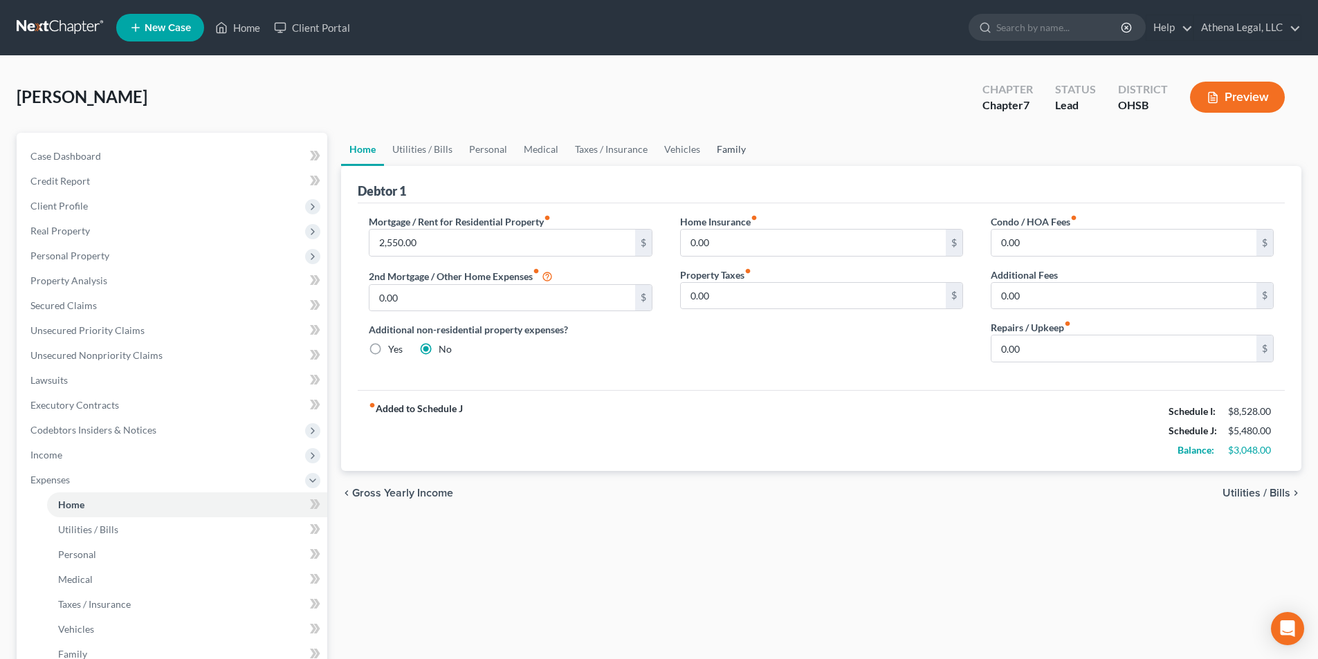
click at [723, 152] on link "Family" at bounding box center [731, 149] width 46 height 33
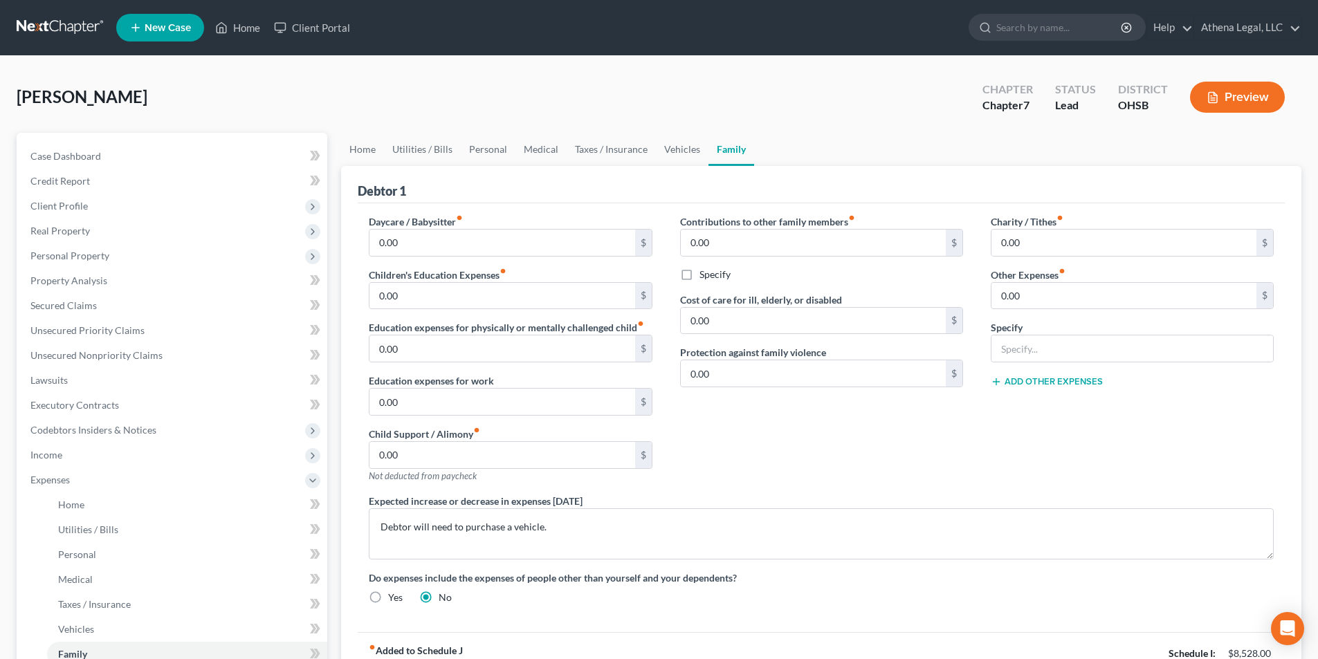
click at [1065, 380] on button "Add Other Expenses" at bounding box center [1046, 381] width 112 height 11
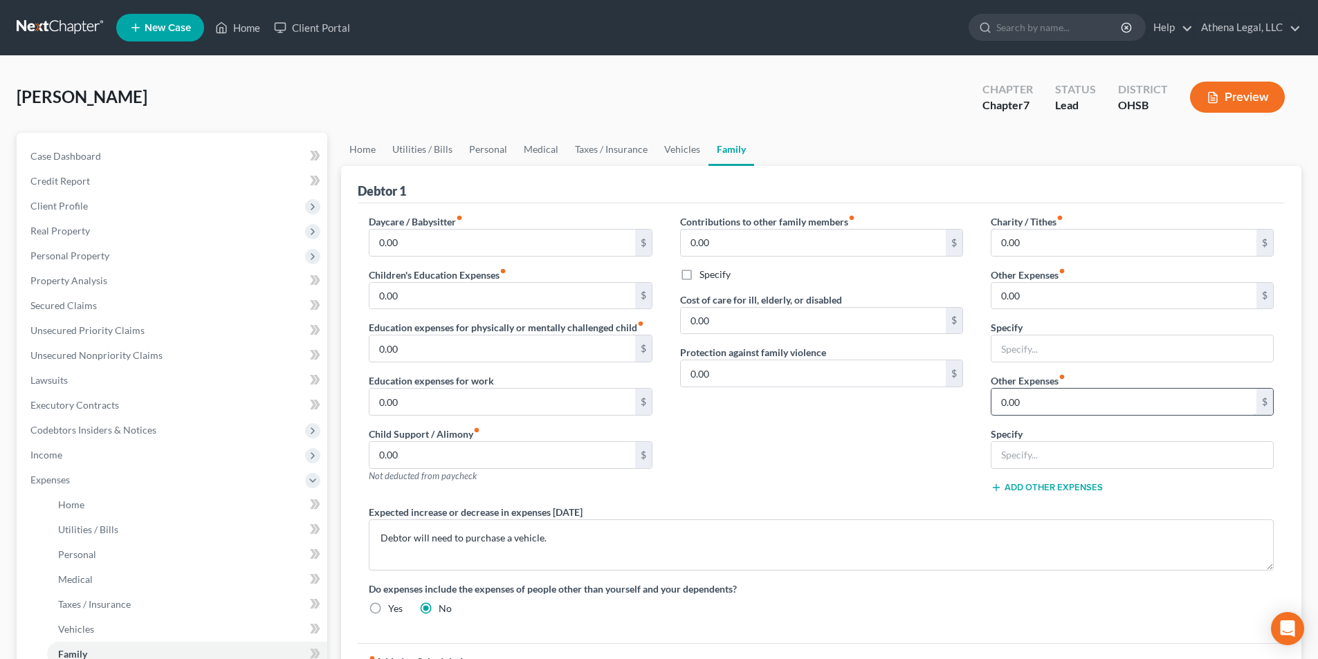
click at [1046, 403] on input "0.00" at bounding box center [1123, 402] width 265 height 26
type input "1,122"
type input "Travel Nursing Housing"
click at [369, 151] on link "Home" at bounding box center [362, 149] width 43 height 33
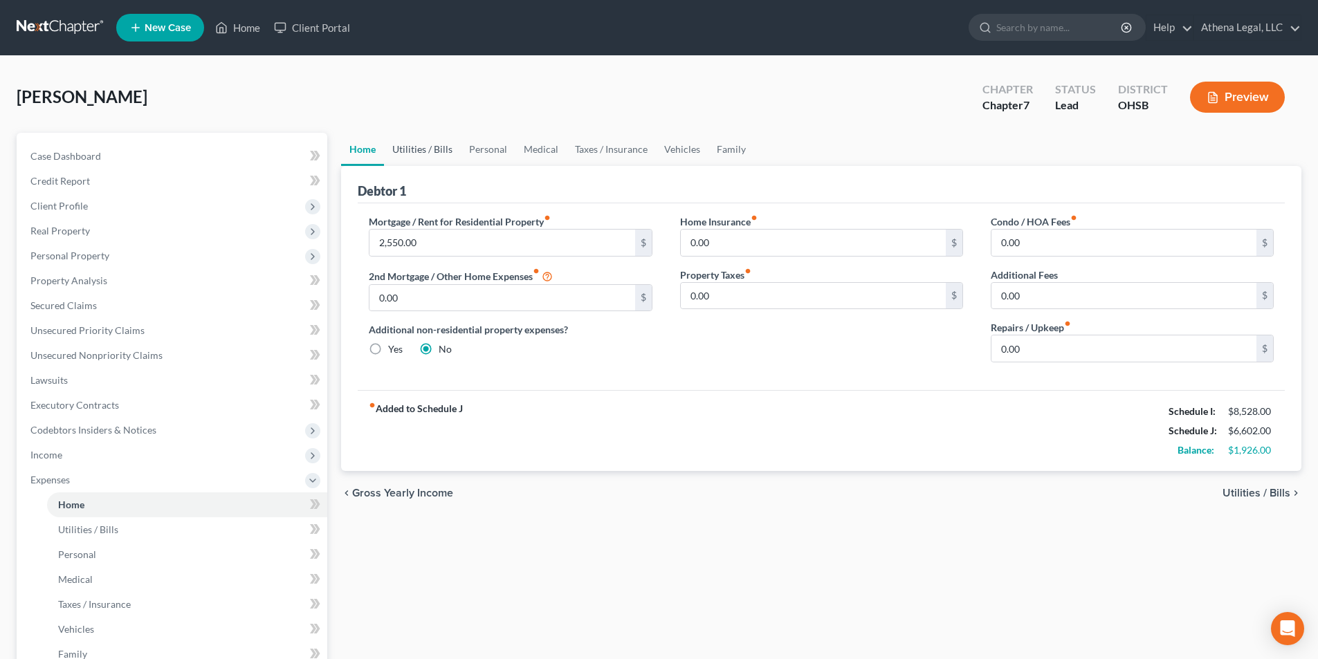
click at [406, 149] on link "Utilities / Bills" at bounding box center [422, 149] width 77 height 33
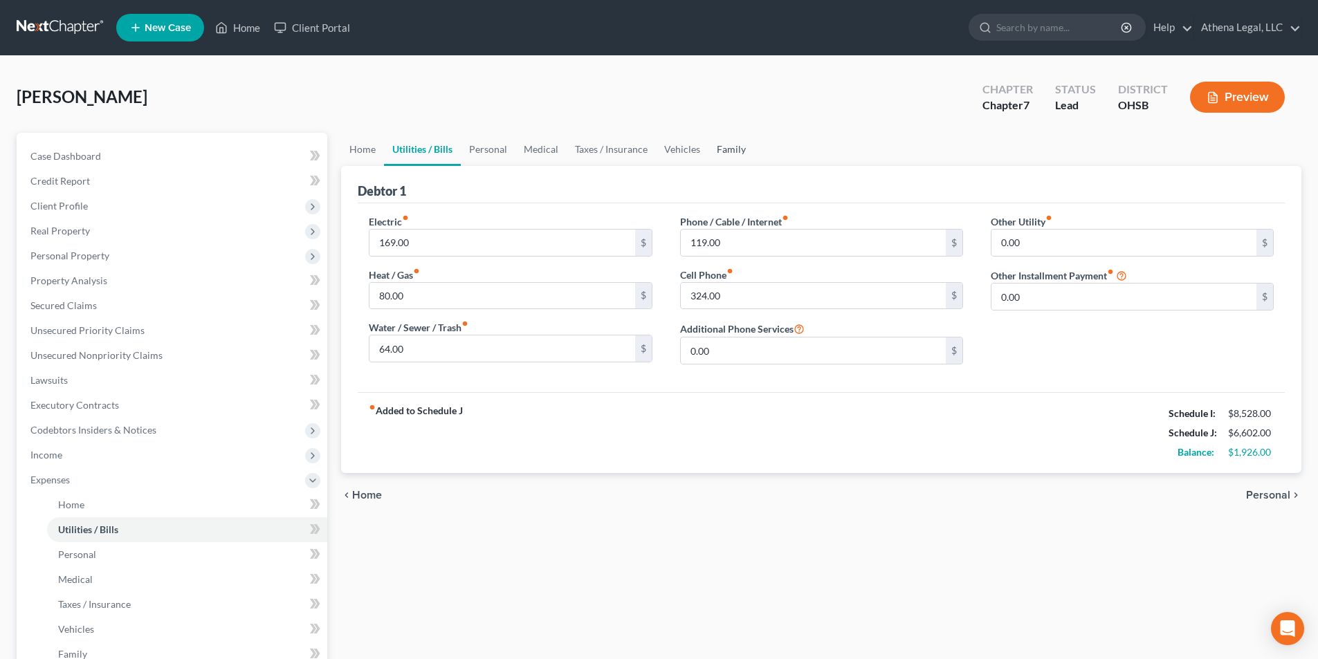
click at [721, 151] on link "Family" at bounding box center [731, 149] width 46 height 33
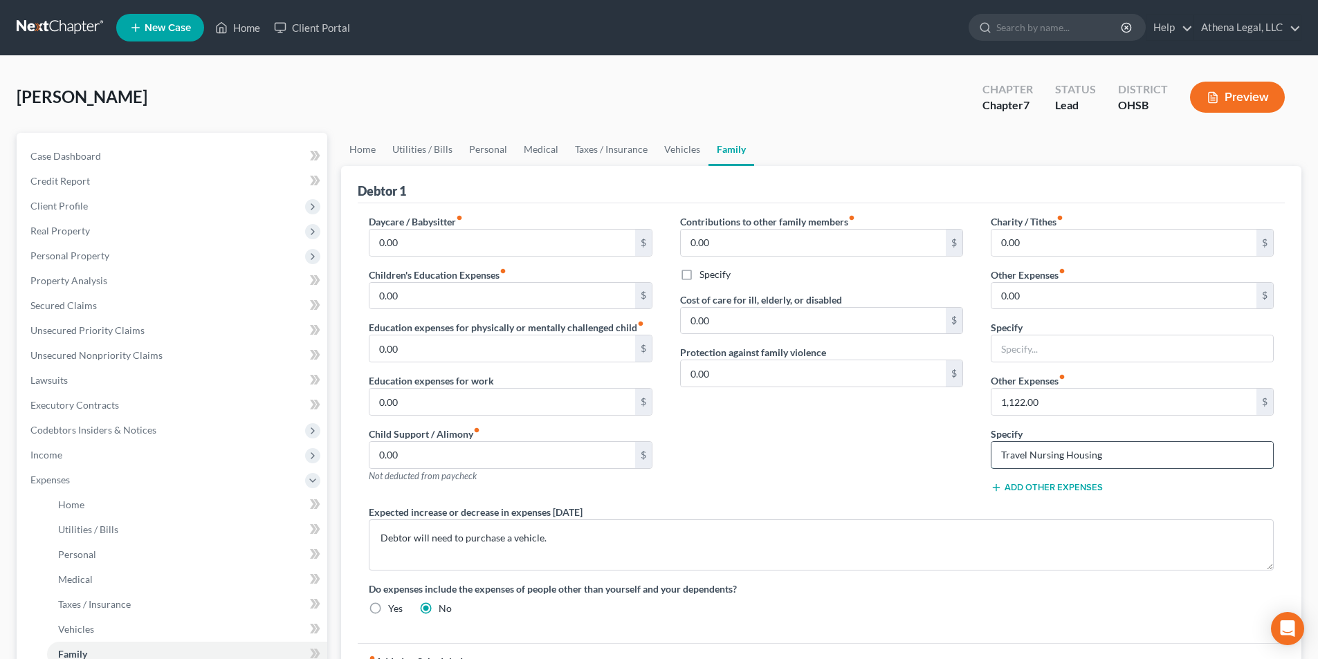
click at [1105, 460] on input "Travel Nursing Housing" at bounding box center [1132, 455] width 282 height 26
type input "Travel Nursing Housing/Food"
click at [1051, 406] on input "1,122.00" at bounding box center [1123, 402] width 265 height 26
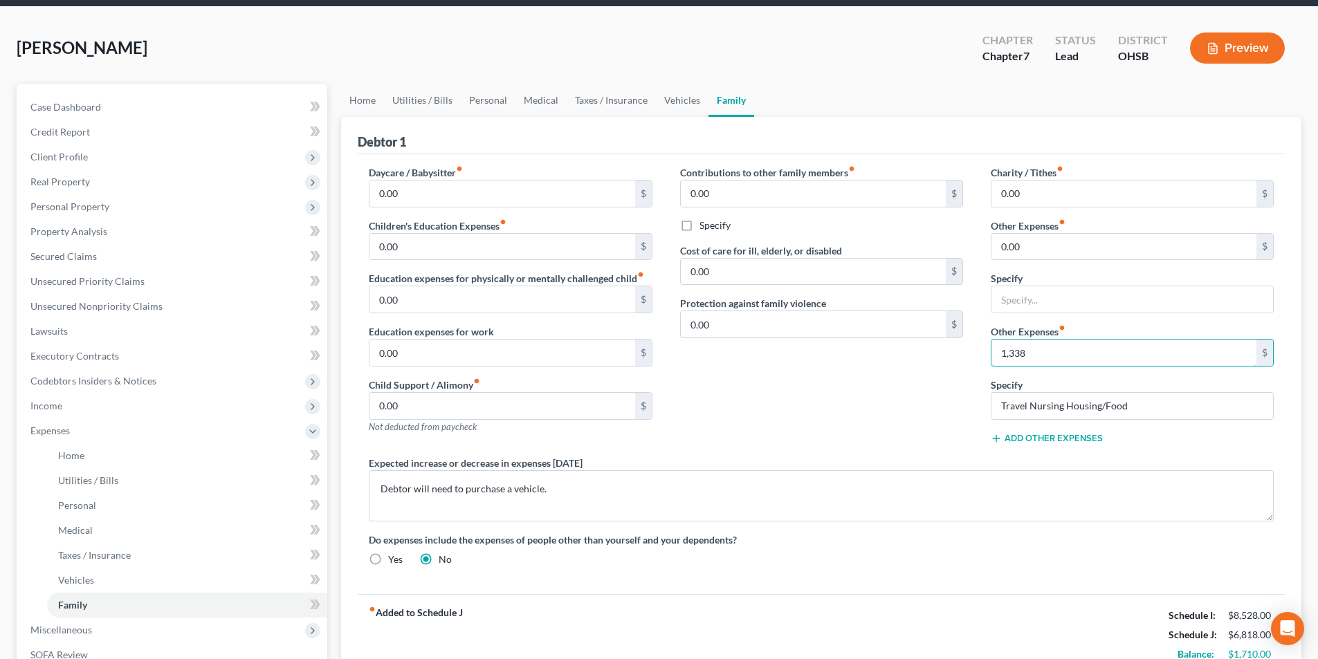
scroll to position [69, 0]
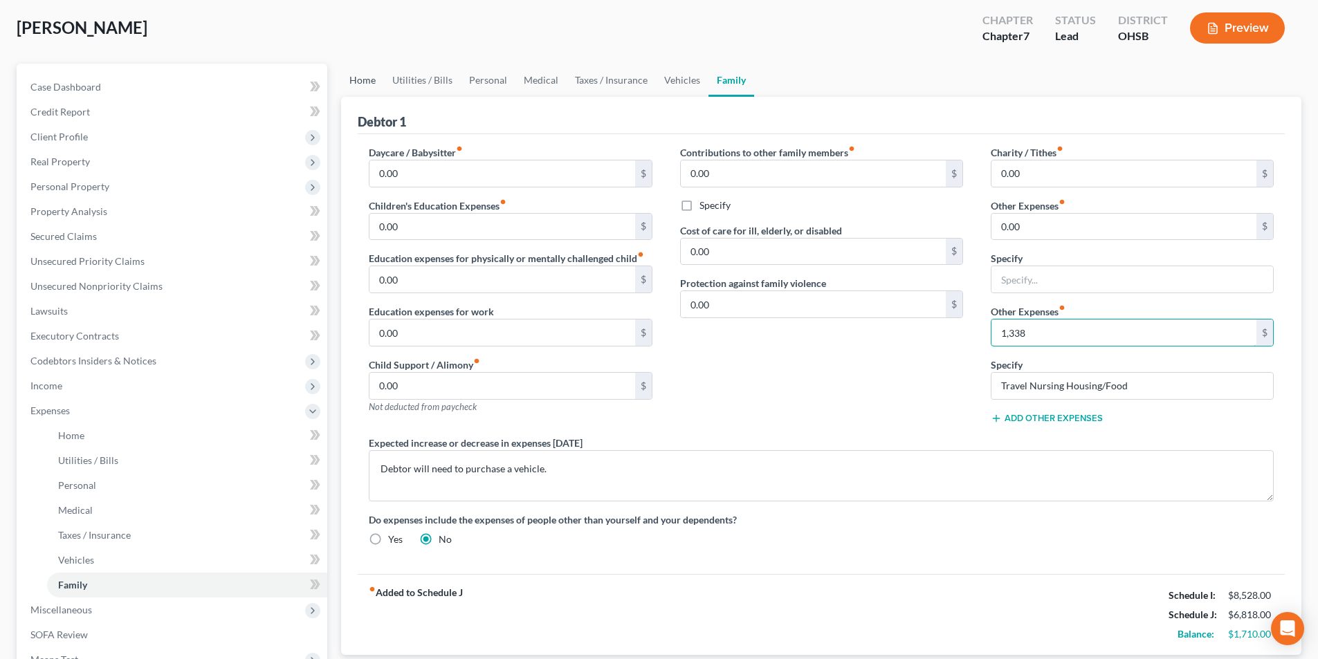
type input "1,338"
click at [368, 80] on link "Home" at bounding box center [362, 80] width 43 height 33
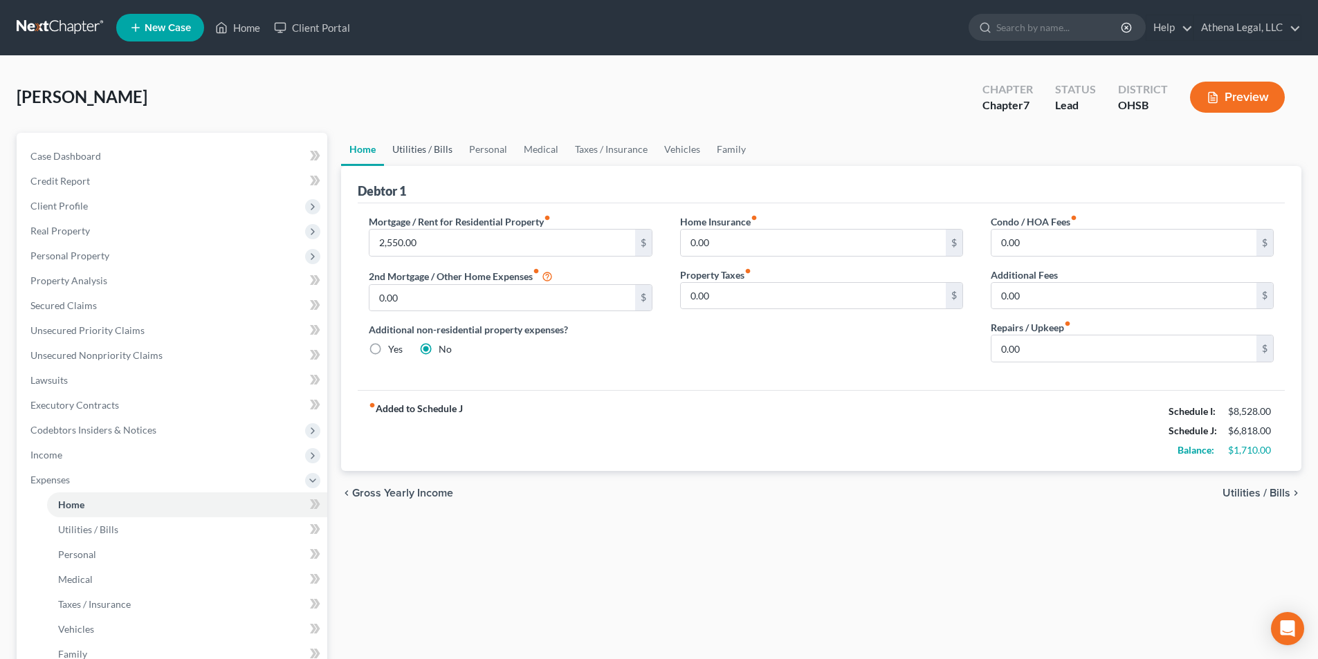
click at [422, 149] on link "Utilities / Bills" at bounding box center [422, 149] width 77 height 33
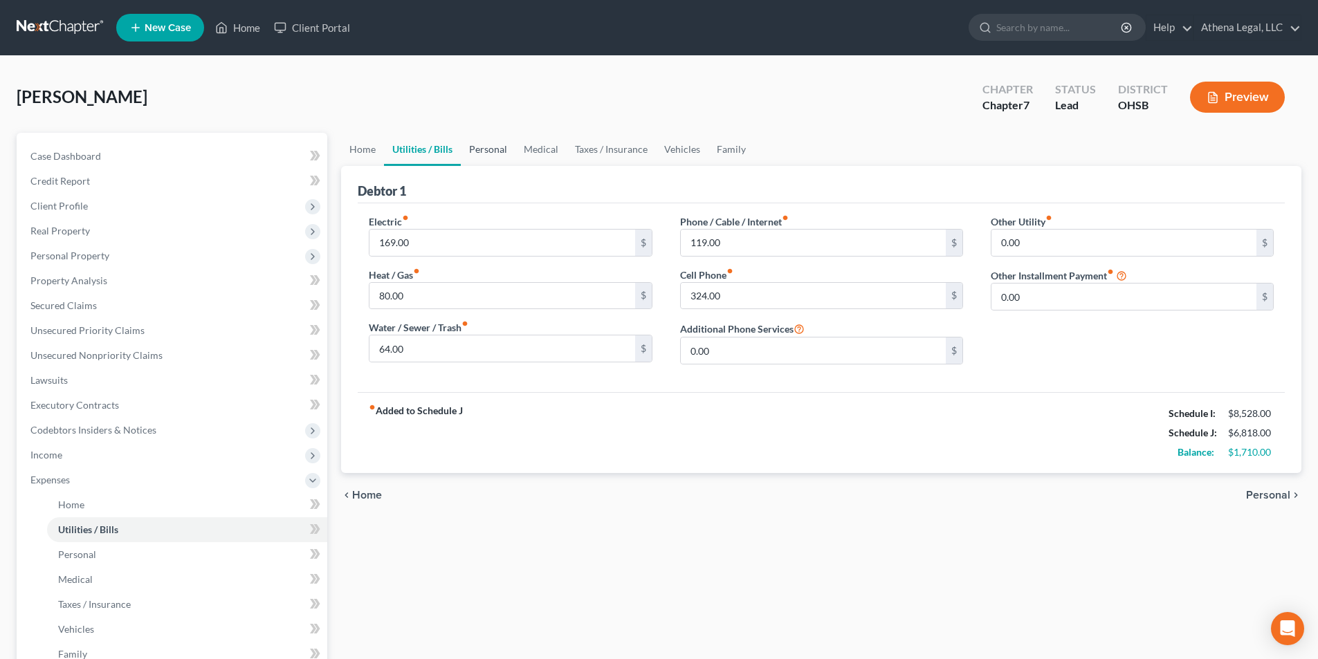
click at [484, 150] on link "Personal" at bounding box center [488, 149] width 55 height 33
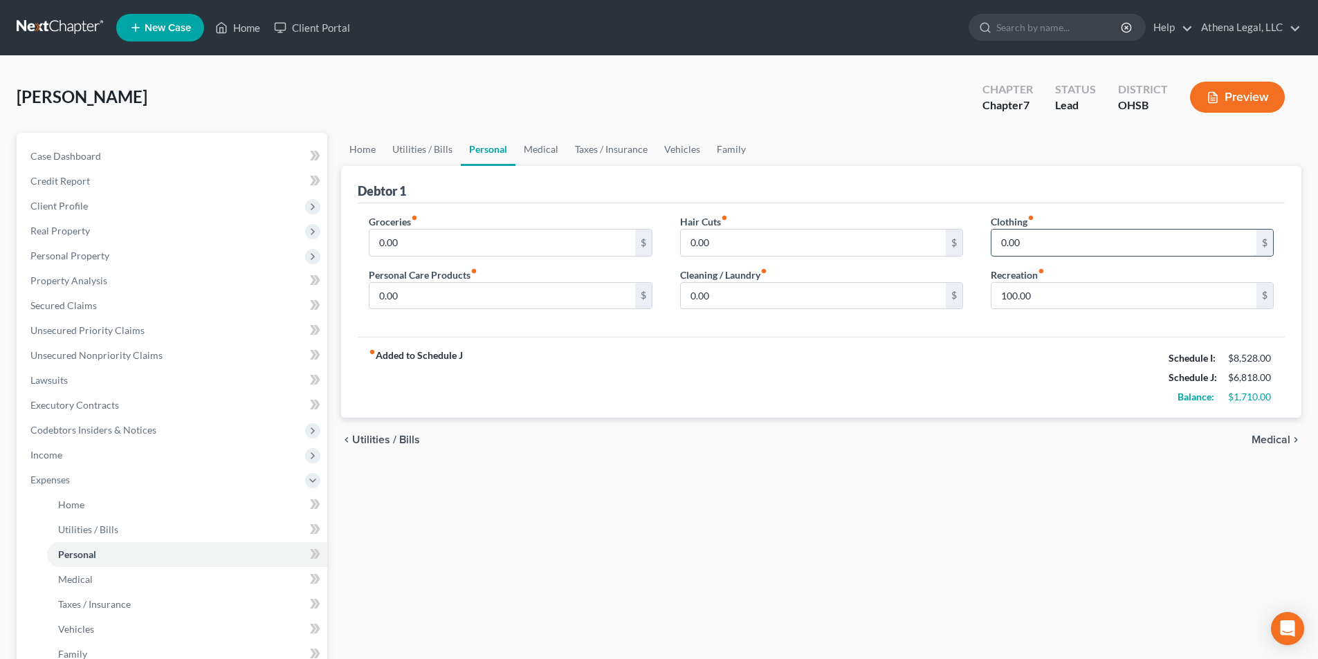
click at [1036, 247] on input "0.00" at bounding box center [1123, 243] width 265 height 26
type input "150"
click at [712, 248] on input "0.00" at bounding box center [813, 243] width 265 height 26
type input "108"
click at [731, 297] on input "0.00" at bounding box center [813, 296] width 265 height 26
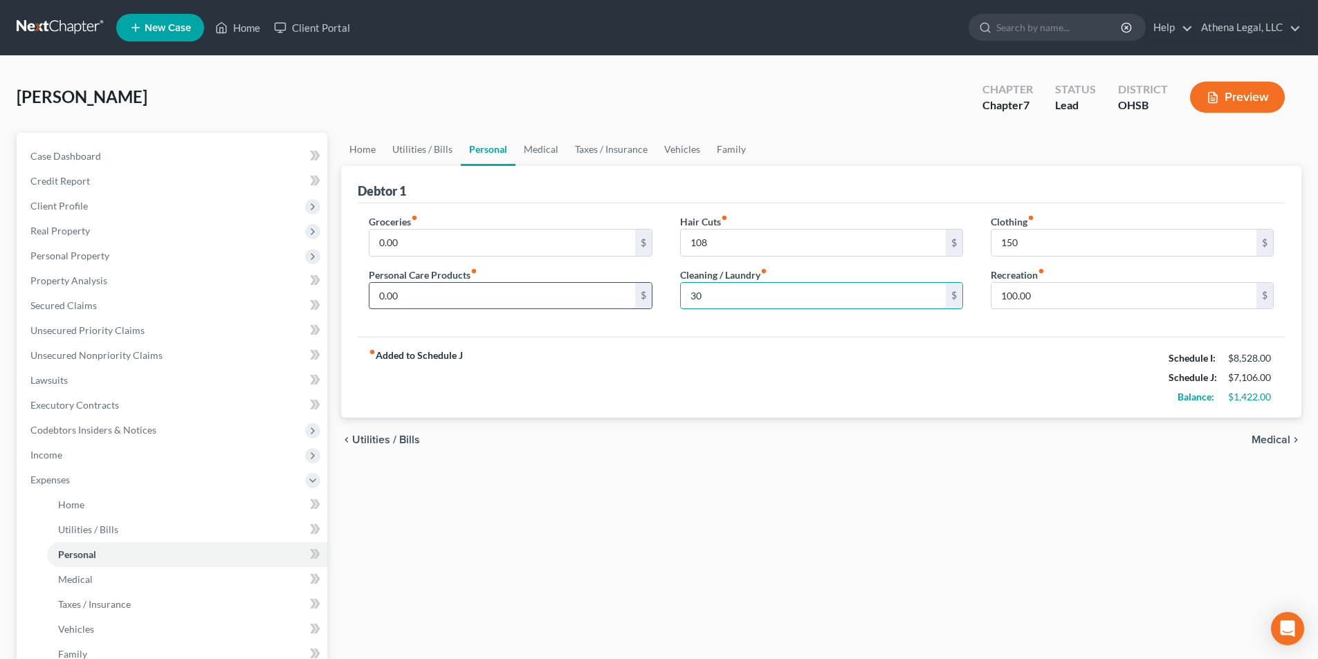
type input "30"
click at [489, 304] on input "0.00" at bounding box center [501, 296] width 265 height 26
type input "110"
click at [546, 149] on link "Medical" at bounding box center [540, 149] width 51 height 33
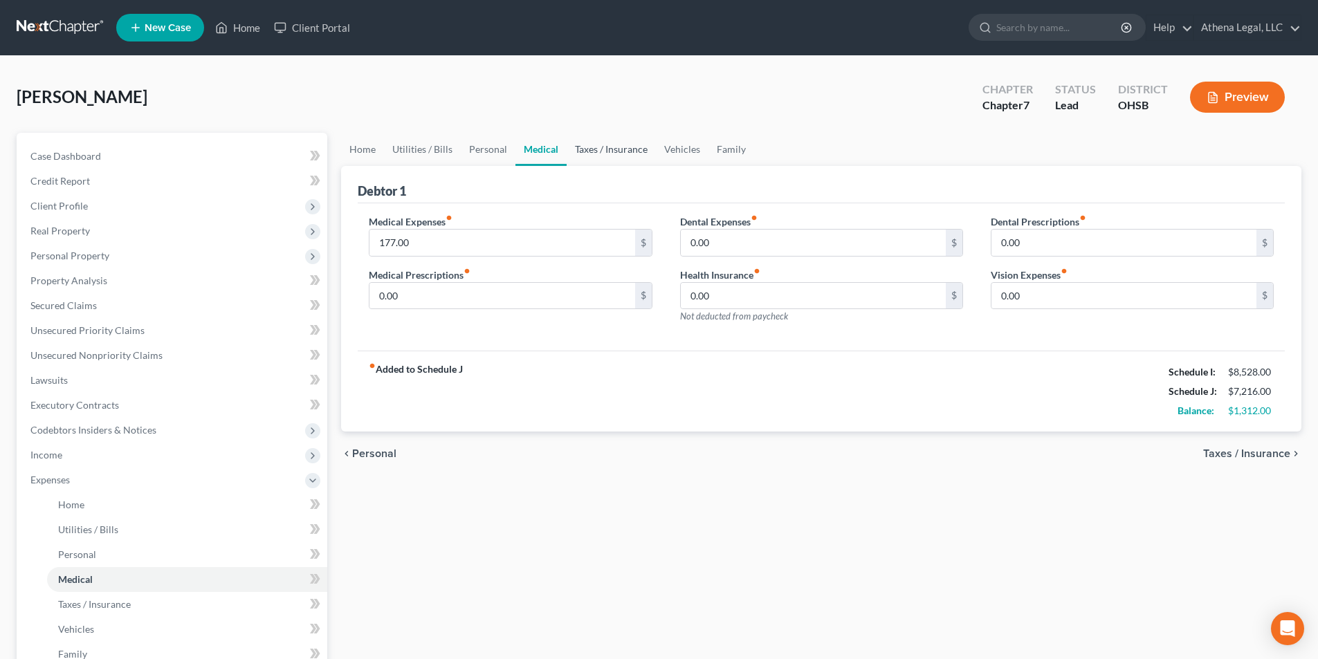
click at [596, 147] on link "Taxes / Insurance" at bounding box center [610, 149] width 89 height 33
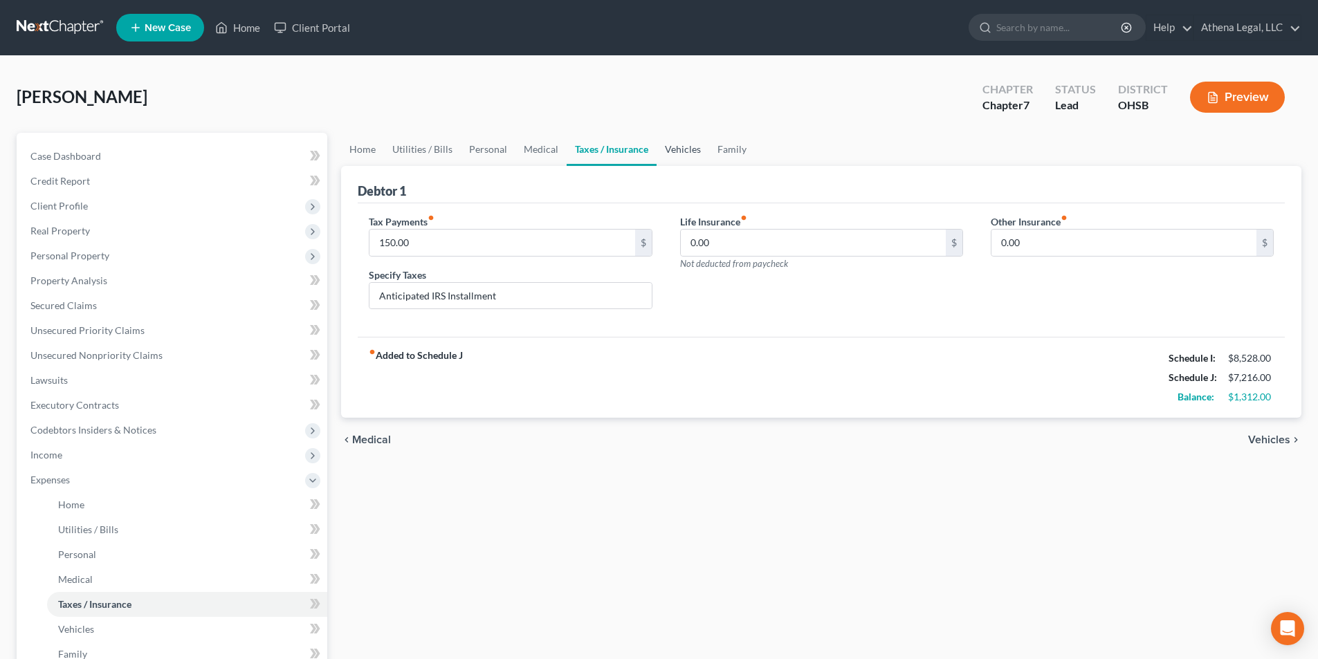
click at [688, 152] on link "Vehicles" at bounding box center [682, 149] width 53 height 33
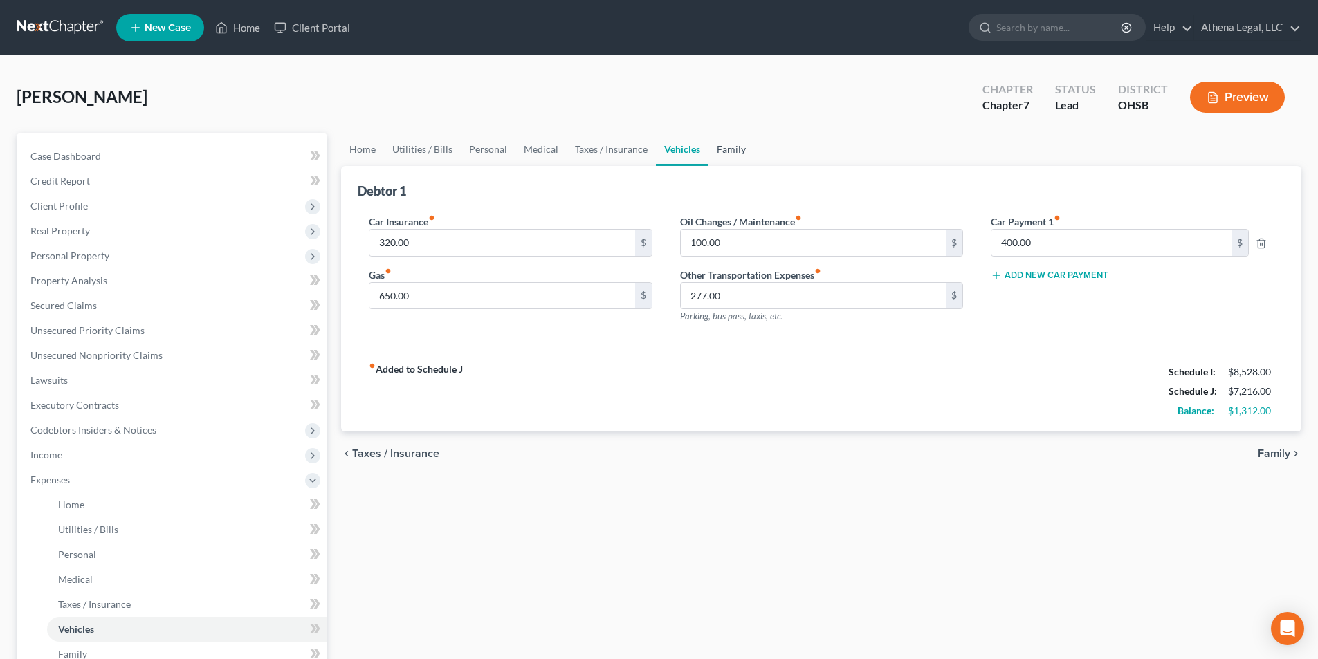
click at [724, 153] on link "Family" at bounding box center [731, 149] width 46 height 33
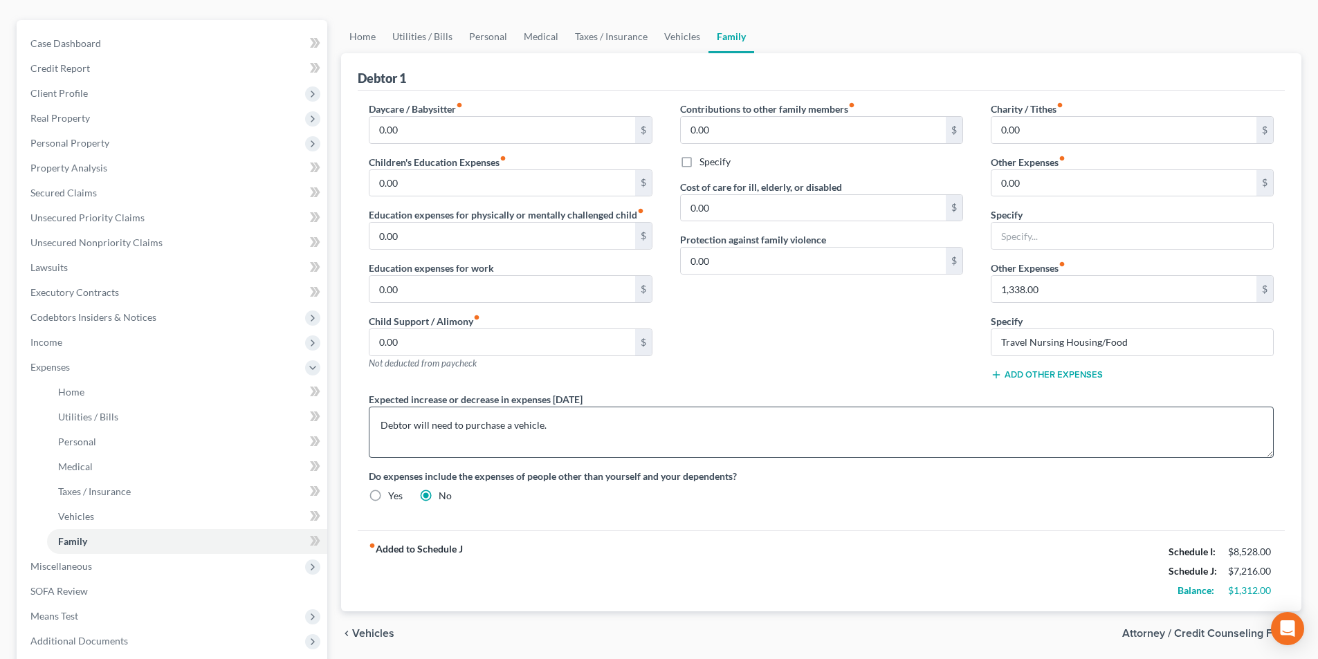
scroll to position [112, 0]
click at [1014, 236] on input "text" at bounding box center [1132, 236] width 282 height 26
type input "Student Loan"
click at [1017, 186] on input "0.00" at bounding box center [1123, 184] width 265 height 26
click at [490, 34] on link "Personal" at bounding box center [488, 37] width 55 height 33
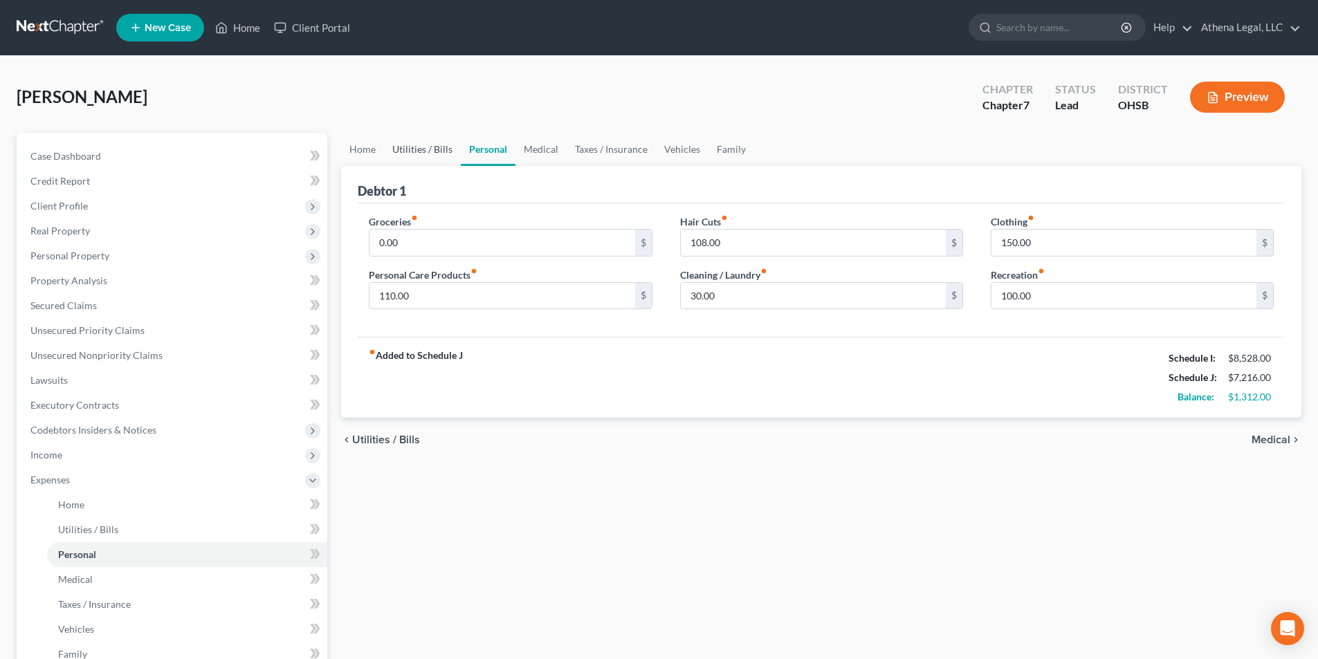
click at [435, 149] on link "Utilities / Bills" at bounding box center [422, 149] width 77 height 33
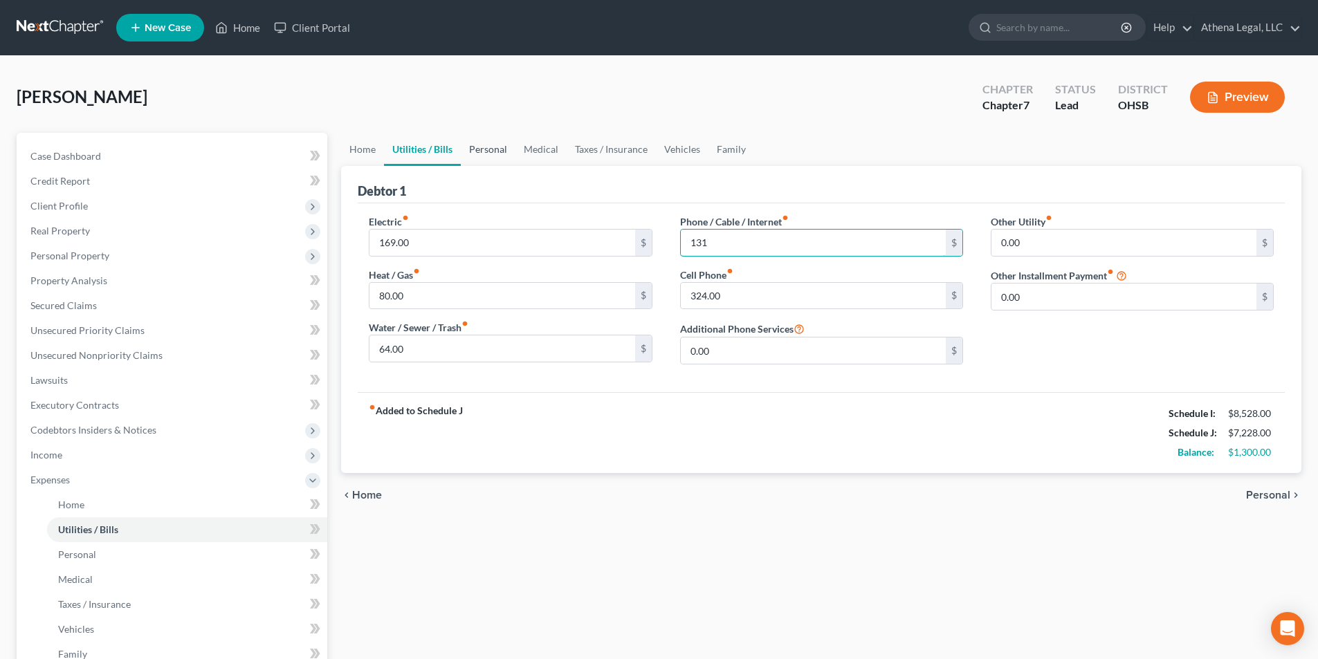
type input "131"
click at [501, 151] on link "Personal" at bounding box center [488, 149] width 55 height 33
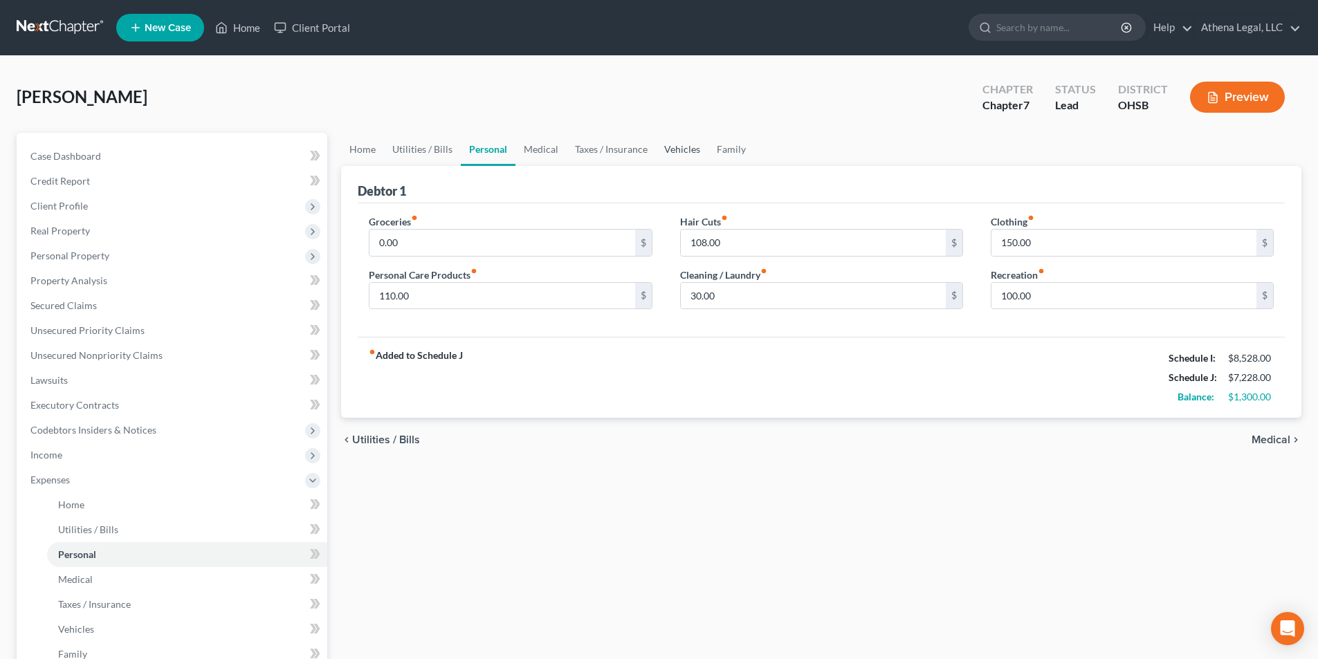
click at [677, 149] on link "Vehicles" at bounding box center [682, 149] width 53 height 33
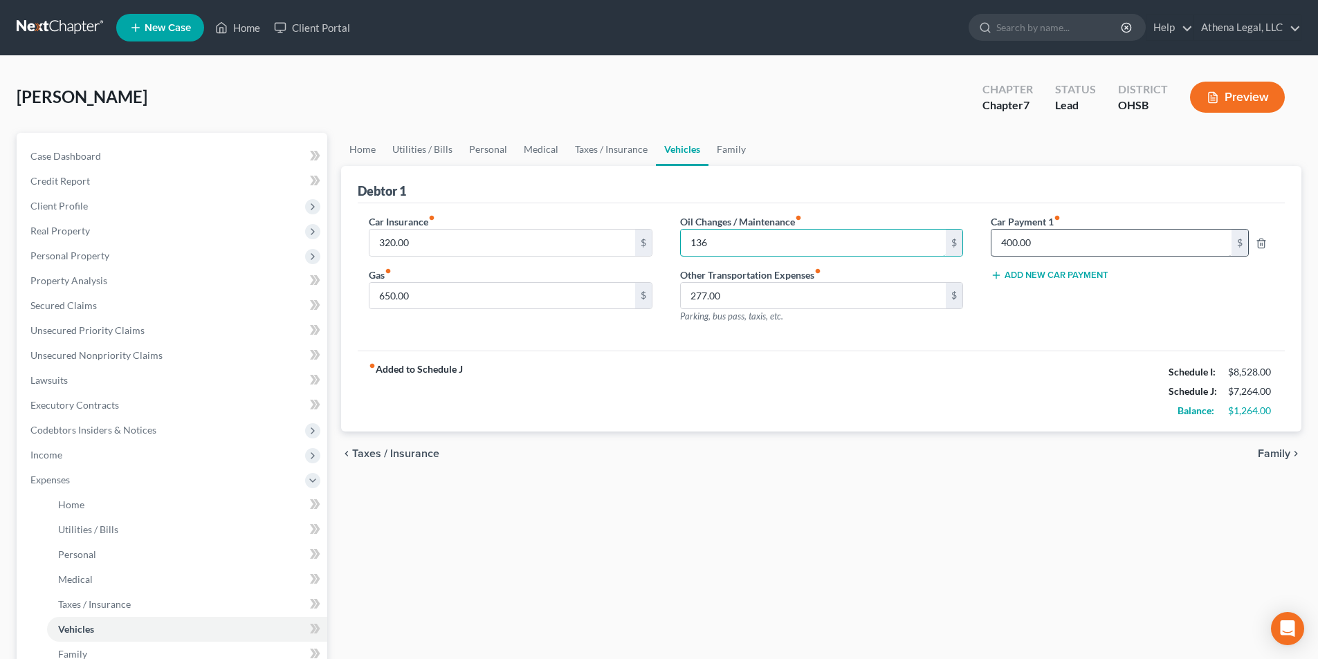
type input "136"
type input "450.00"
click at [368, 145] on link "Home" at bounding box center [362, 149] width 43 height 33
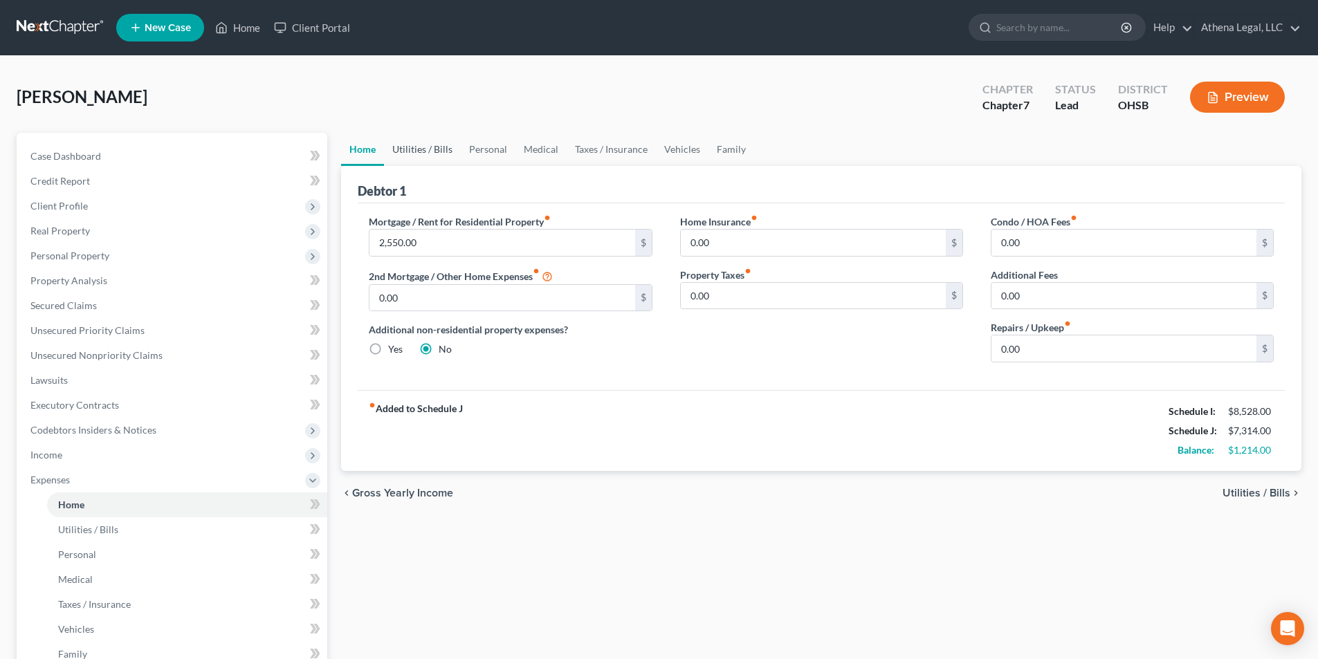
click at [433, 144] on link "Utilities / Bills" at bounding box center [422, 149] width 77 height 33
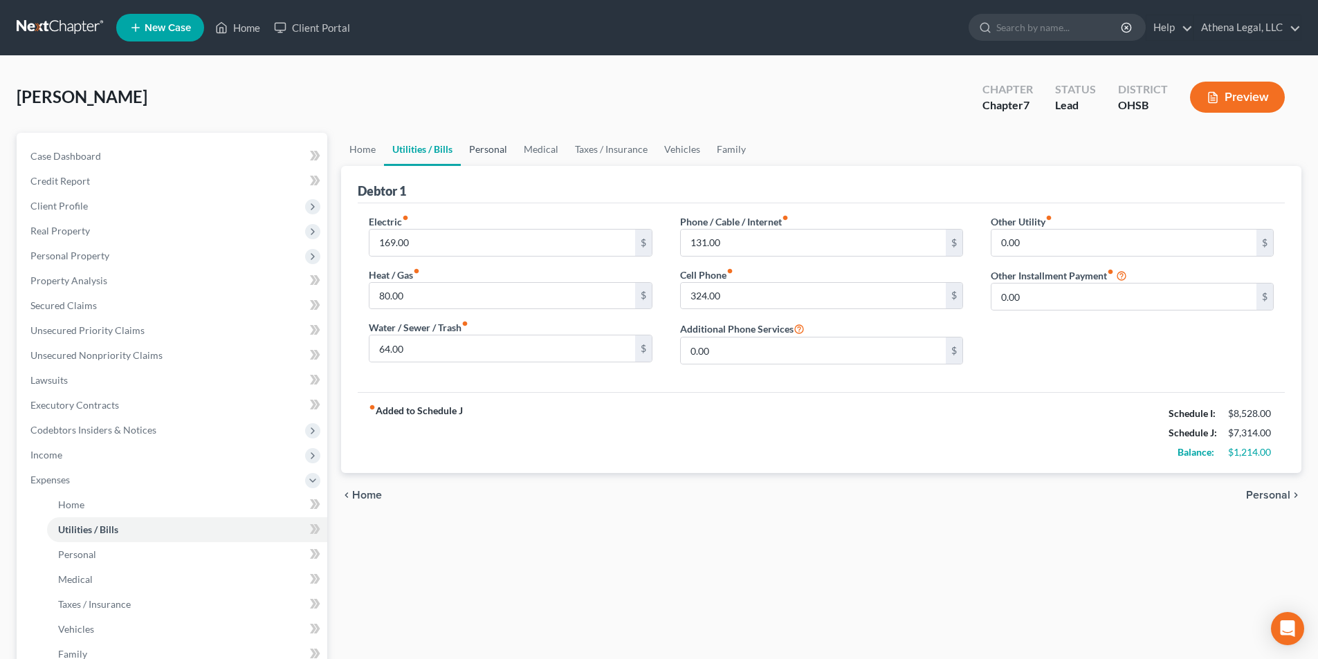
click at [486, 146] on link "Personal" at bounding box center [488, 149] width 55 height 33
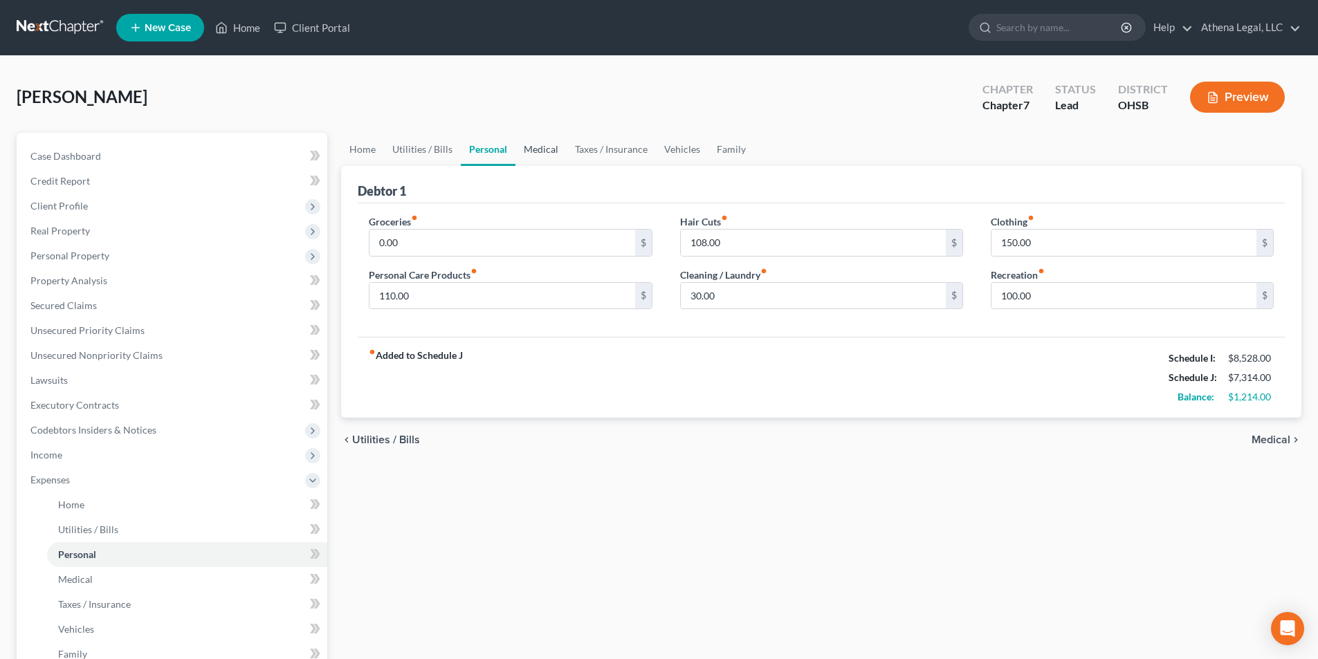
click at [528, 150] on link "Medical" at bounding box center [540, 149] width 51 height 33
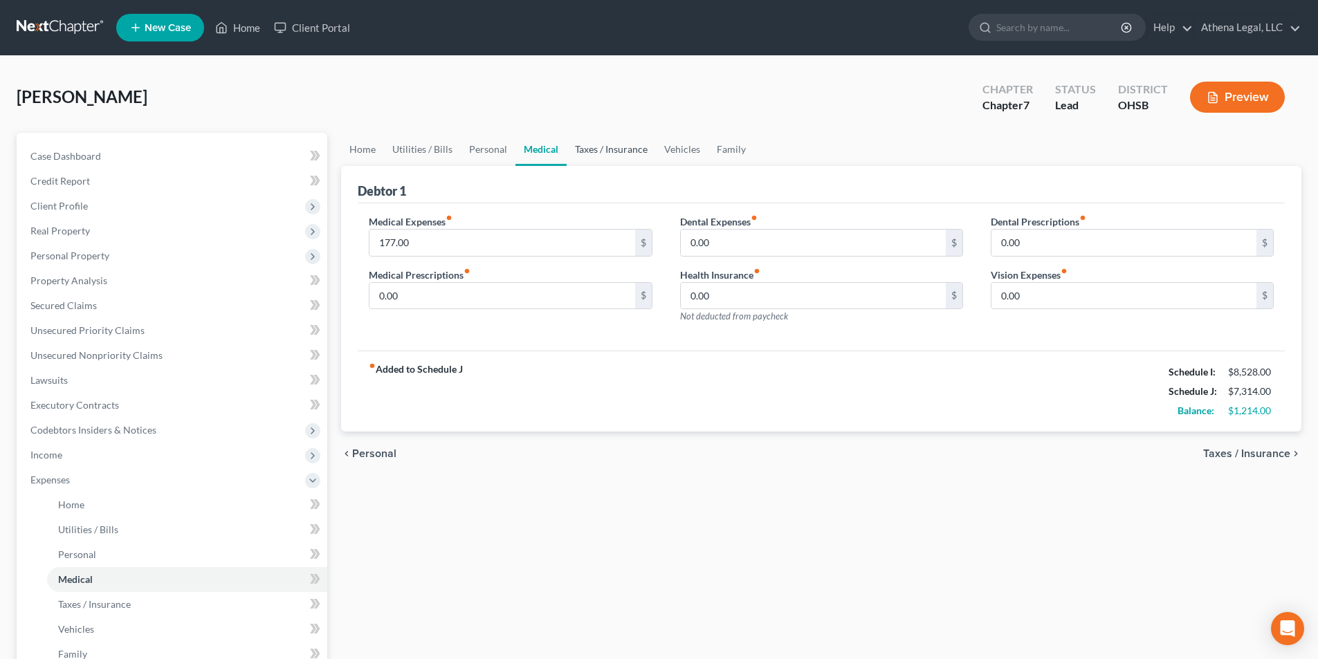
click at [585, 145] on link "Taxes / Insurance" at bounding box center [610, 149] width 89 height 33
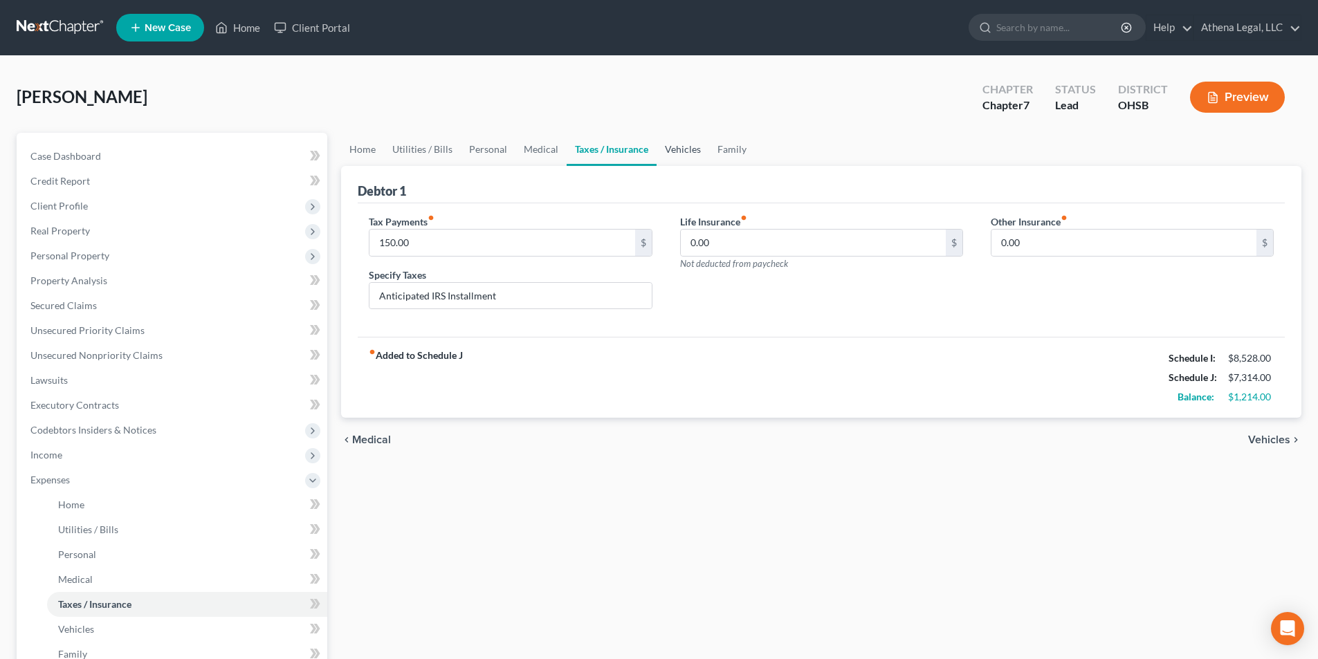
click at [681, 149] on link "Vehicles" at bounding box center [682, 149] width 53 height 33
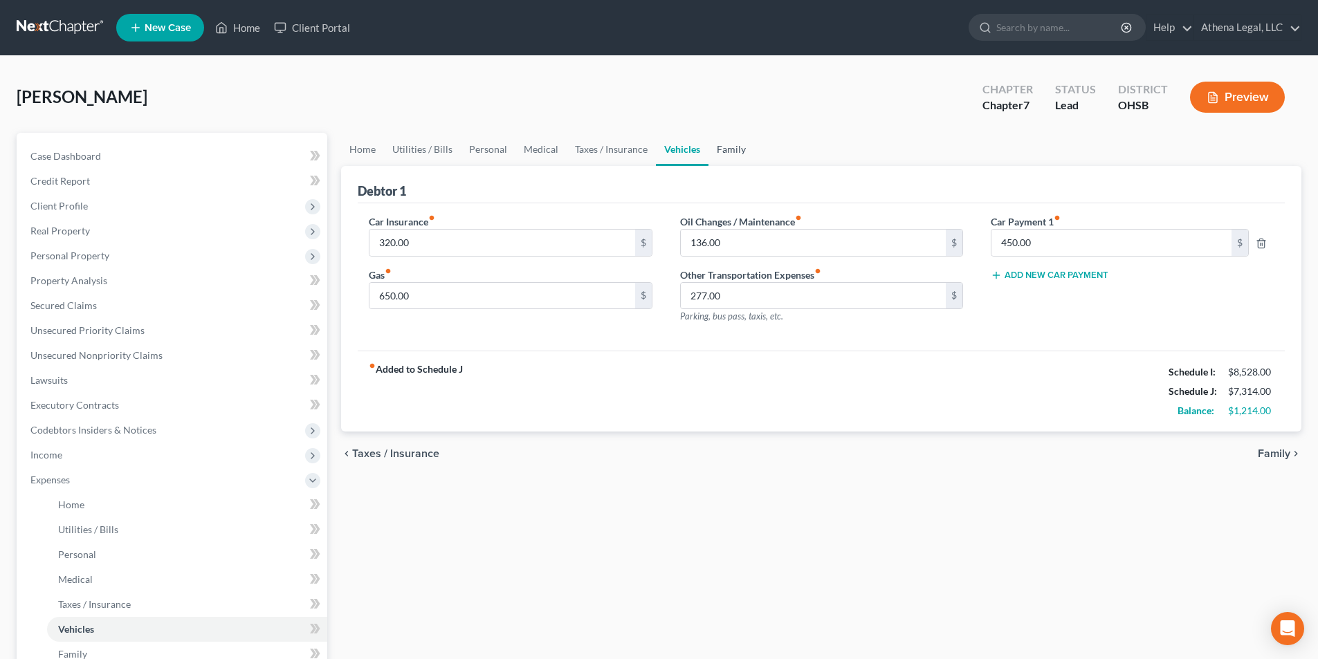
click at [728, 151] on link "Family" at bounding box center [731, 149] width 46 height 33
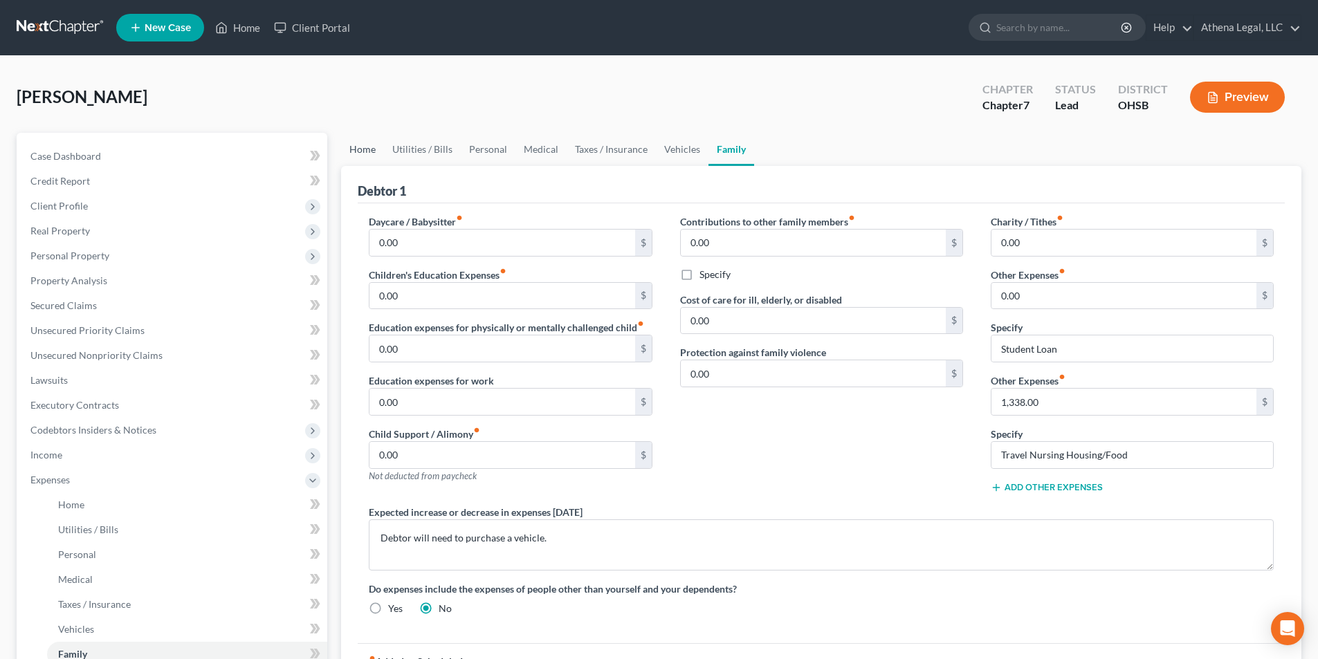
click at [366, 158] on link "Home" at bounding box center [362, 149] width 43 height 33
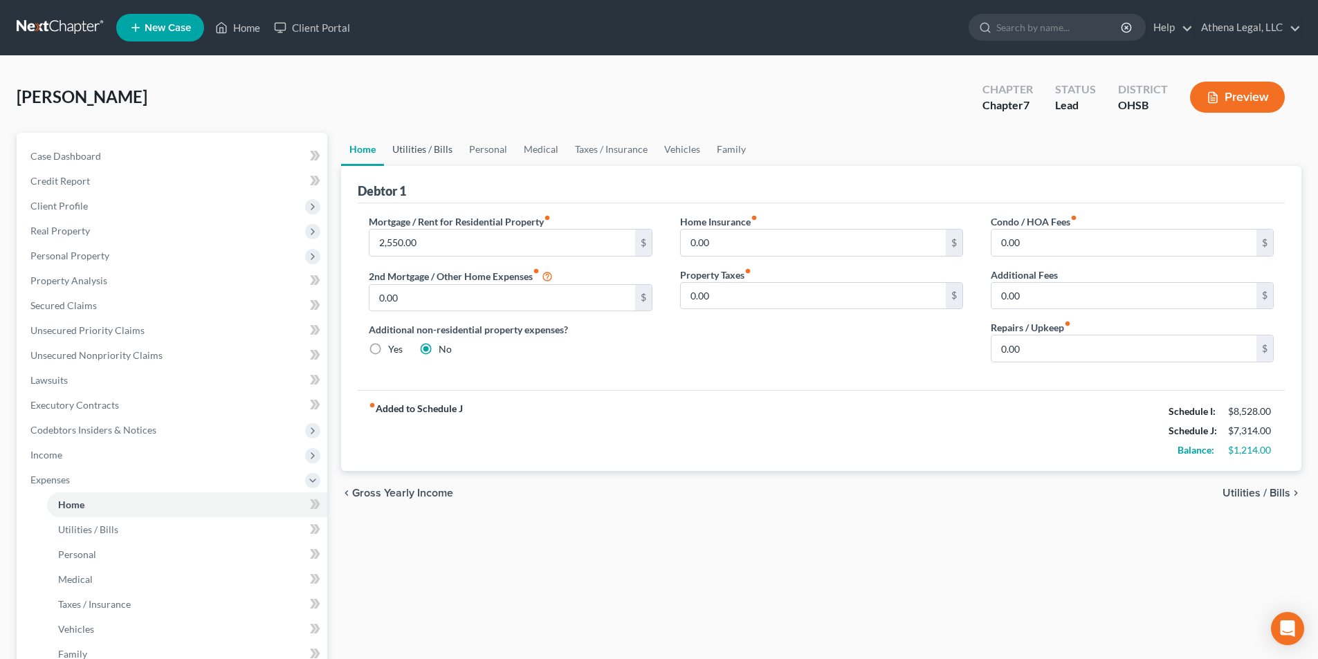
click at [391, 149] on link "Utilities / Bills" at bounding box center [422, 149] width 77 height 33
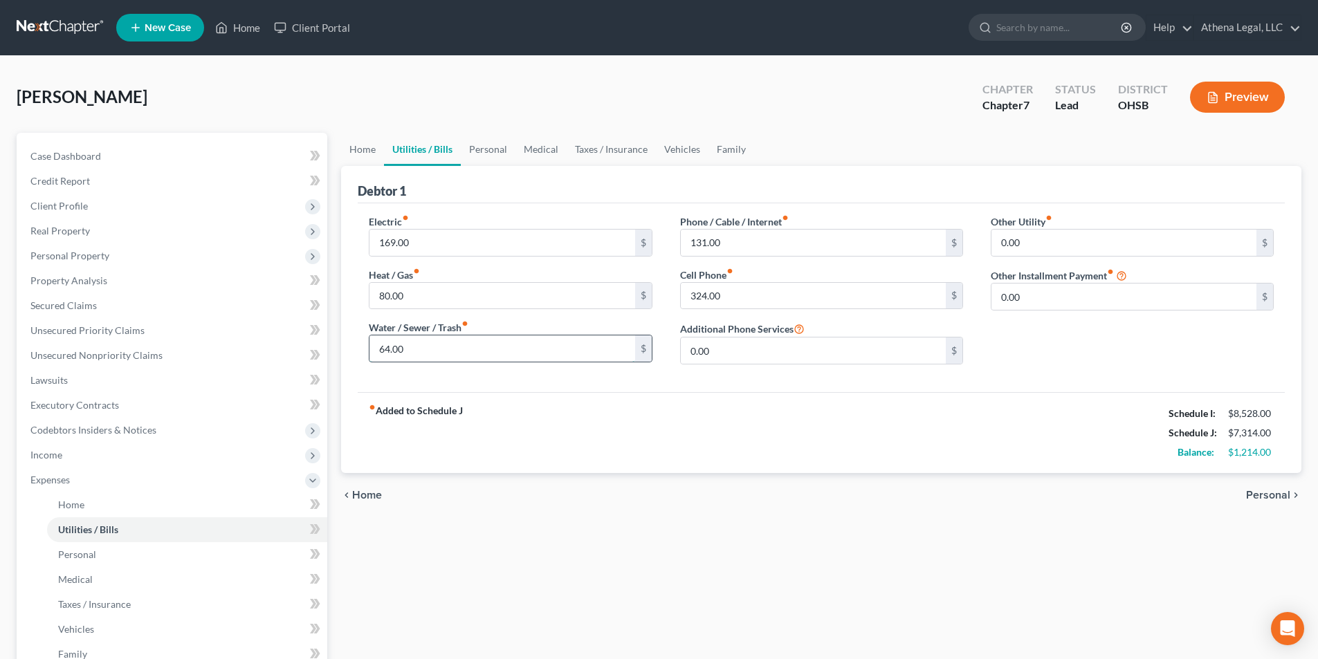
click at [414, 341] on input "64.00" at bounding box center [501, 348] width 265 height 26
type input "131"
click at [484, 155] on link "Personal" at bounding box center [488, 149] width 55 height 33
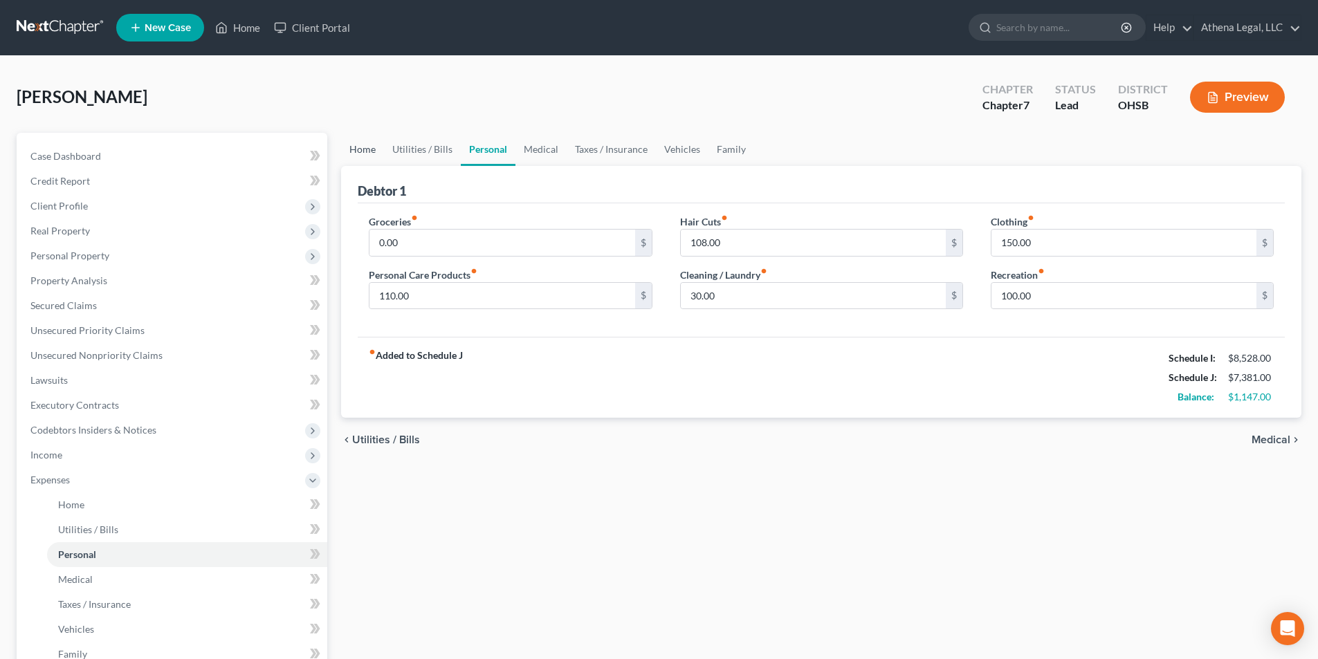
click at [363, 153] on link "Home" at bounding box center [362, 149] width 43 height 33
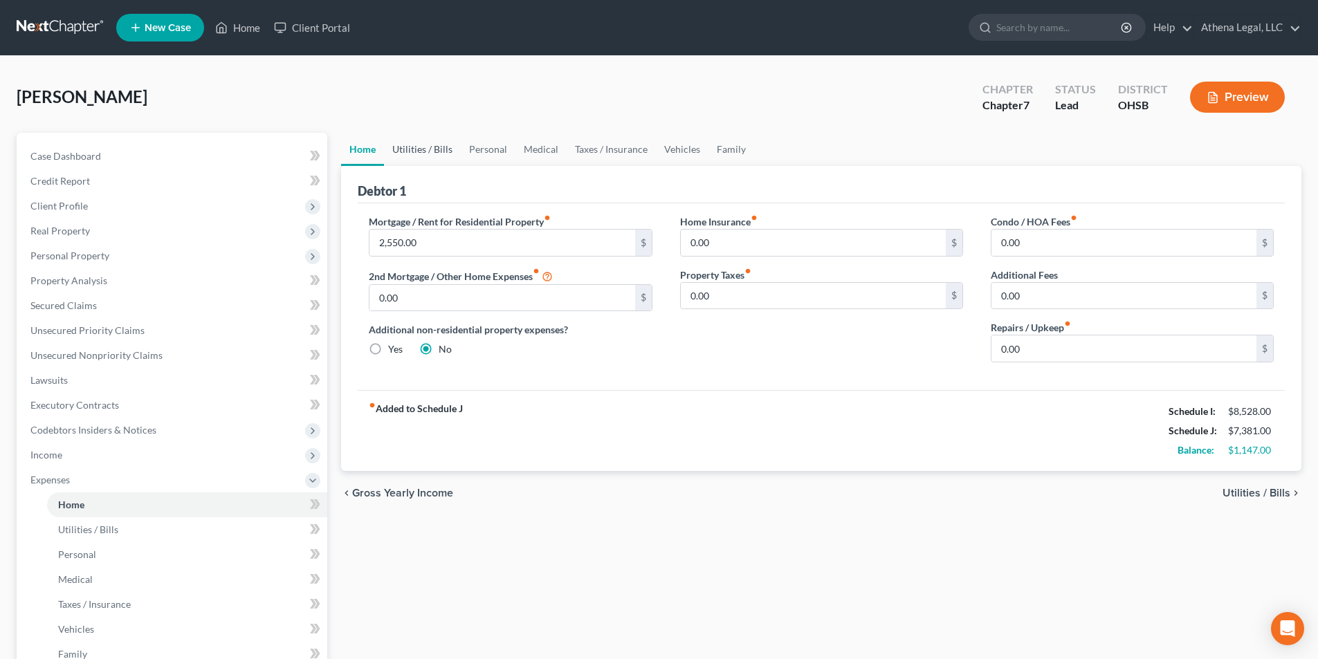
click at [425, 145] on link "Utilities / Bills" at bounding box center [422, 149] width 77 height 33
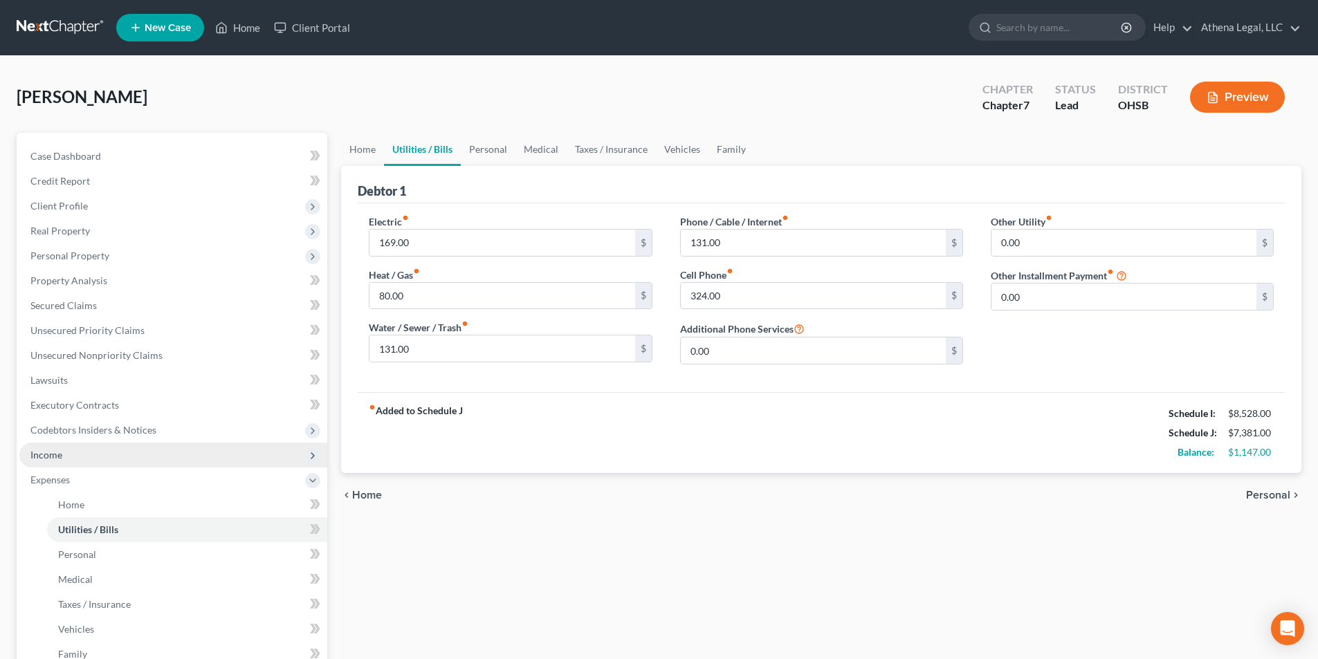
click at [67, 461] on span "Income" at bounding box center [173, 455] width 308 height 25
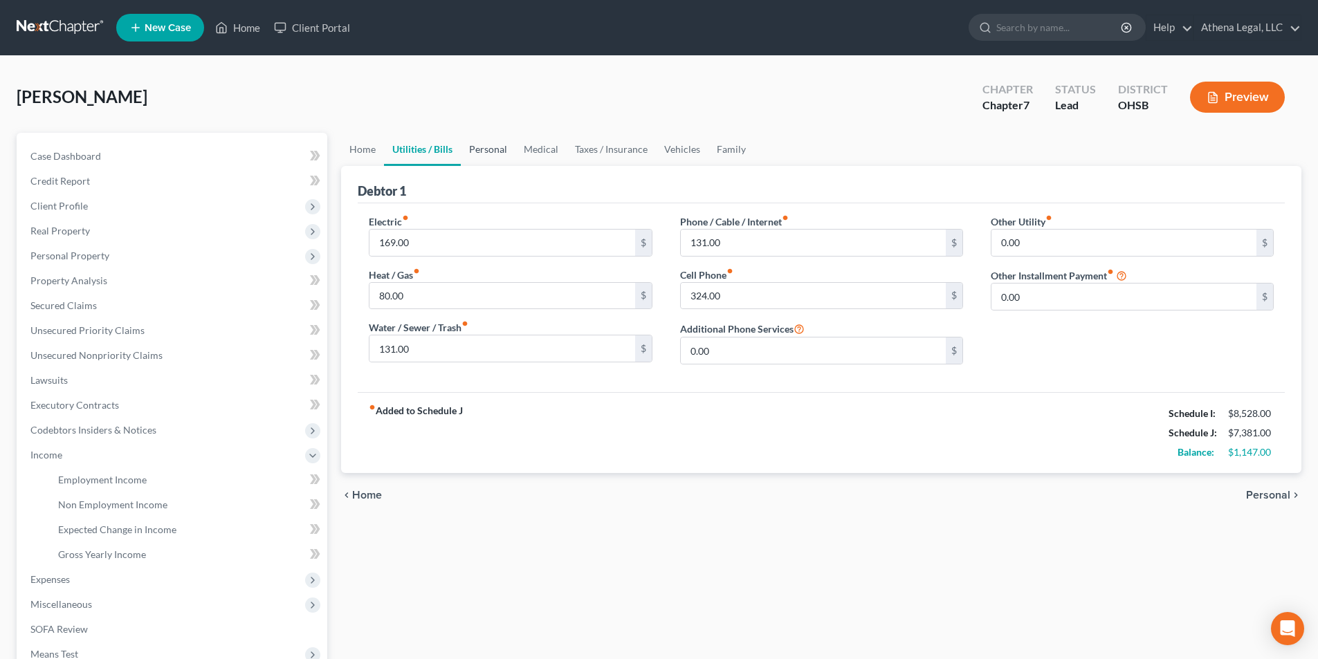
click at [488, 155] on link "Personal" at bounding box center [488, 149] width 55 height 33
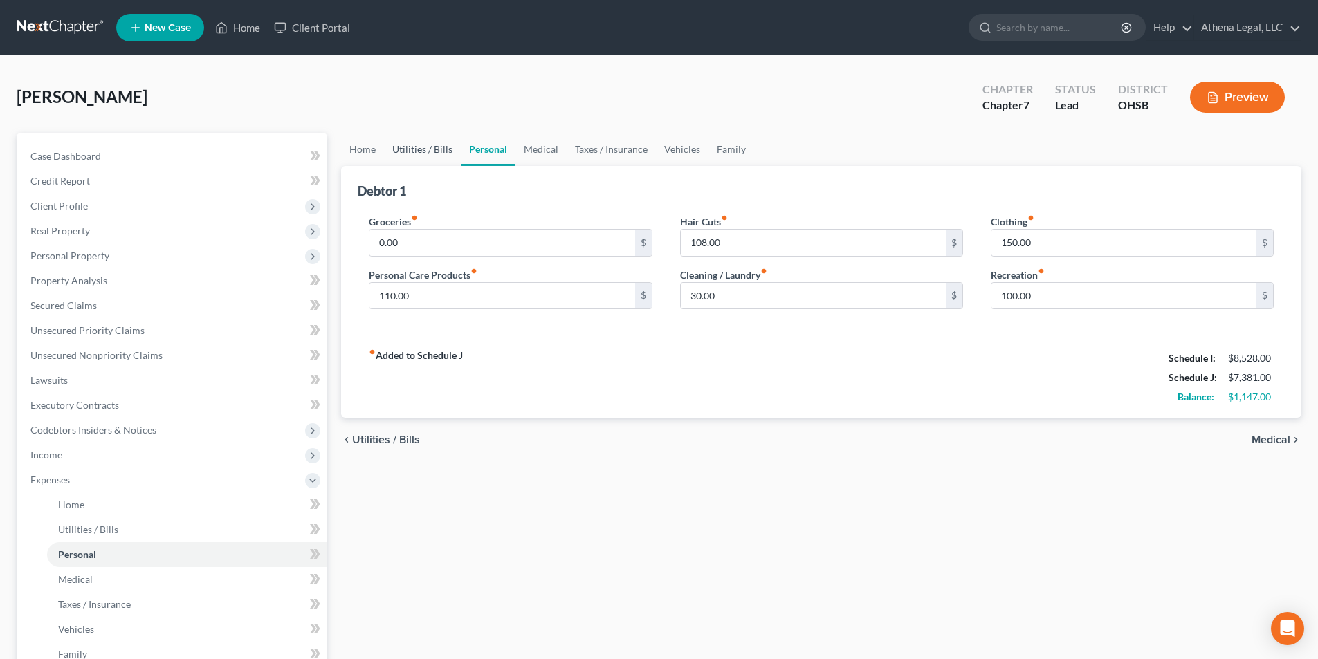
click at [428, 146] on link "Utilities / Bills" at bounding box center [422, 149] width 77 height 33
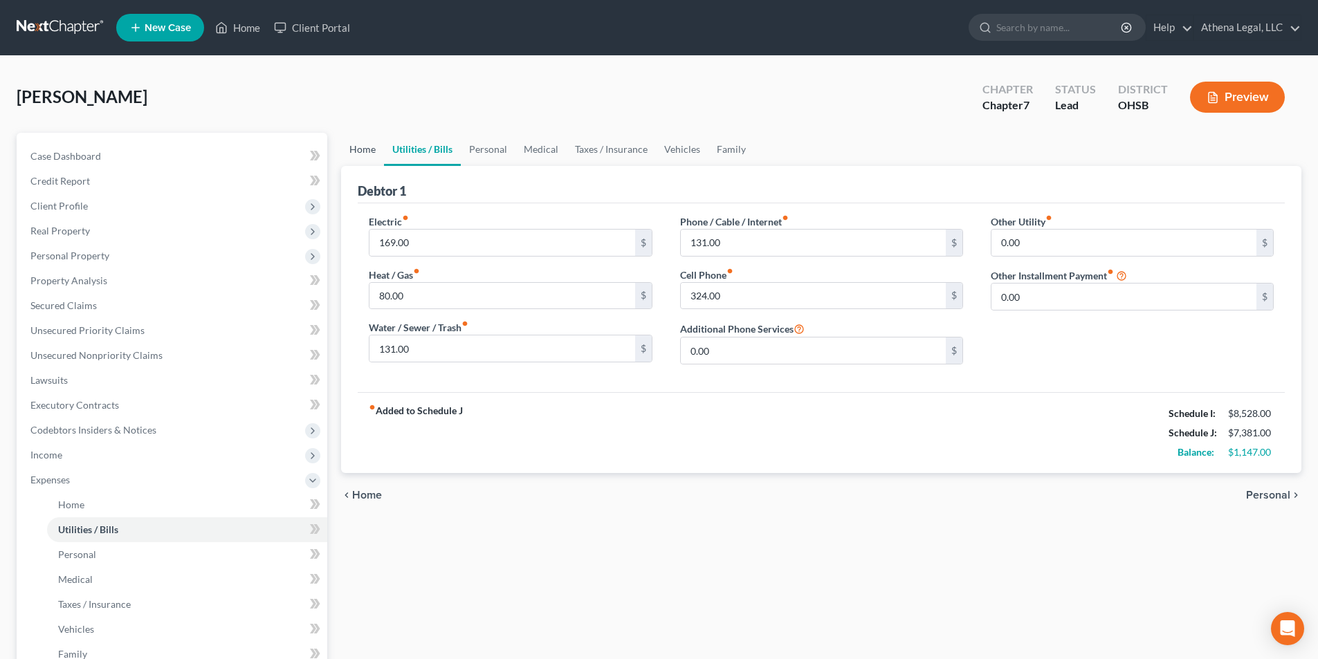
click at [366, 158] on link "Home" at bounding box center [362, 149] width 43 height 33
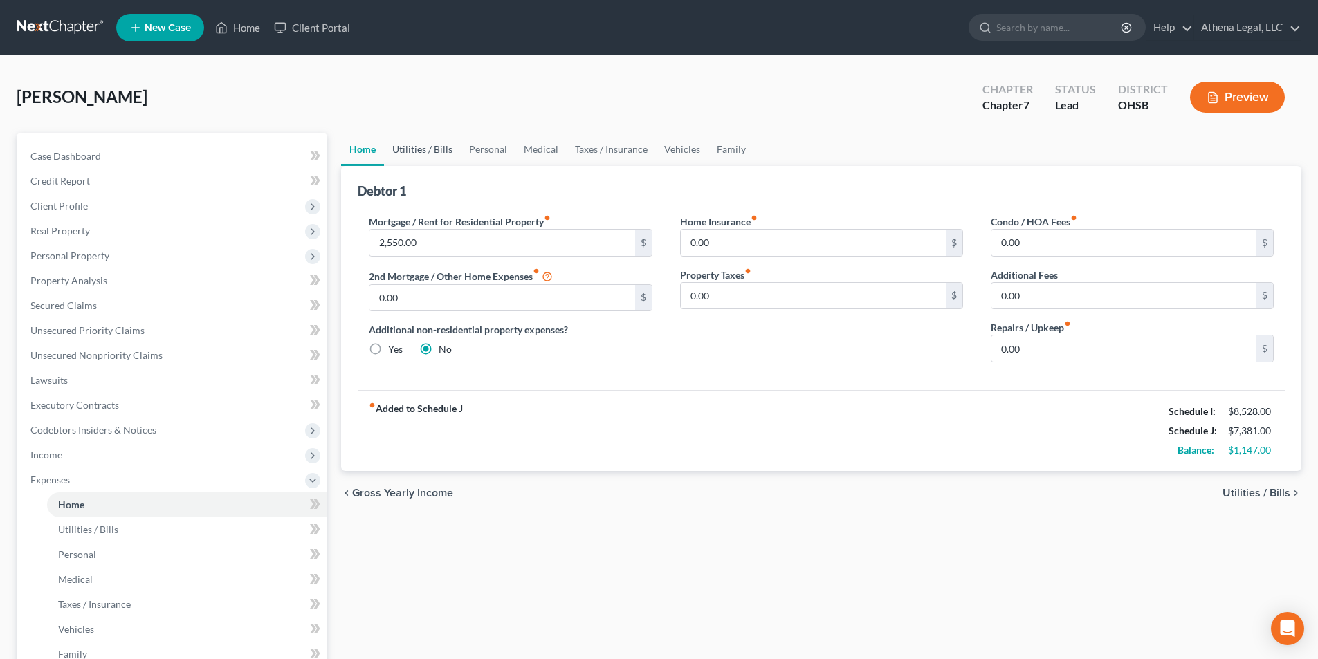
click at [402, 150] on link "Utilities / Bills" at bounding box center [422, 149] width 77 height 33
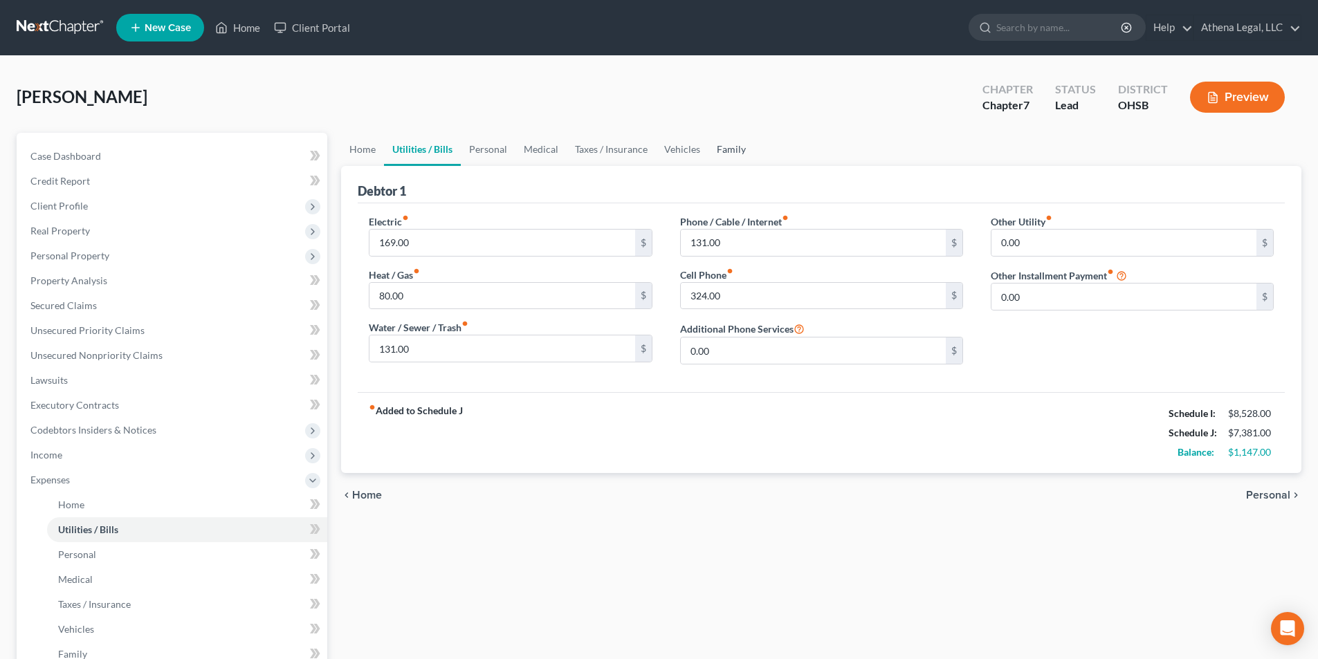
click at [723, 145] on link "Family" at bounding box center [731, 149] width 46 height 33
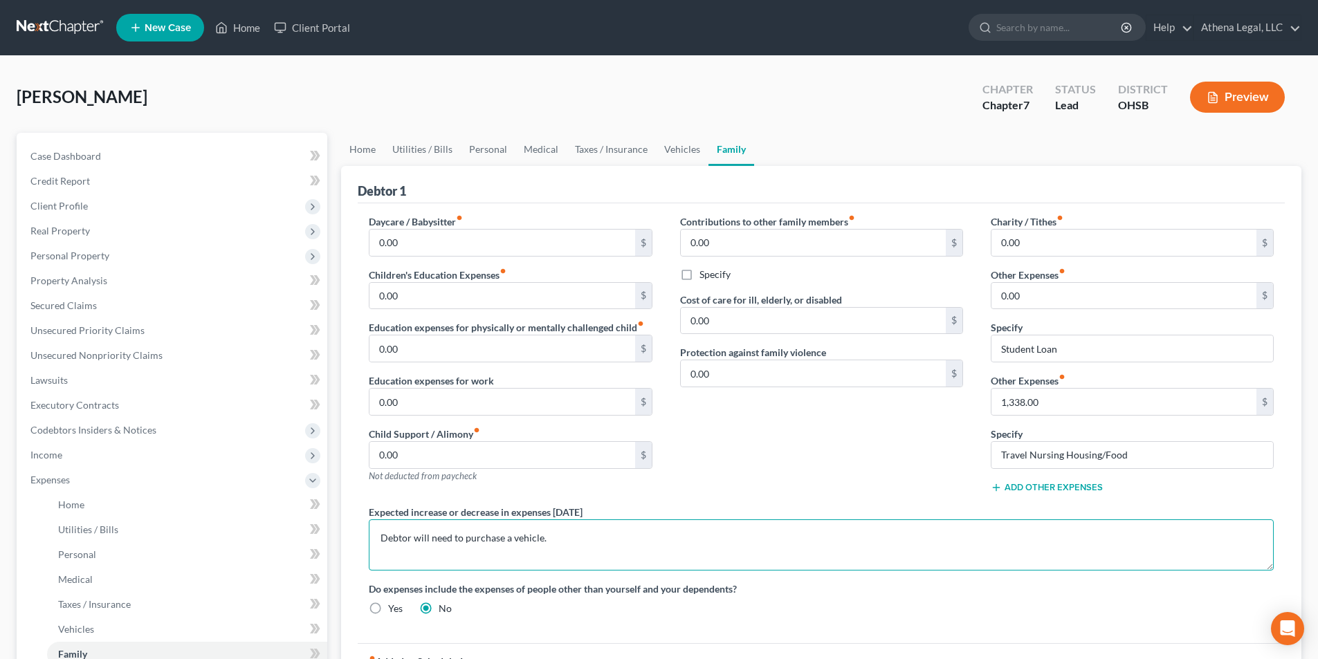
click at [571, 546] on textarea "Debtor will need to purchase a vehicle." at bounding box center [821, 544] width 905 height 51
type textarea "Debtor will need to purchase a vehicle and pay her student loan. Her daughter p…"
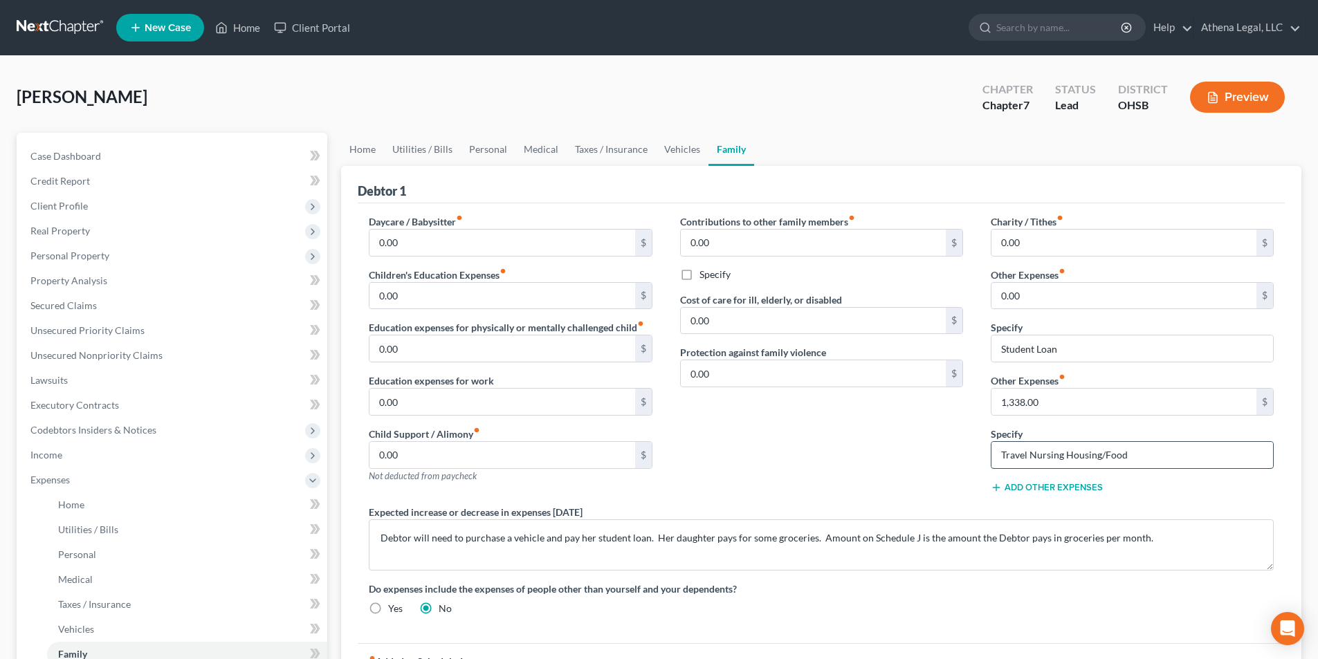
click at [1183, 461] on input "Travel Nursing Housing/Food" at bounding box center [1132, 455] width 282 height 26
type input "Travel Nursing Housing/Travel Food"
click at [371, 143] on link "Home" at bounding box center [362, 149] width 43 height 33
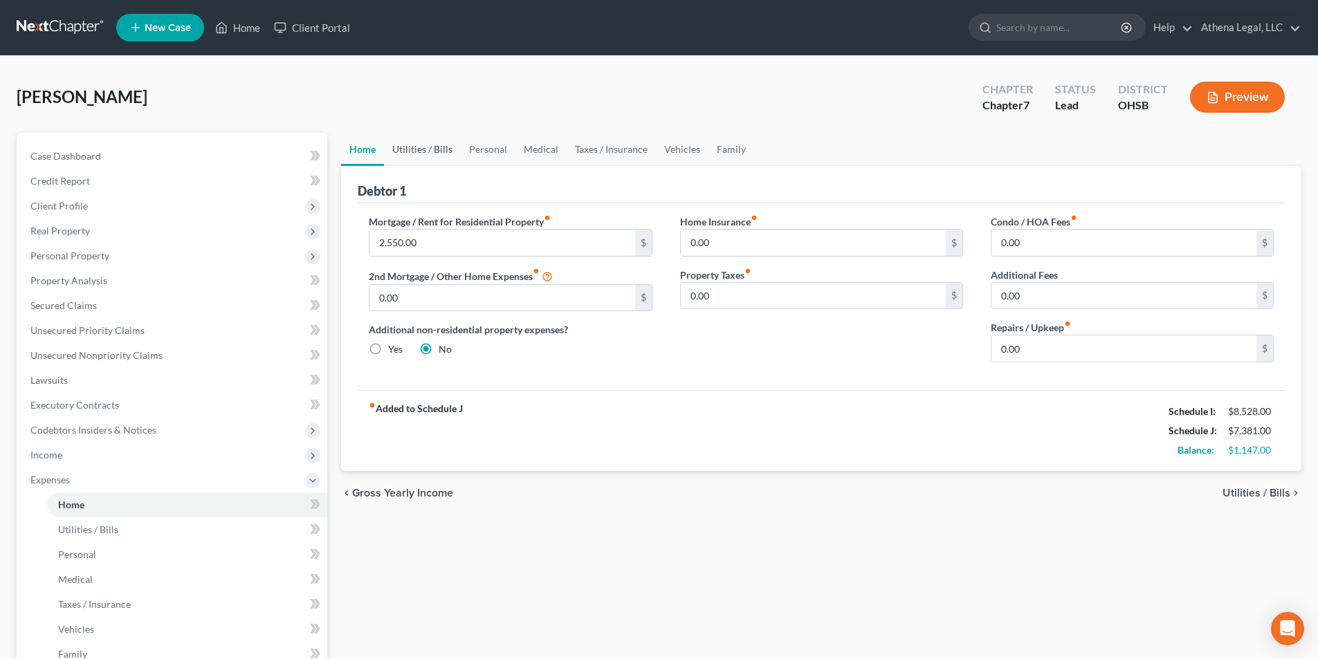
click at [428, 148] on link "Utilities / Bills" at bounding box center [422, 149] width 77 height 33
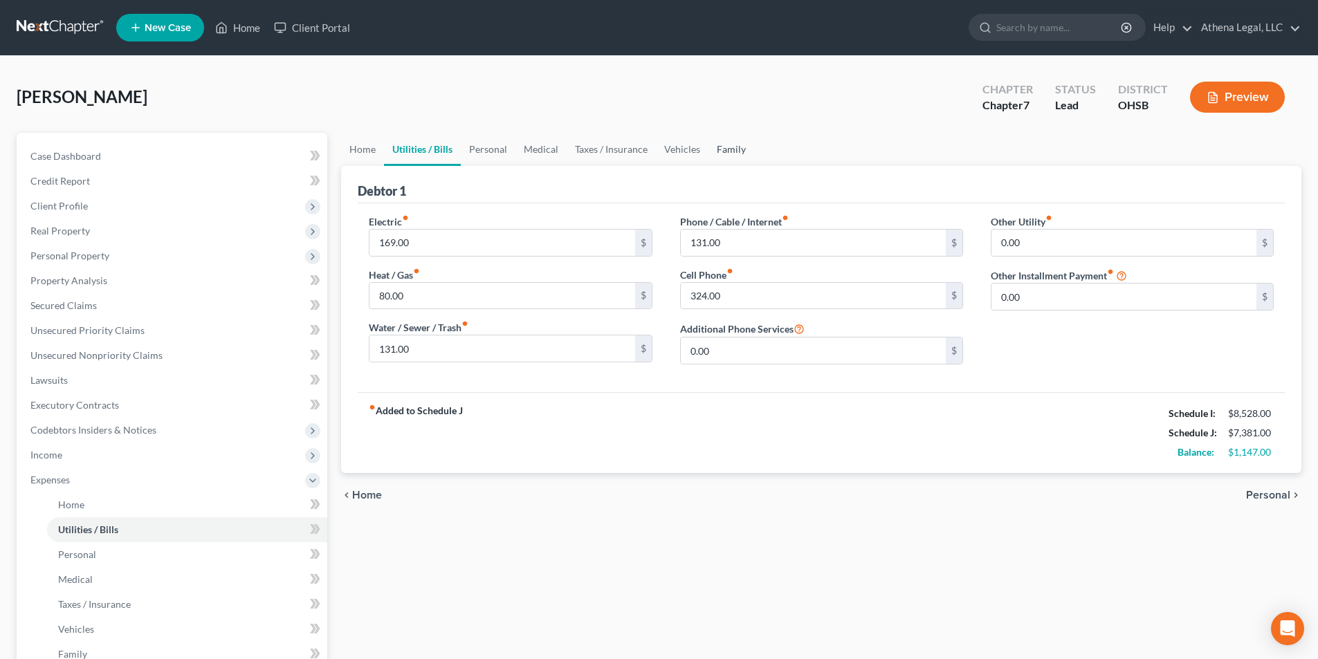
click at [732, 148] on link "Family" at bounding box center [731, 149] width 46 height 33
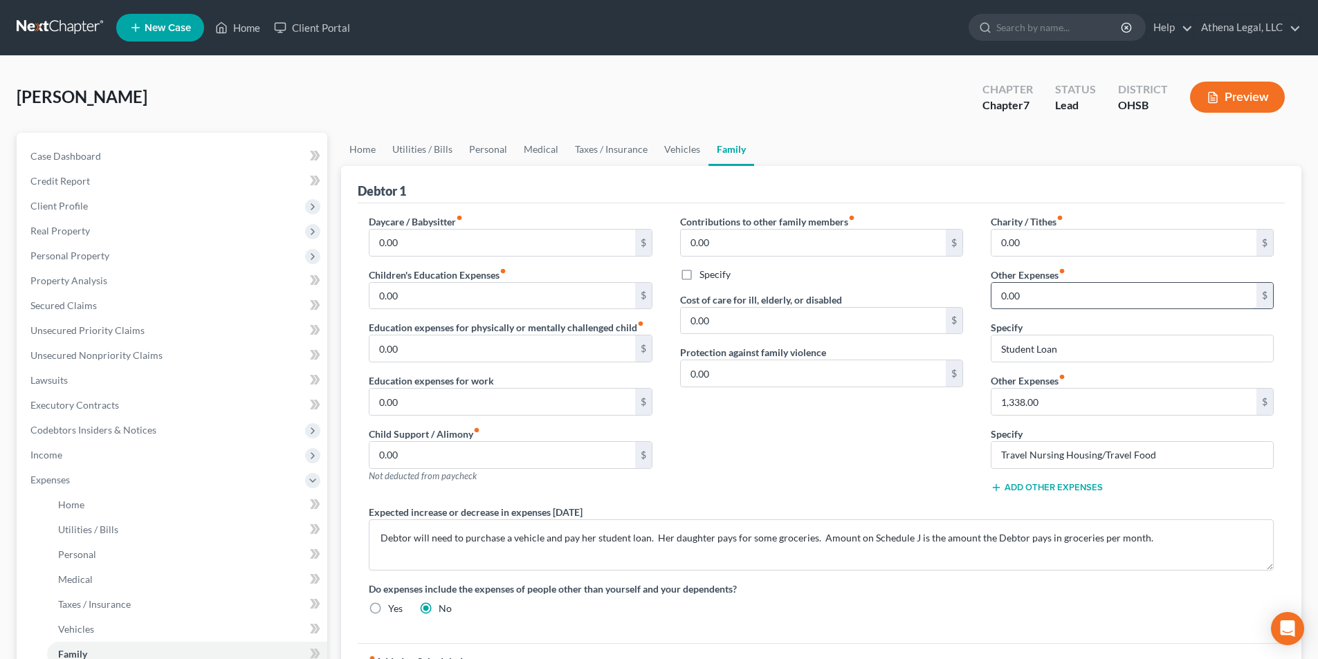
click at [1055, 306] on input "0.00" at bounding box center [1123, 296] width 265 height 26
type input "769"
click at [368, 149] on link "Home" at bounding box center [362, 149] width 43 height 33
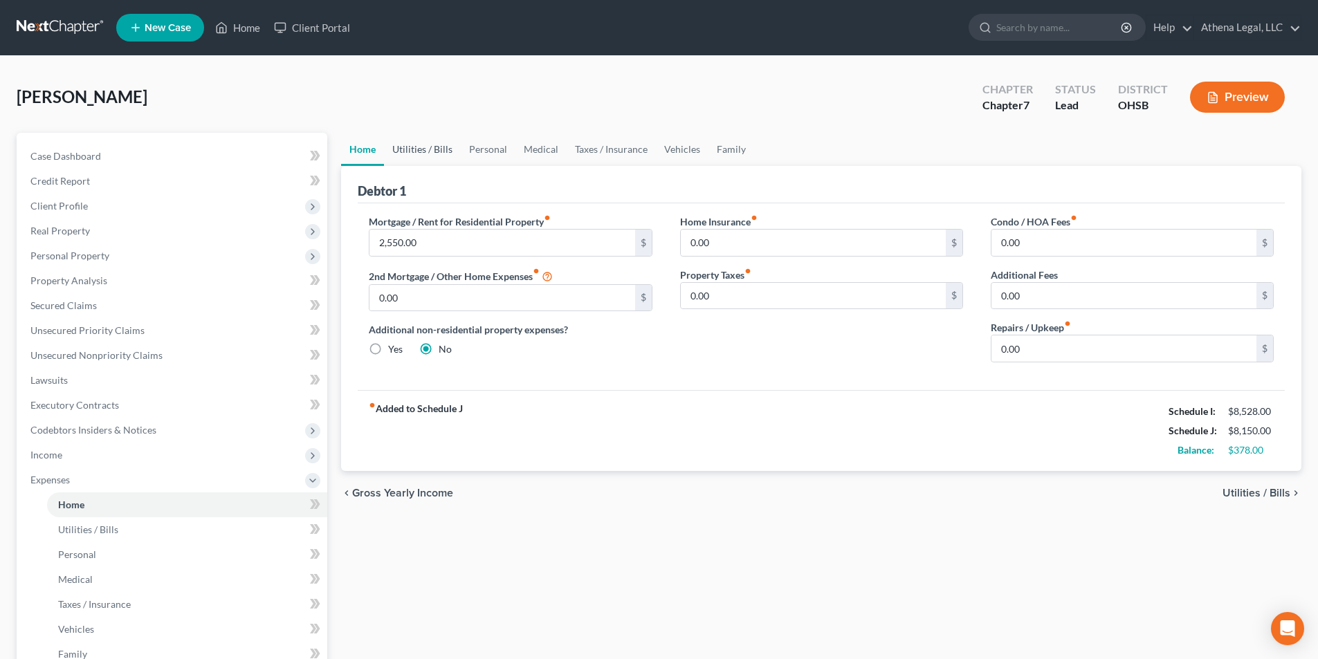
click at [417, 147] on link "Utilities / Bills" at bounding box center [422, 149] width 77 height 33
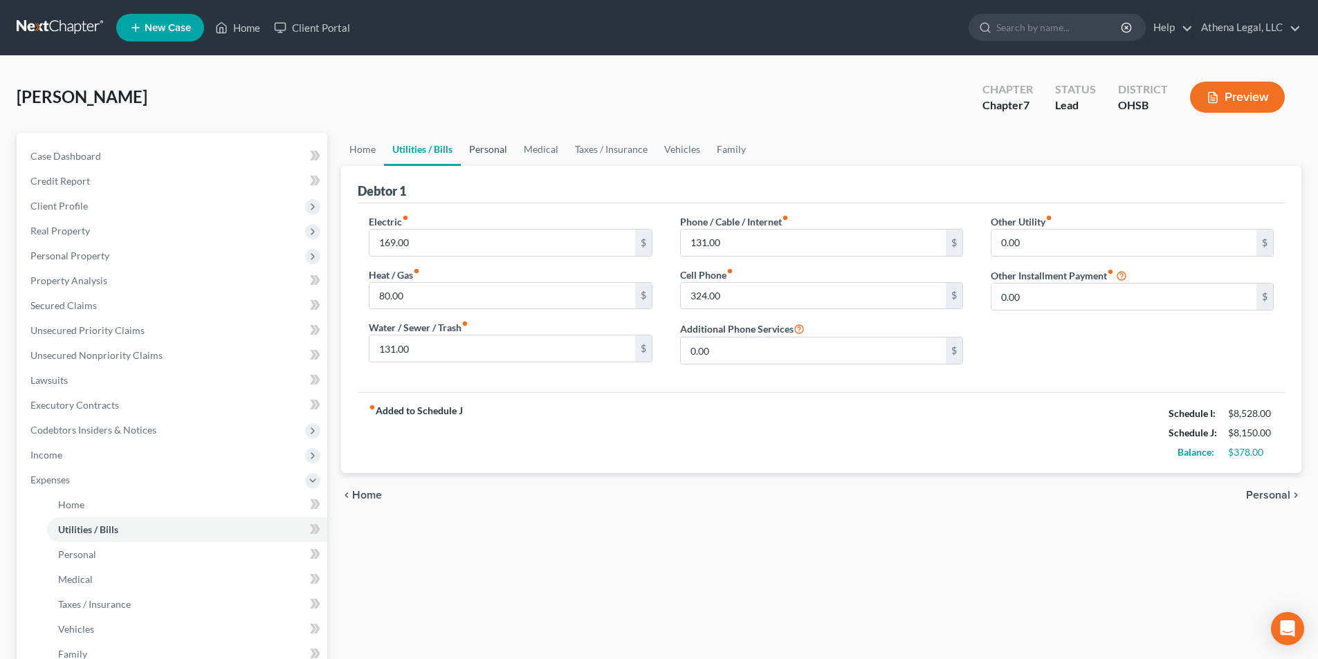
click at [489, 152] on link "Personal" at bounding box center [488, 149] width 55 height 33
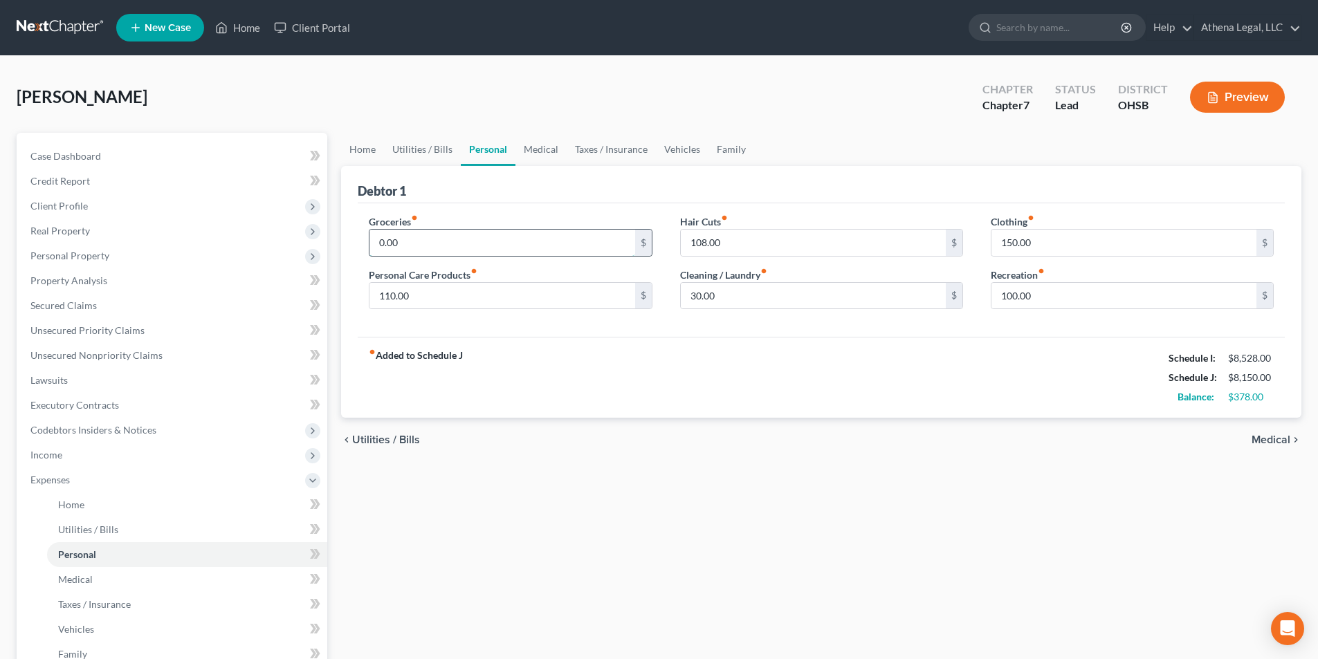
click at [412, 246] on input "0.00" at bounding box center [501, 243] width 265 height 26
type input "240"
click at [368, 147] on link "Home" at bounding box center [362, 149] width 43 height 33
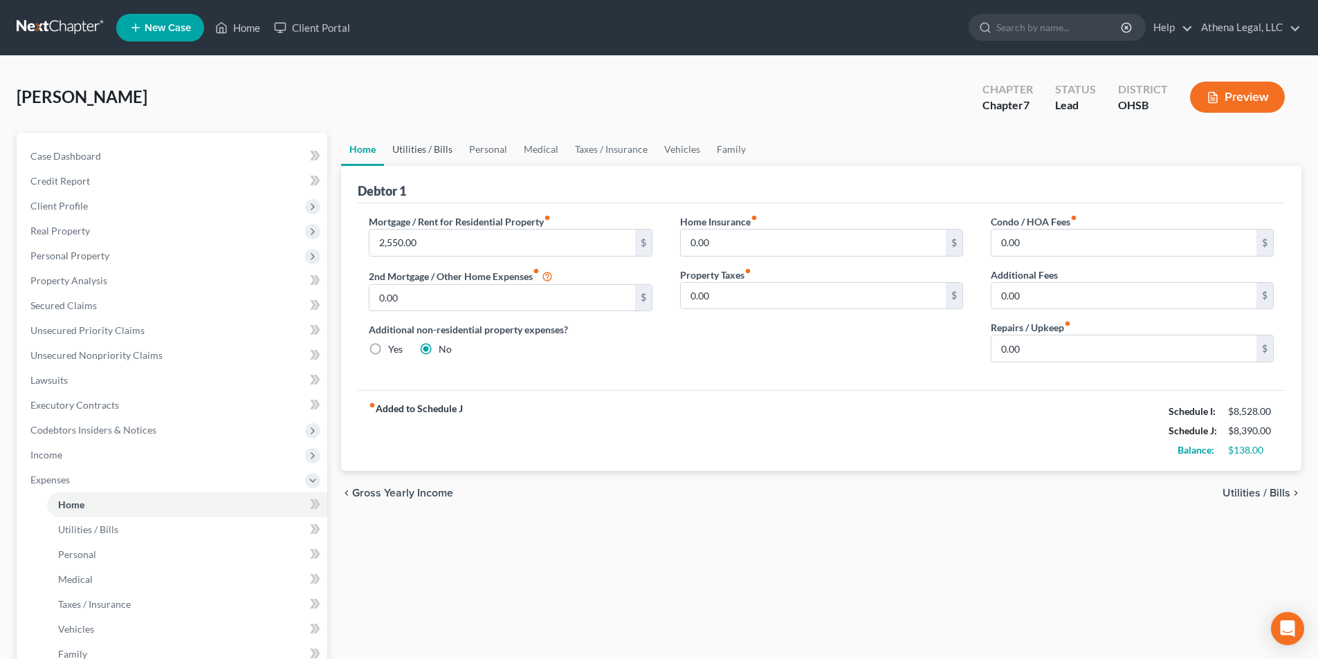
click at [412, 145] on link "Utilities / Bills" at bounding box center [422, 149] width 77 height 33
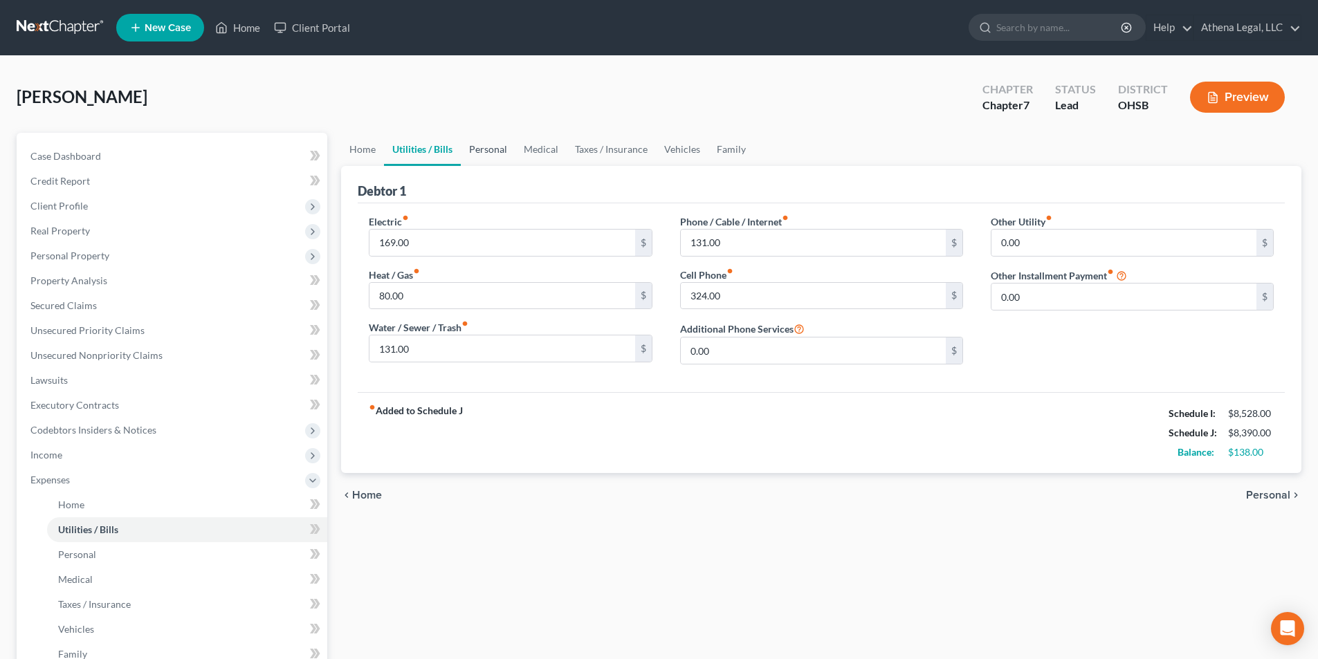
click at [483, 147] on link "Personal" at bounding box center [488, 149] width 55 height 33
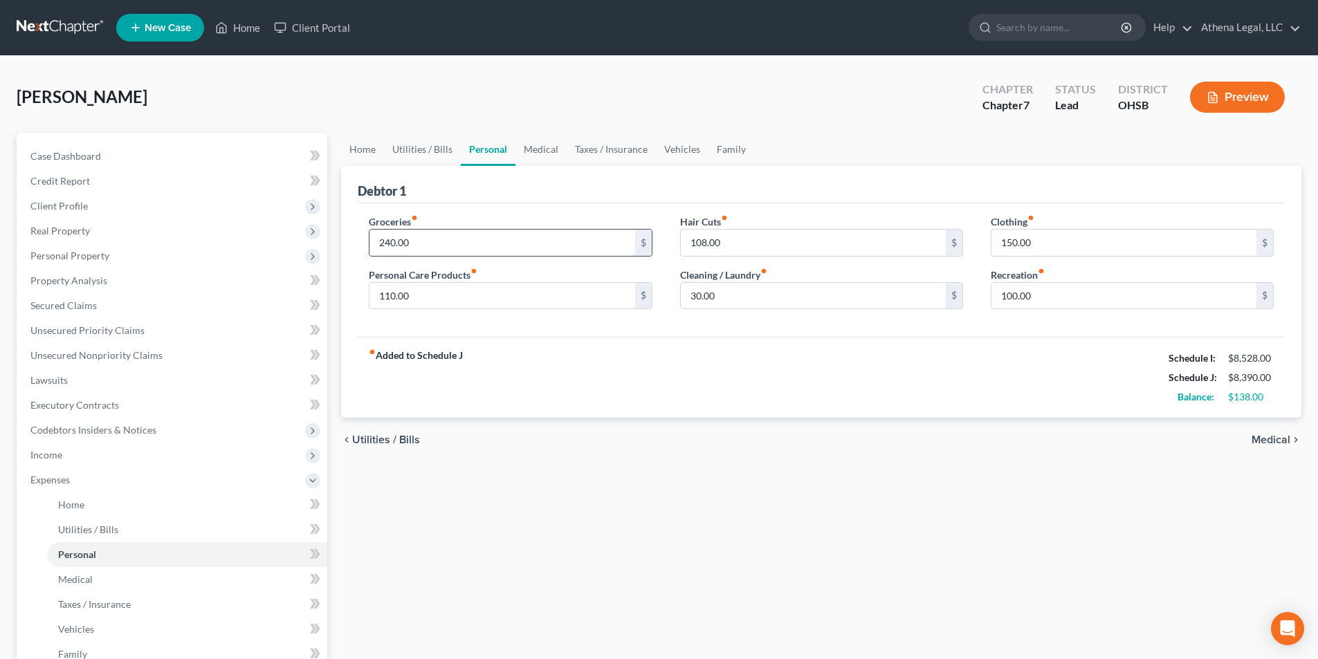
click at [419, 241] on input "240.00" at bounding box center [501, 243] width 265 height 26
type input "325"
click at [370, 156] on link "Home" at bounding box center [362, 149] width 43 height 33
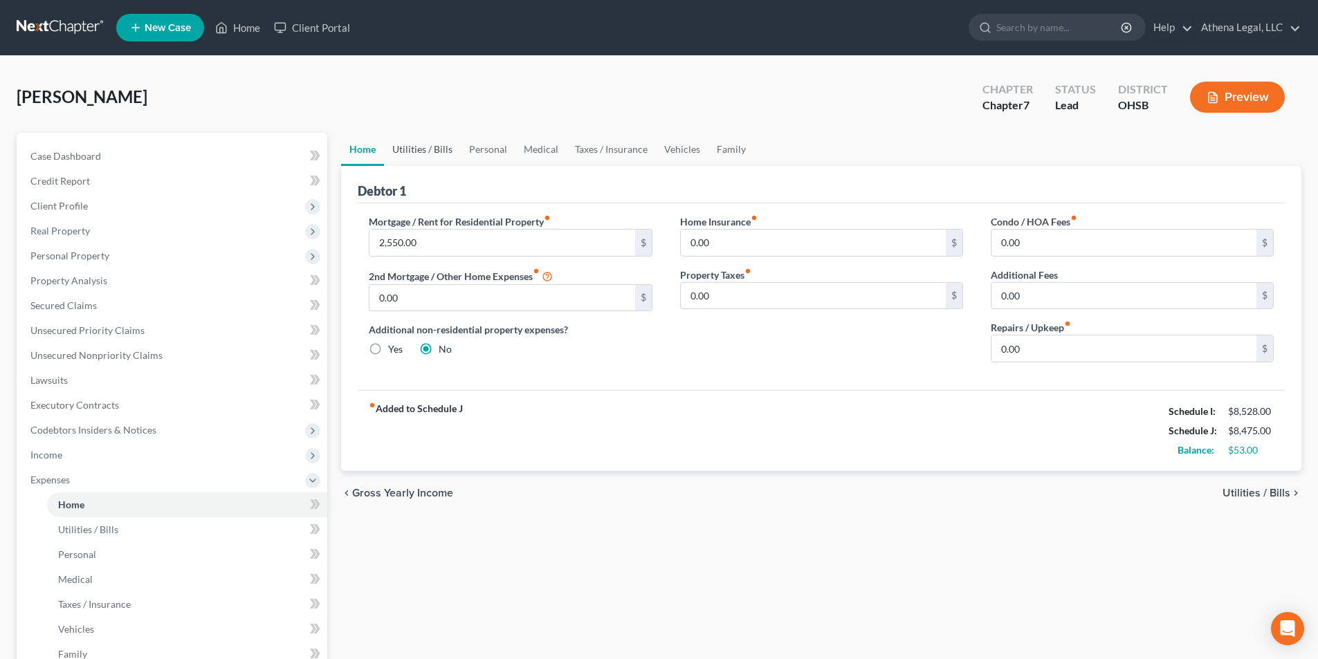
click at [423, 146] on link "Utilities / Bills" at bounding box center [422, 149] width 77 height 33
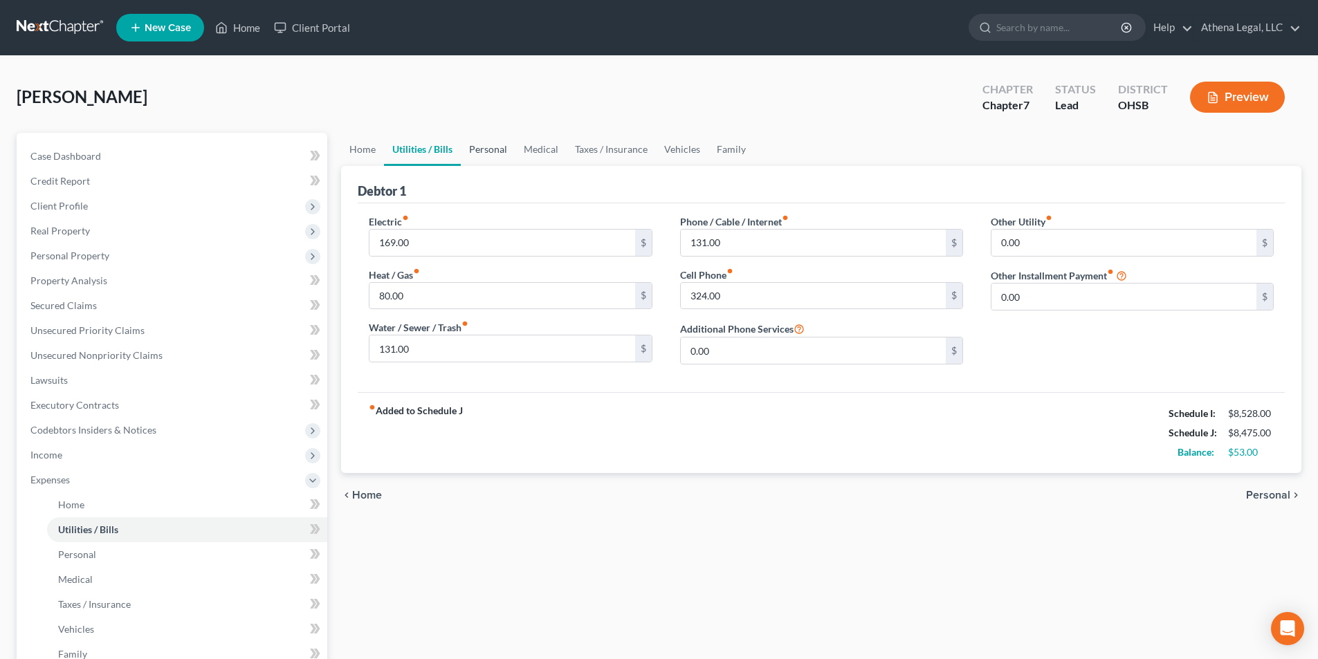
click at [491, 149] on link "Personal" at bounding box center [488, 149] width 55 height 33
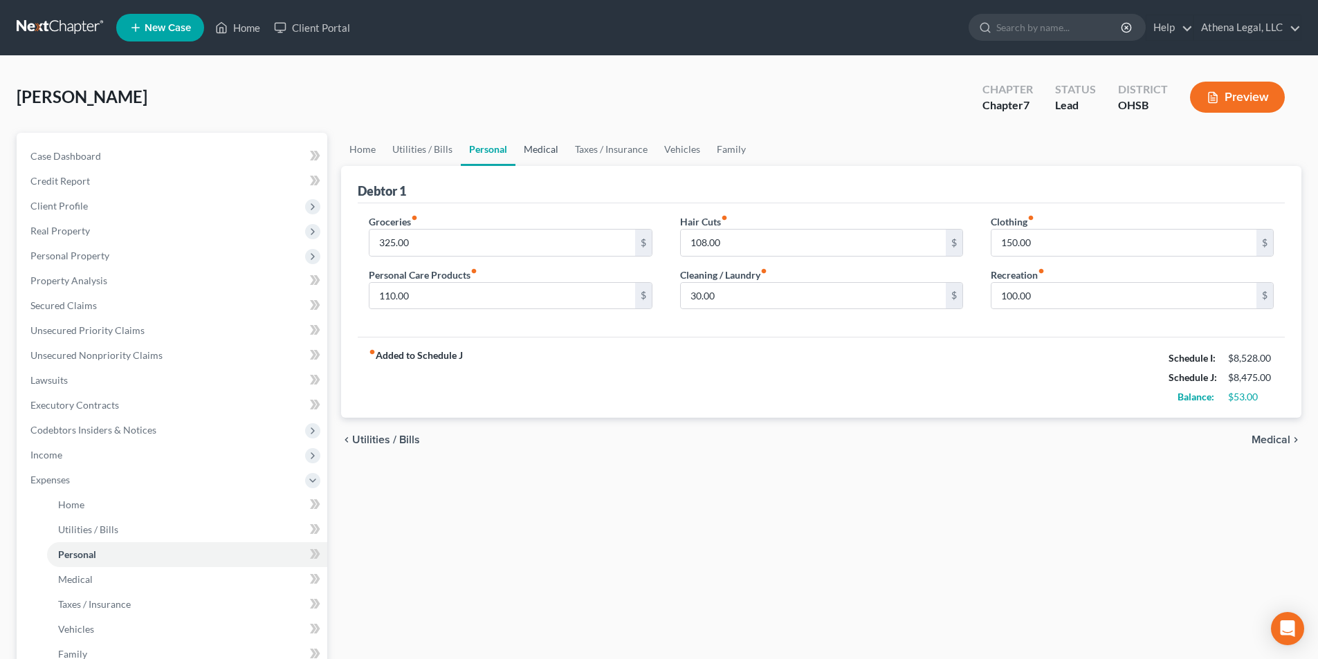
click at [537, 145] on link "Medical" at bounding box center [540, 149] width 51 height 33
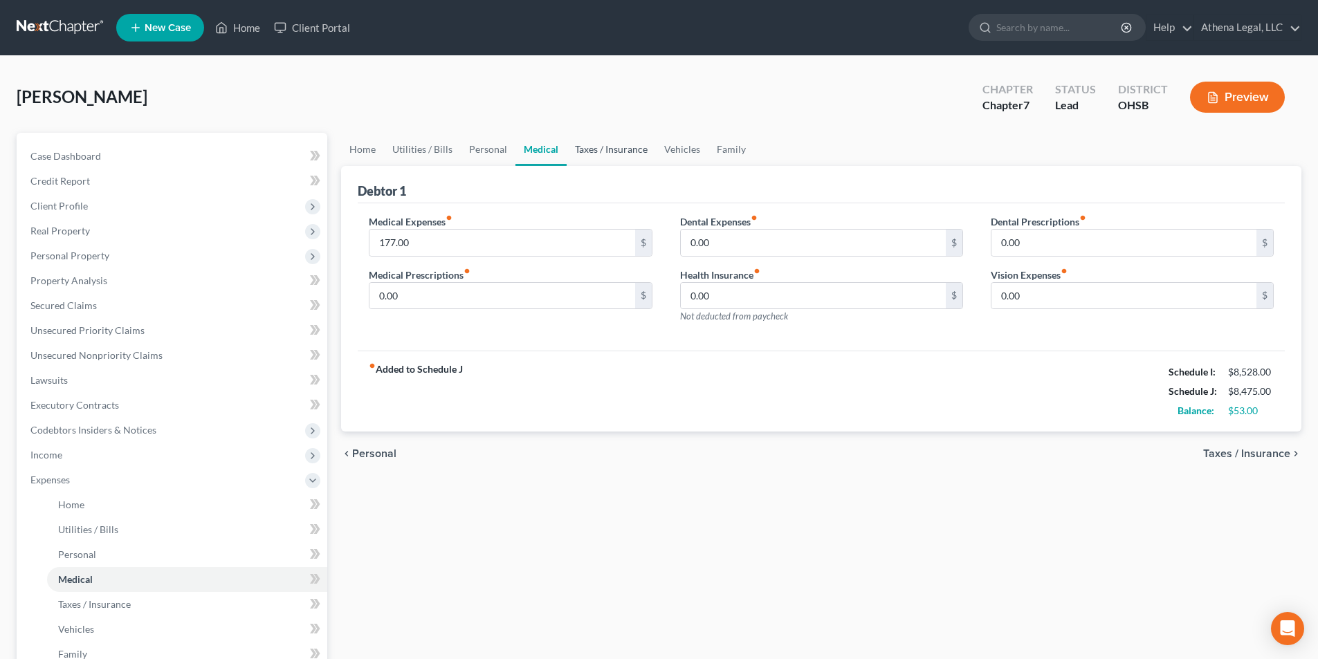
click at [593, 147] on link "Taxes / Insurance" at bounding box center [610, 149] width 89 height 33
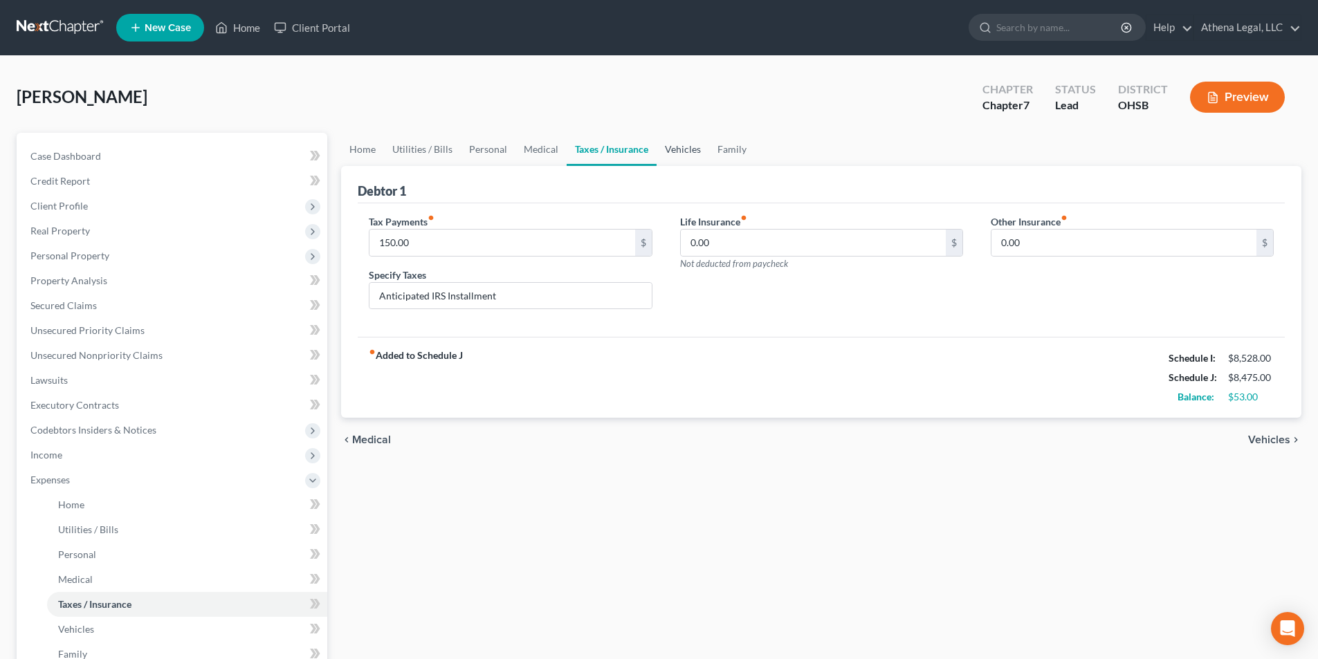
click at [673, 149] on link "Vehicles" at bounding box center [682, 149] width 53 height 33
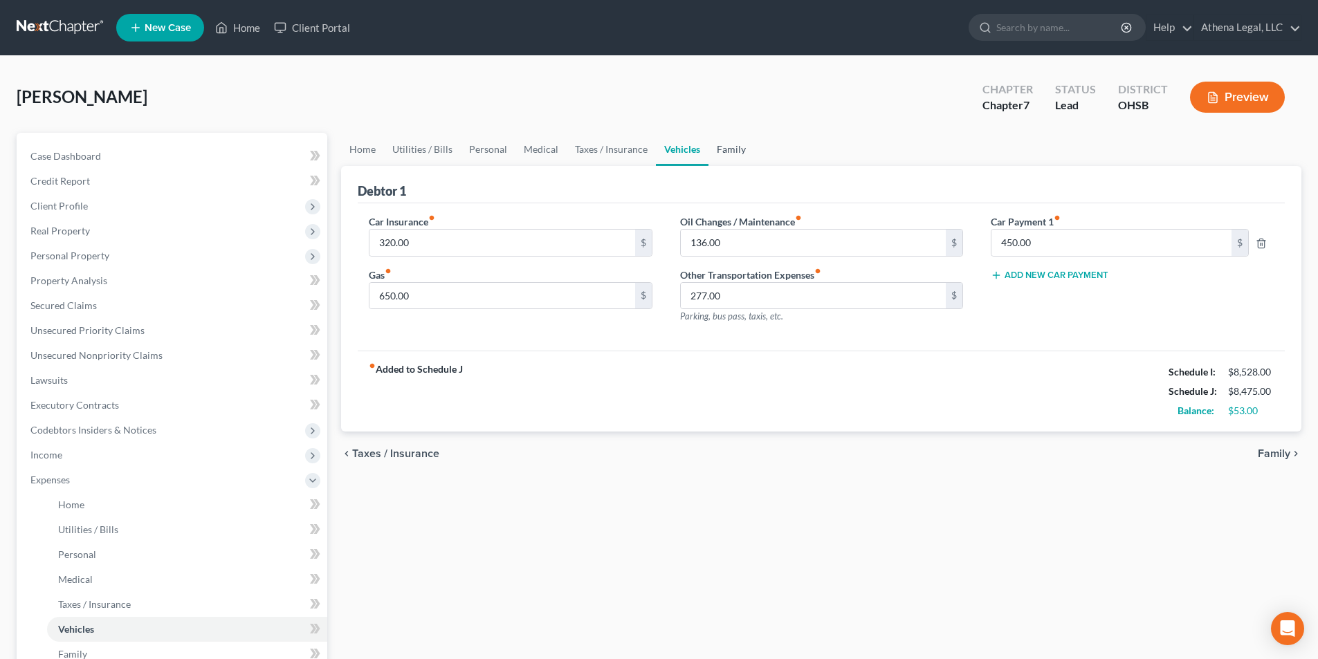
click at [726, 150] on link "Family" at bounding box center [731, 149] width 46 height 33
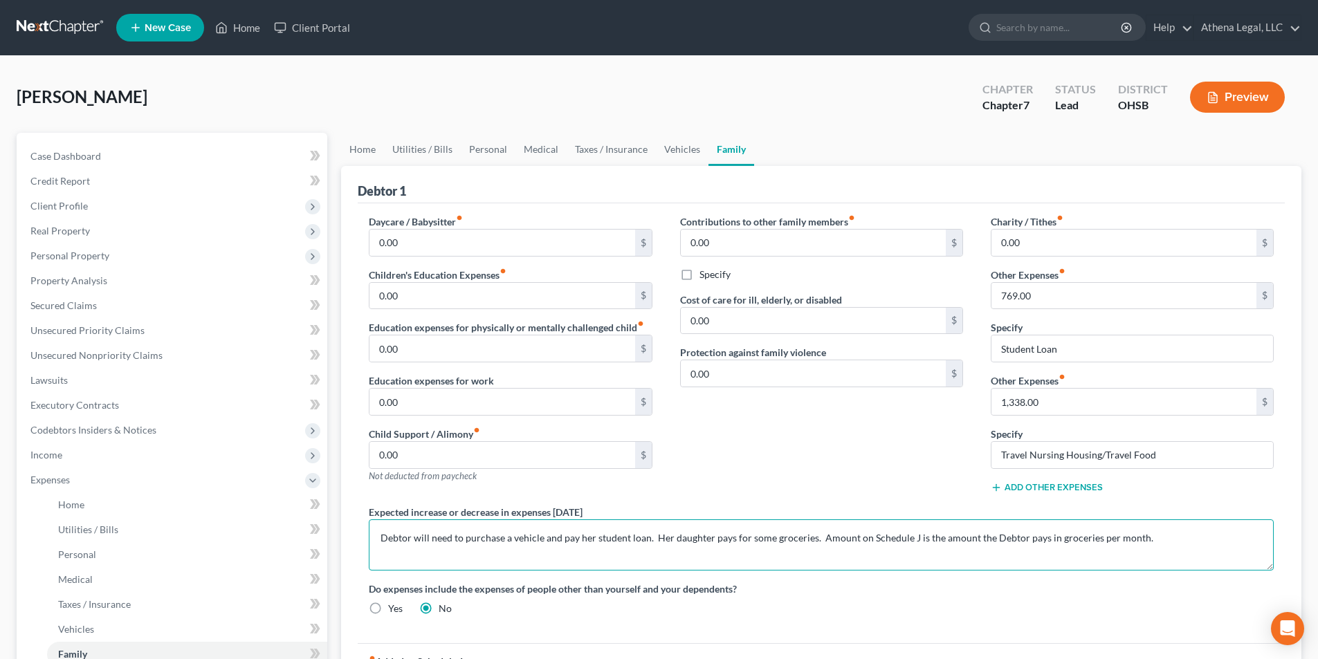
click at [809, 540] on textarea "Debtor will need to purchase a vehicle and pay her student loan. Her daughter p…" at bounding box center [821, 544] width 905 height 51
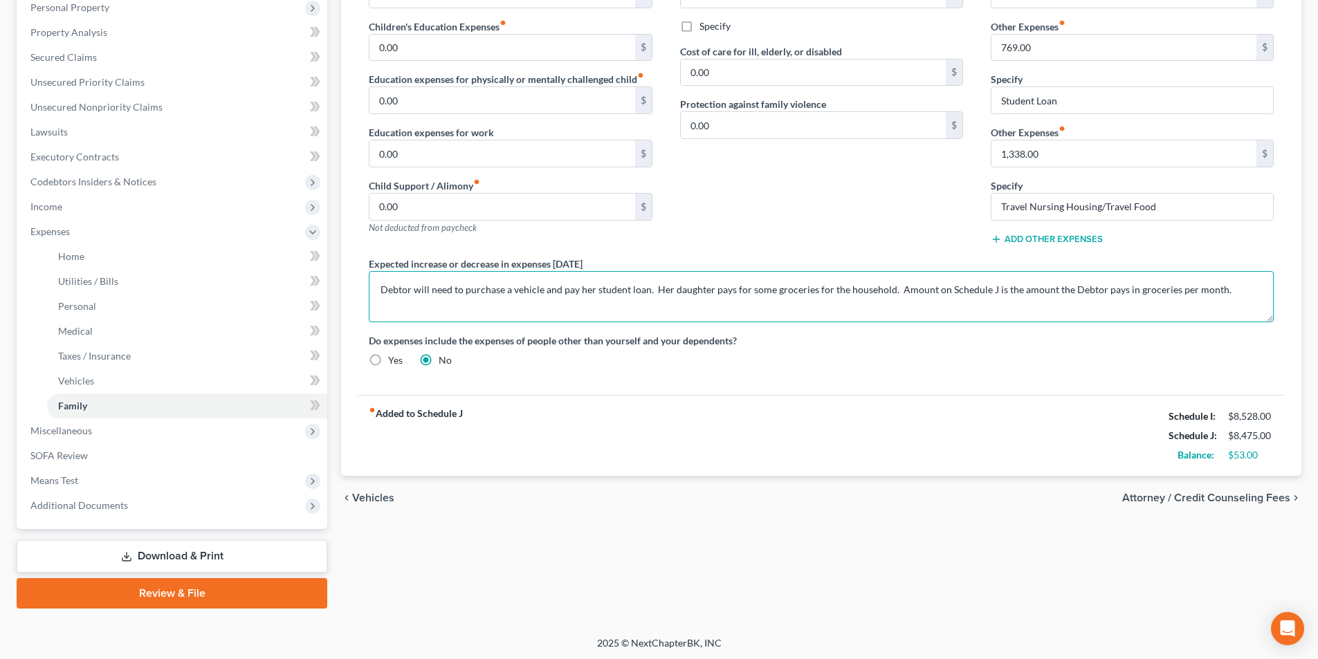
scroll to position [250, 0]
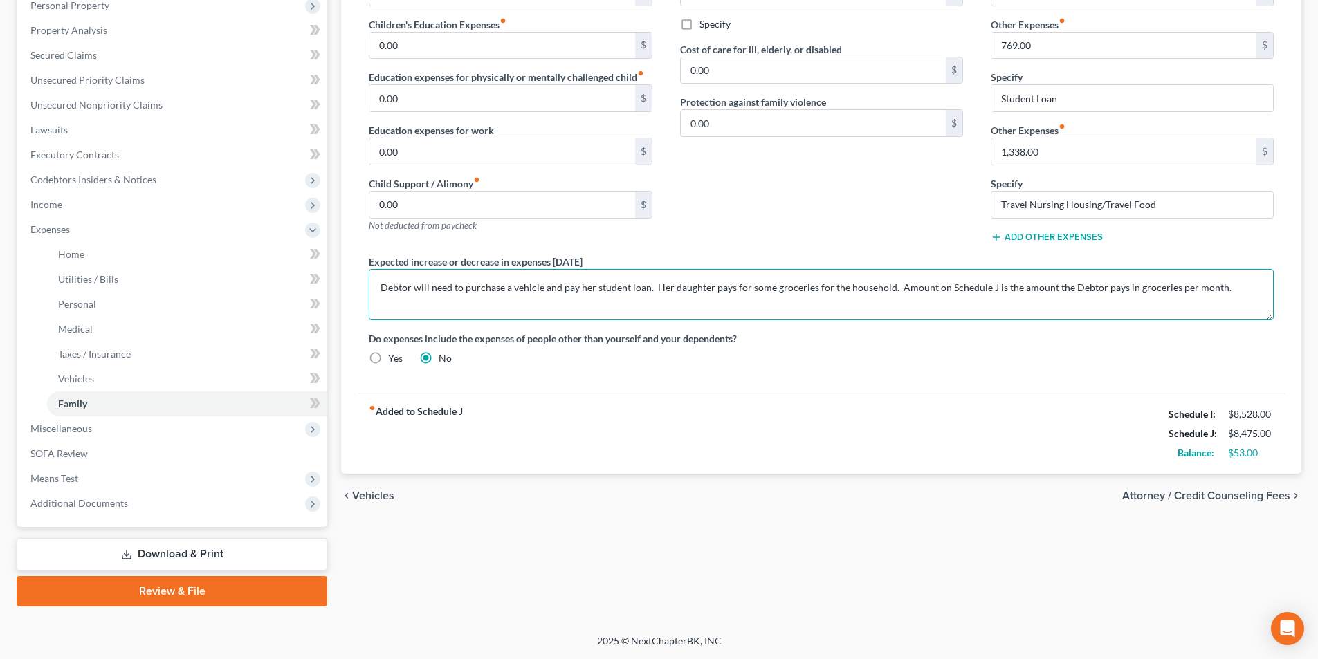
type textarea "Debtor will need to purchase a vehicle and pay her student loan. Her daughter p…"
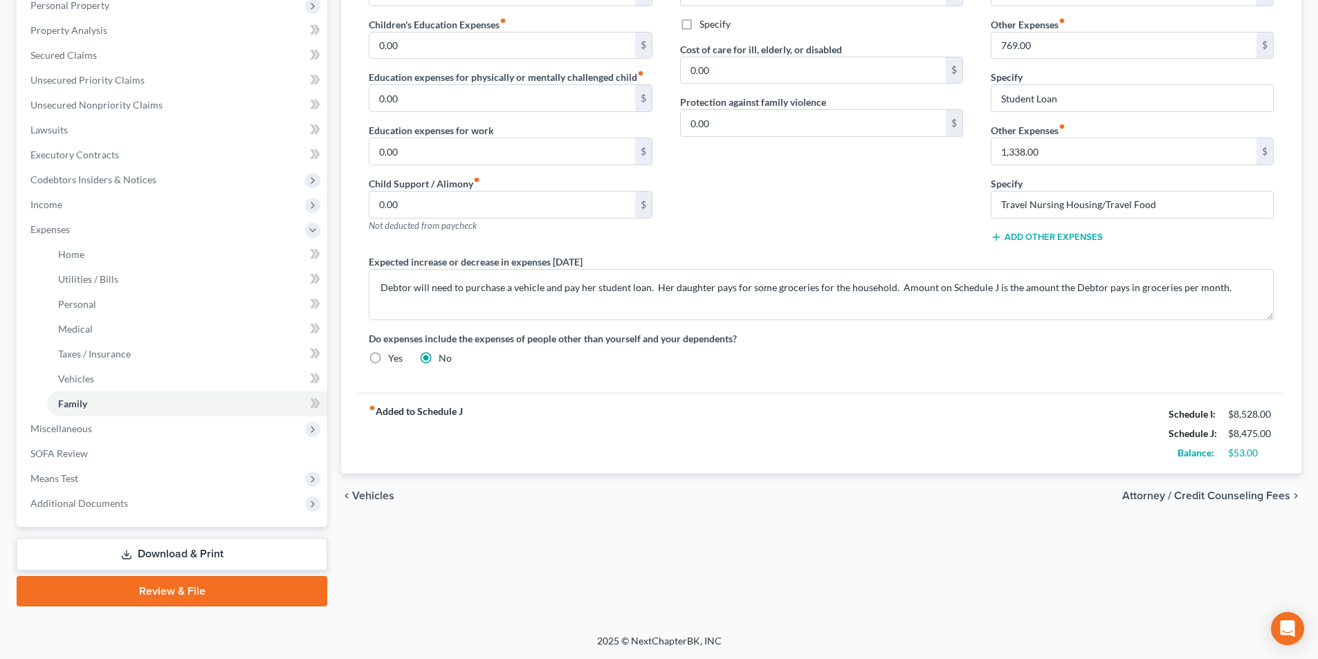
click at [1141, 490] on span "Attorney / Credit Counseling Fees" at bounding box center [1206, 495] width 168 height 11
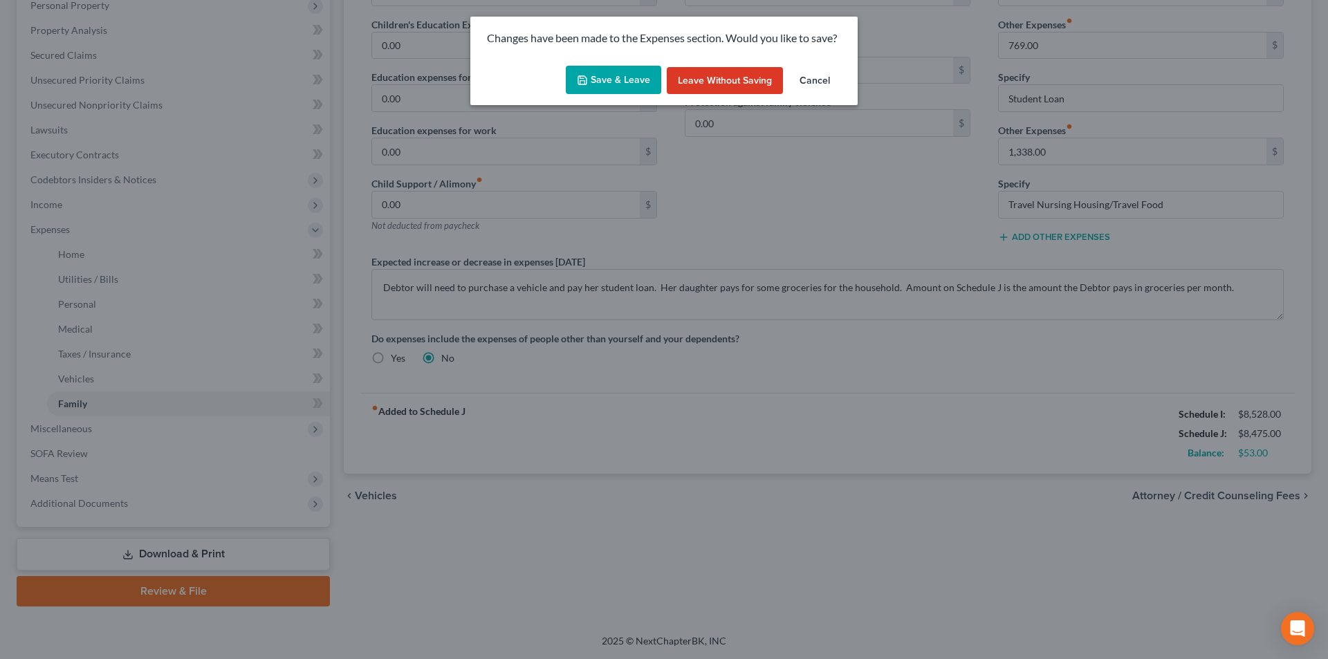
click at [604, 68] on button "Save & Leave" at bounding box center [613, 80] width 95 height 29
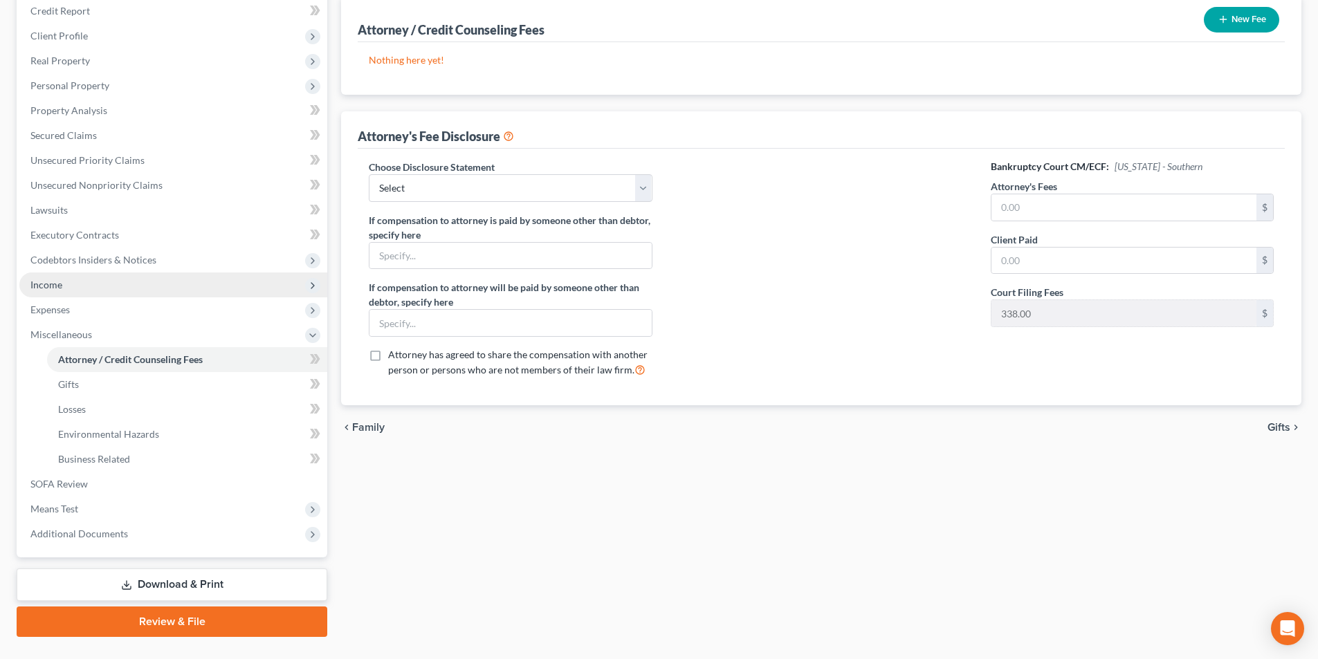
scroll to position [201, 0]
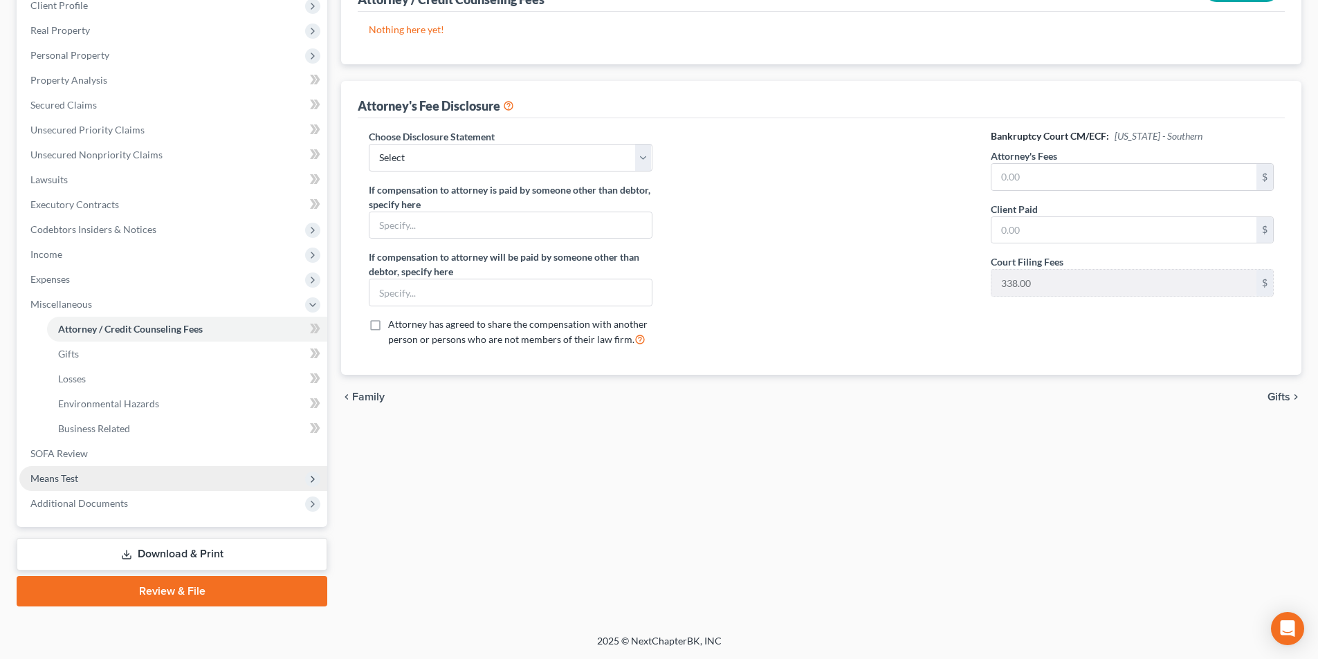
click at [67, 474] on span "Means Test" at bounding box center [54, 478] width 48 height 12
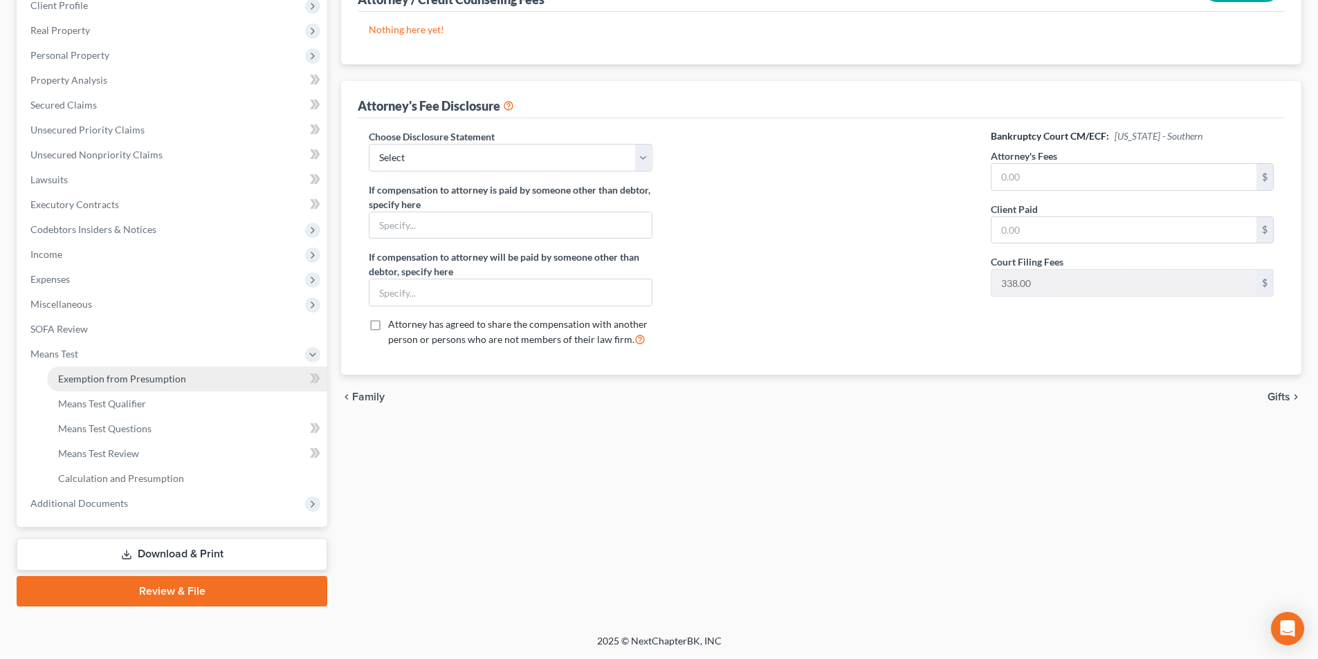
click at [134, 379] on span "Exemption from Presumption" at bounding box center [122, 379] width 128 height 12
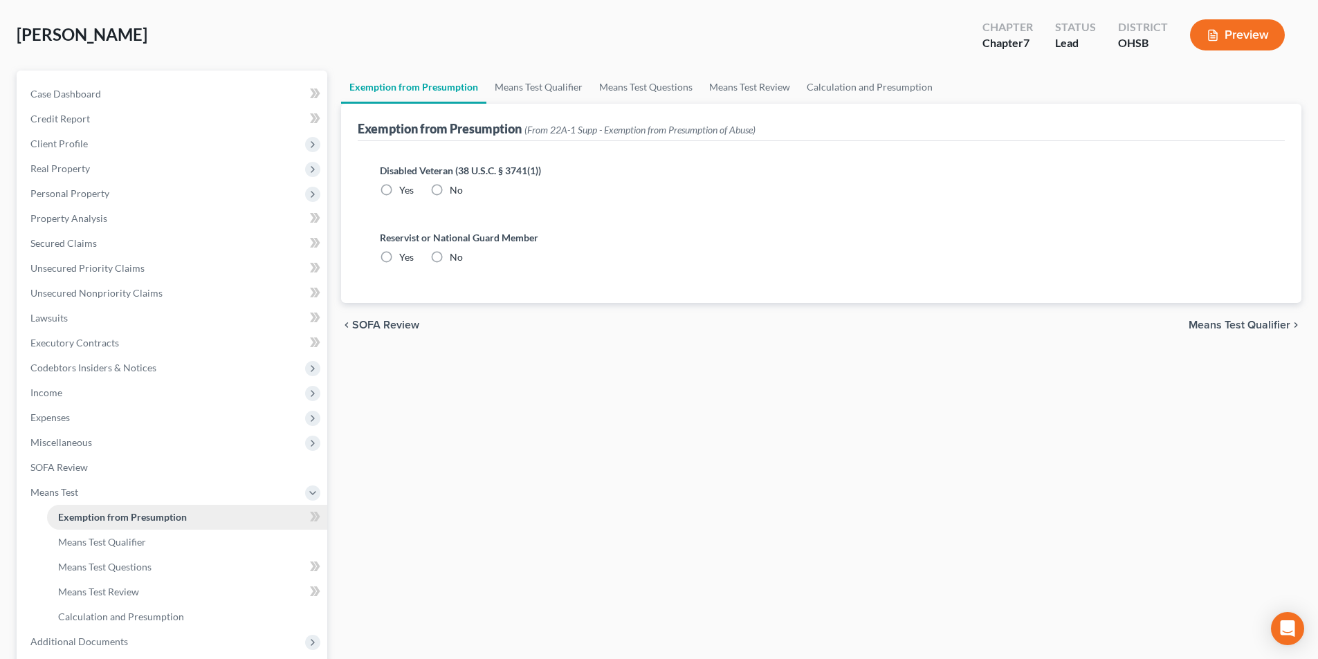
radio input "true"
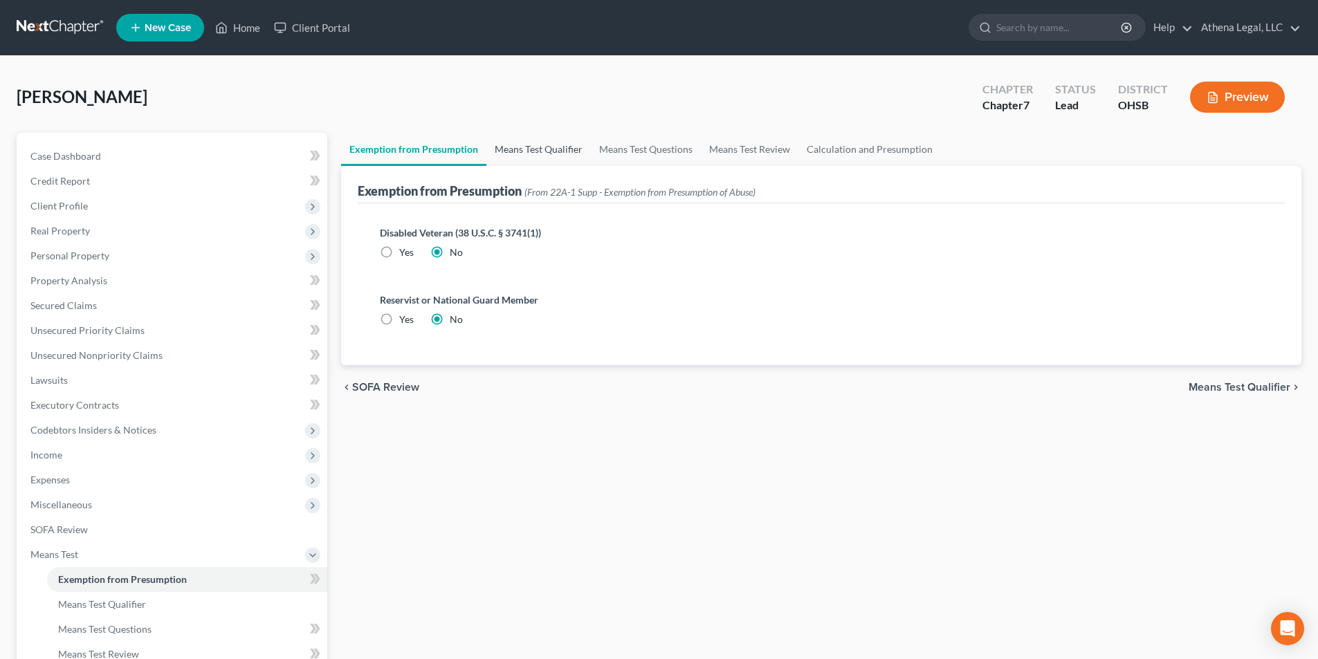
click at [517, 145] on link "Means Test Qualifier" at bounding box center [538, 149] width 104 height 33
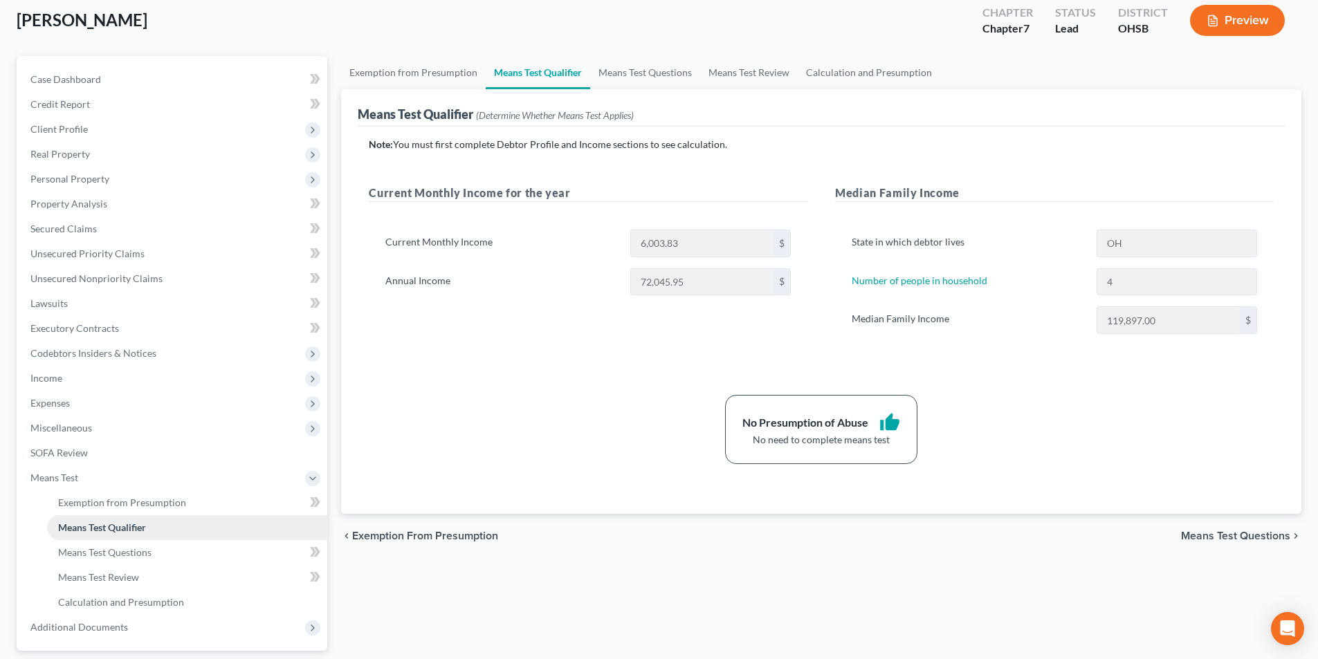
scroll to position [138, 0]
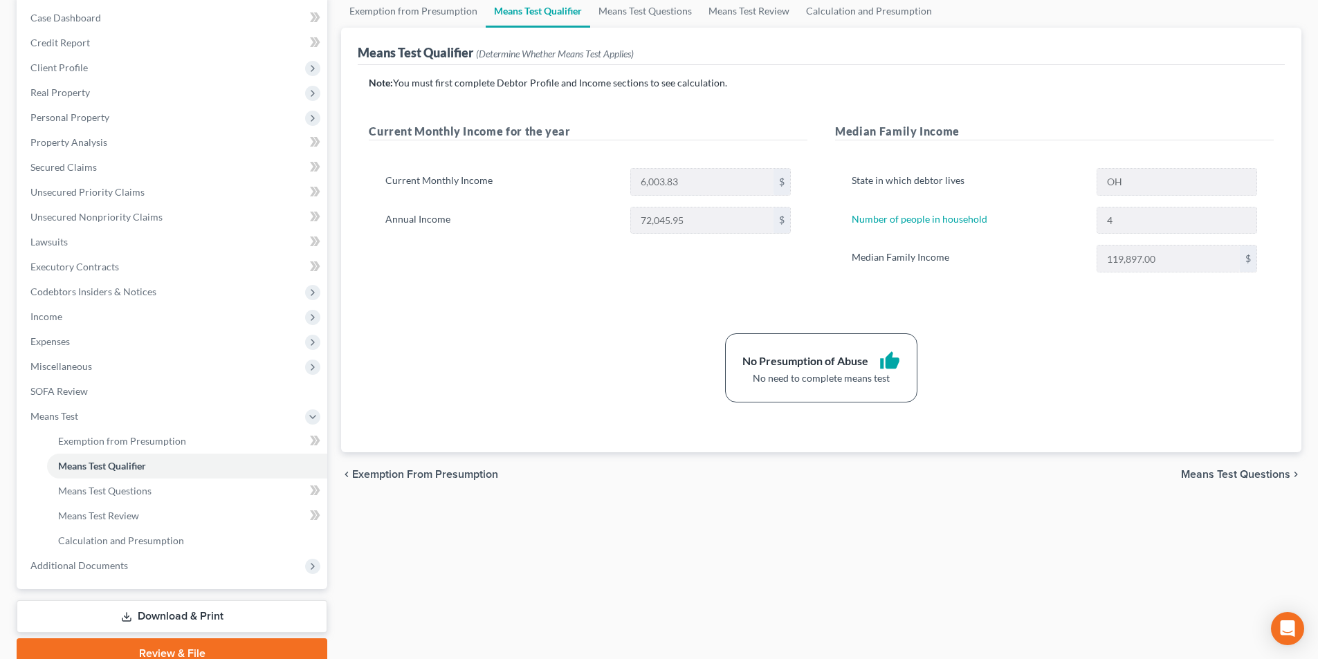
click at [508, 579] on div "Exemption from Presumption Means Test Qualifier Means Test Questions Means Test…" at bounding box center [821, 331] width 974 height 674
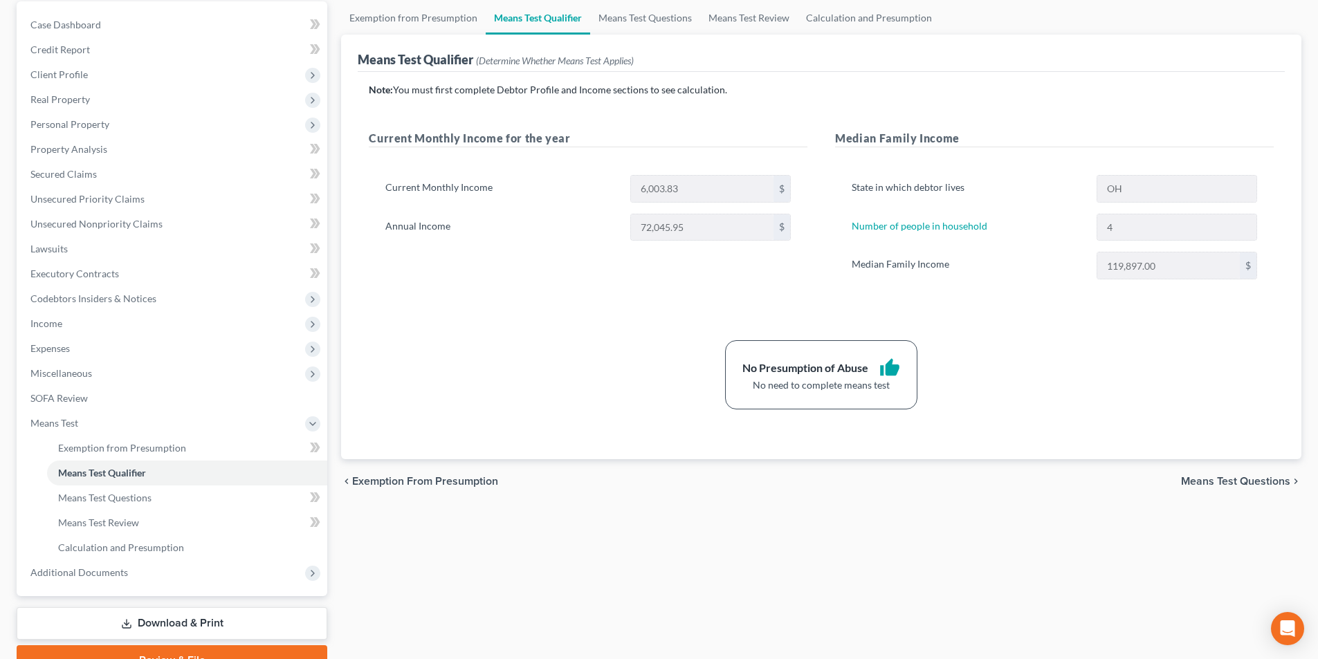
scroll to position [62, 0]
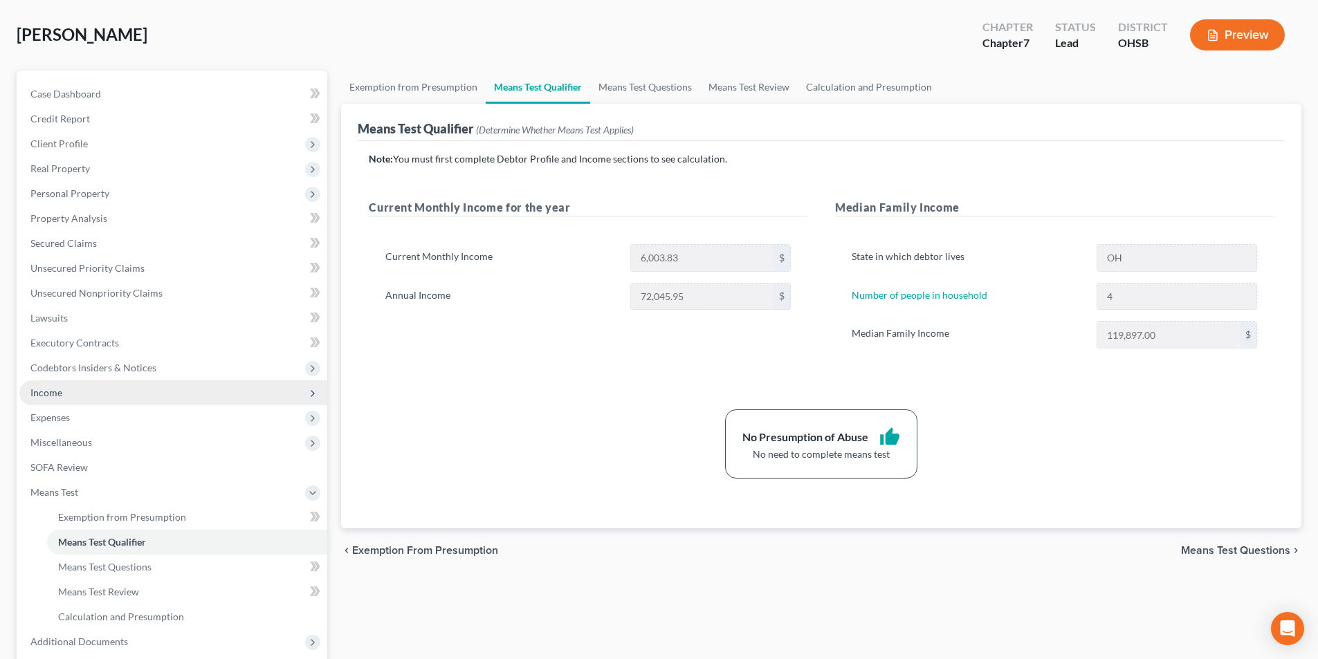
click at [54, 388] on span "Income" at bounding box center [46, 393] width 32 height 12
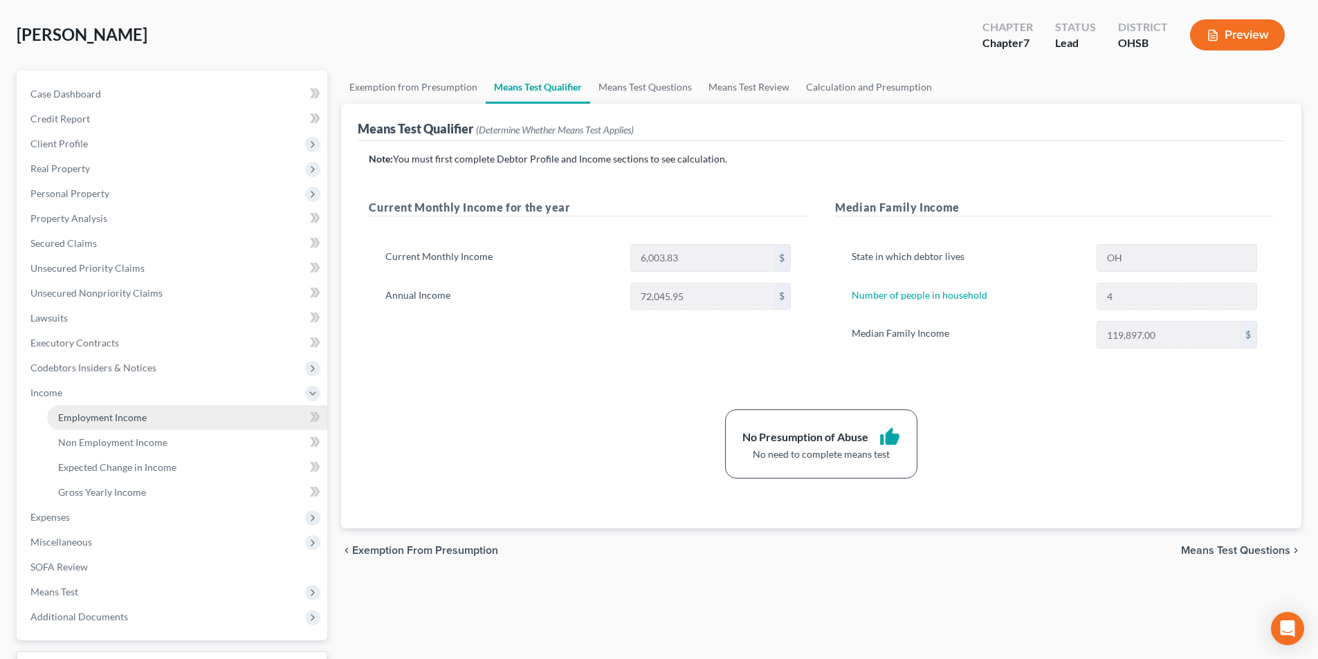
click at [77, 410] on link "Employment Income" at bounding box center [187, 417] width 280 height 25
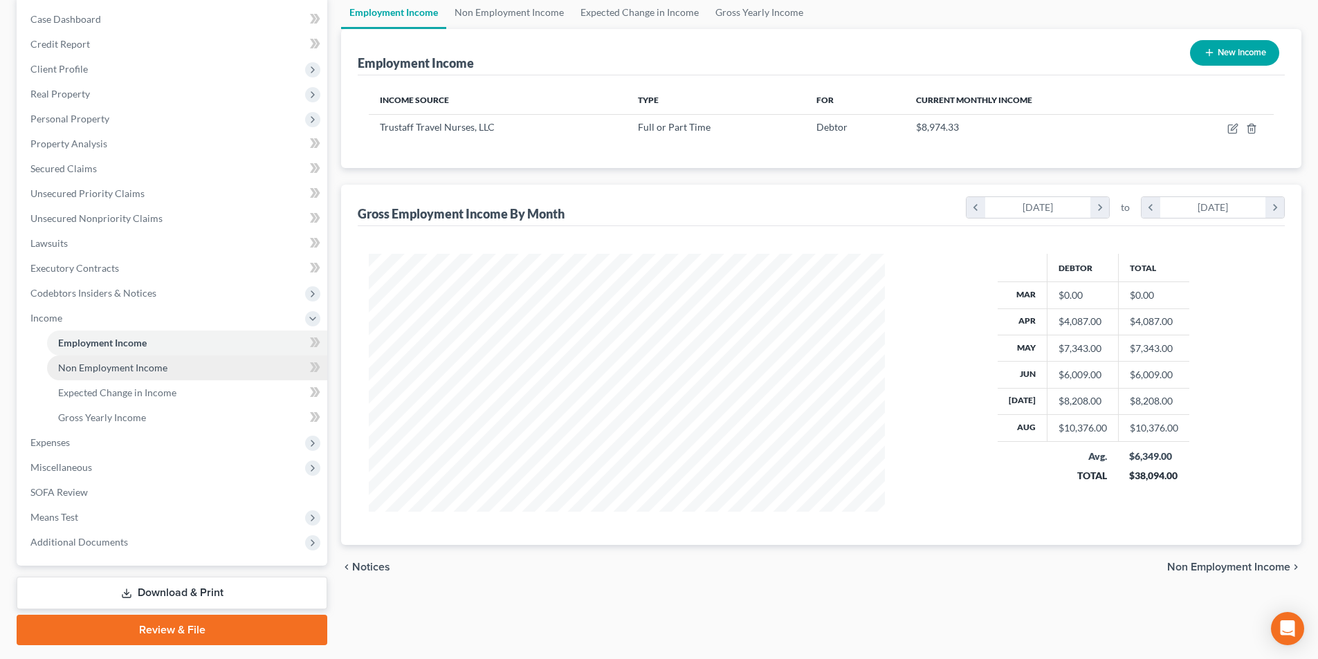
scroll to position [138, 0]
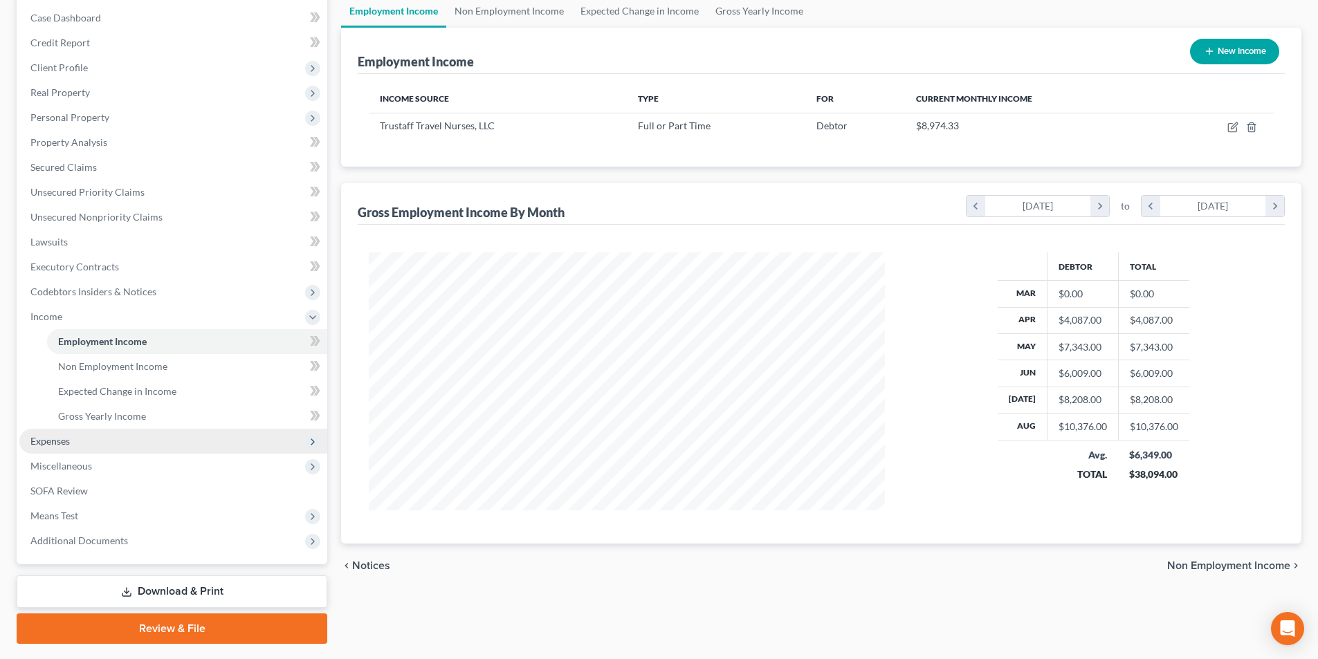
click at [63, 443] on span "Expenses" at bounding box center [49, 441] width 39 height 12
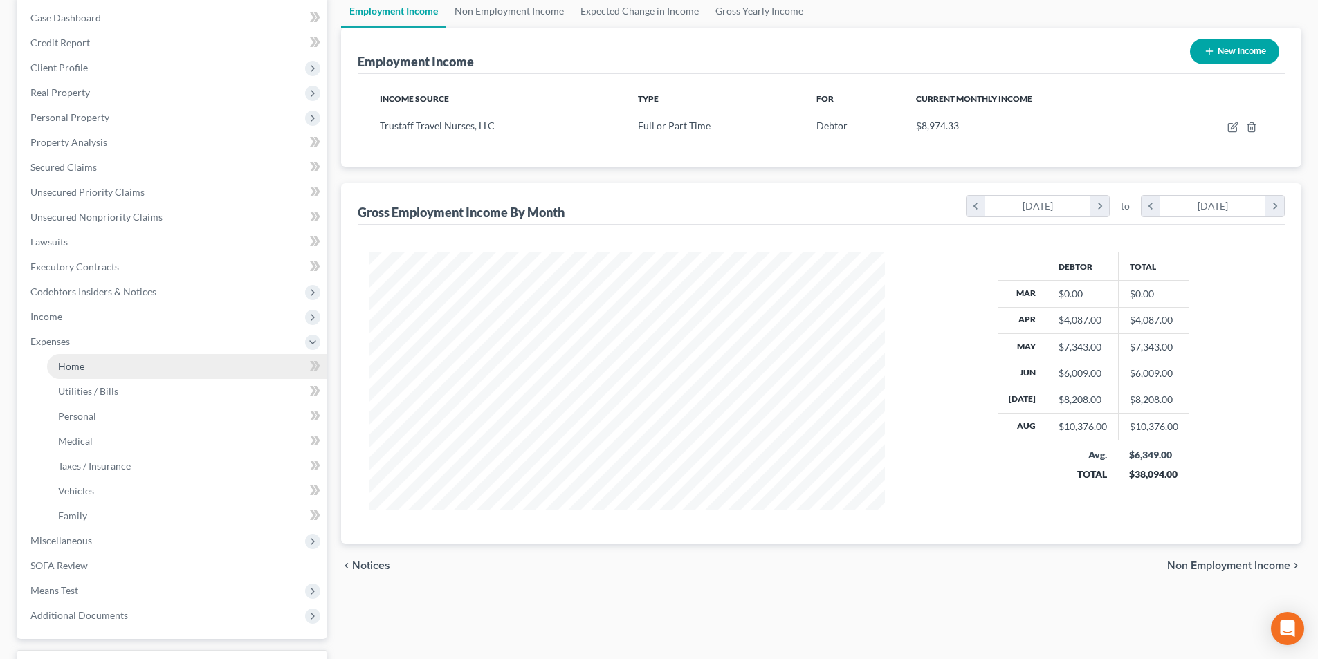
click at [79, 370] on span "Home" at bounding box center [71, 366] width 26 height 12
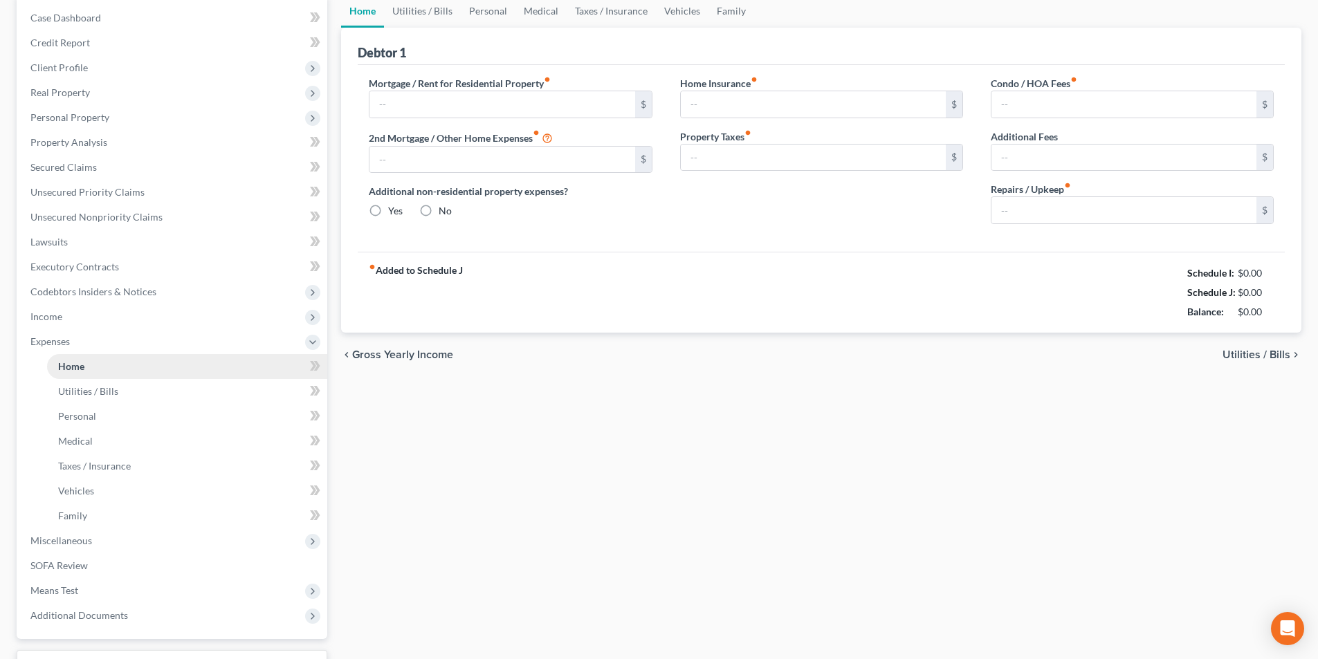
type input "2,550.00"
type input "0.00"
radio input "true"
type input "0.00"
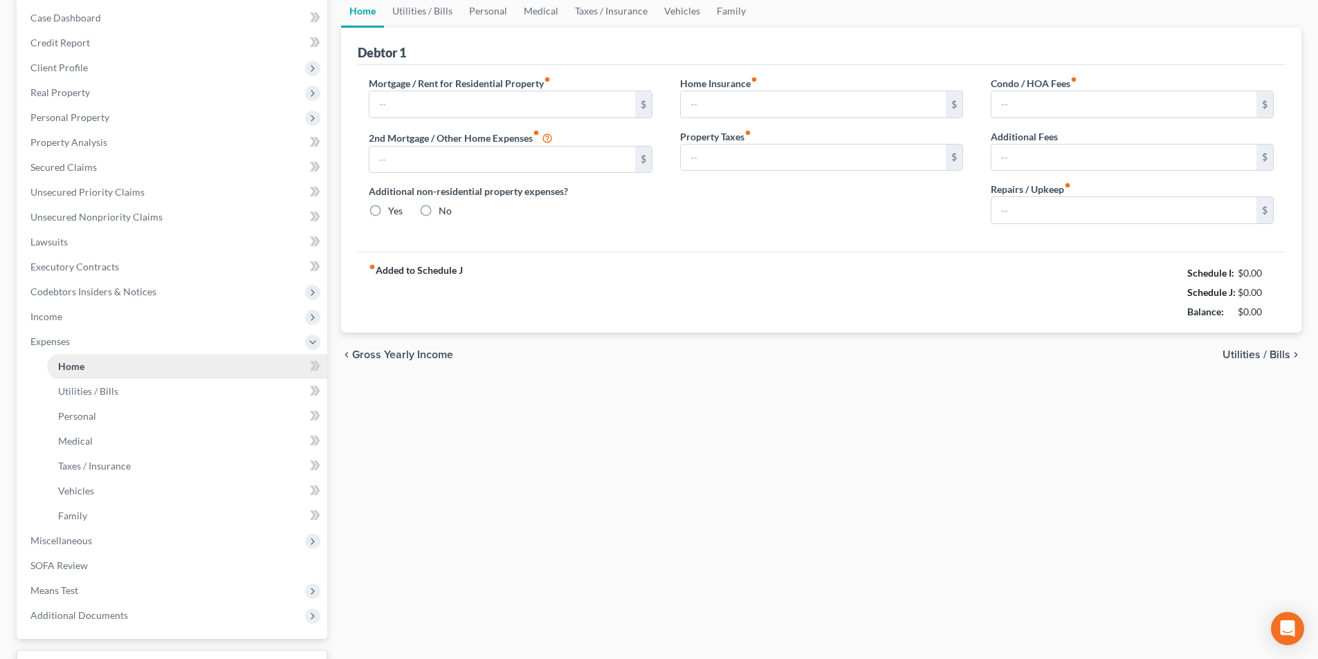
type input "0.00"
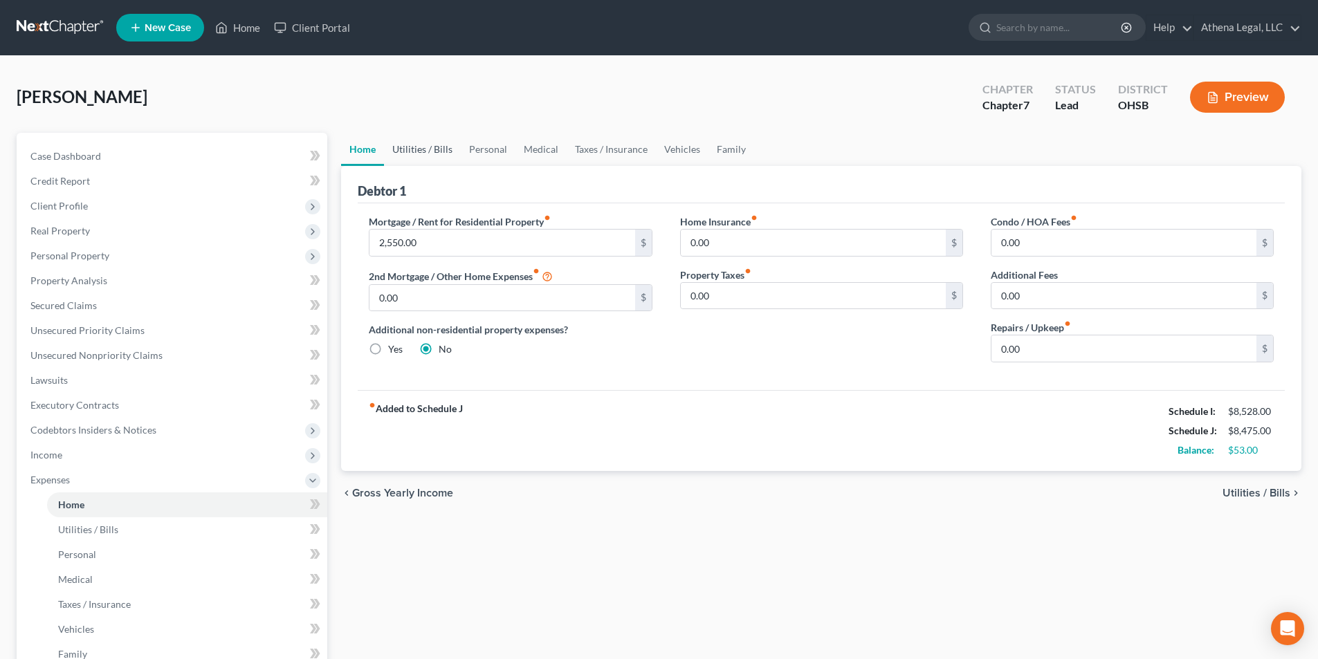
click at [412, 154] on link "Utilities / Bills" at bounding box center [422, 149] width 77 height 33
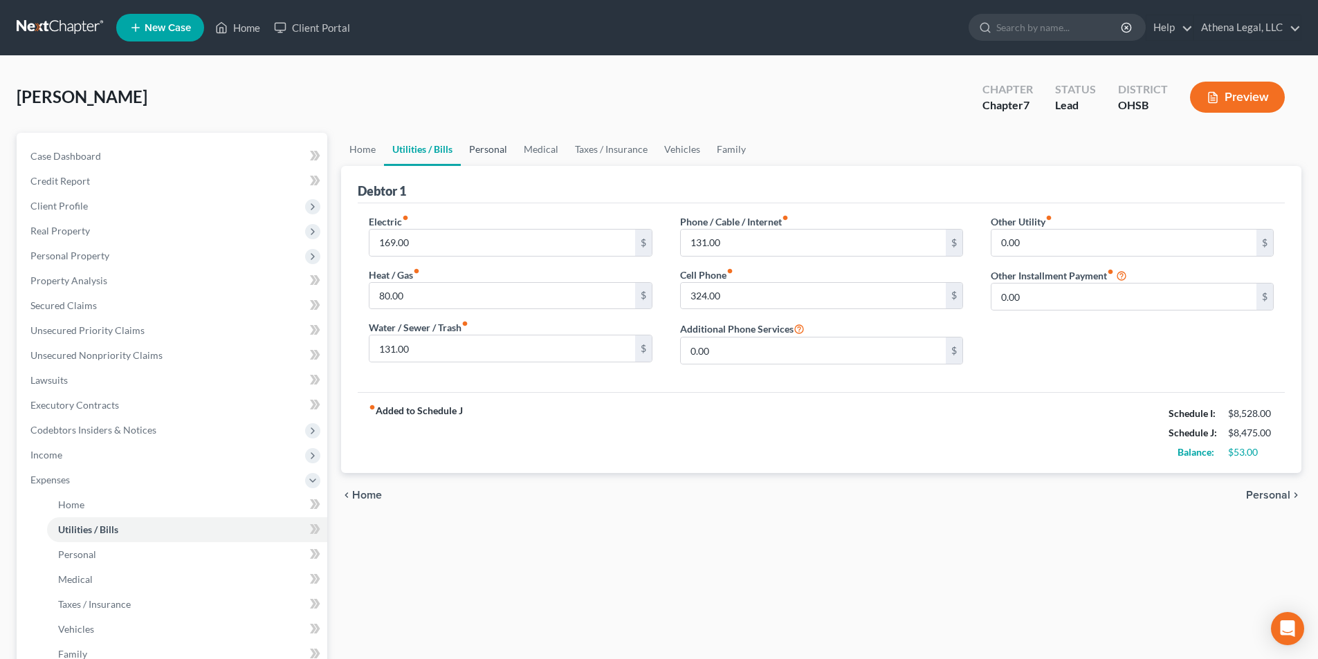
click at [485, 151] on link "Personal" at bounding box center [488, 149] width 55 height 33
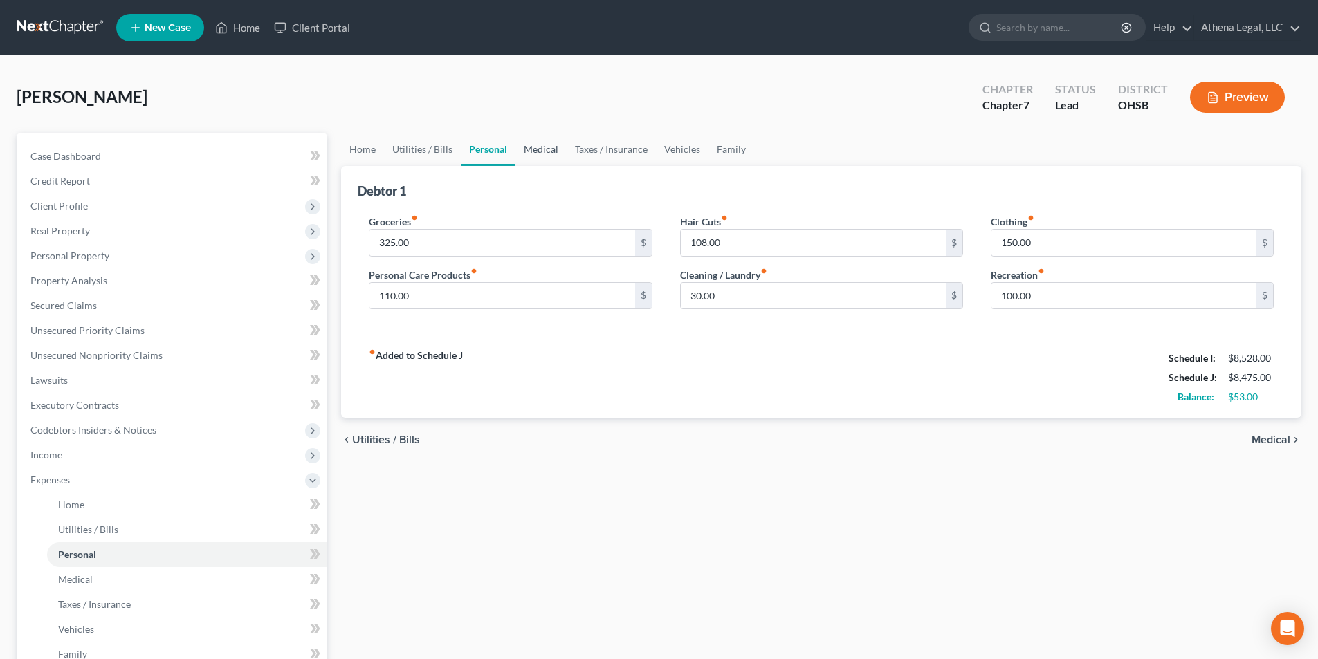
click at [537, 142] on link "Medical" at bounding box center [540, 149] width 51 height 33
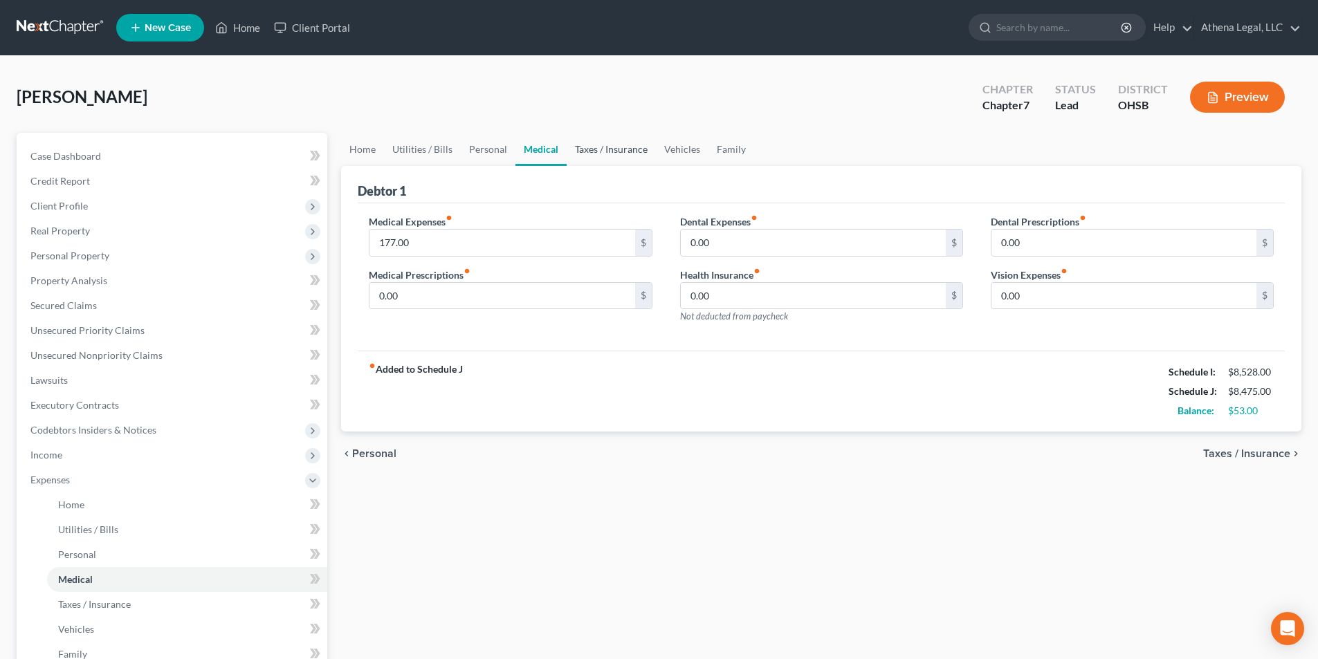
click at [623, 147] on link "Taxes / Insurance" at bounding box center [610, 149] width 89 height 33
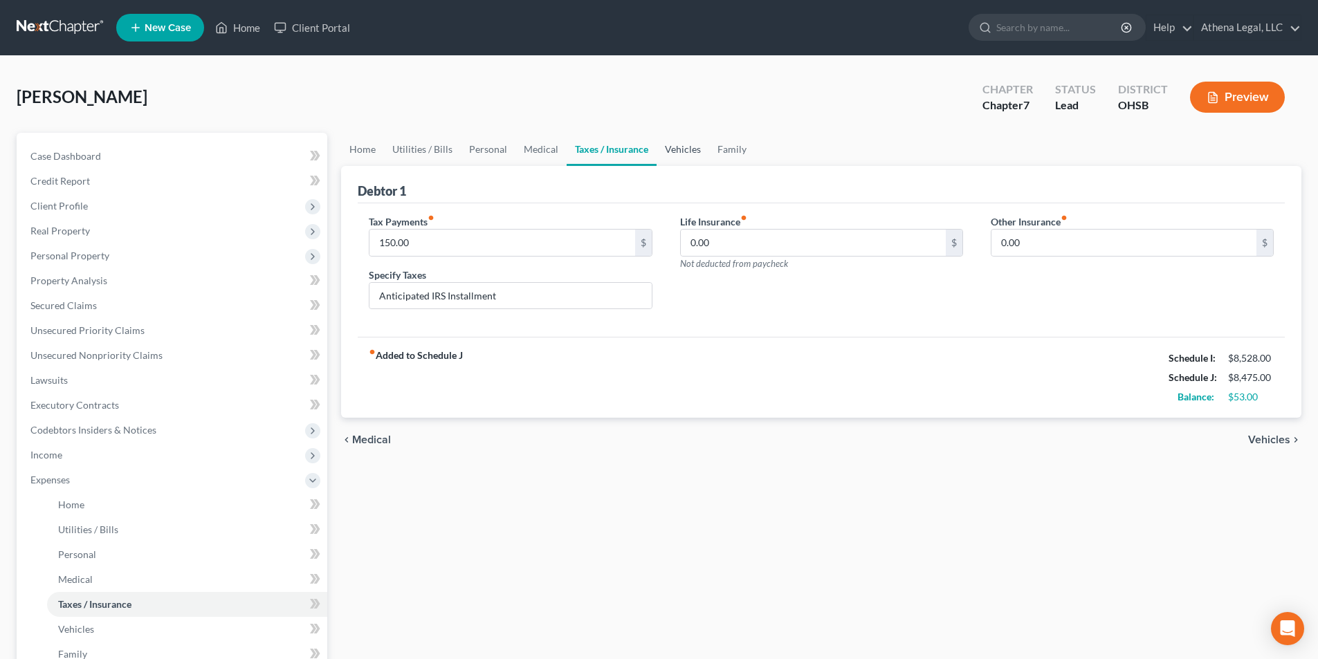
click at [680, 154] on link "Vehicles" at bounding box center [682, 149] width 53 height 33
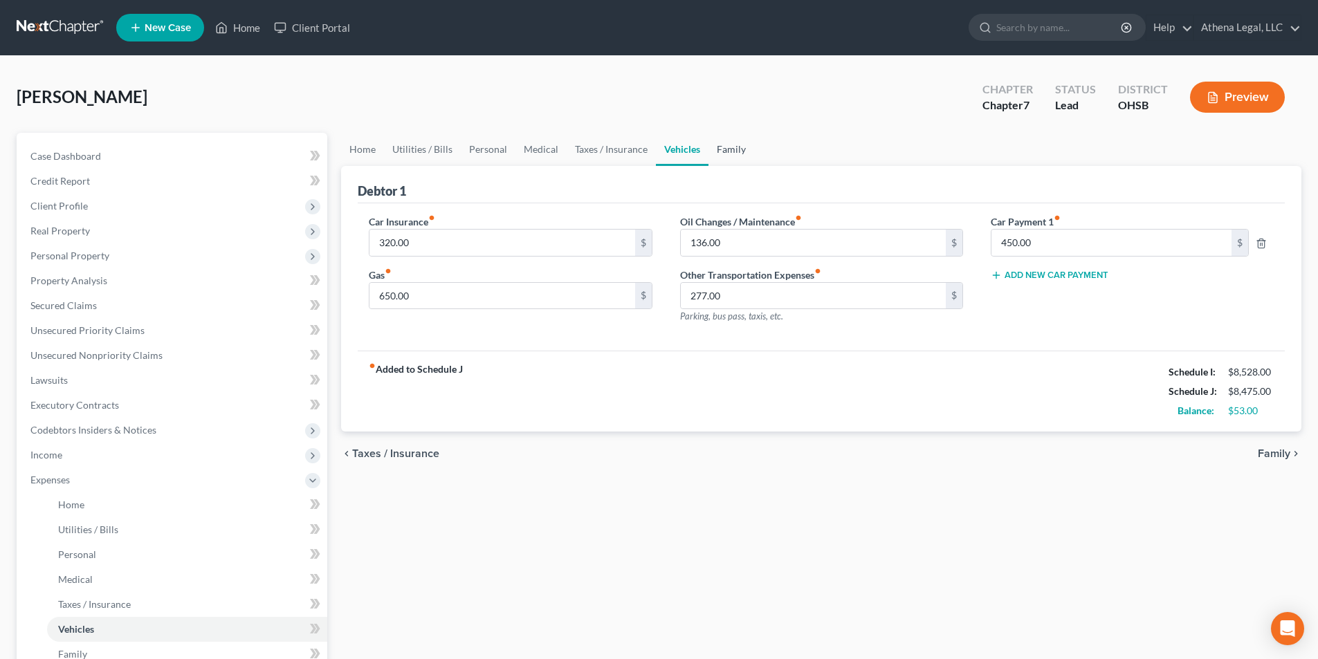
click at [726, 149] on link "Family" at bounding box center [731, 149] width 46 height 33
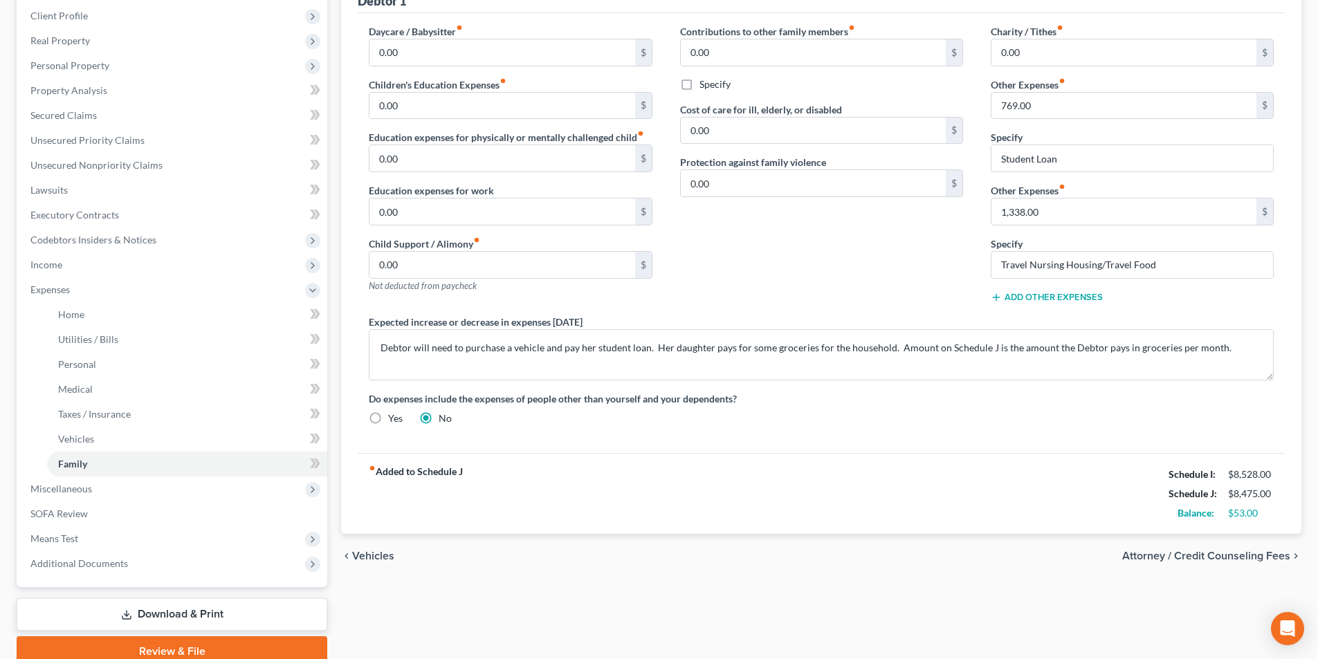
scroll to position [250, 0]
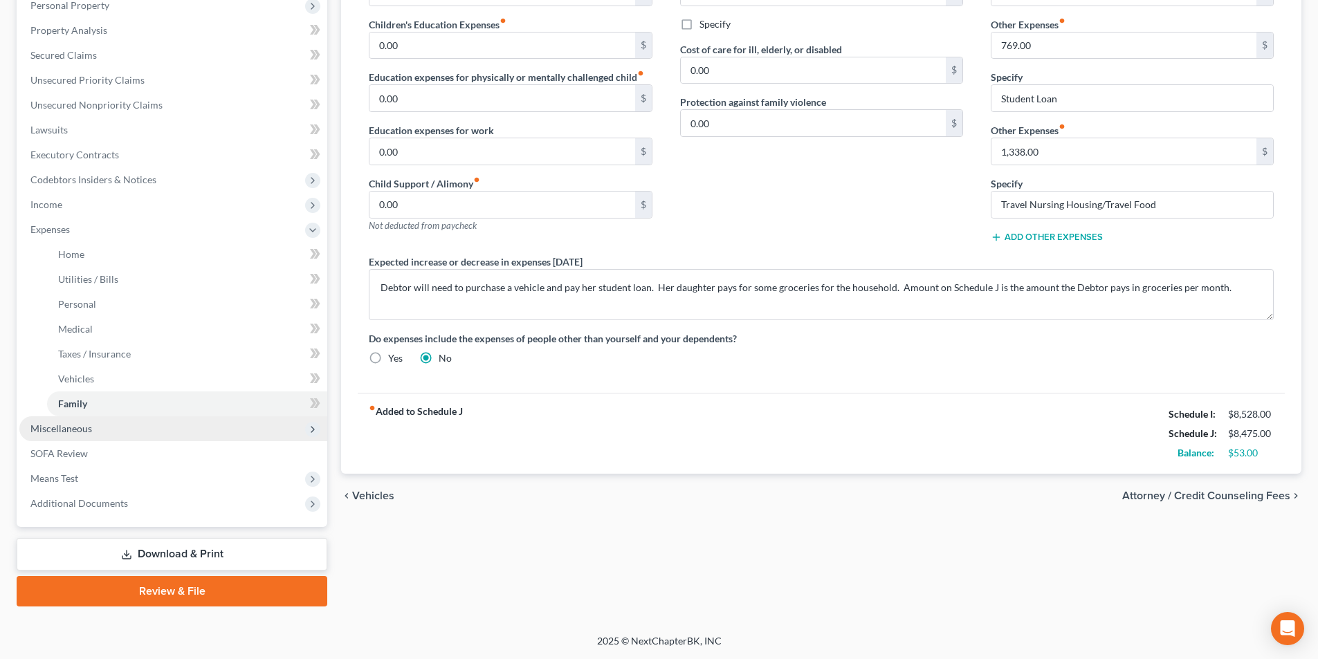
click at [72, 432] on span "Miscellaneous" at bounding box center [61, 429] width 62 height 12
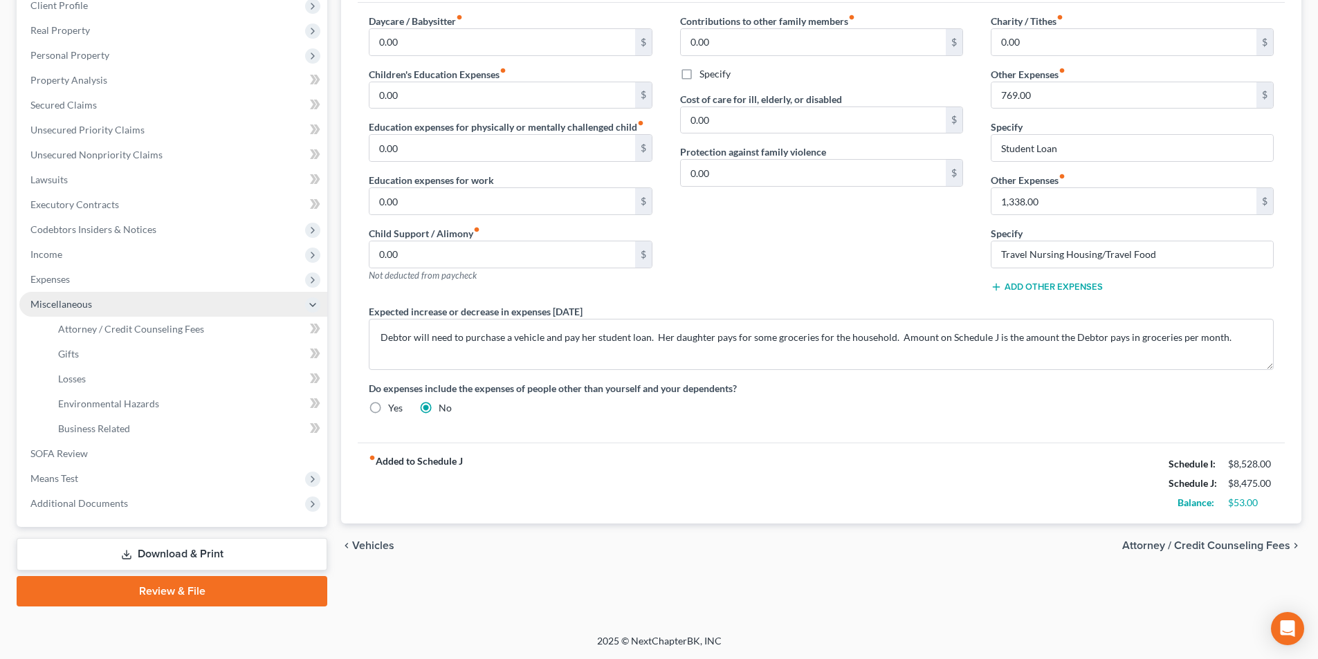
scroll to position [201, 0]
click at [75, 254] on span "Income" at bounding box center [173, 254] width 308 height 25
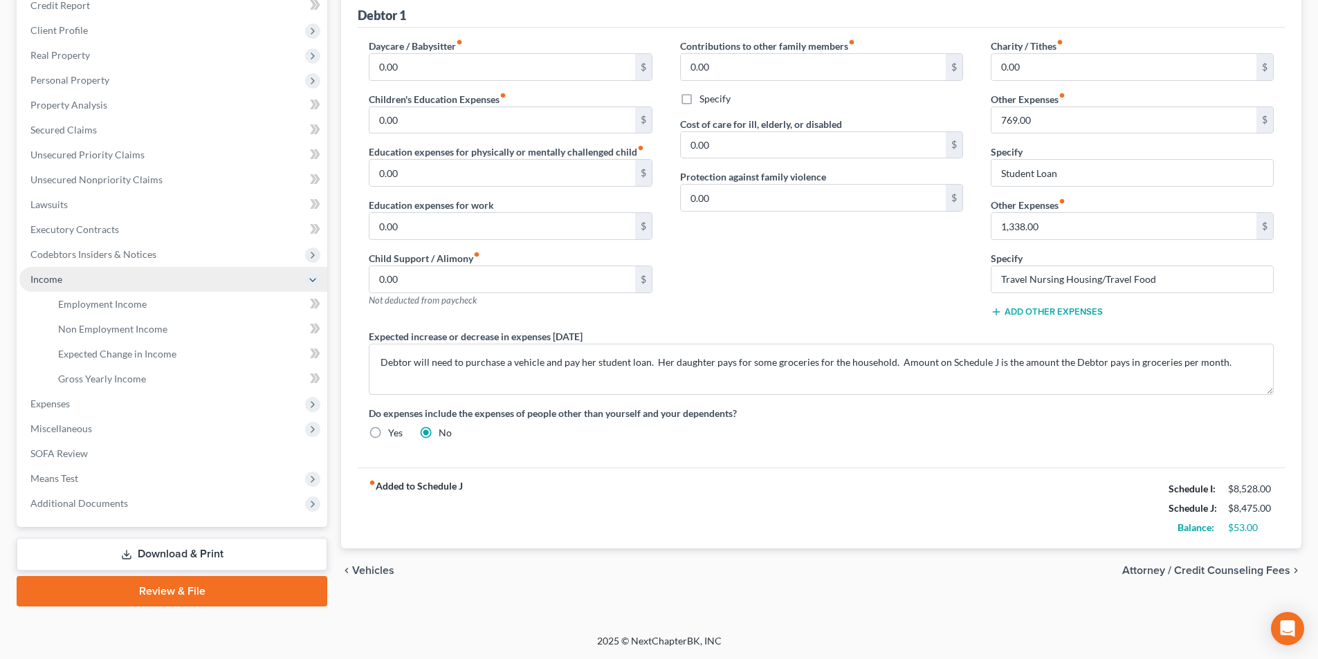
scroll to position [176, 0]
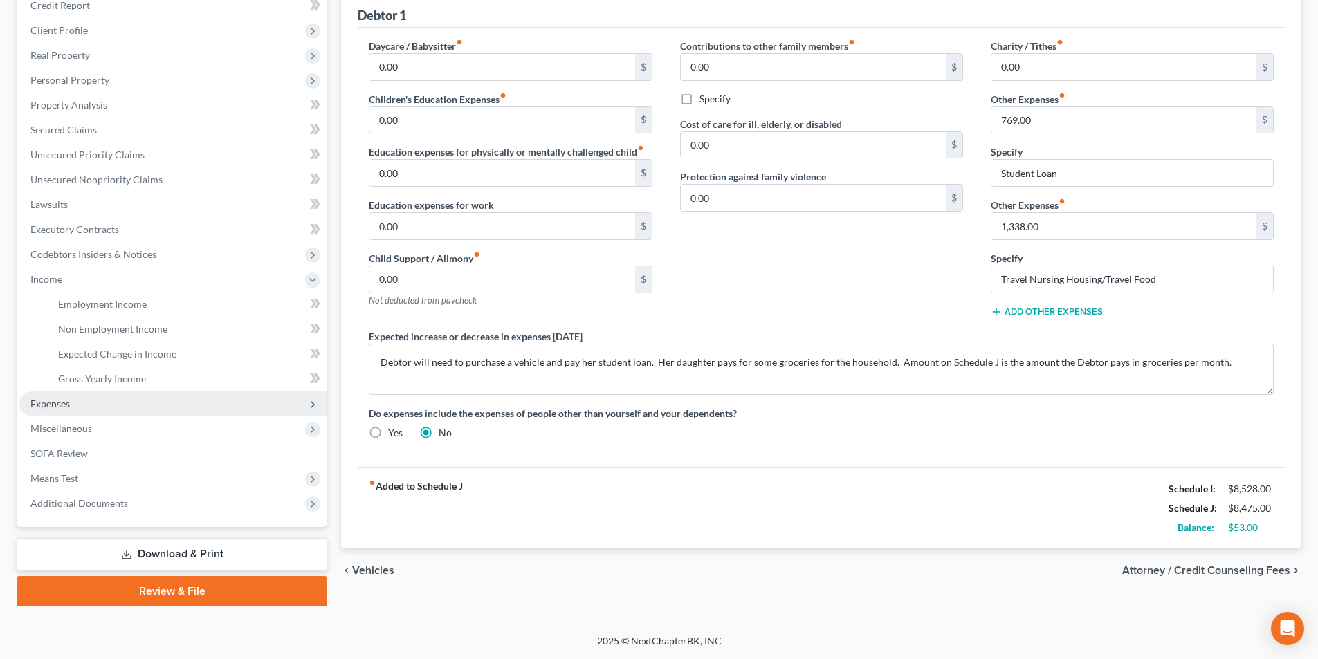
click at [56, 408] on span "Expenses" at bounding box center [49, 404] width 39 height 12
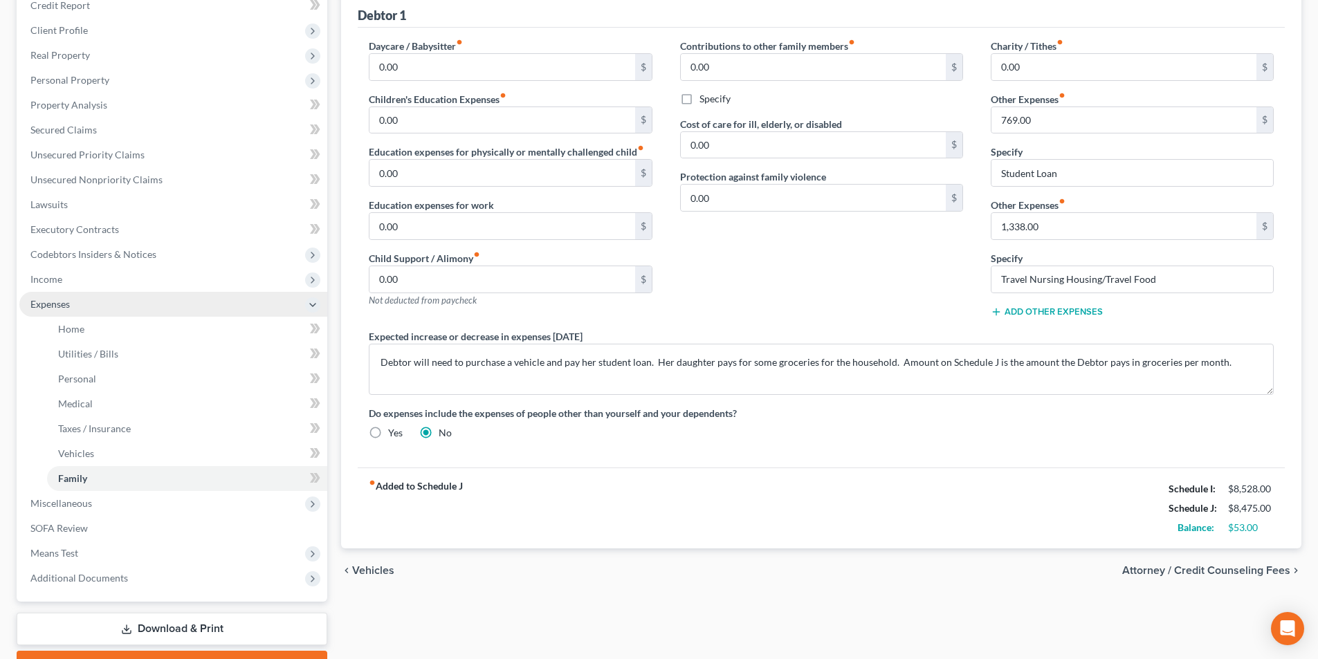
scroll to position [250, 0]
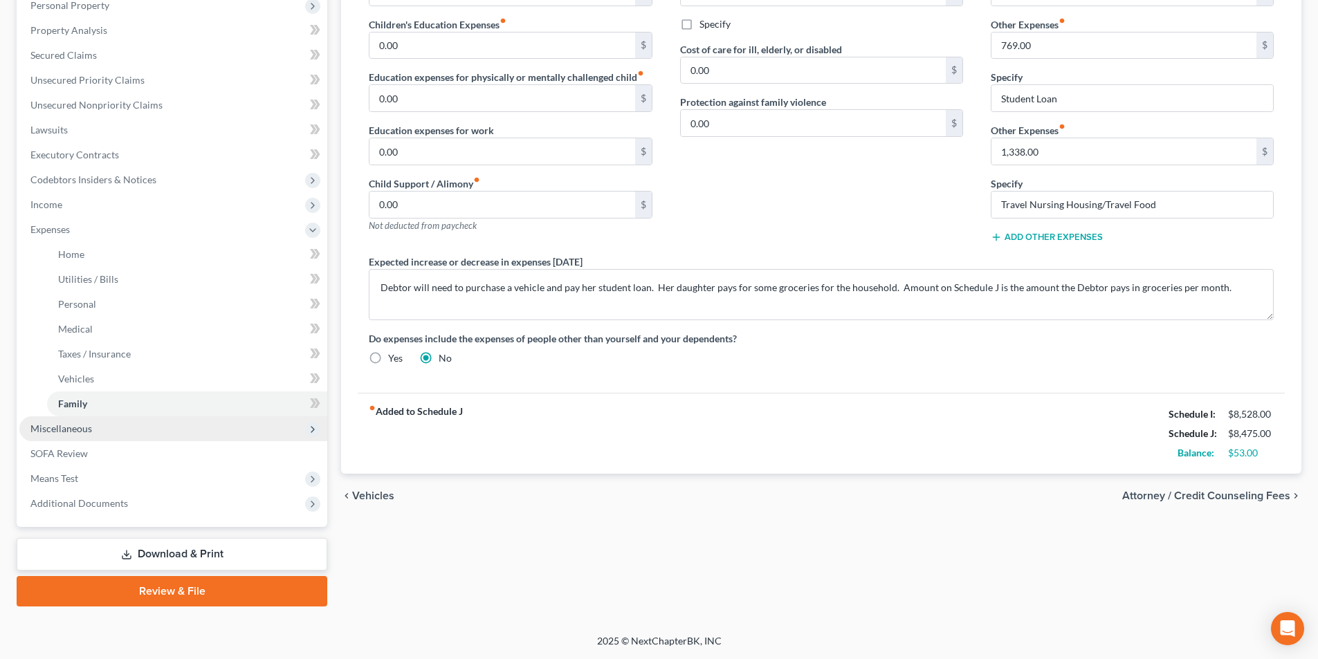
click at [71, 429] on span "Miscellaneous" at bounding box center [61, 429] width 62 height 12
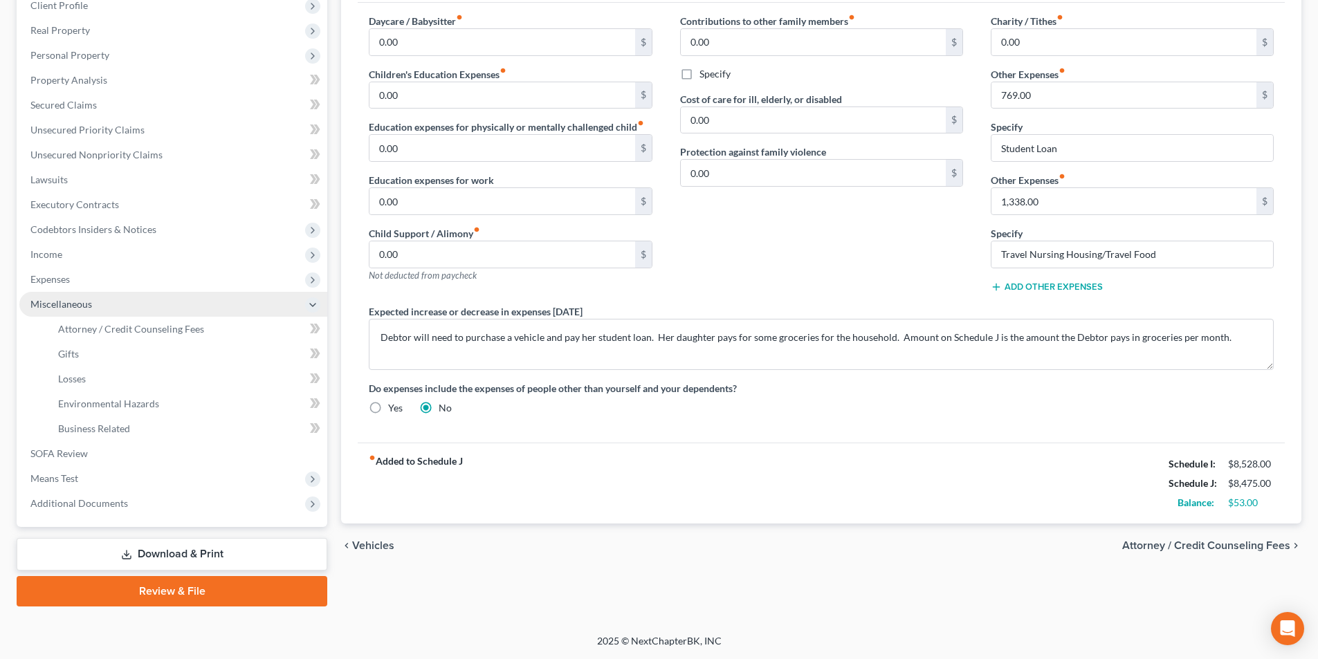
scroll to position [201, 0]
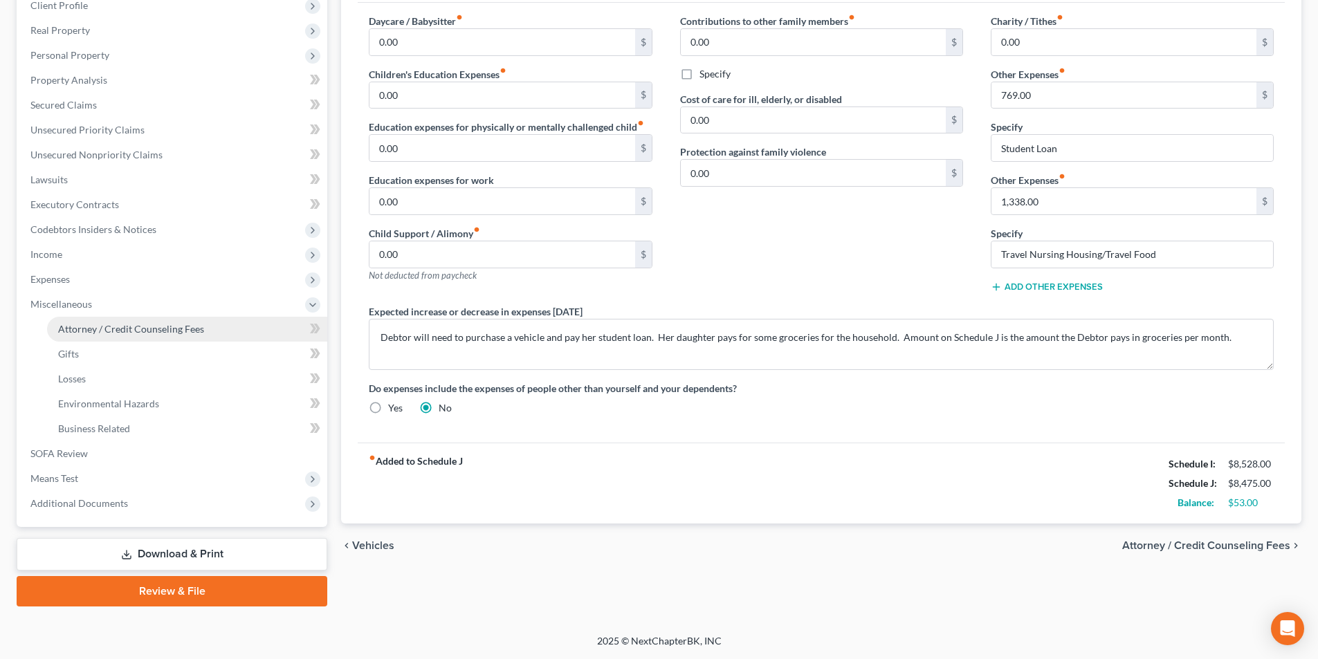
click at [125, 331] on span "Attorney / Credit Counseling Fees" at bounding box center [131, 329] width 146 height 12
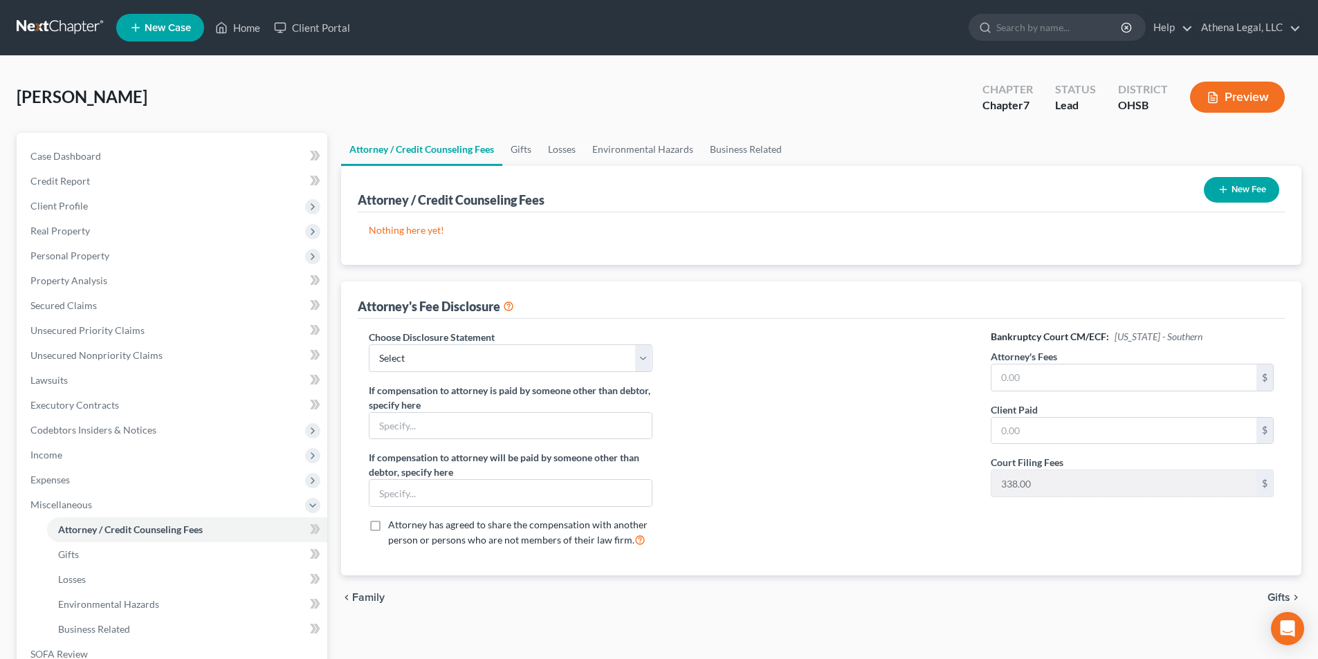
click at [1242, 185] on button "New Fee" at bounding box center [1241, 190] width 75 height 26
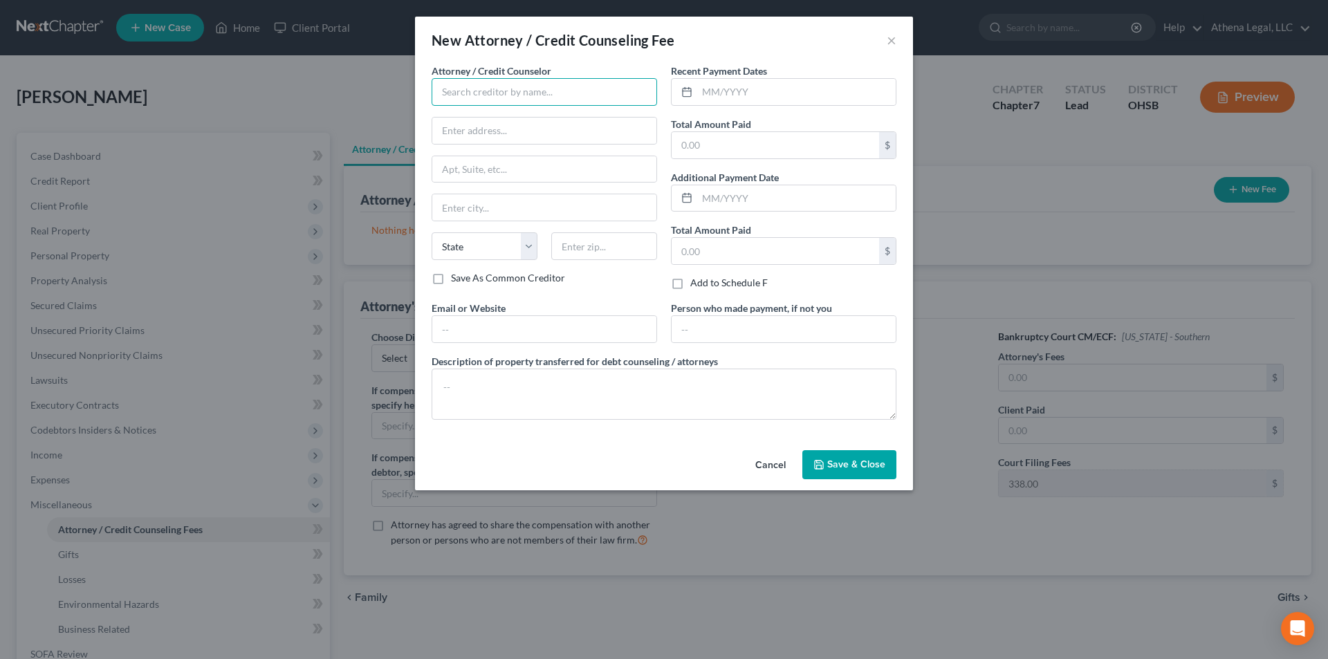
click at [499, 87] on input "text" at bounding box center [544, 92] width 225 height 28
click at [489, 121] on div "[PERSON_NAME]" at bounding box center [515, 116] width 144 height 14
type input "[PERSON_NAME]"
type input "[STREET_ADDRESS]"
type input "Columbus"
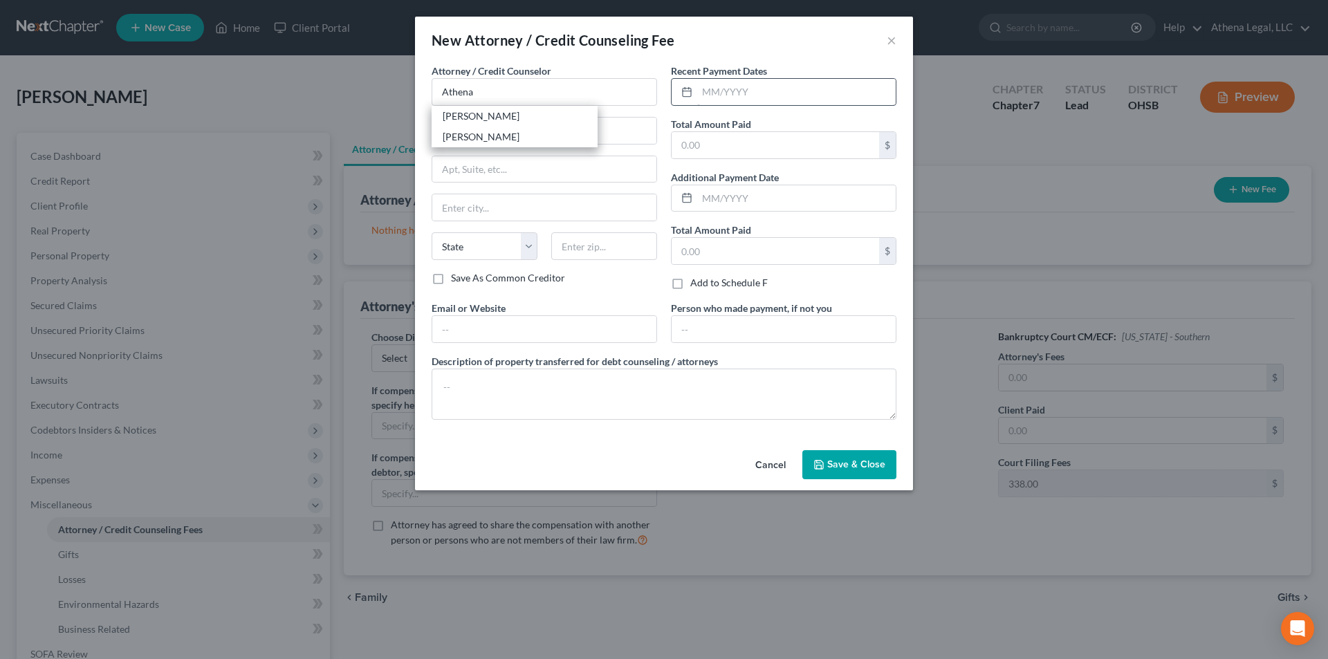
select select "36"
type input "43206"
drag, startPoint x: 728, startPoint y: 91, endPoint x: 736, endPoint y: 89, distance: 7.9
click at [728, 91] on input "text" at bounding box center [796, 92] width 199 height 26
type input "08/2025"
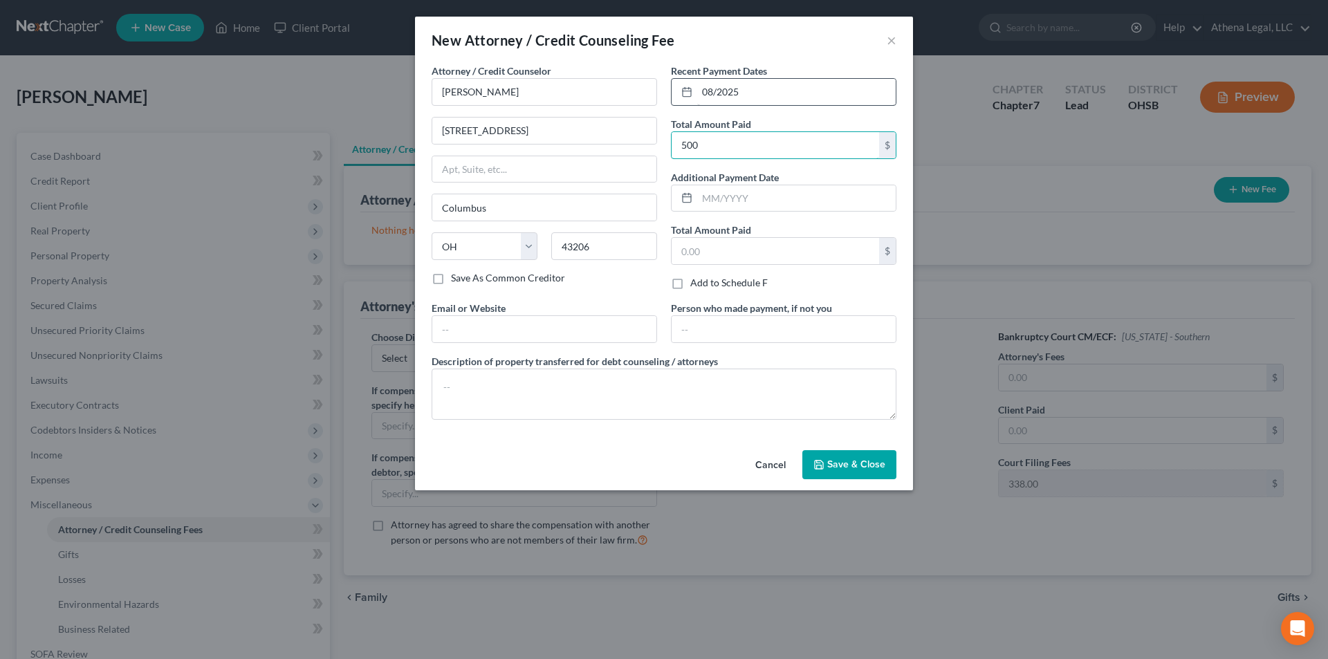
type input "500"
drag, startPoint x: 762, startPoint y: 97, endPoint x: 700, endPoint y: 93, distance: 61.7
click at [700, 93] on input "08/2025" at bounding box center [796, 92] width 199 height 26
type input "9/2025"
type input "1,500"
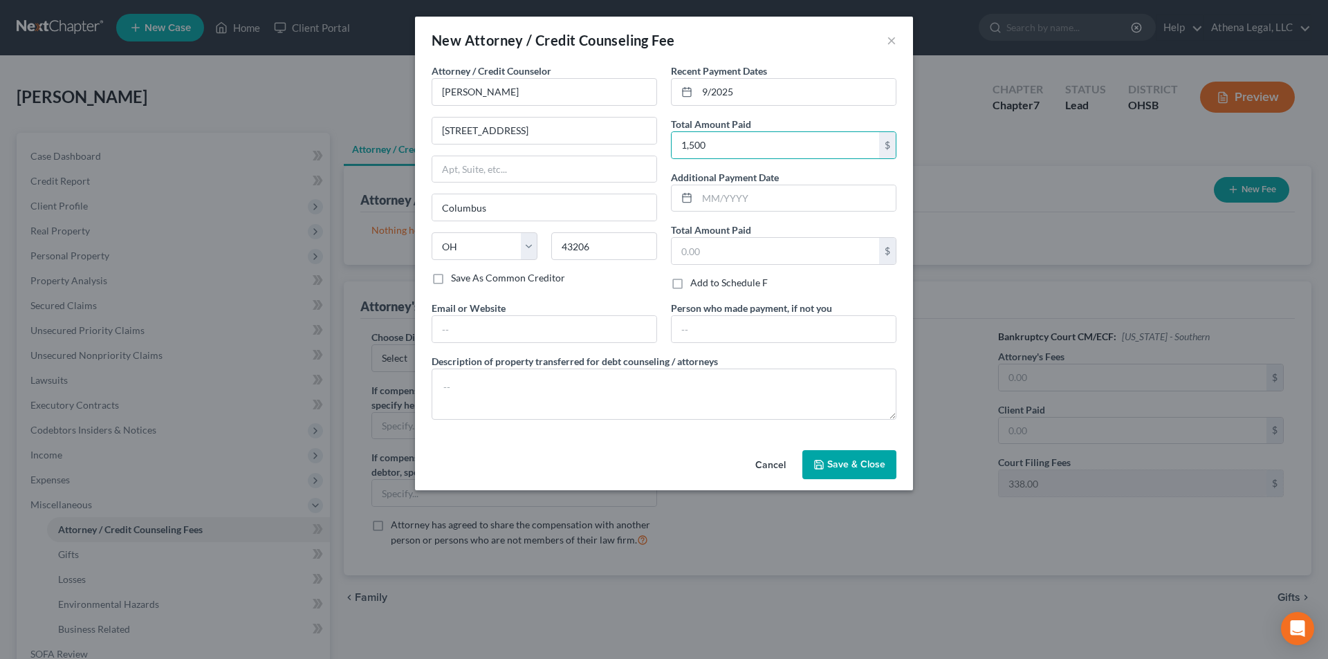
click at [571, 315] on div "Email or Website" at bounding box center [544, 322] width 239 height 42
click at [562, 329] on input "text" at bounding box center [544, 329] width 224 height 26
type input "[DOMAIN_NAME]"
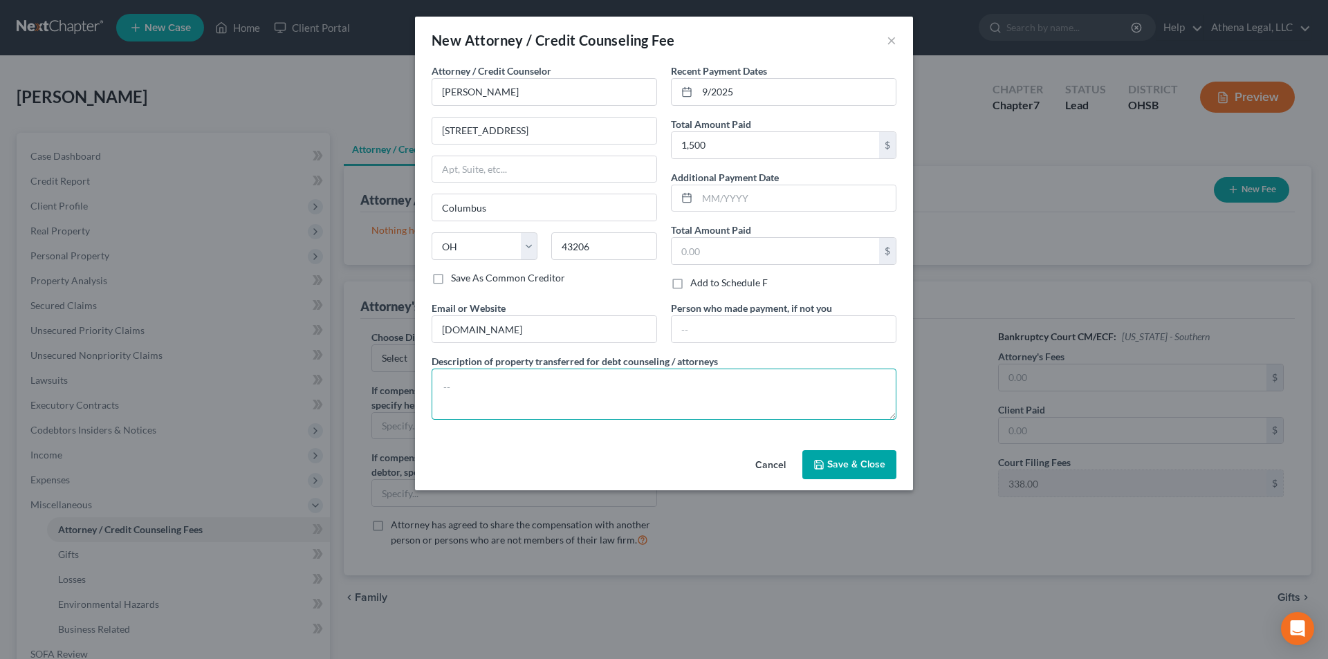
click at [500, 412] on textarea at bounding box center [664, 394] width 465 height 51
type textarea "Legal Fees"
click at [864, 469] on span "Save & Close" at bounding box center [856, 465] width 58 height 12
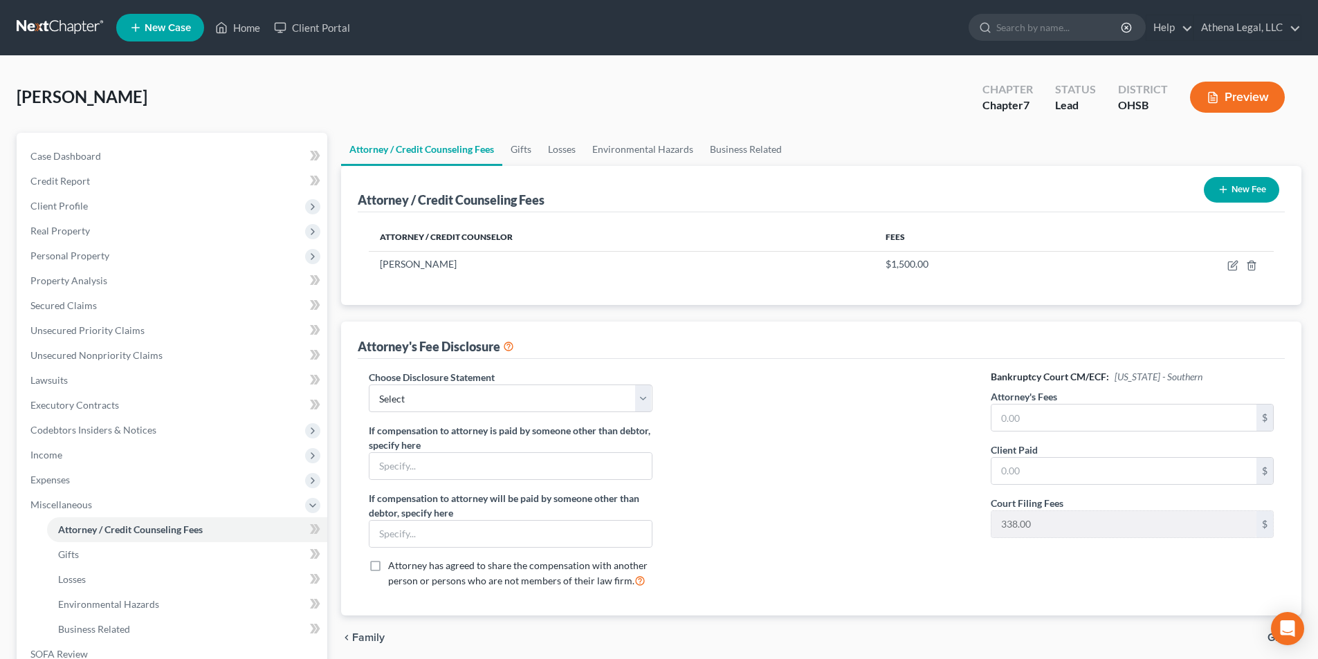
click at [1226, 192] on icon "button" at bounding box center [1222, 189] width 11 height 11
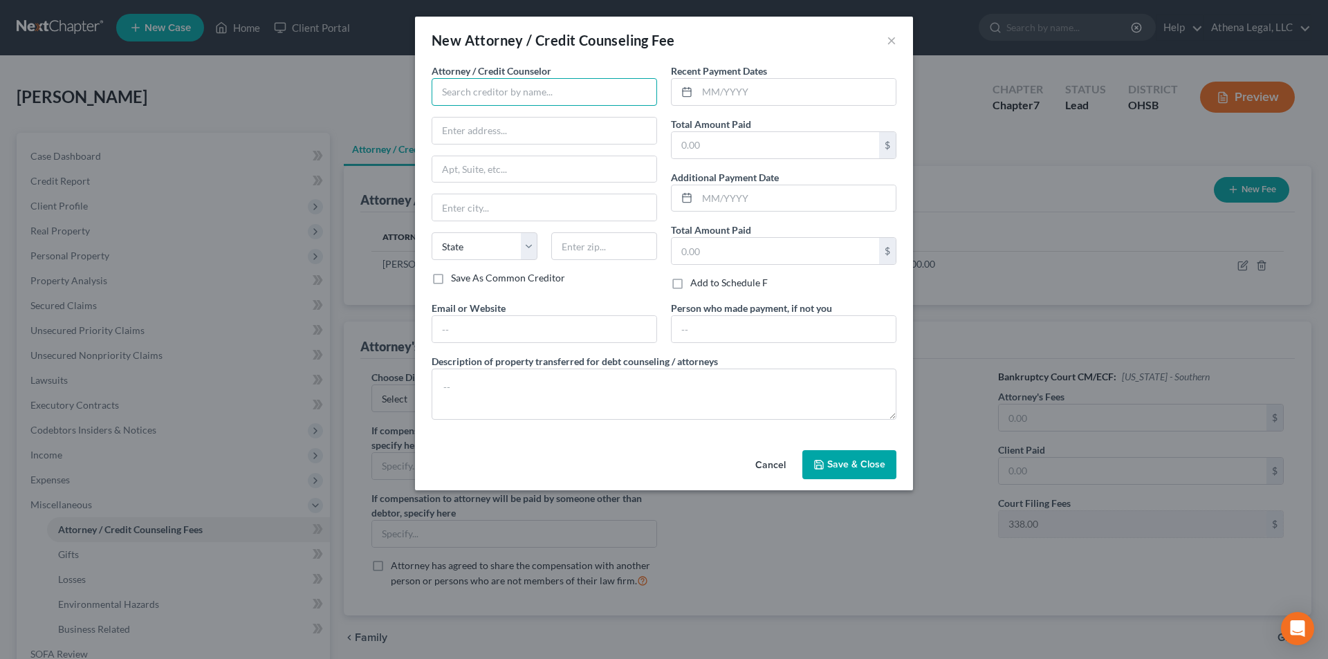
click at [542, 94] on input "text" at bounding box center [544, 92] width 225 height 28
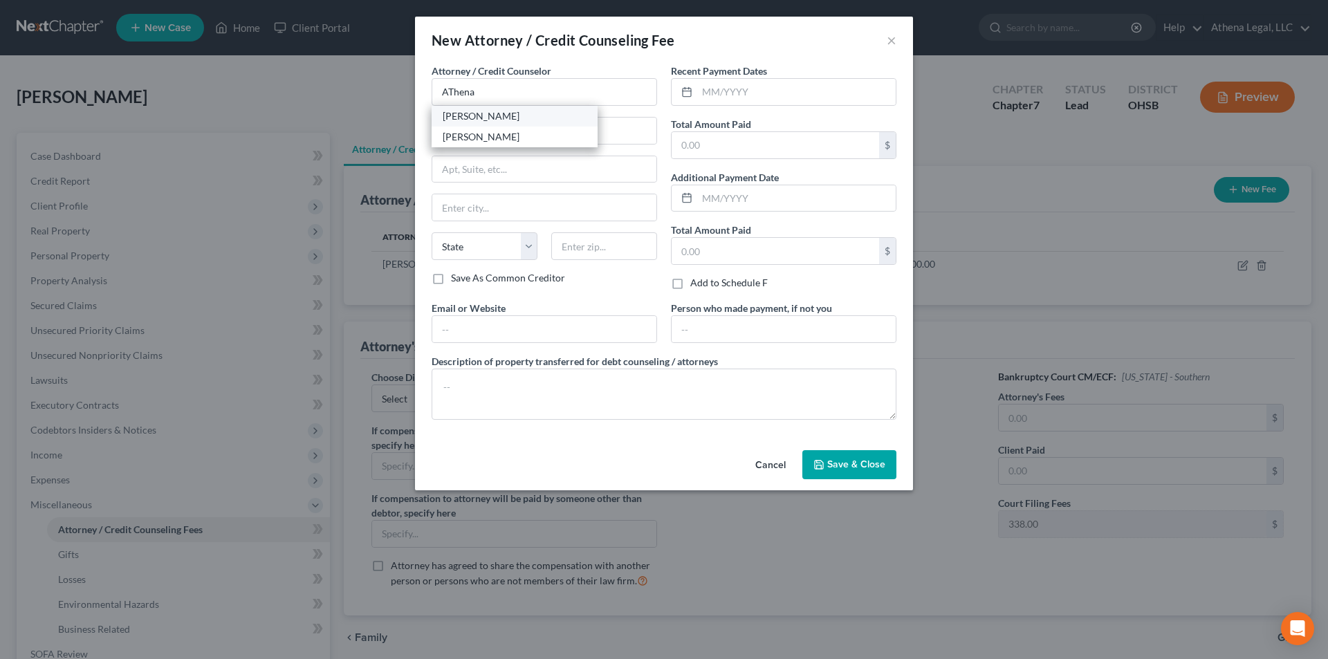
click at [518, 120] on div "[PERSON_NAME]" at bounding box center [515, 116] width 144 height 14
type input "[PERSON_NAME]"
type input "[STREET_ADDRESS]"
type input "Columbus"
select select "36"
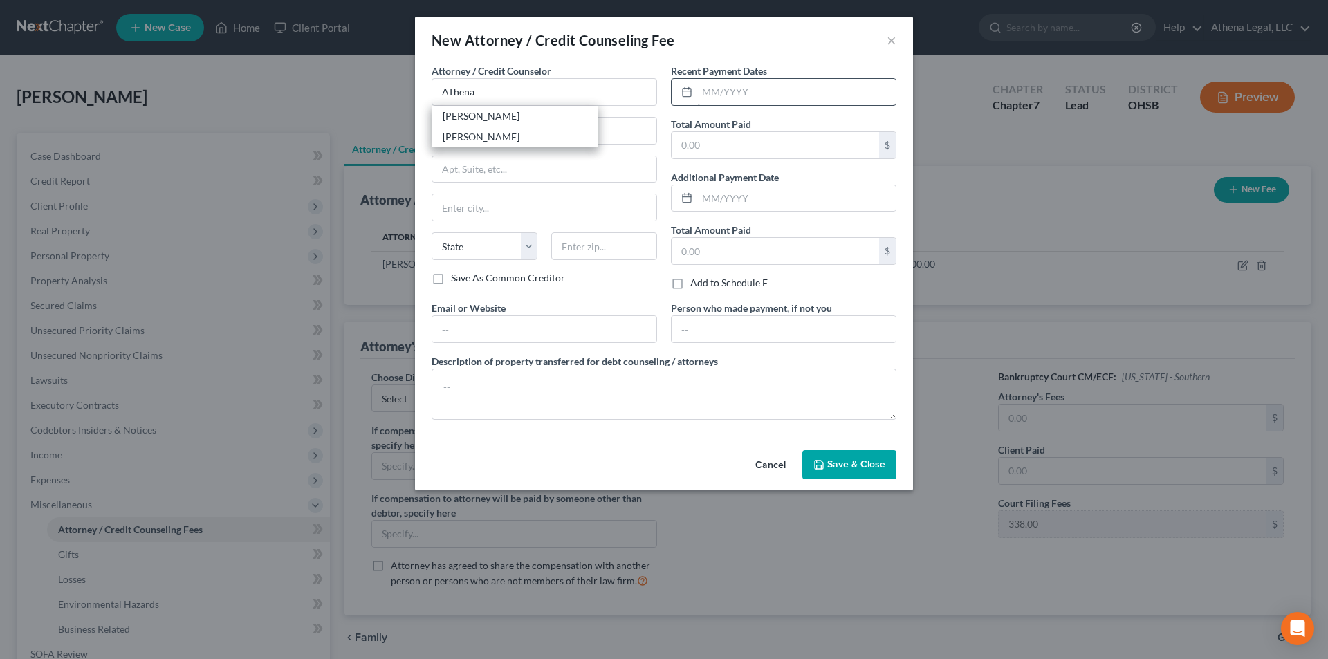
type input "43206"
click at [714, 88] on input "text" at bounding box center [796, 92] width 199 height 26
type input "09/2025"
type input "40"
drag, startPoint x: 483, startPoint y: 332, endPoint x: 483, endPoint y: 322, distance: 9.7
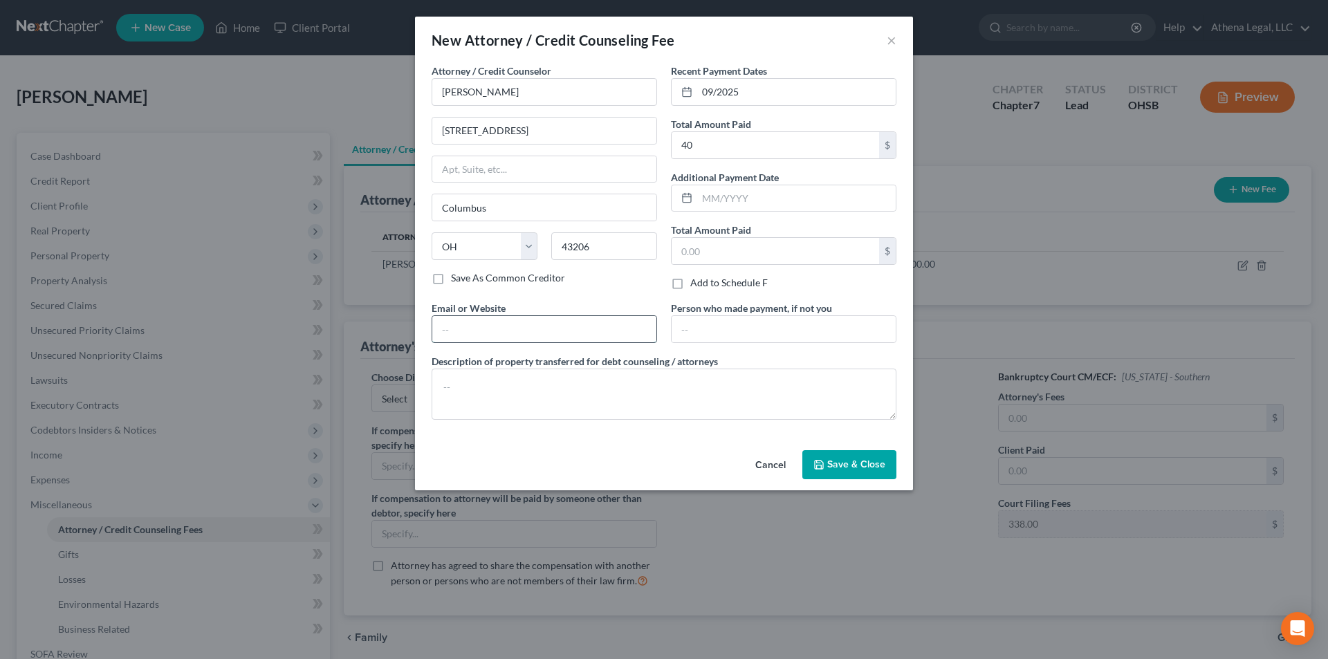
click at [483, 332] on input "text" at bounding box center [544, 329] width 224 height 26
type input "[DOMAIN_NAME]"
click at [490, 386] on textarea at bounding box center [664, 394] width 465 height 51
type textarea "Credit Report"
click at [862, 464] on span "Save & Close" at bounding box center [856, 465] width 58 height 12
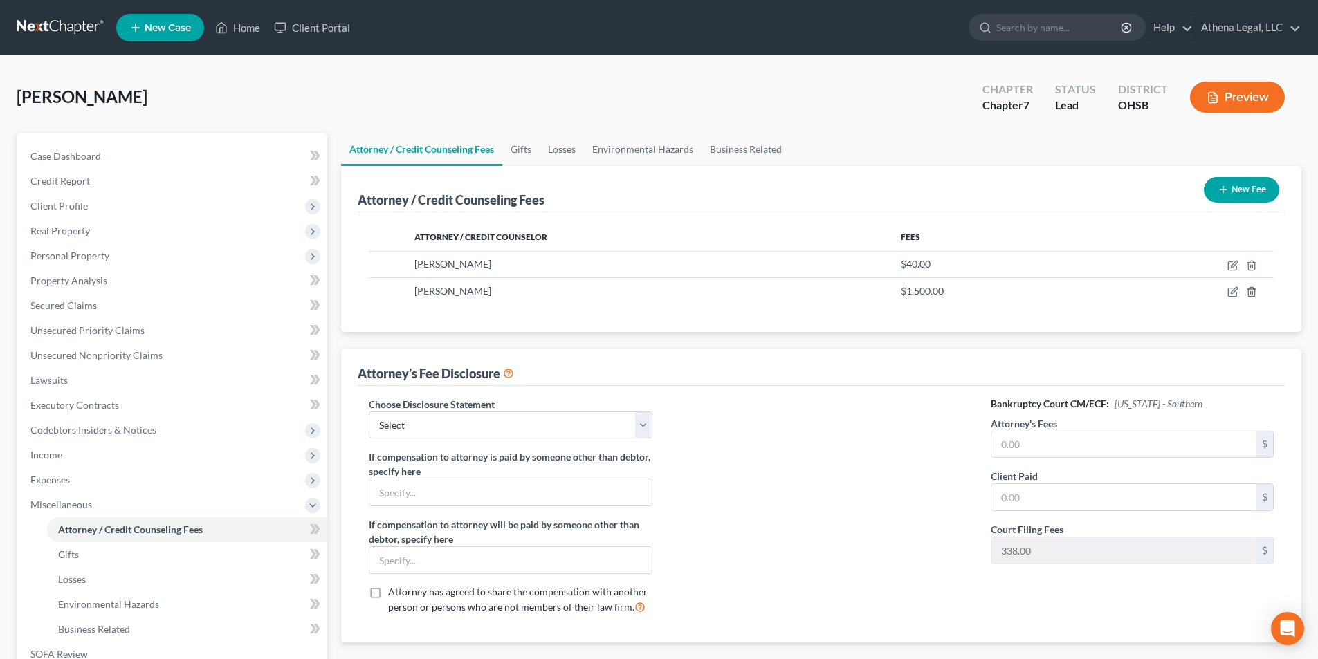
click at [1236, 186] on button "New Fee" at bounding box center [1241, 190] width 75 height 26
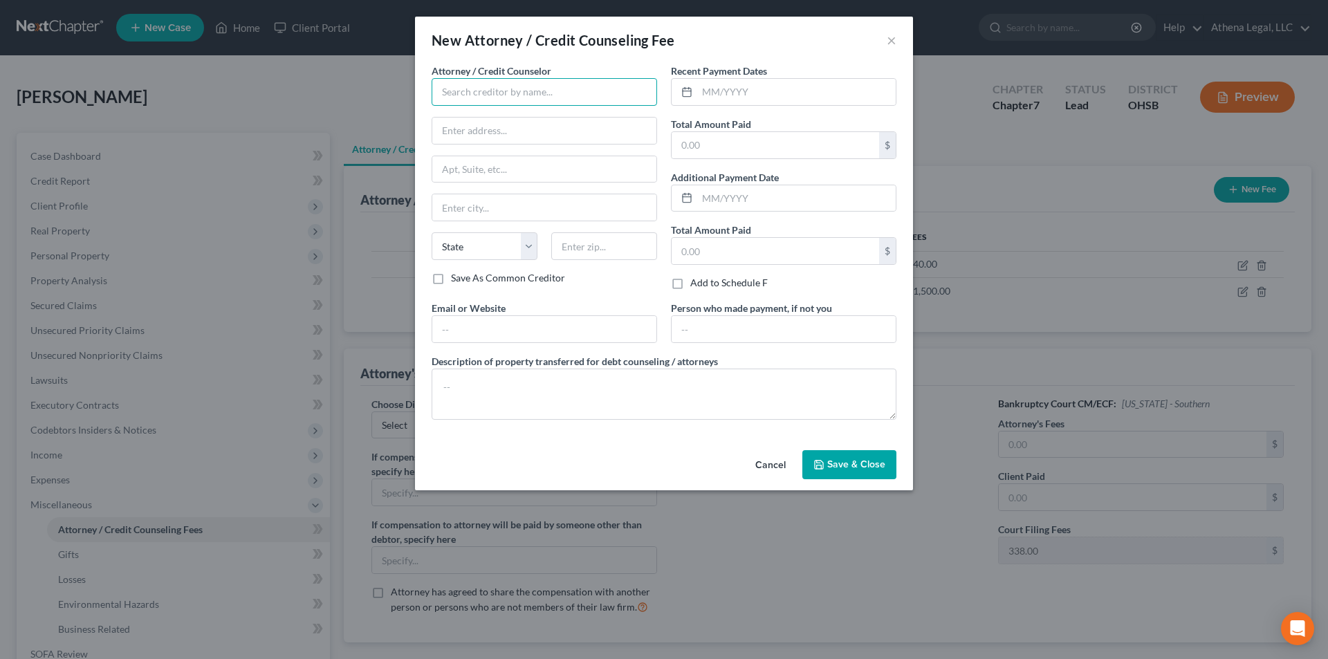
click at [597, 96] on input "text" at bounding box center [544, 92] width 225 height 28
click at [515, 117] on div "[PERSON_NAME]" at bounding box center [515, 116] width 144 height 14
type input "[PERSON_NAME]"
type input "[STREET_ADDRESS]"
type input "Columbus"
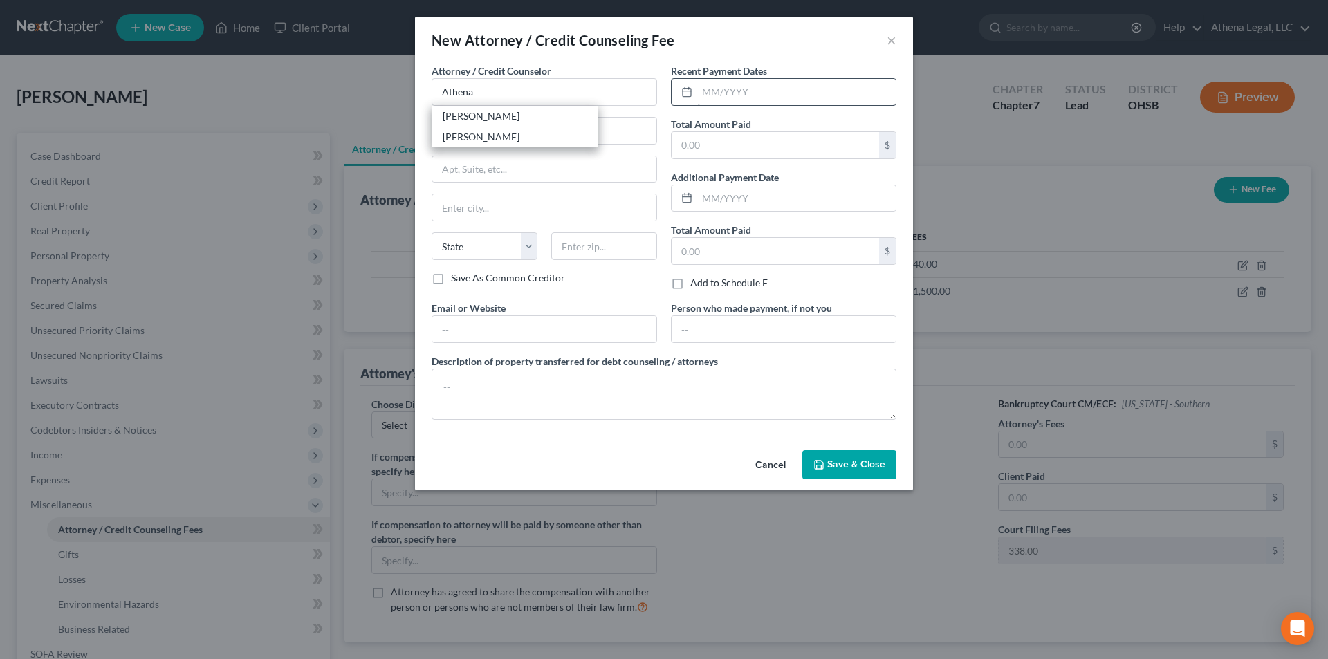
select select "36"
type input "43206"
drag, startPoint x: 765, startPoint y: 90, endPoint x: 777, endPoint y: 89, distance: 11.8
click at [765, 90] on input "text" at bounding box center [796, 92] width 199 height 26
type input "09/2025"
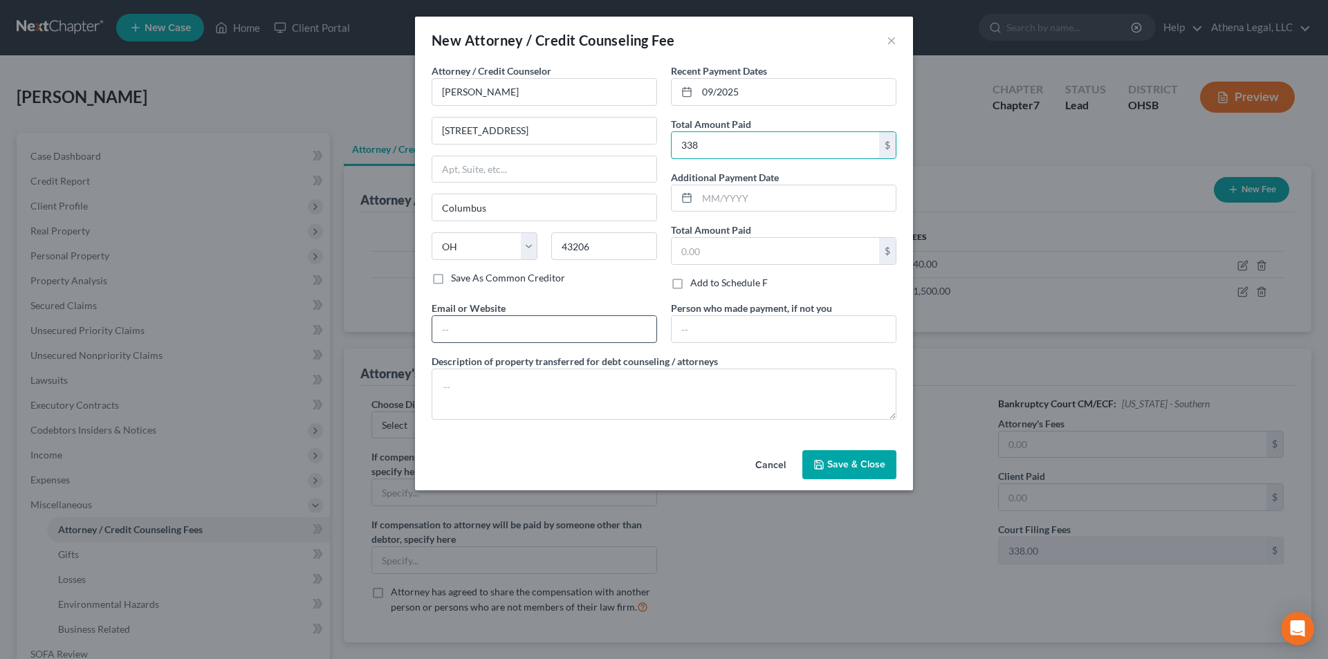
type input "338"
click at [541, 325] on input "text" at bounding box center [544, 329] width 224 height 26
type input "[DOMAIN_NAME]"
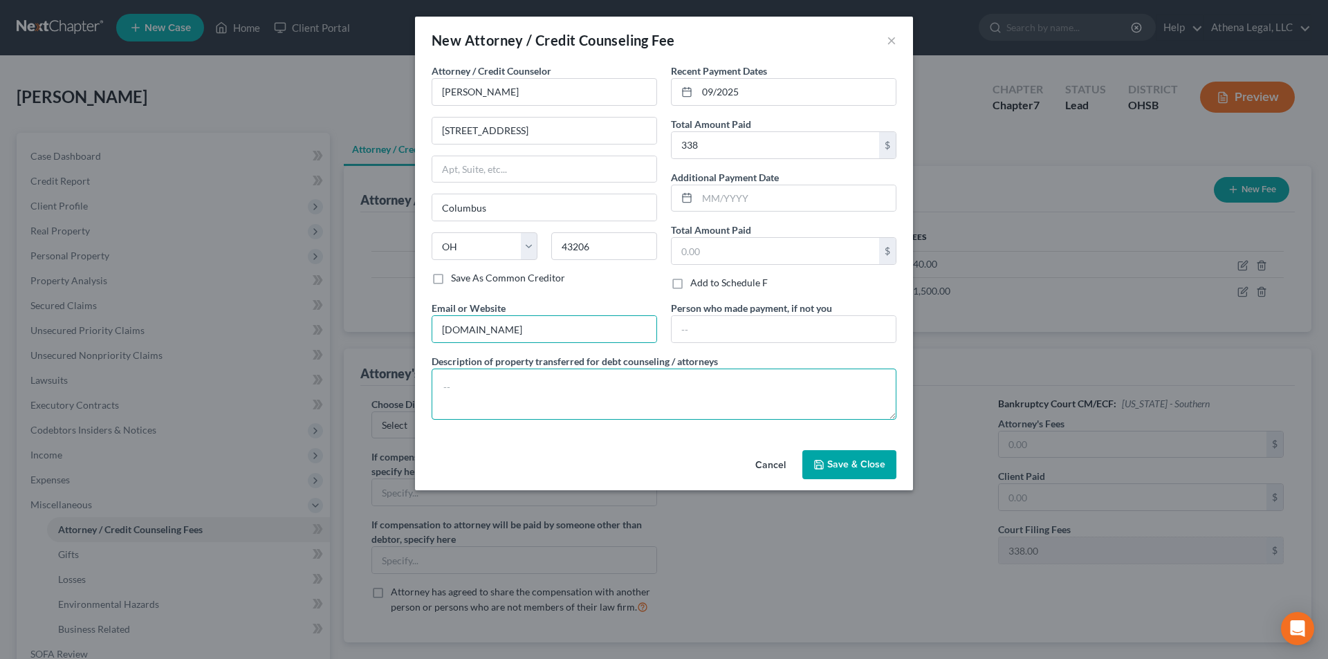
click at [510, 381] on textarea at bounding box center [664, 394] width 465 height 51
type textarea "Filing Fee"
click at [856, 459] on span "Save & Close" at bounding box center [856, 465] width 58 height 12
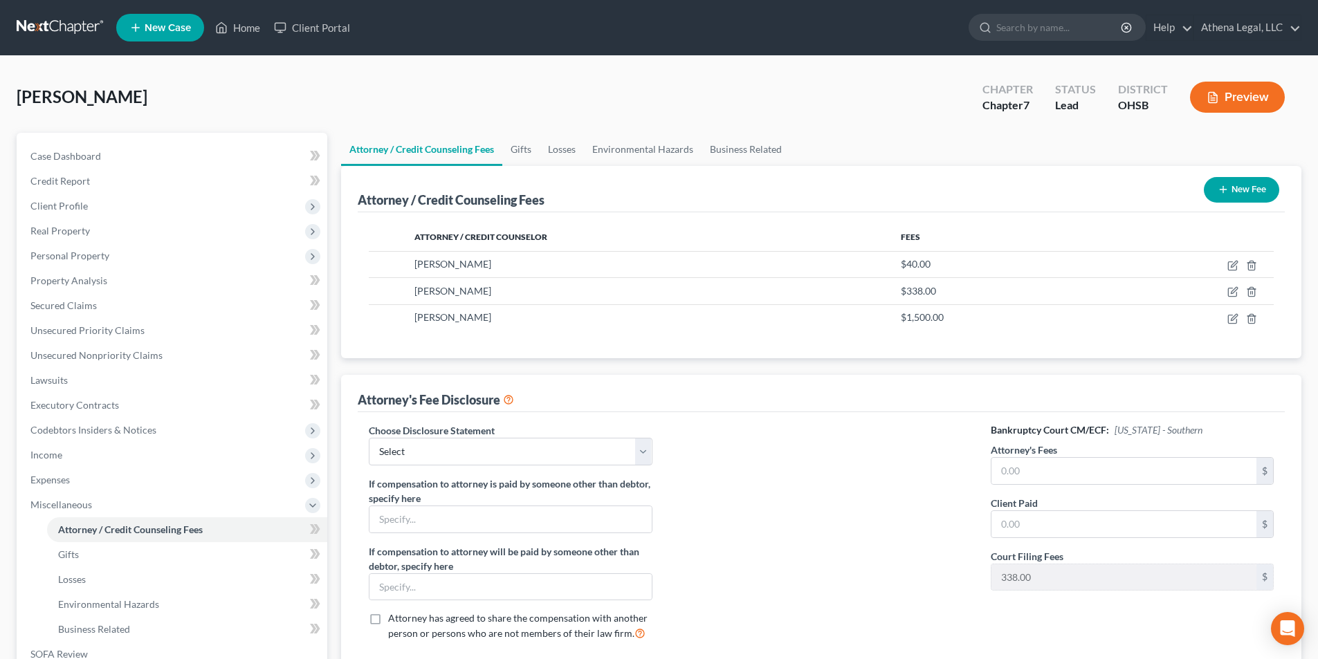
click at [1246, 178] on button "New Fee" at bounding box center [1241, 190] width 75 height 26
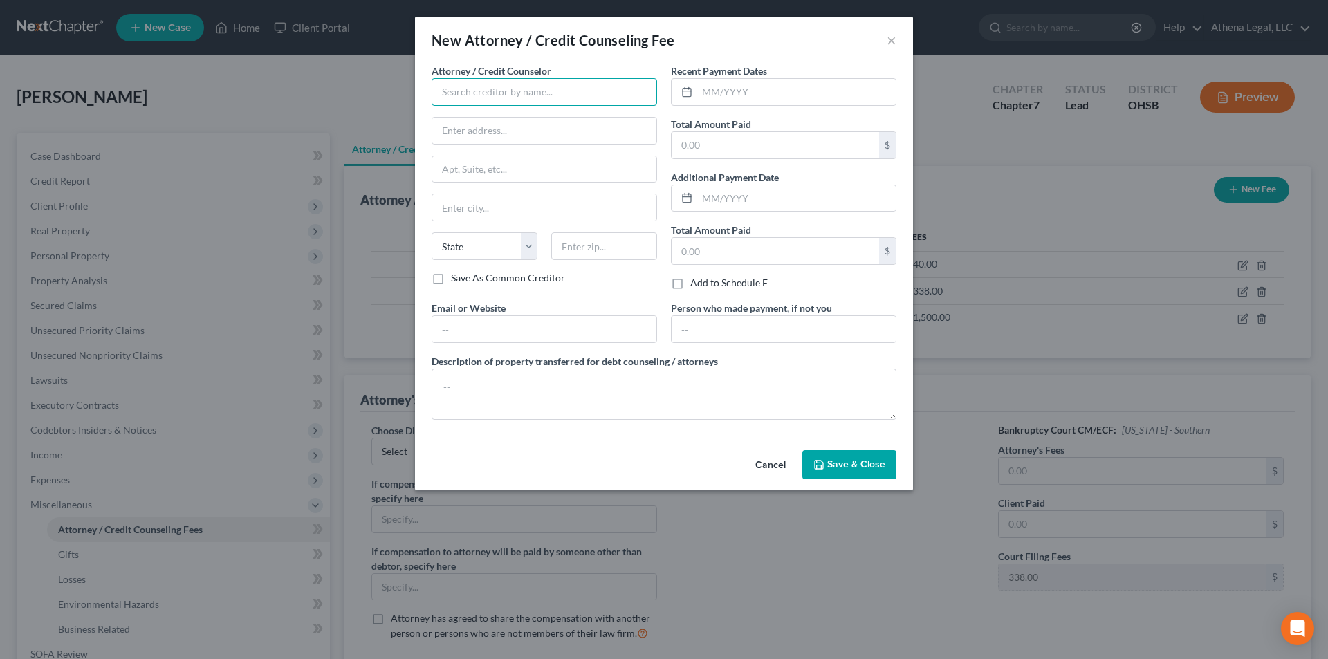
click at [497, 87] on input "text" at bounding box center [544, 92] width 225 height 28
type input "[DOMAIN_NAME]"
click at [710, 82] on input "text" at bounding box center [796, 92] width 199 height 26
type input "08/2025"
type input "12"
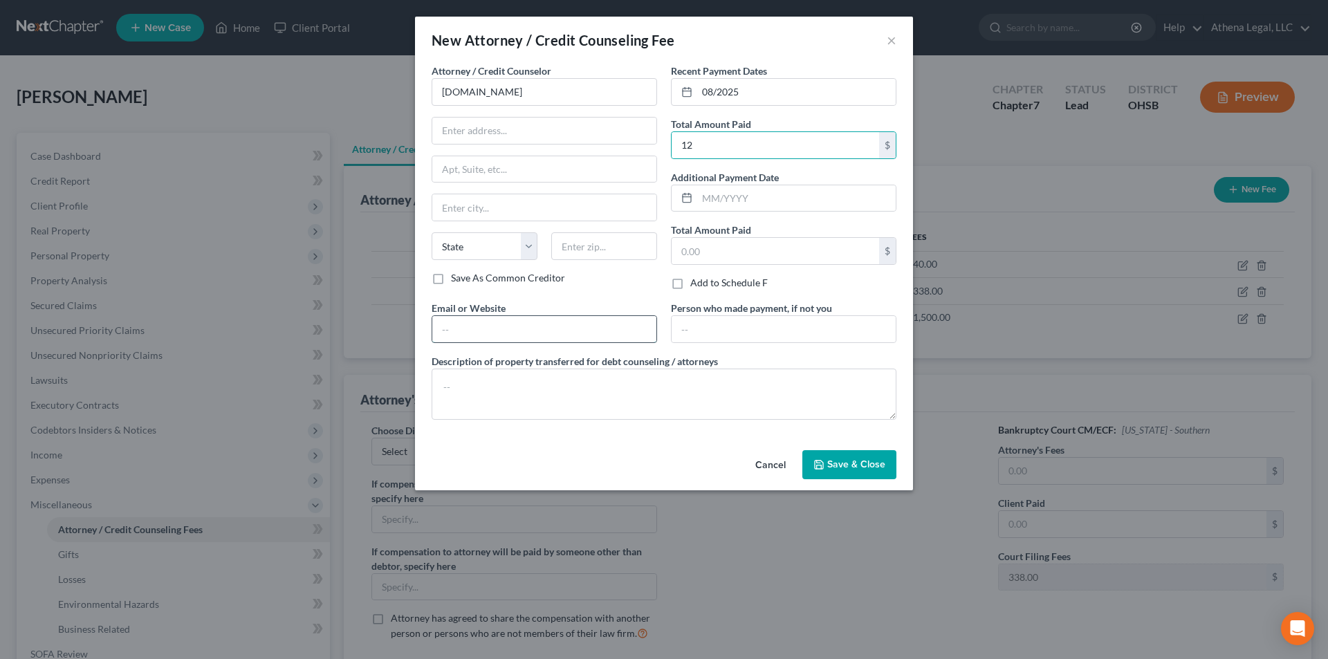
click at [519, 326] on input "text" at bounding box center [544, 329] width 224 height 26
type input "[DOMAIN_NAME]"
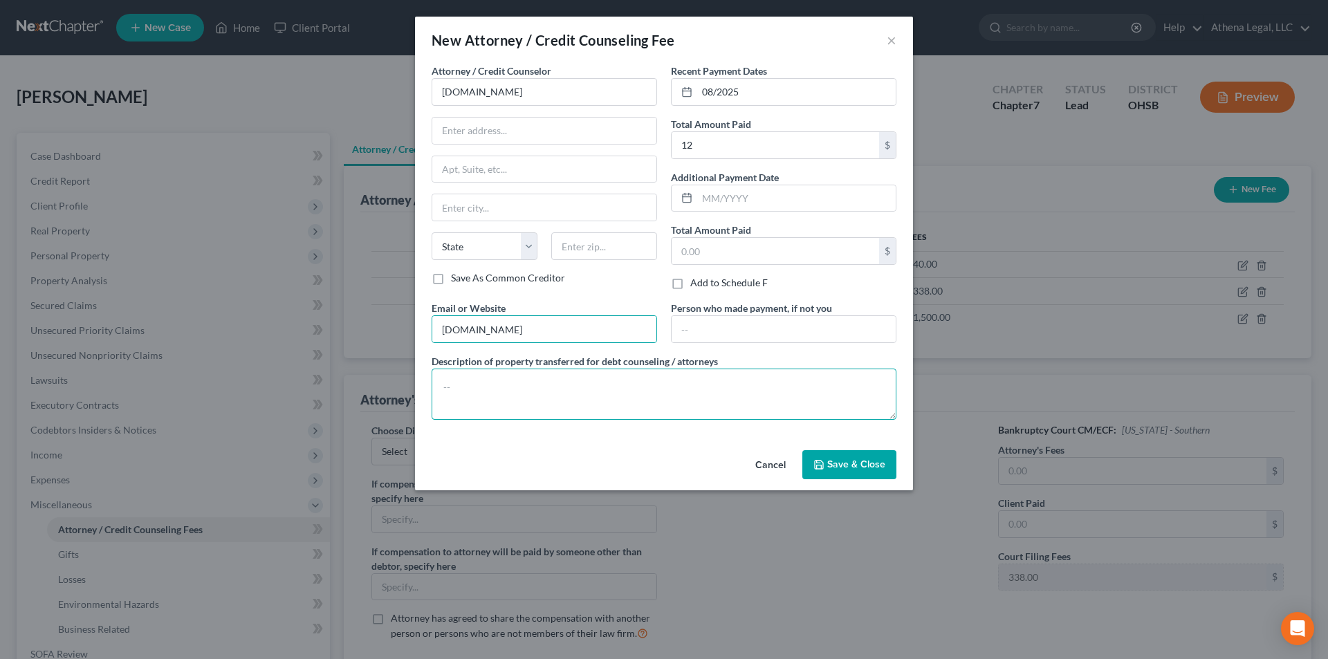
click at [524, 396] on textarea at bounding box center [664, 394] width 465 height 51
type textarea "Credit Counseling"
click at [822, 457] on button "Save & Close" at bounding box center [849, 464] width 94 height 29
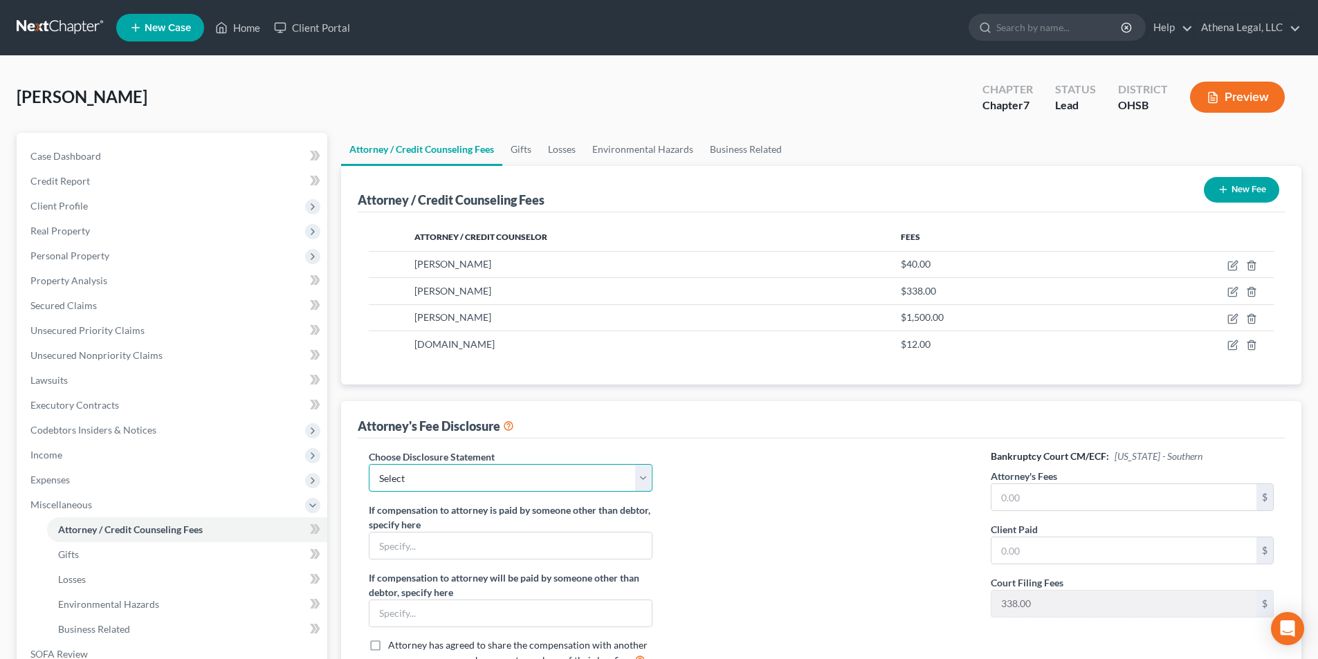
drag, startPoint x: 640, startPoint y: 477, endPoint x: 593, endPoint y: 491, distance: 49.0
click at [640, 477] on select "Select Hourly Fee Disclosure" at bounding box center [510, 478] width 283 height 28
select select "1"
click at [369, 464] on select "Select Hourly Fee Disclosure" at bounding box center [510, 478] width 283 height 28
click at [1058, 498] on input "text" at bounding box center [1123, 497] width 265 height 26
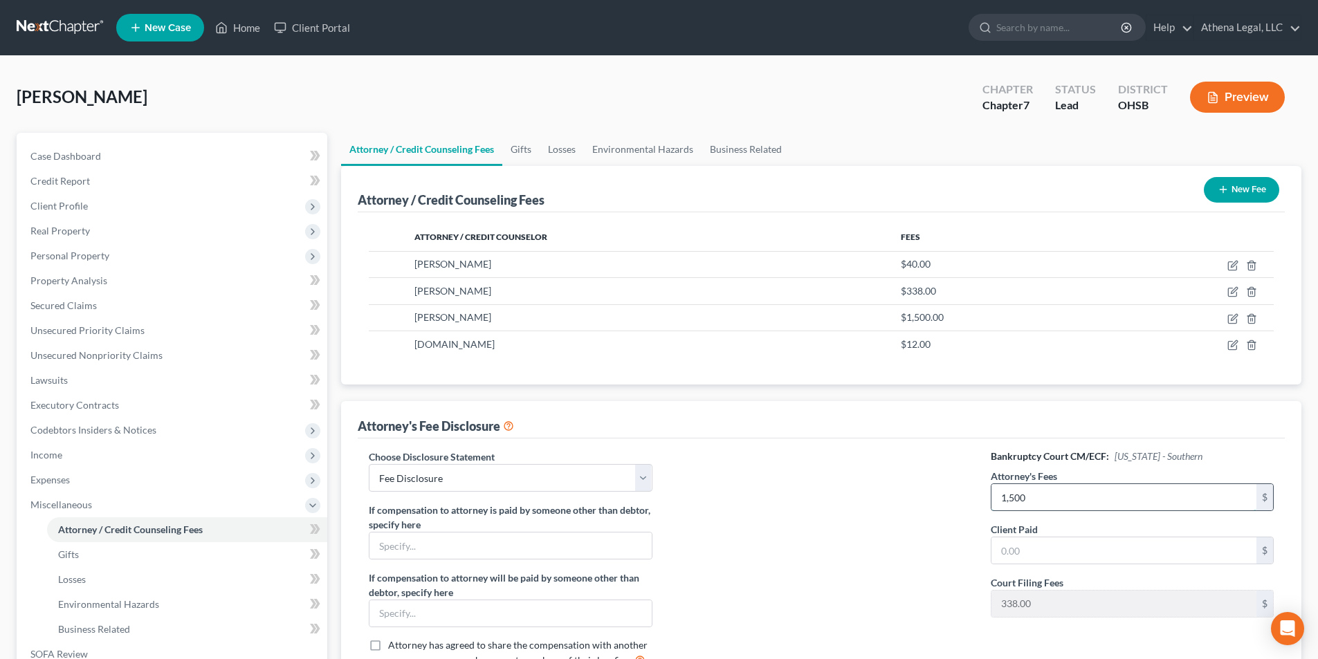
type input "1,500"
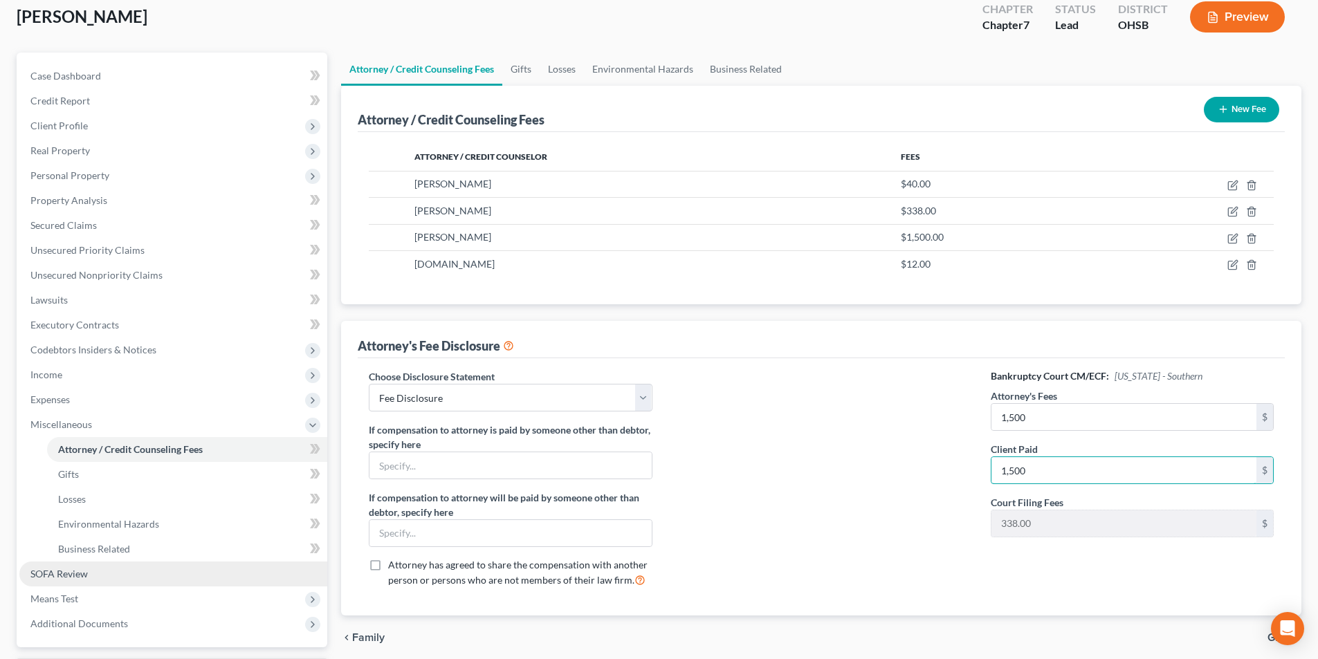
scroll to position [138, 0]
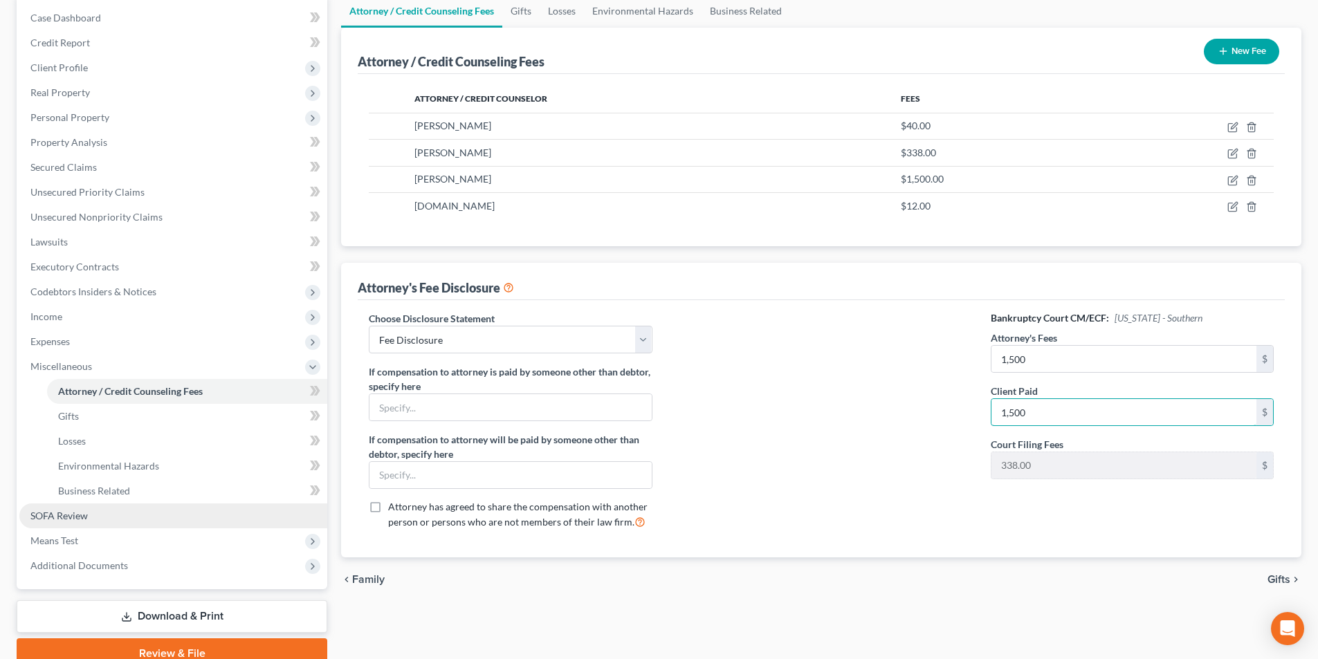
type input "1,500"
click at [109, 519] on link "SOFA Review" at bounding box center [173, 516] width 308 height 25
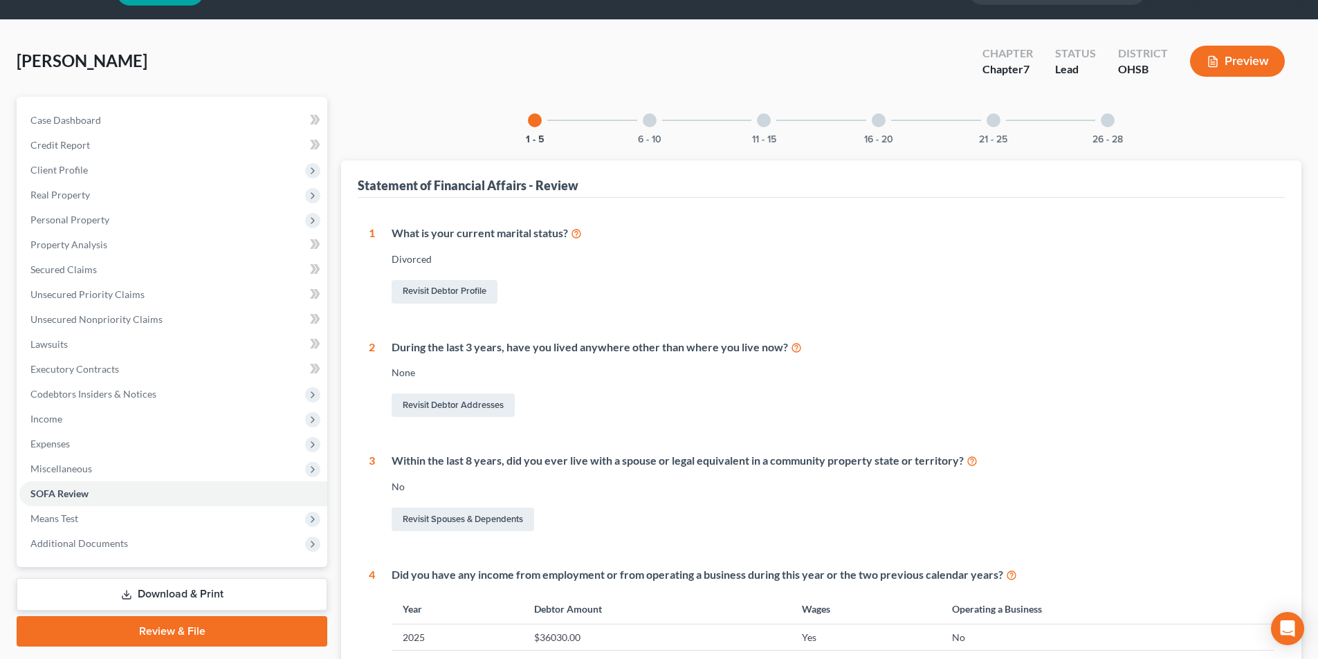
scroll to position [35, 0]
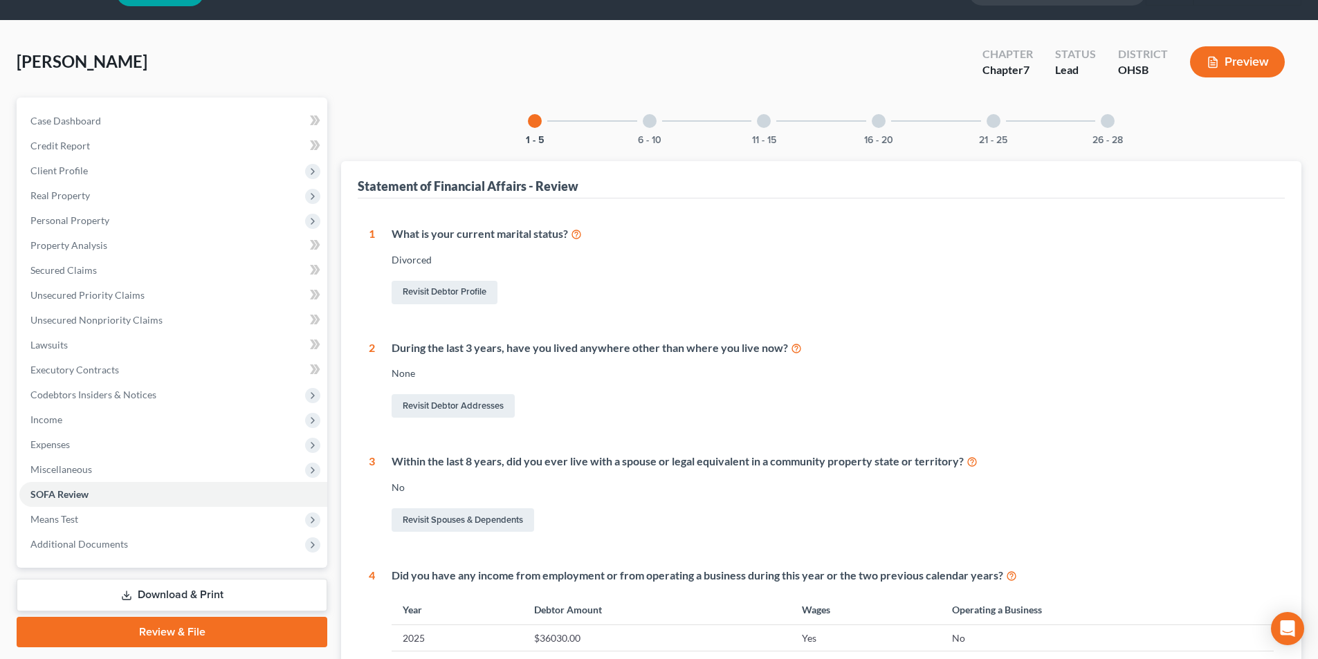
click at [655, 120] on div at bounding box center [650, 121] width 14 height 14
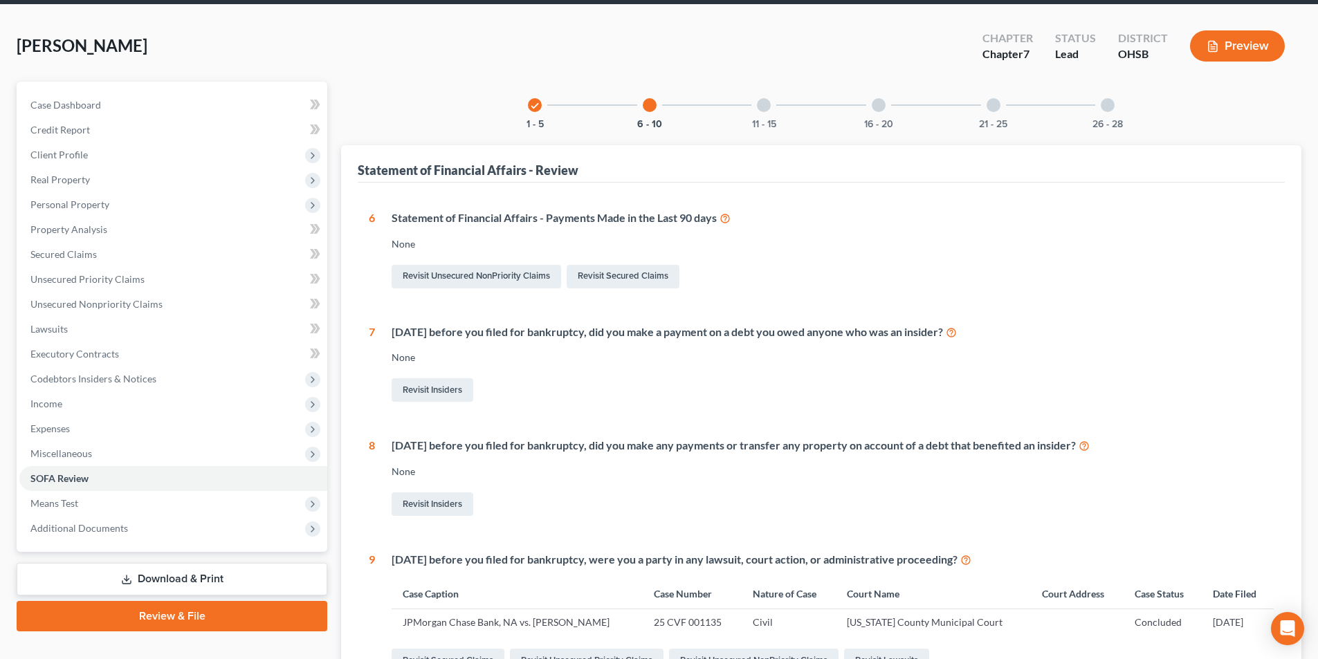
scroll to position [0, 0]
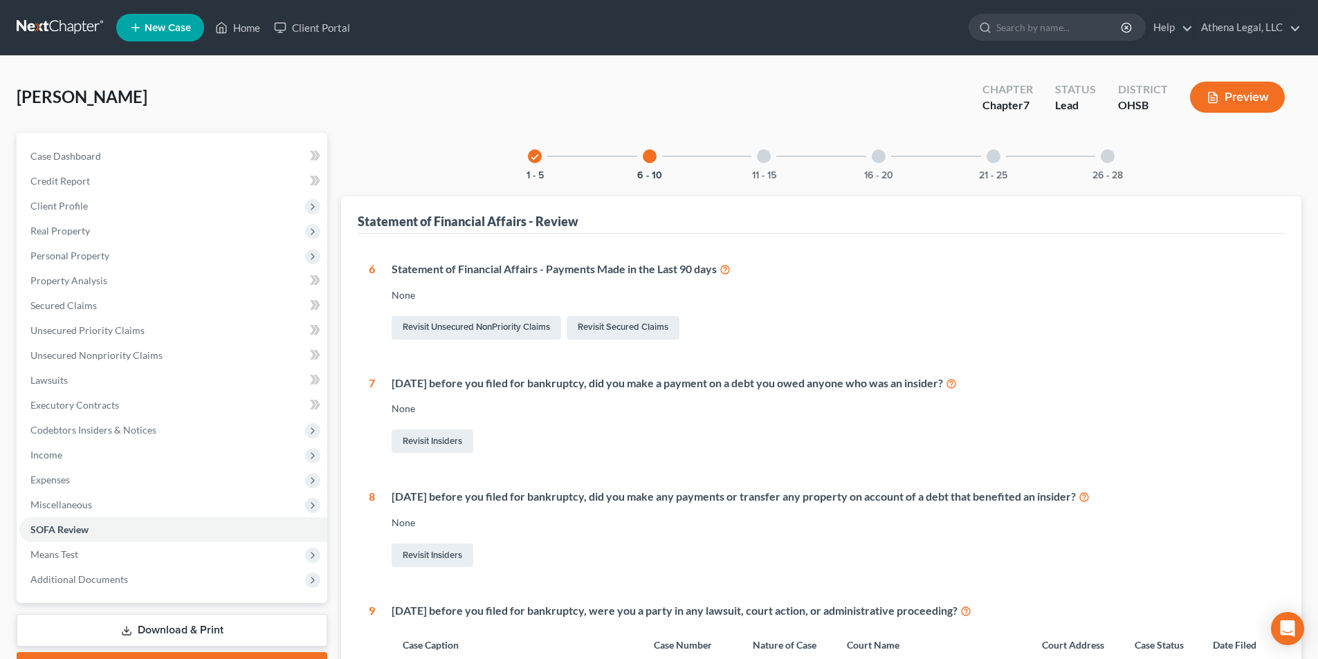
click at [764, 151] on div at bounding box center [764, 156] width 14 height 14
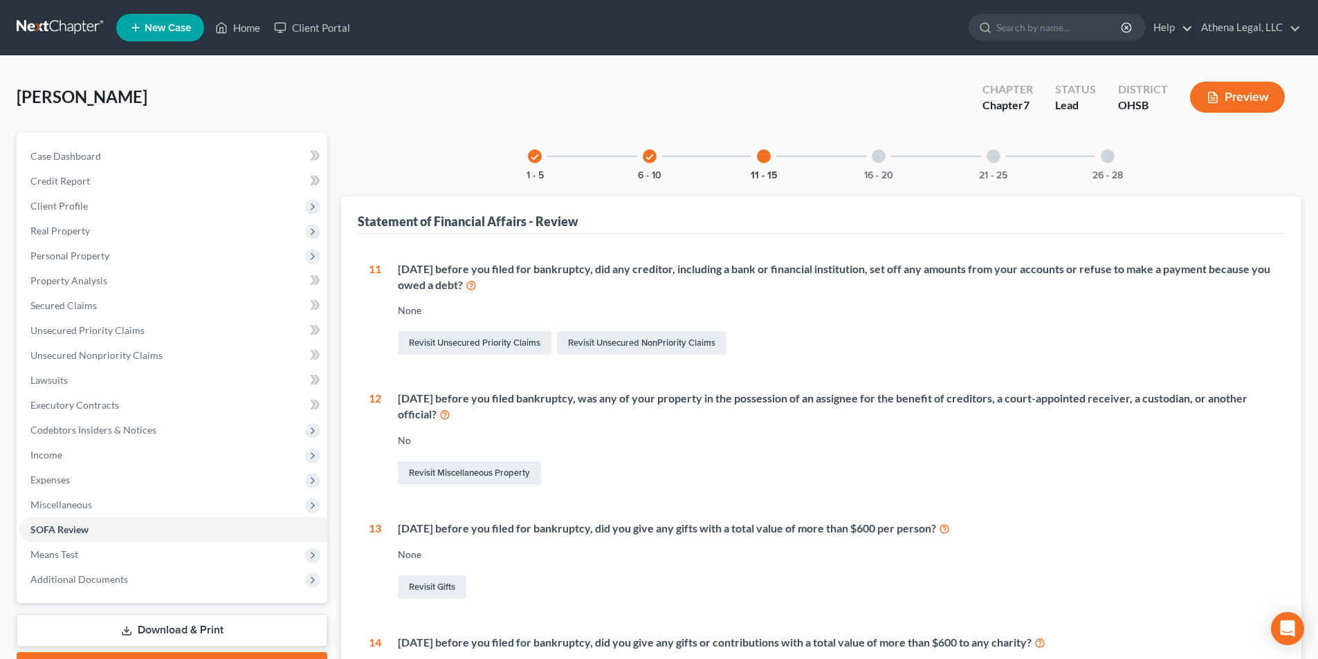
click at [878, 154] on div at bounding box center [879, 156] width 14 height 14
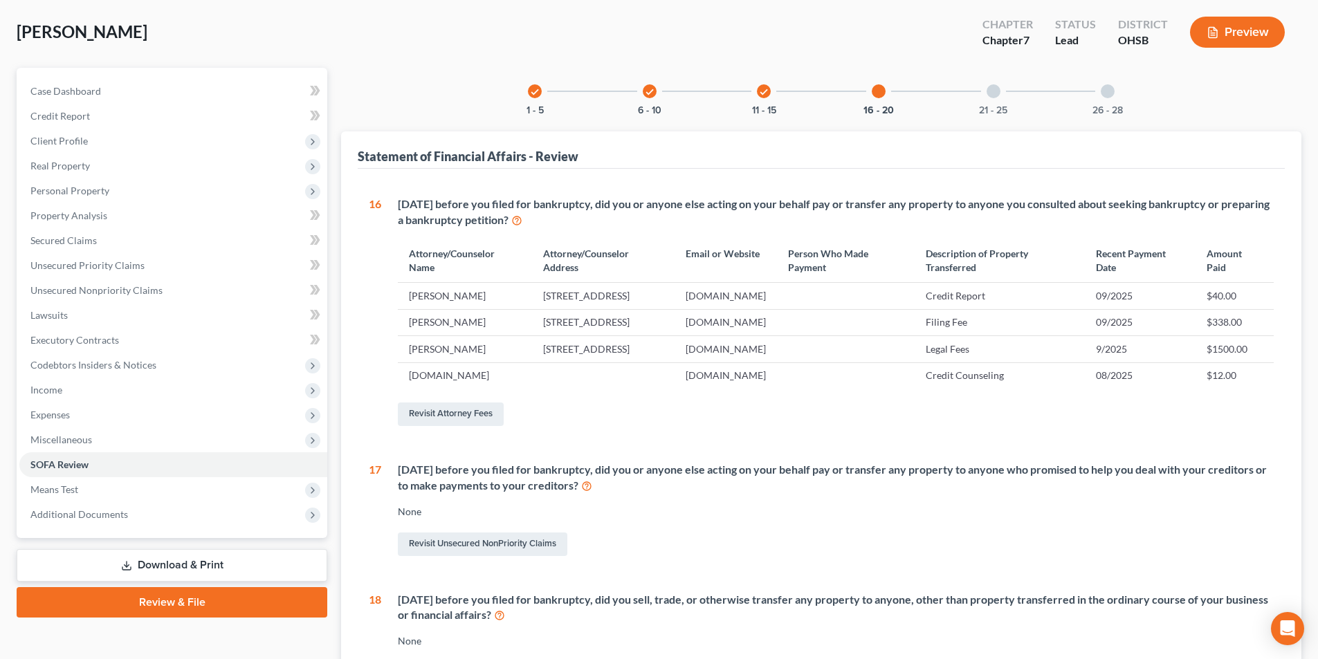
scroll to position [26, 0]
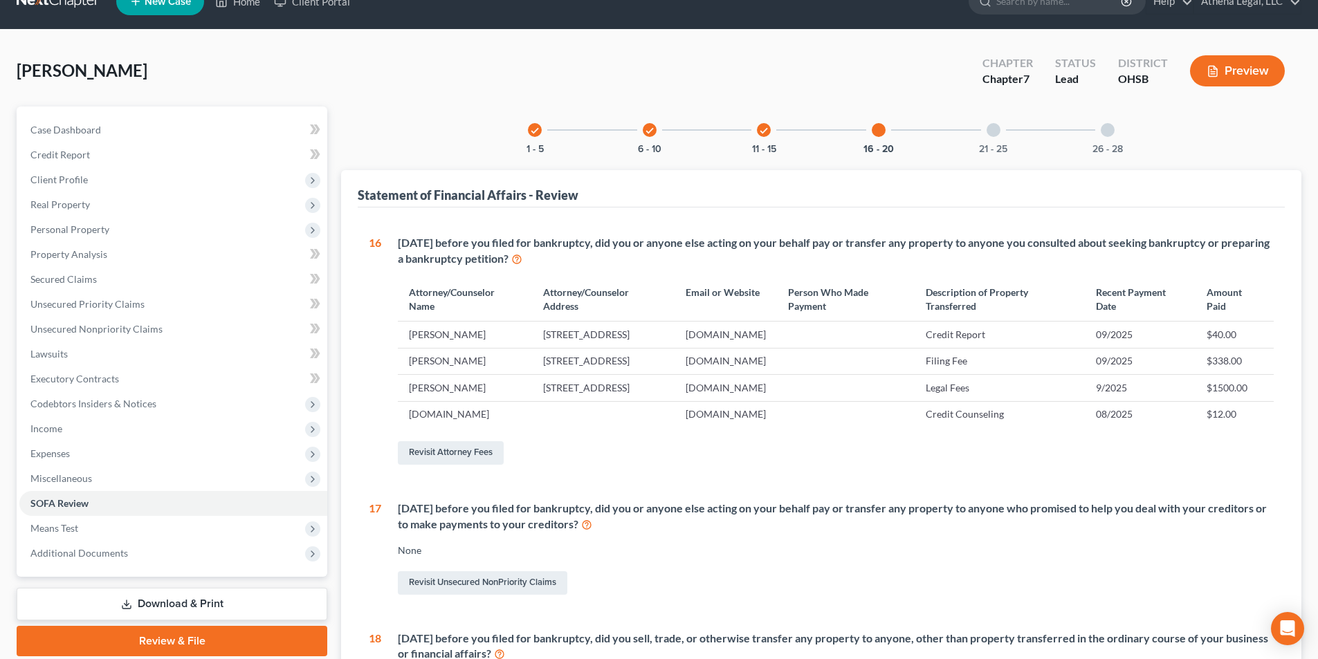
click at [993, 134] on div at bounding box center [993, 130] width 14 height 14
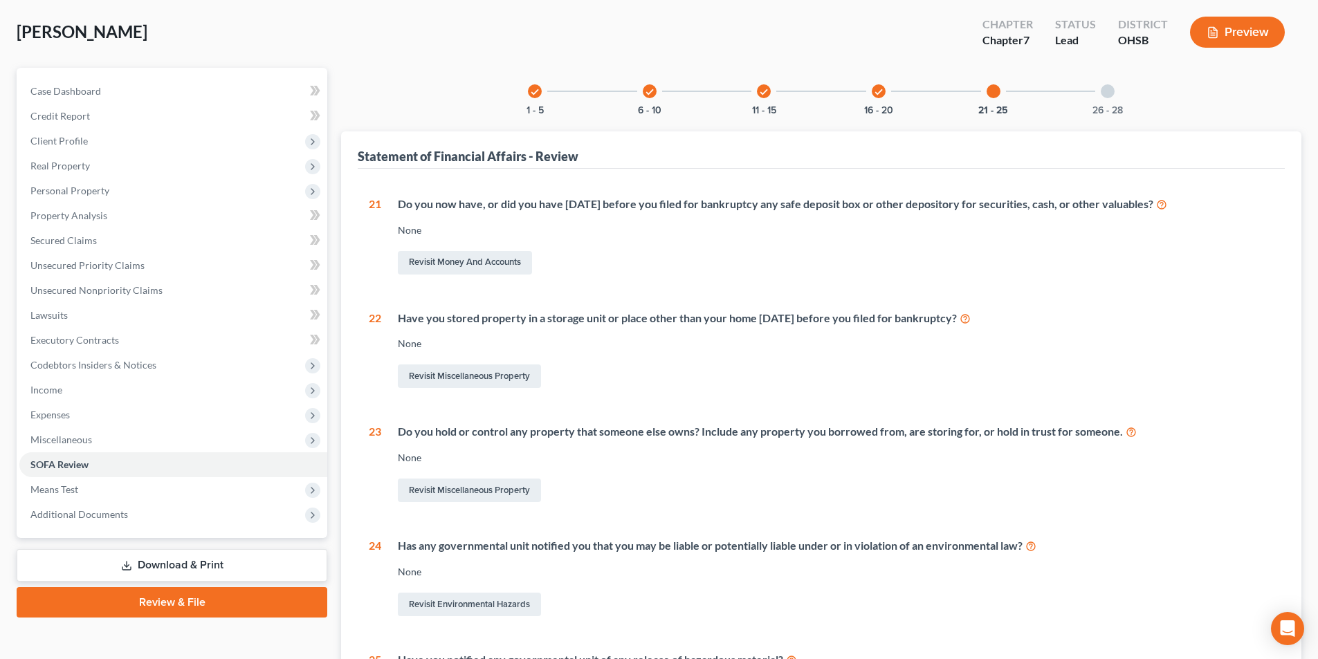
scroll to position [9, 0]
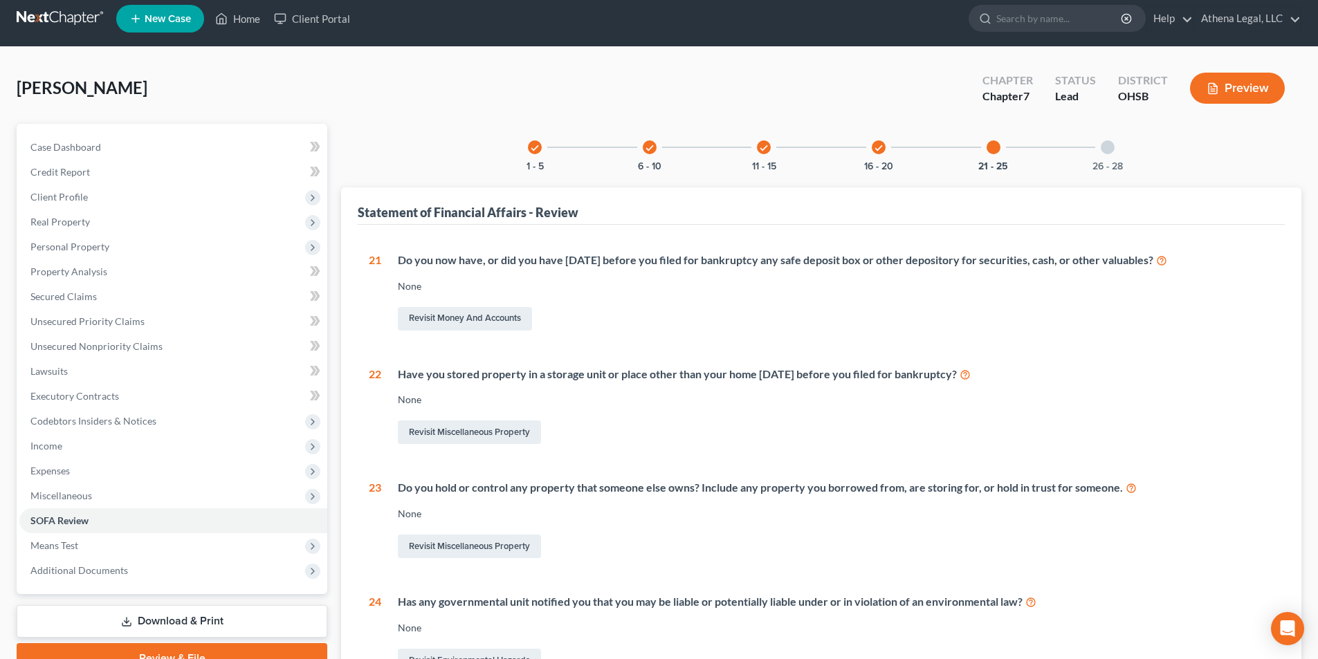
click at [1112, 146] on div at bounding box center [1107, 147] width 14 height 14
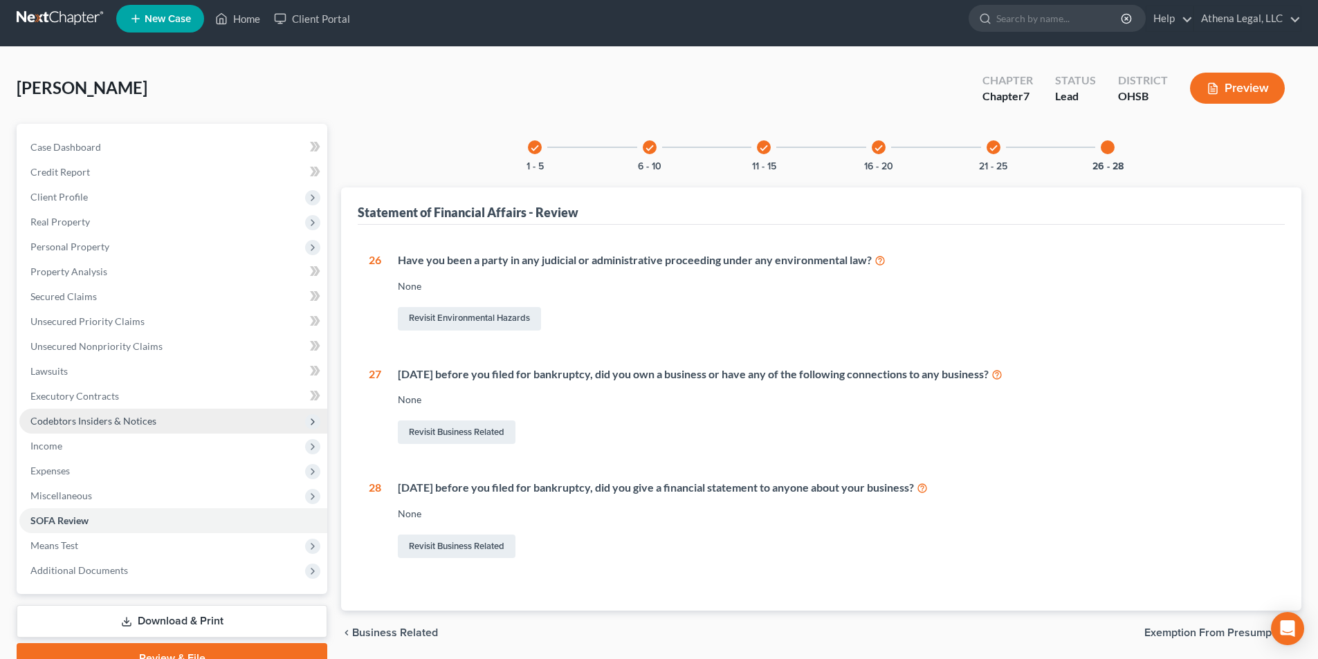
scroll to position [76, 0]
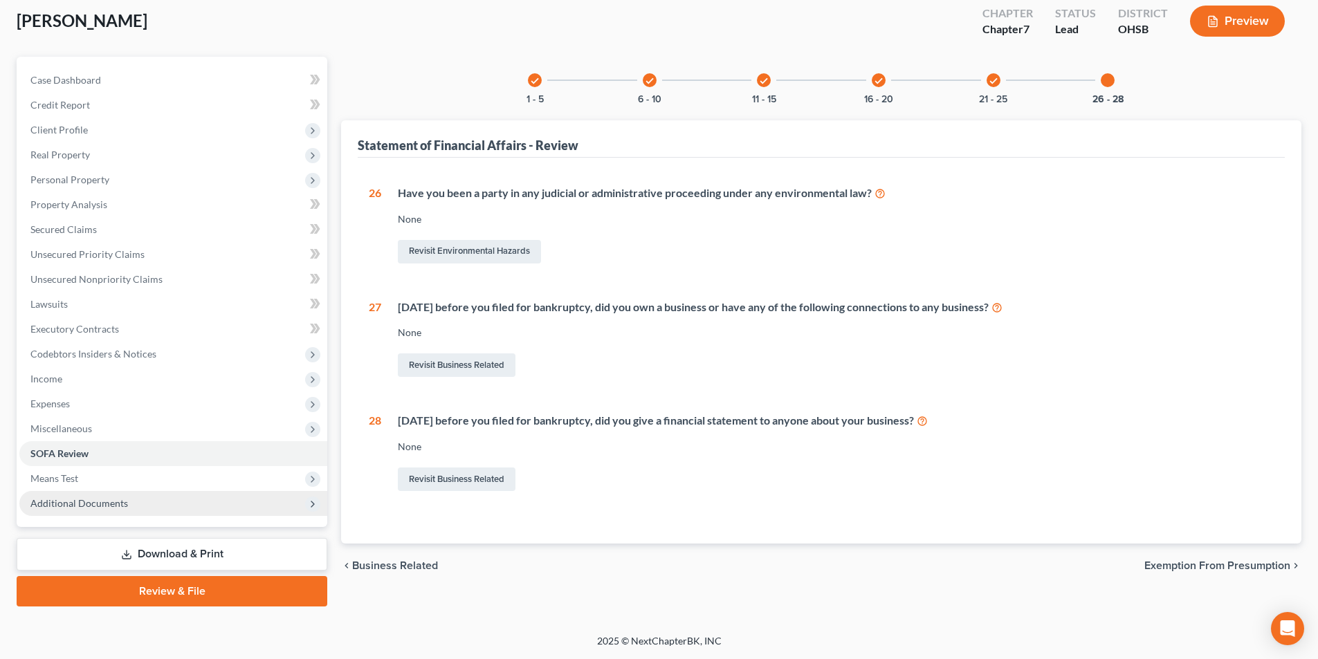
click at [100, 500] on span "Additional Documents" at bounding box center [79, 503] width 98 height 12
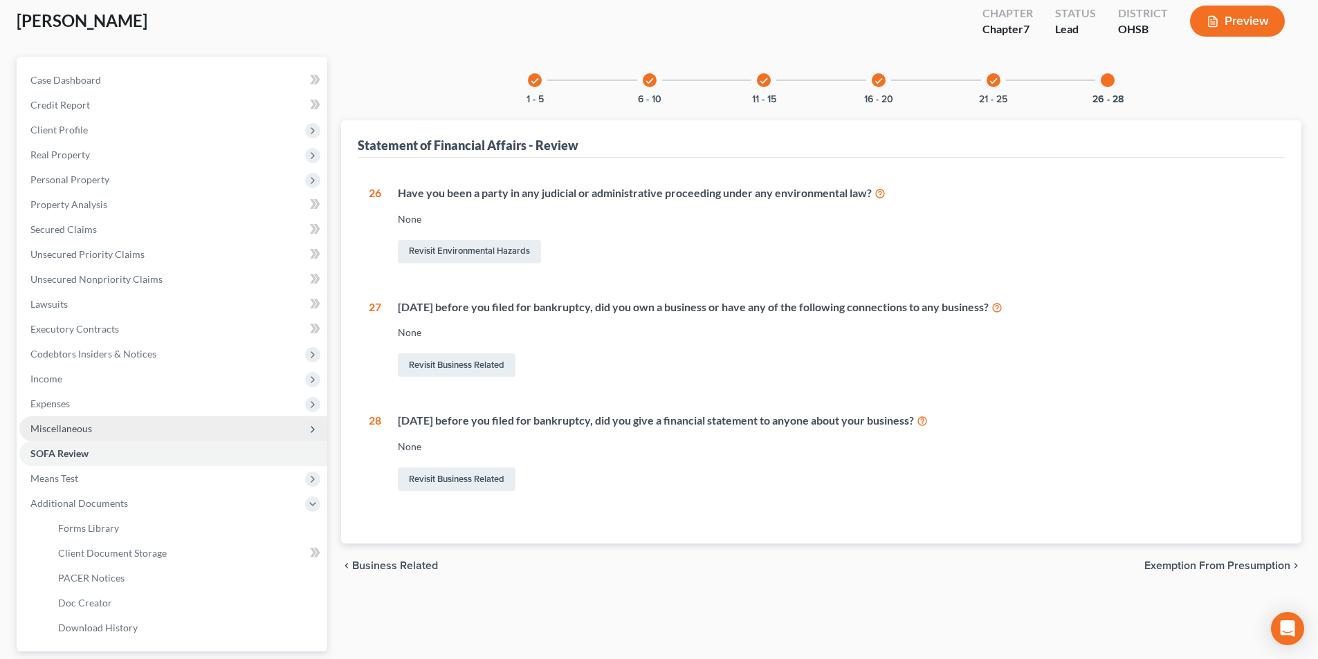
click at [68, 436] on span "Miscellaneous" at bounding box center [173, 428] width 308 height 25
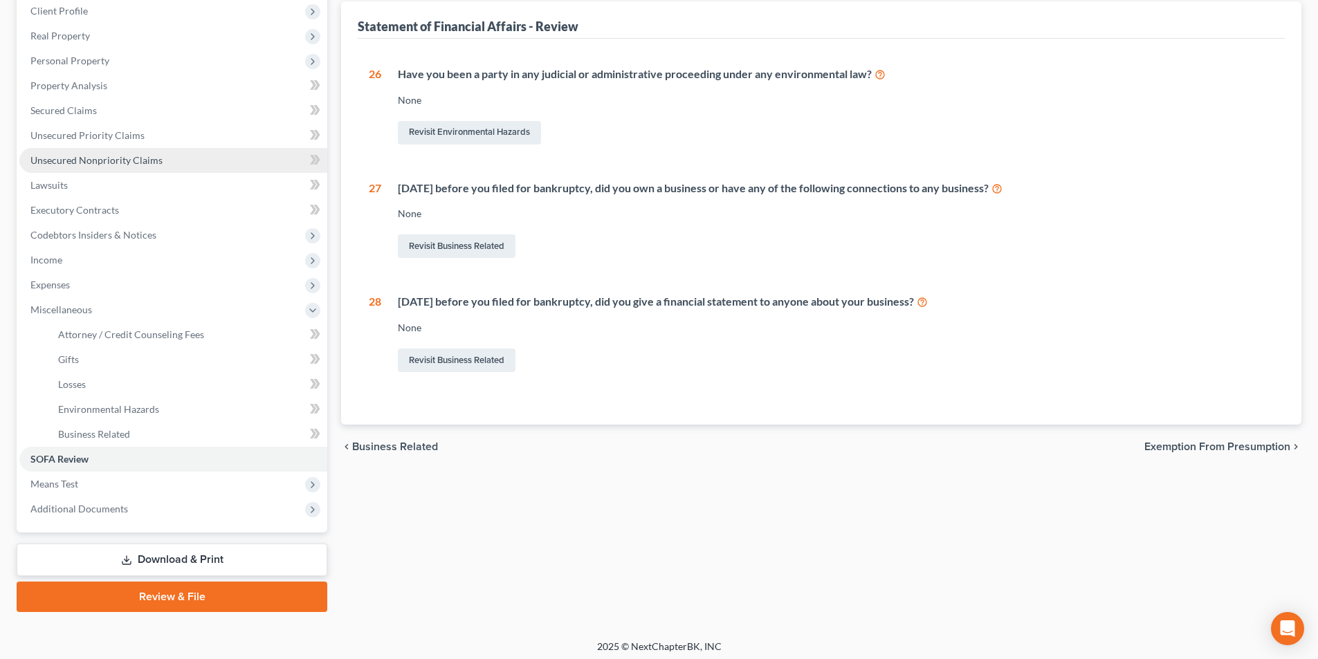
scroll to position [201, 0]
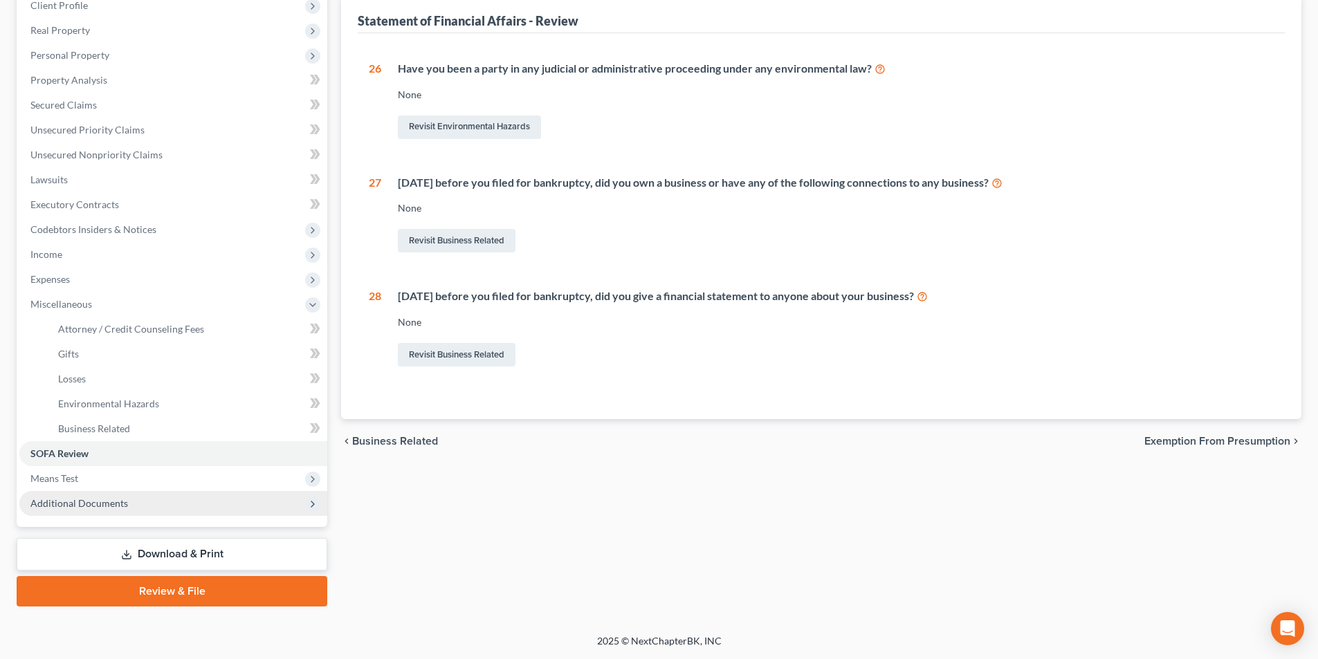
click at [72, 512] on span "Additional Documents" at bounding box center [173, 503] width 308 height 25
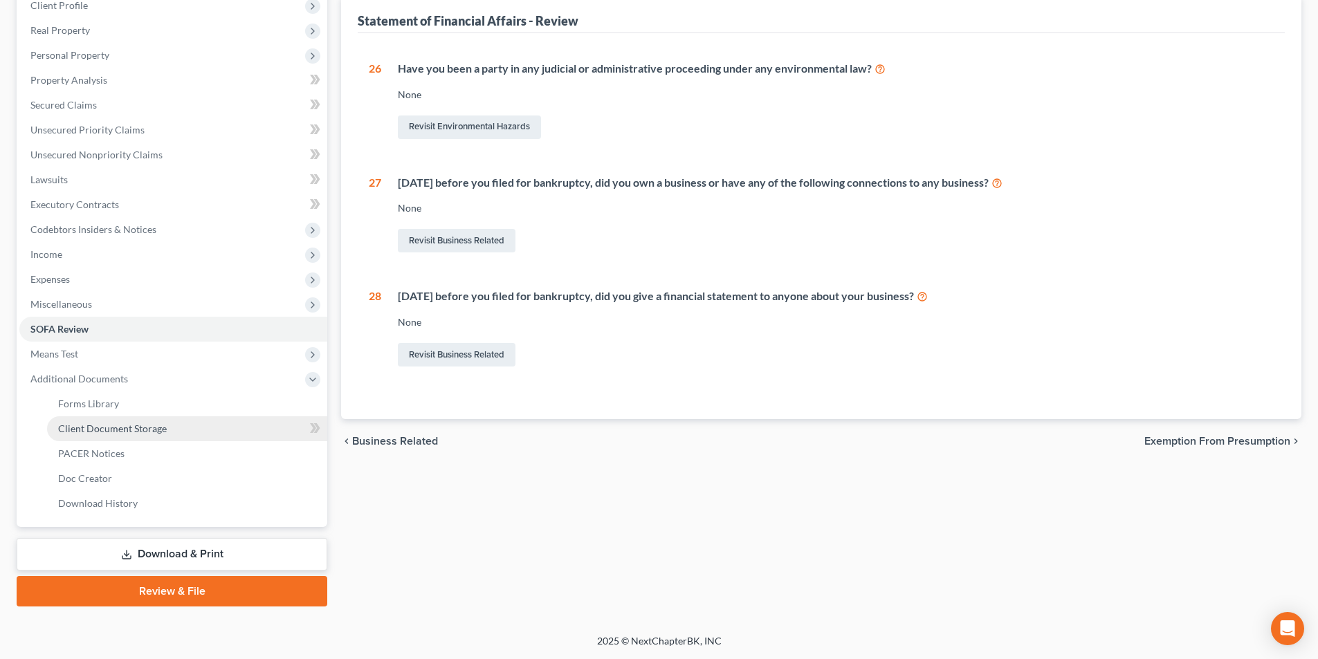
click at [157, 434] on span "Client Document Storage" at bounding box center [112, 429] width 109 height 12
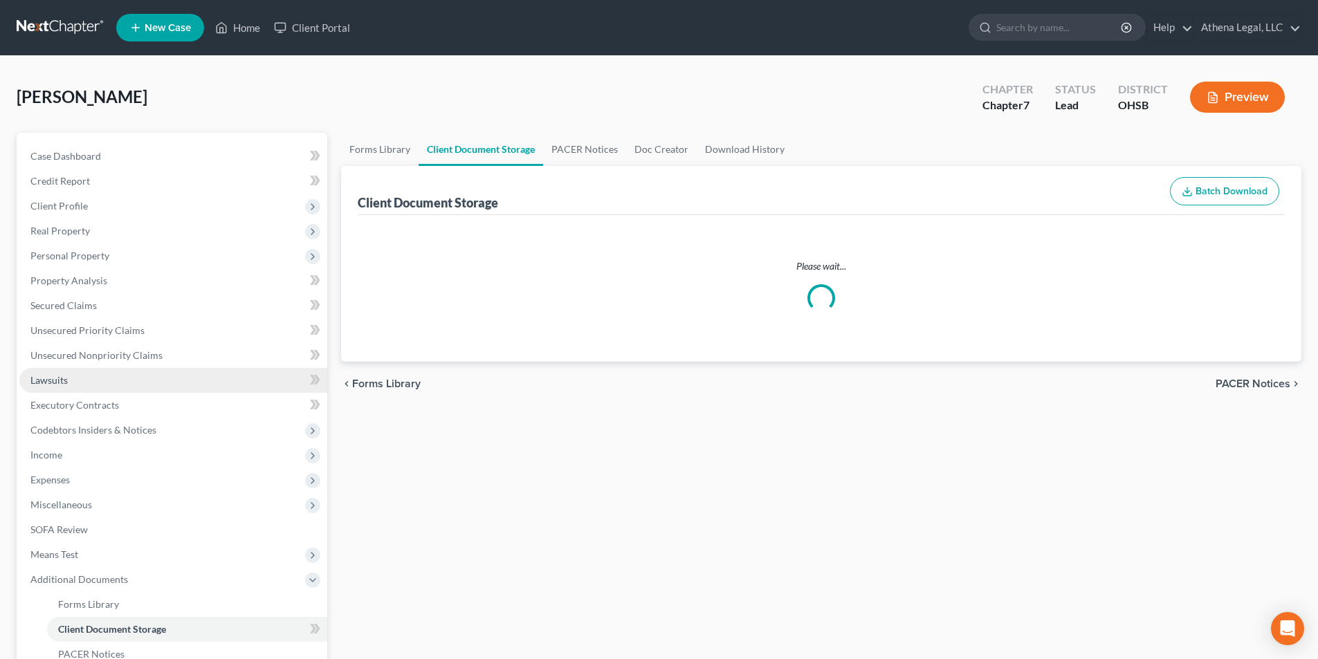
select select "7"
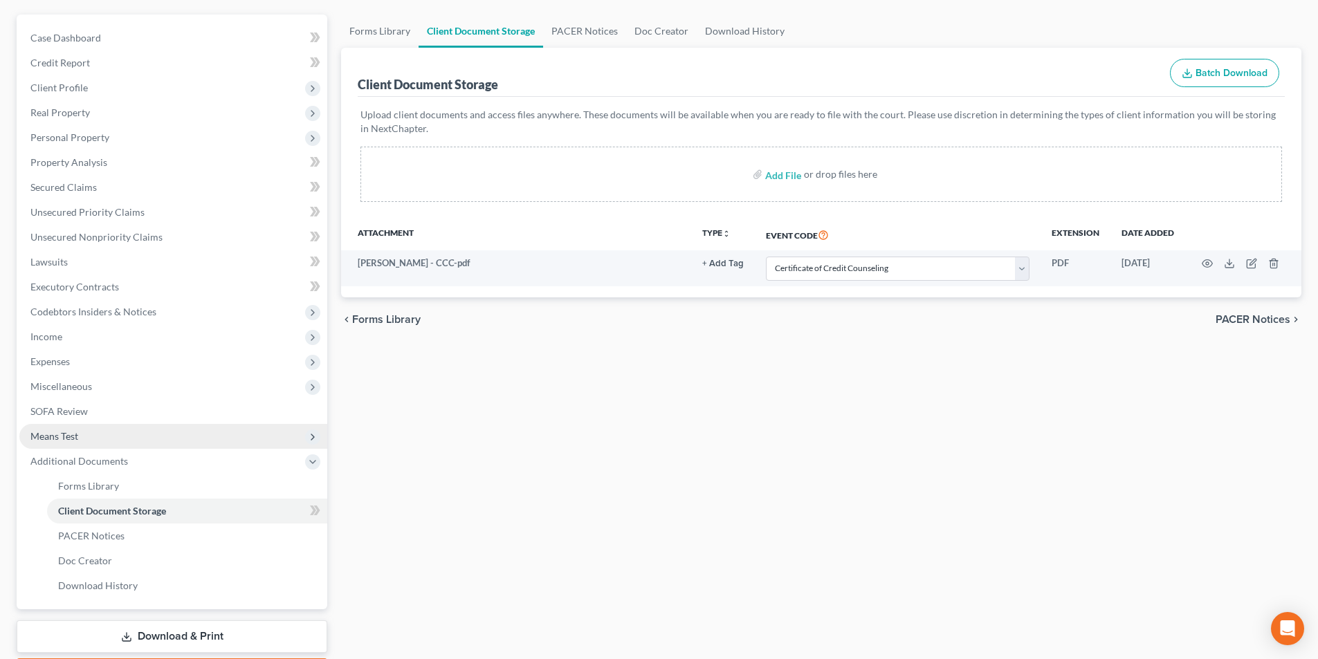
scroll to position [201, 0]
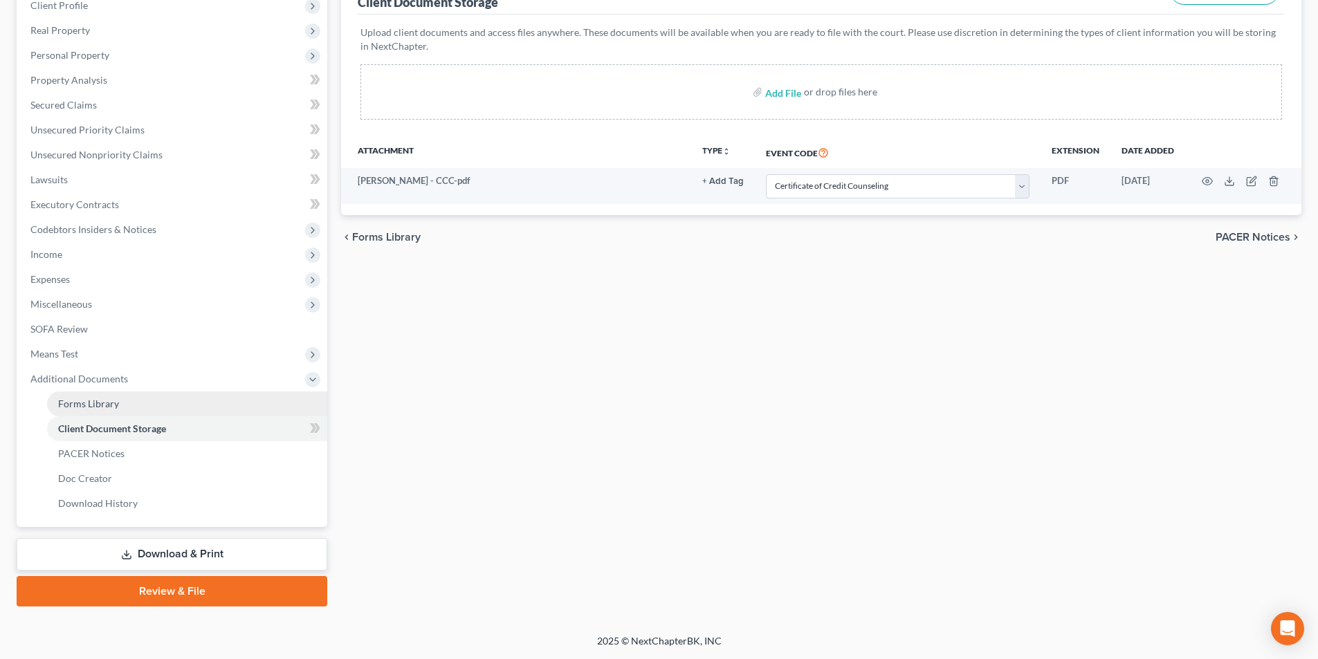
click at [82, 400] on span "Forms Library" at bounding box center [88, 404] width 61 height 12
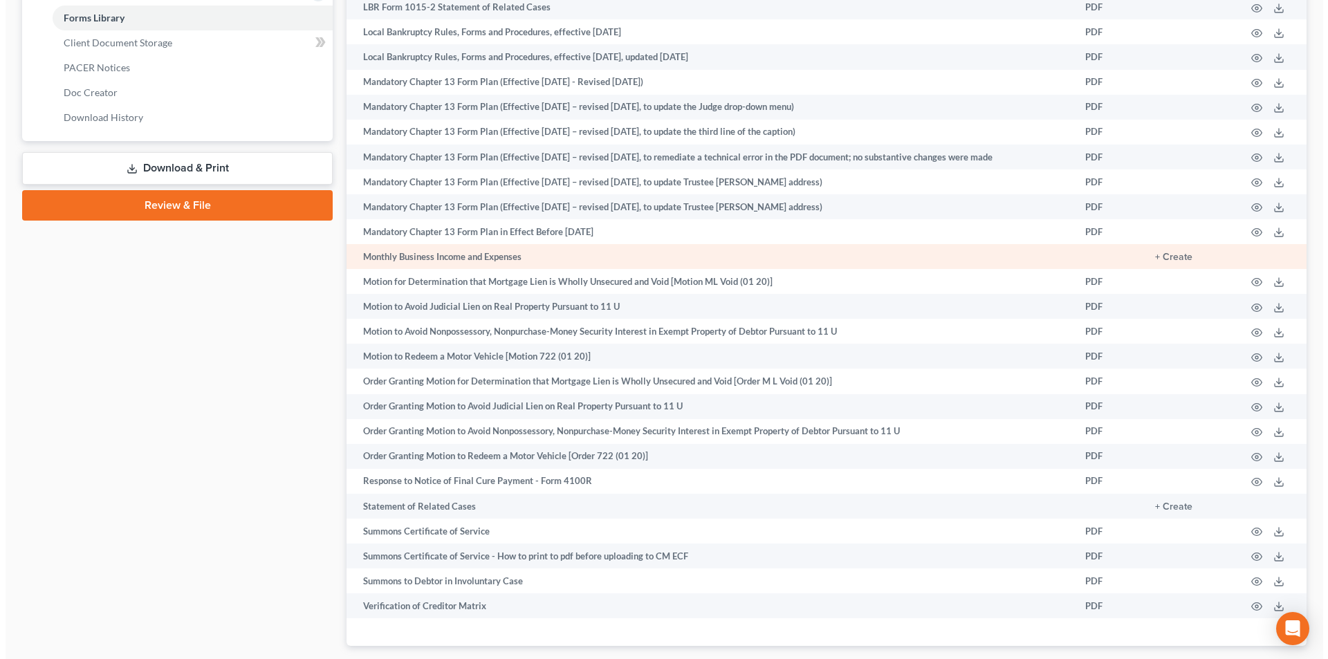
scroll to position [670, 0]
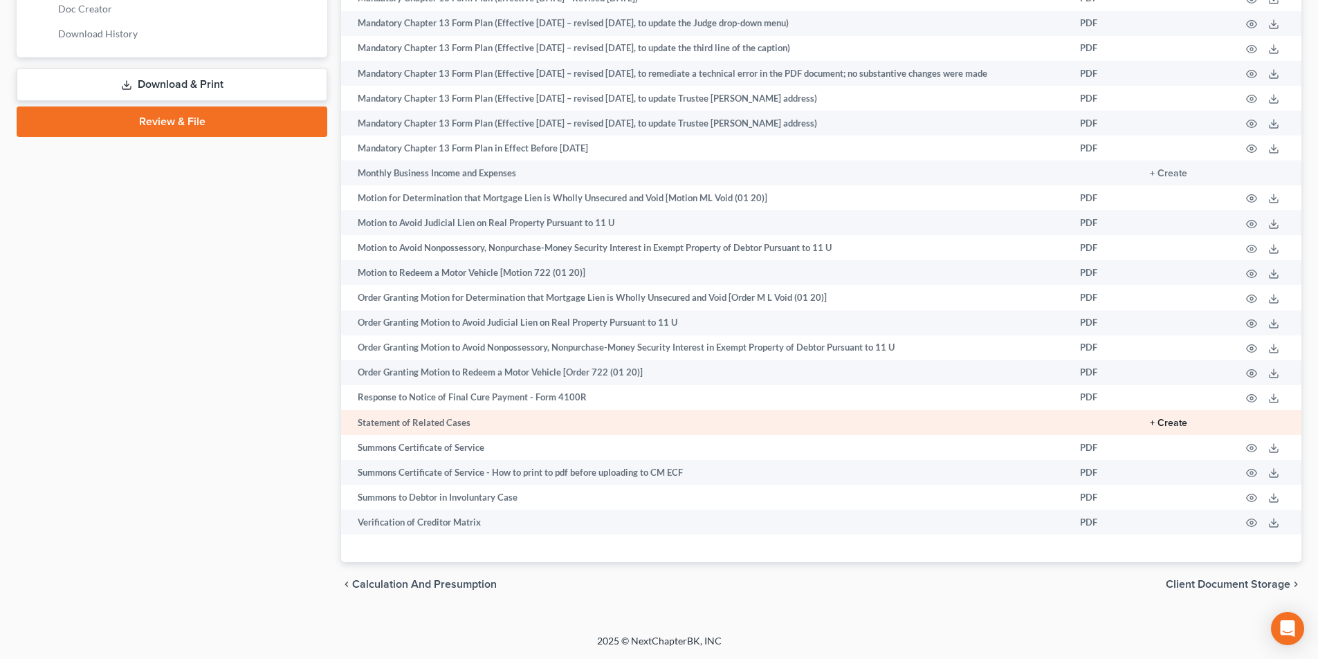
click at [1174, 423] on button "+ Create" at bounding box center [1168, 423] width 37 height 10
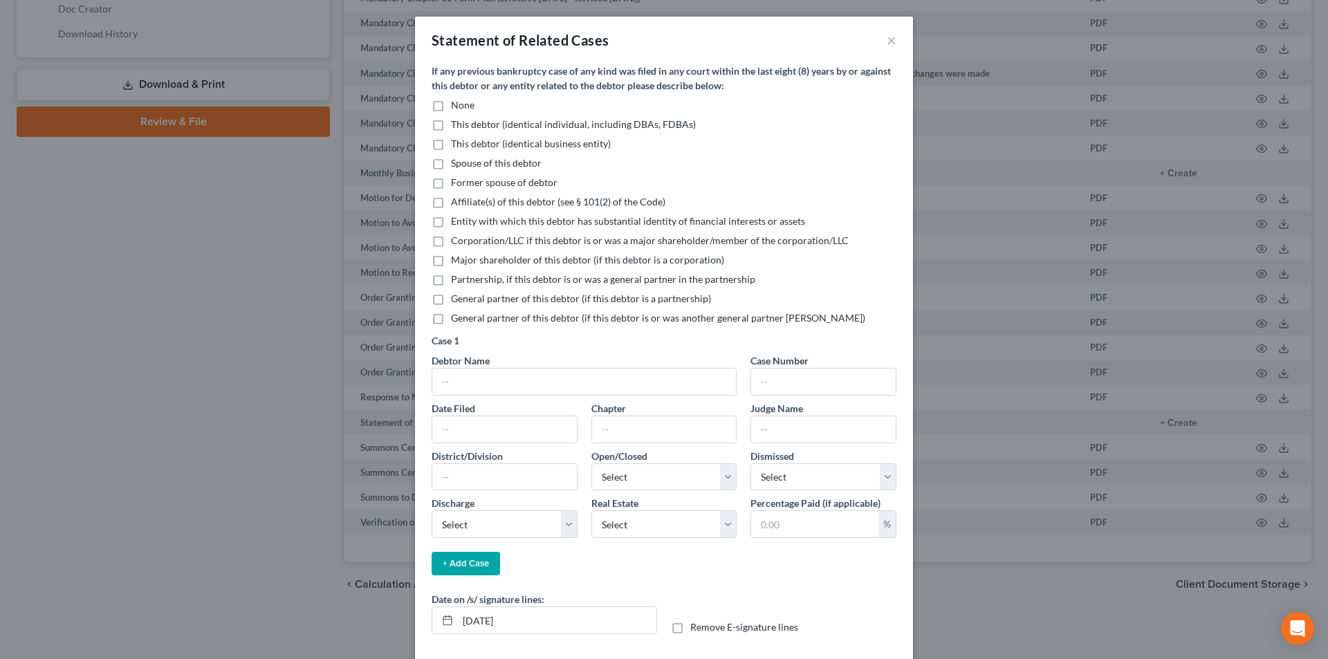
click at [451, 102] on label "None" at bounding box center [463, 105] width 24 height 14
click at [457, 102] on input "None" at bounding box center [461, 102] width 9 height 9
checkbox input "true"
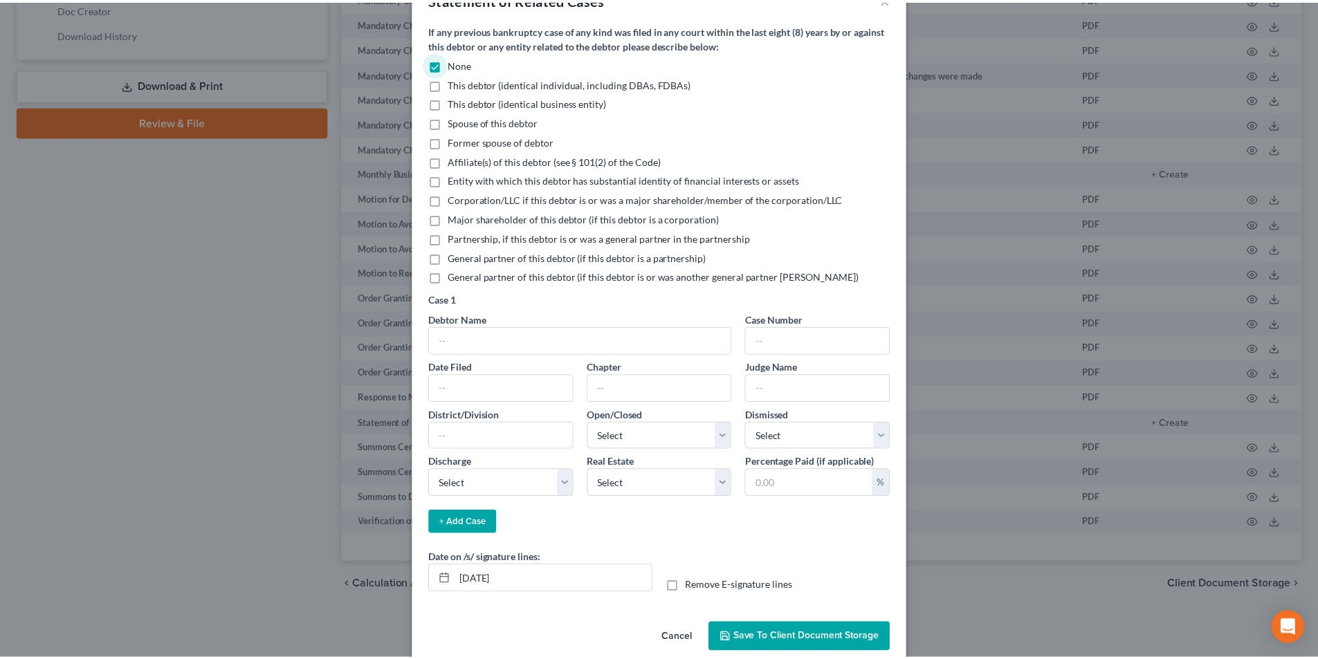
scroll to position [62, 0]
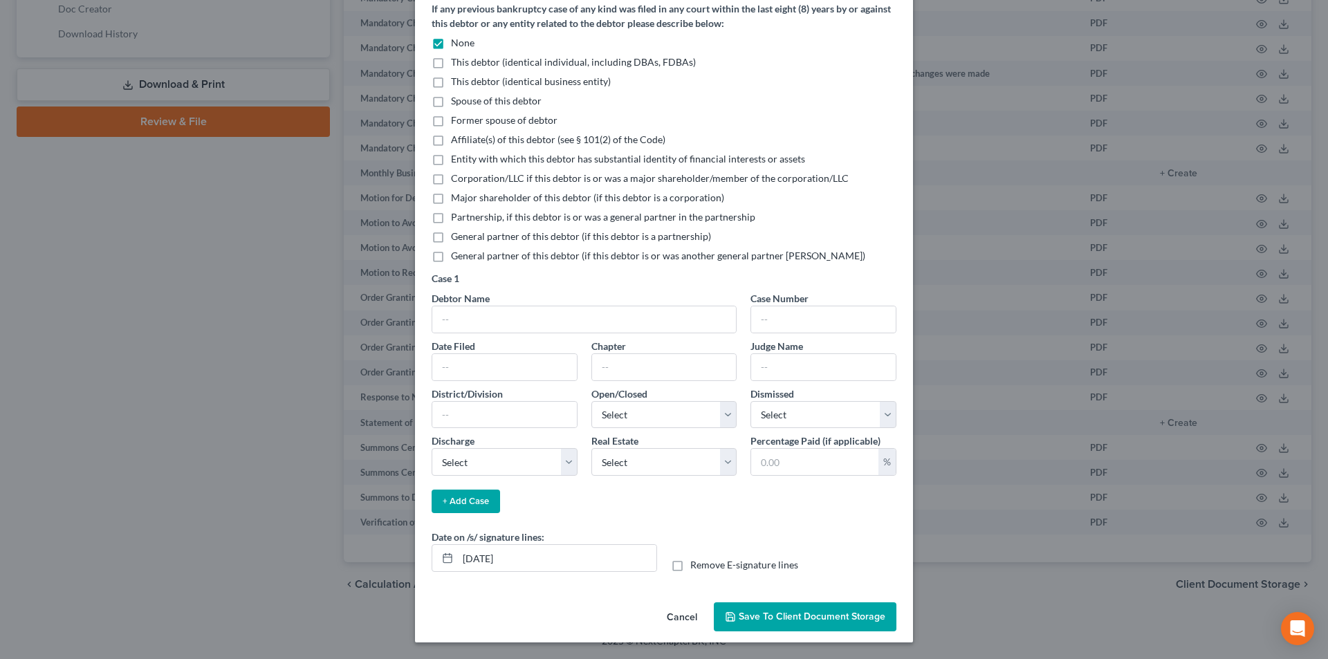
click at [836, 615] on span "Save to Client Document Storage" at bounding box center [812, 617] width 147 height 12
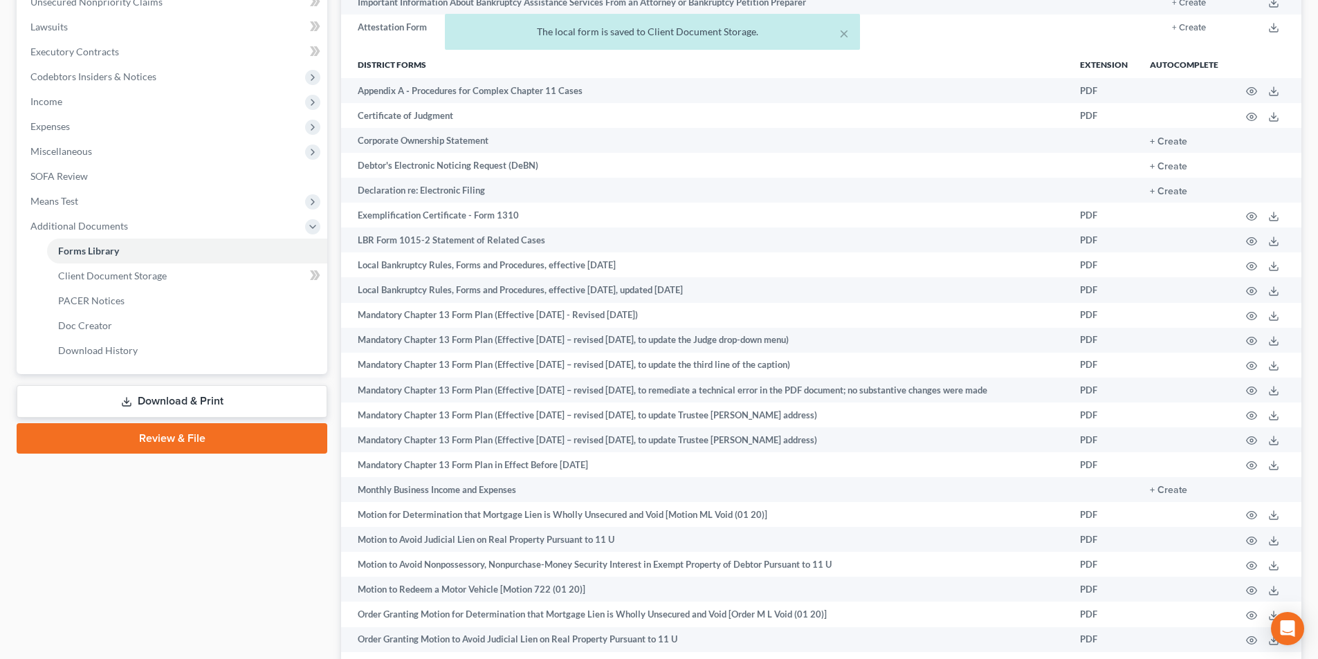
scroll to position [324, 0]
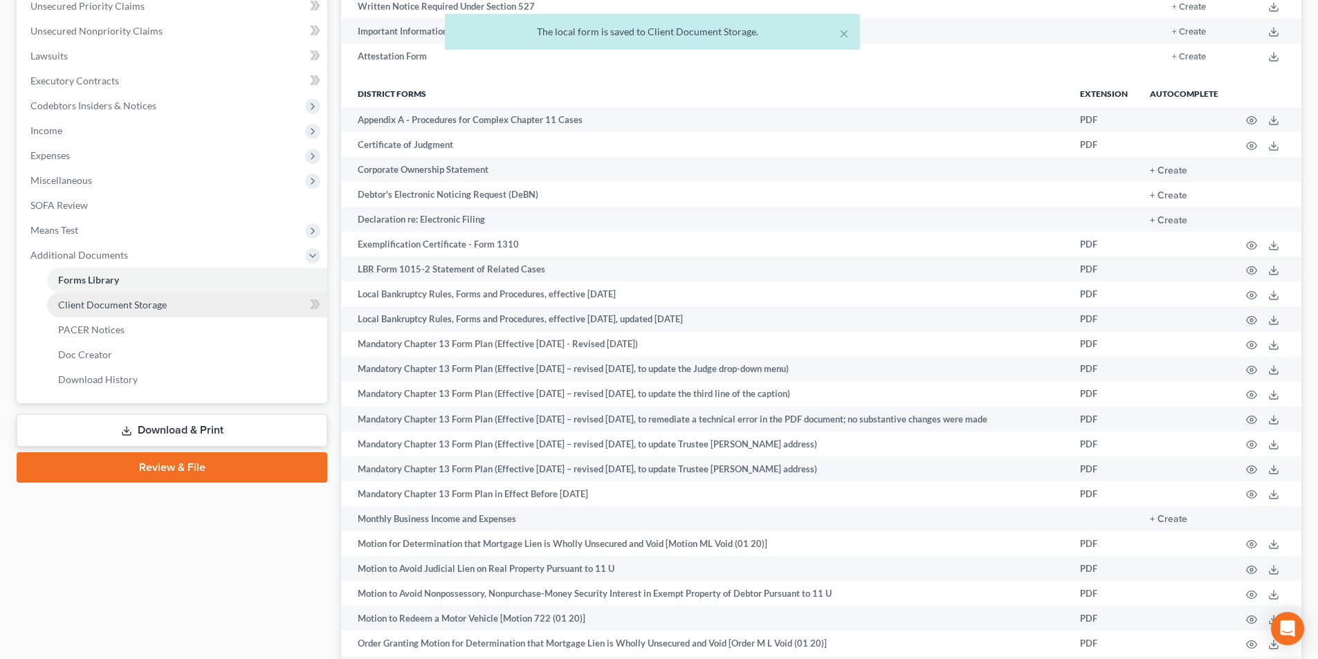
click at [145, 308] on span "Client Document Storage" at bounding box center [112, 305] width 109 height 12
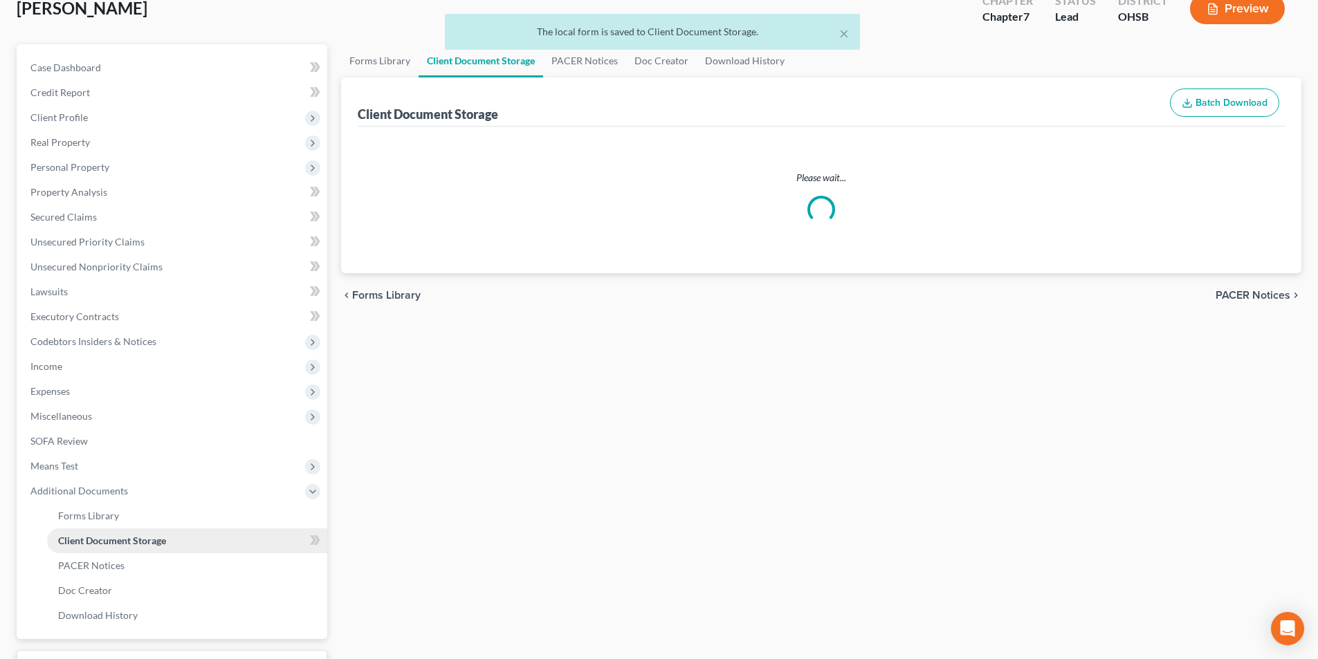
select select "7"
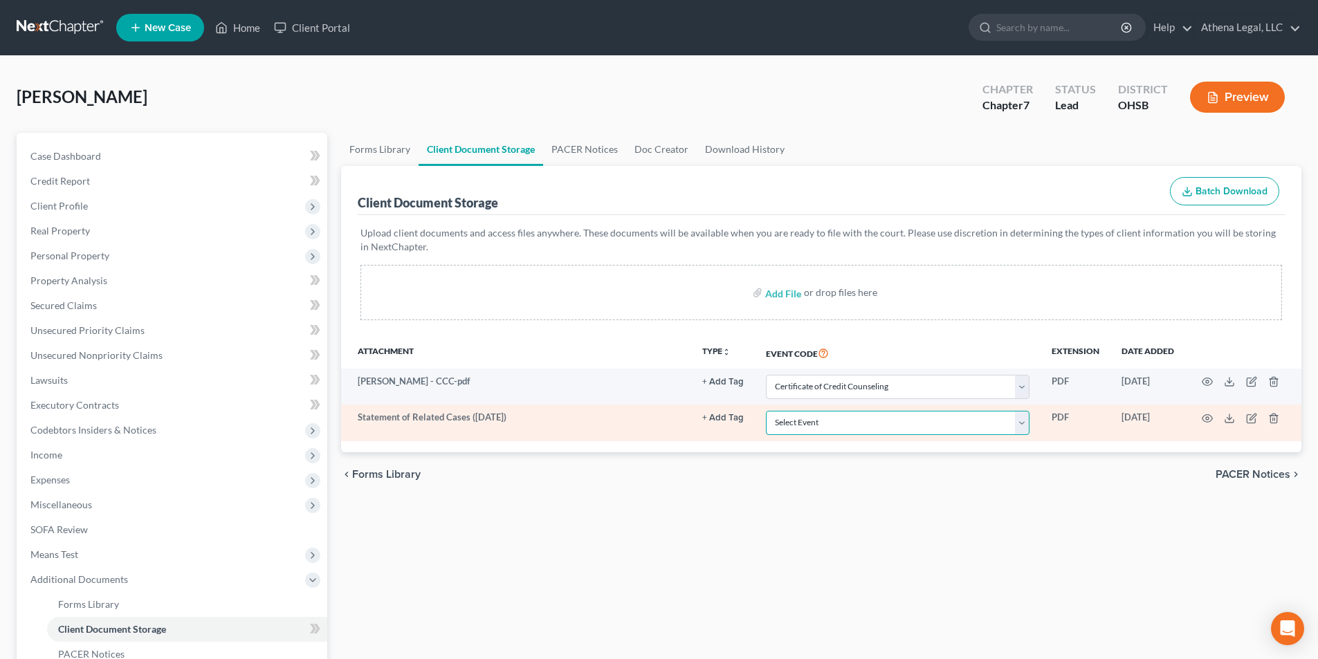
drag, startPoint x: 826, startPoint y: 430, endPoint x: 826, endPoint y: 413, distance: 16.6
click at [826, 430] on select "Select Event 20 Largest Unsecured Creditors Amended Document Amended List of Cr…" at bounding box center [898, 423] width 264 height 24
select select "52"
click at [766, 411] on select "Select Event 20 Largest Unsecured Creditors Amended Document Amended List of Cr…" at bounding box center [898, 423] width 264 height 24
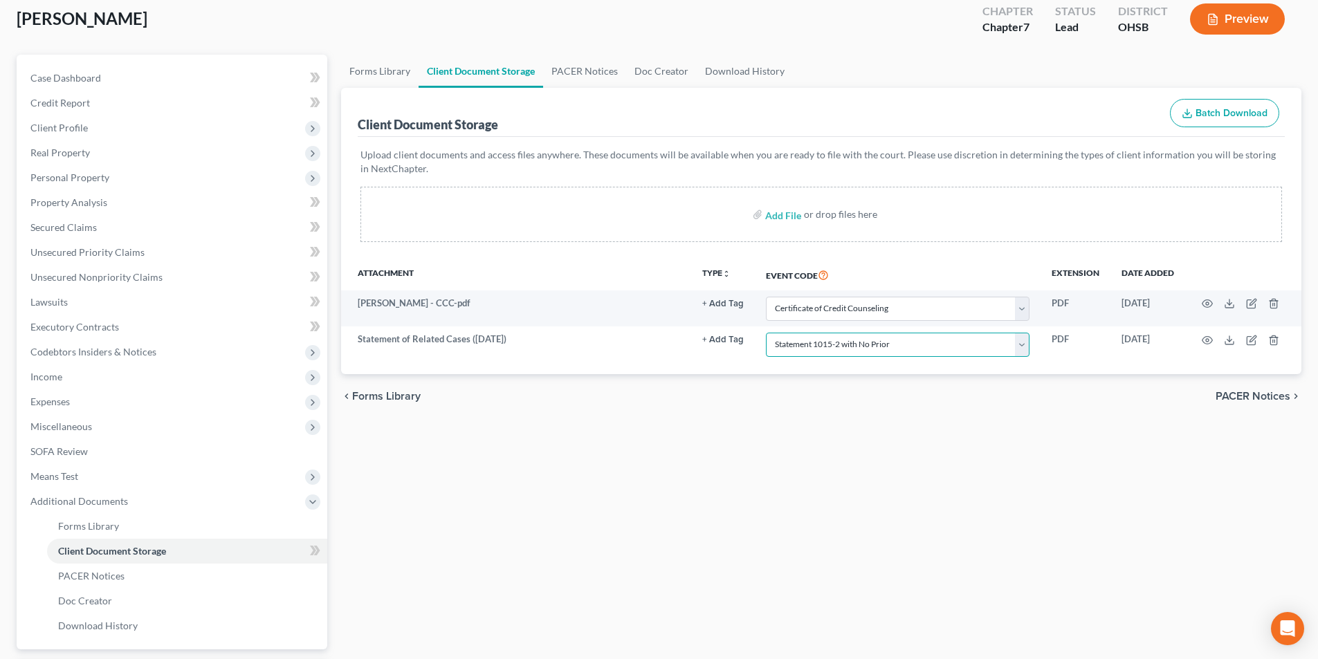
scroll to position [201, 0]
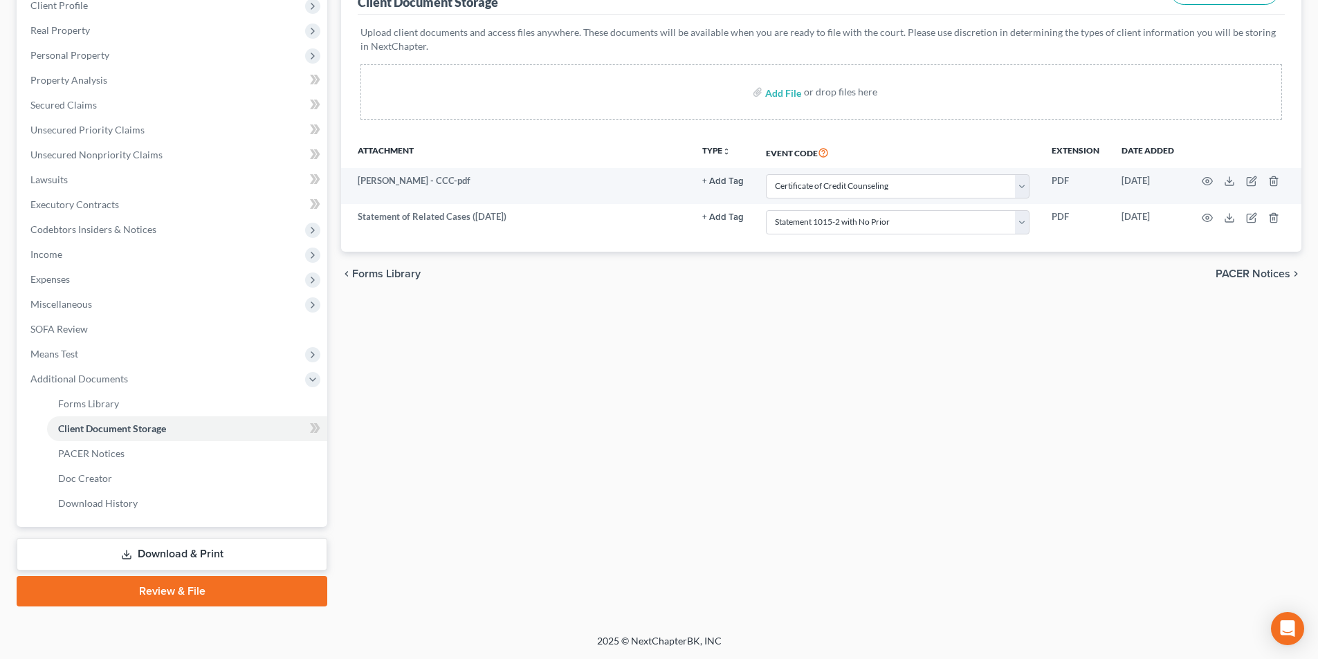
click at [158, 553] on link "Download & Print" at bounding box center [172, 554] width 311 height 33
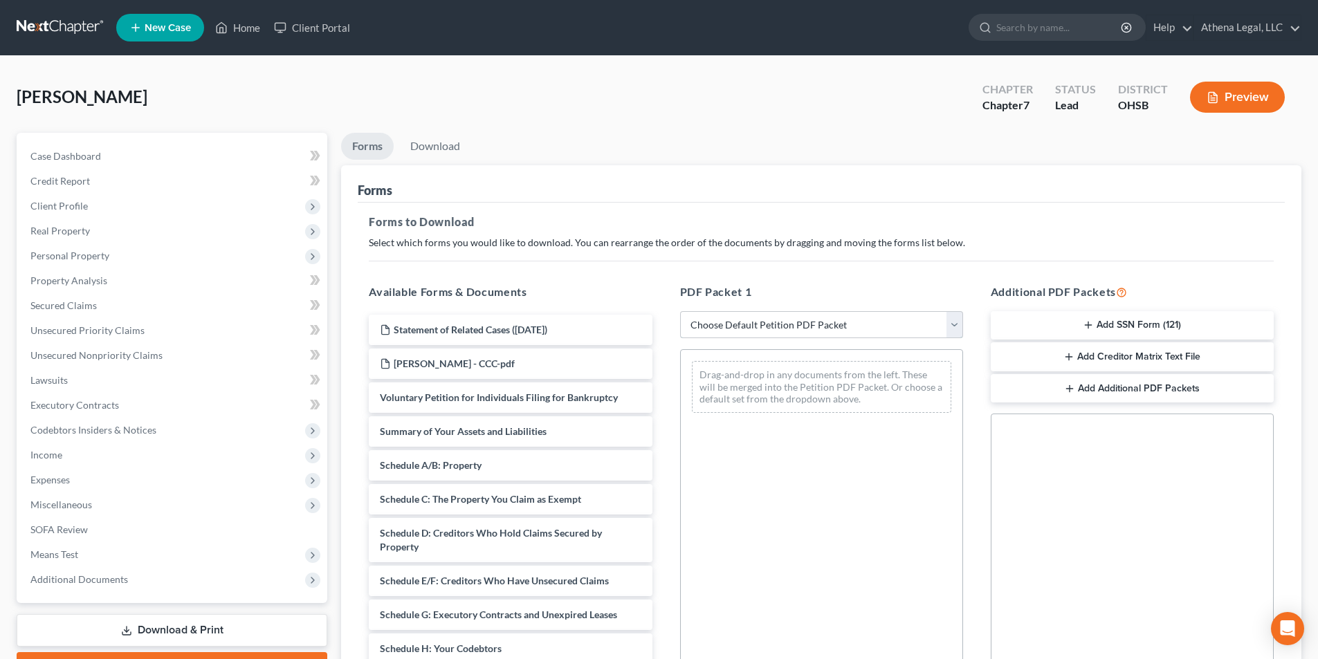
click at [769, 331] on select "Choose Default Petition PDF Packet Complete Bankruptcy Petition (all forms and …" at bounding box center [821, 325] width 283 height 28
select select "0"
click at [680, 311] on select "Choose Default Petition PDF Packet Complete Bankruptcy Petition (all forms and …" at bounding box center [821, 325] width 283 height 28
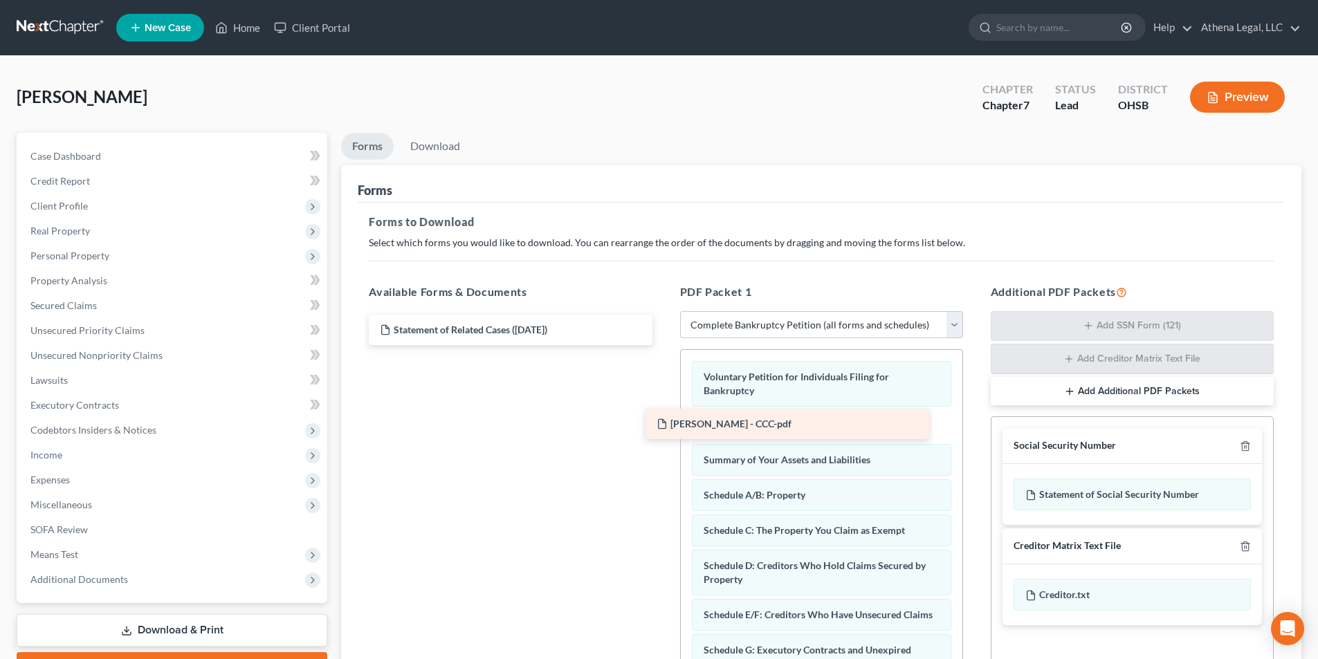
drag, startPoint x: 497, startPoint y: 363, endPoint x: 774, endPoint y: 423, distance: 283.1
click at [663, 345] on div "[PERSON_NAME] - CCC-pdf Statement of Related Cases ([DATE]) [GEOGRAPHIC_DATA][P…" at bounding box center [510, 330] width 305 height 30
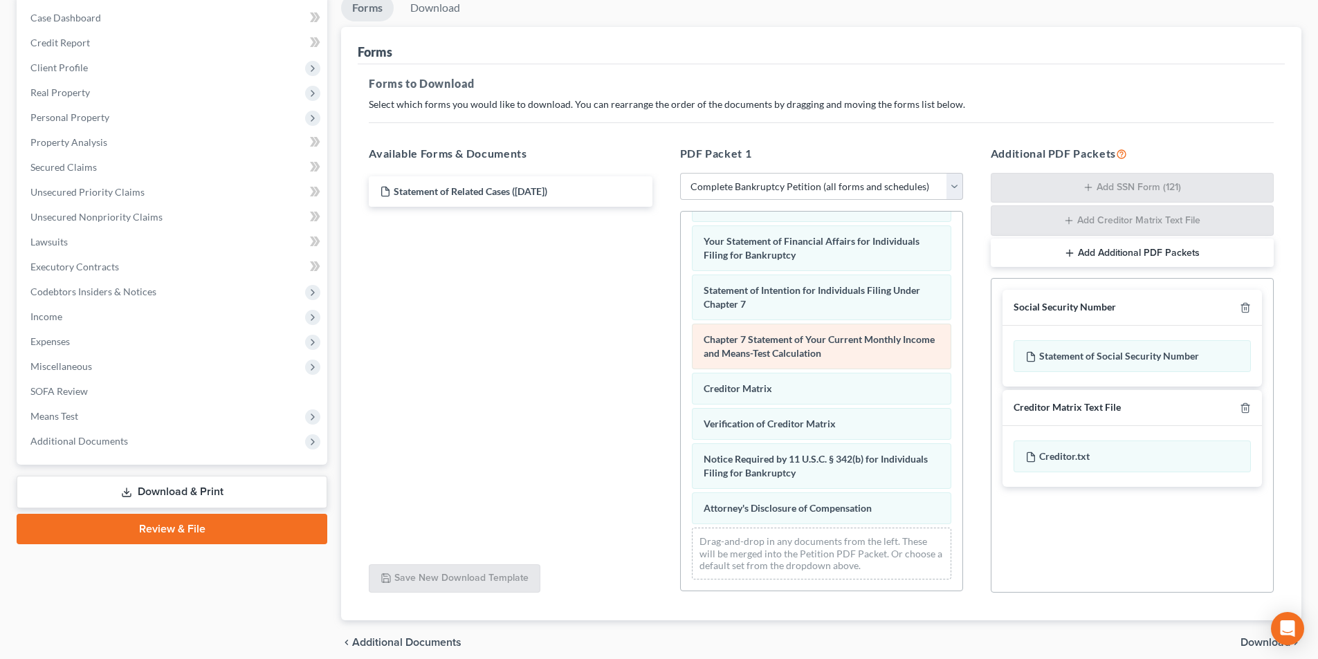
scroll to position [196, 0]
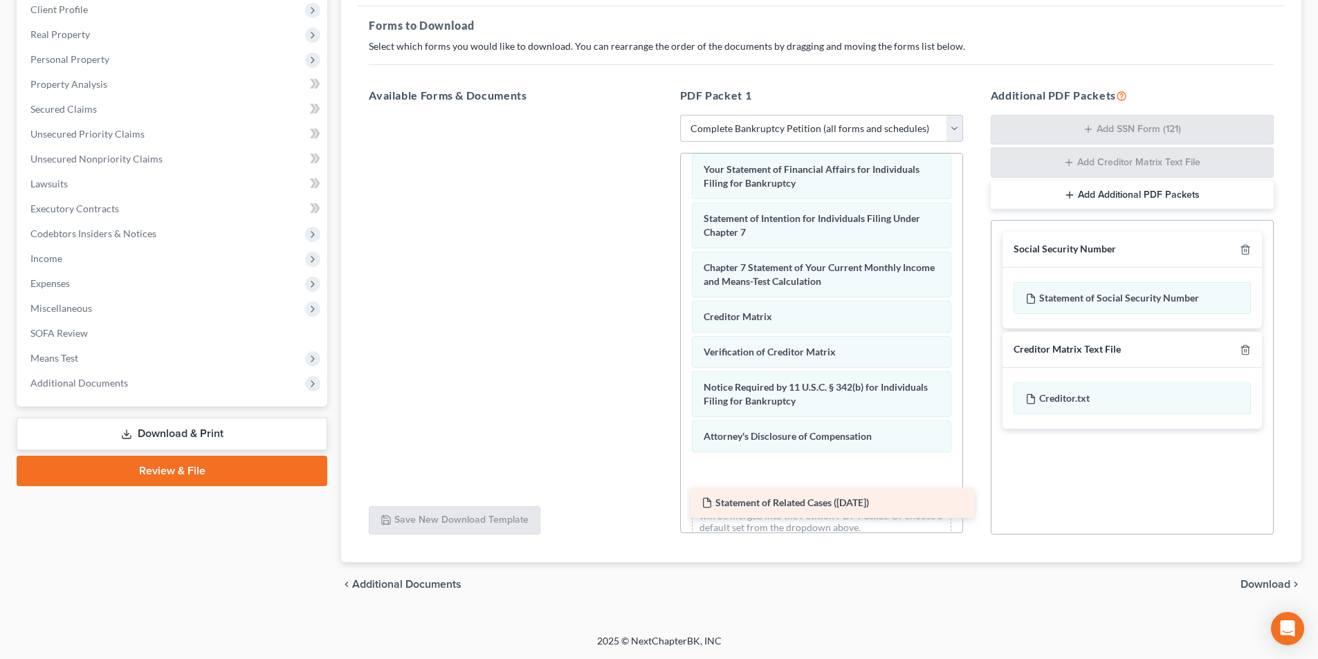
drag, startPoint x: 488, startPoint y: 133, endPoint x: 809, endPoint y: 502, distance: 489.8
click at [663, 115] on div "Statement of Related Cases ([DATE]) Statement of Related Cases ([DATE])" at bounding box center [510, 115] width 305 height 0
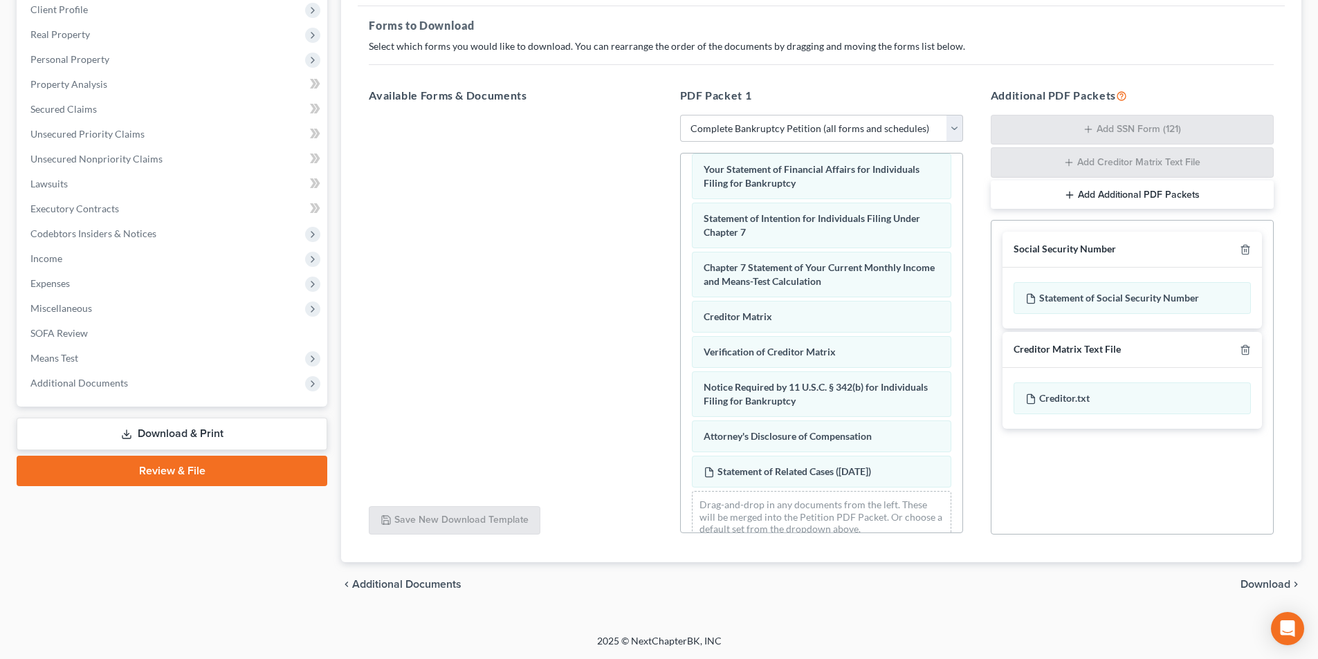
click at [1253, 580] on span "Download" at bounding box center [1265, 584] width 50 height 11
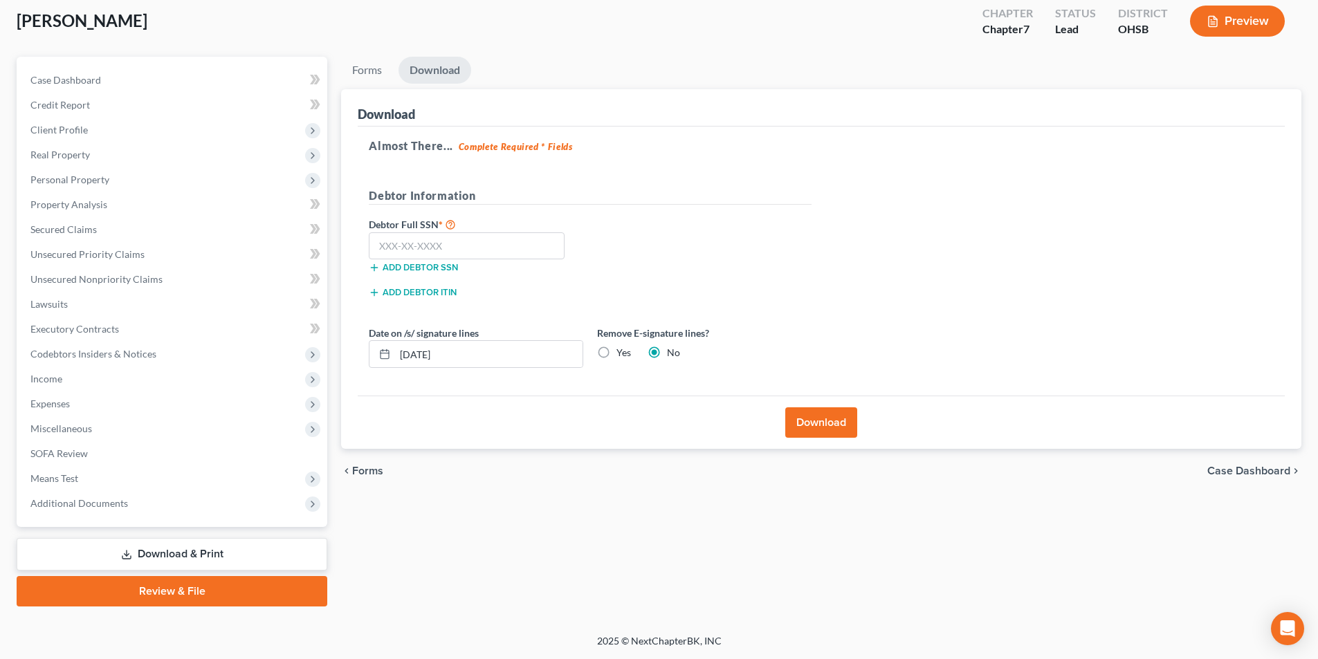
scroll to position [76, 0]
click at [503, 256] on input "text" at bounding box center [467, 246] width 196 height 28
type input "234-15-4118"
click at [812, 416] on button "Download" at bounding box center [821, 422] width 72 height 30
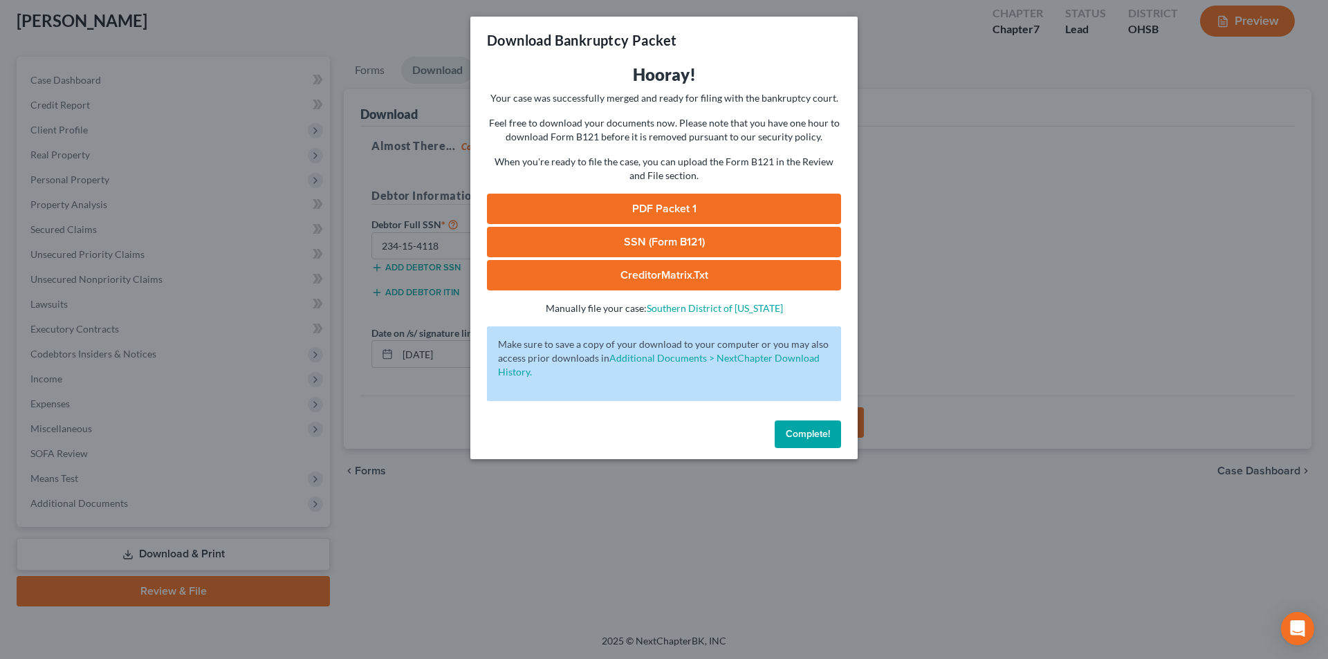
click at [638, 246] on link "SSN (Form B121)" at bounding box center [664, 242] width 354 height 30
click at [618, 203] on link "PDF Packet 1" at bounding box center [664, 209] width 354 height 30
click at [823, 440] on button "Complete!" at bounding box center [808, 435] width 66 height 28
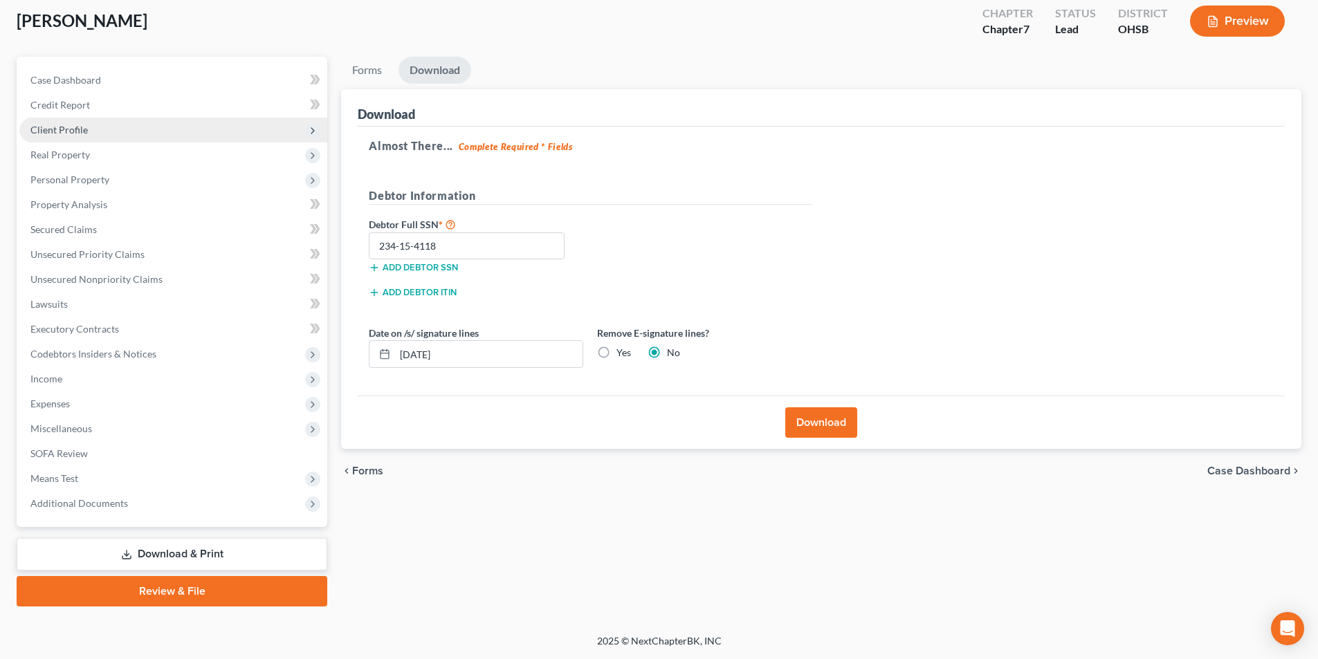
click at [91, 135] on span "Client Profile" at bounding box center [173, 130] width 308 height 25
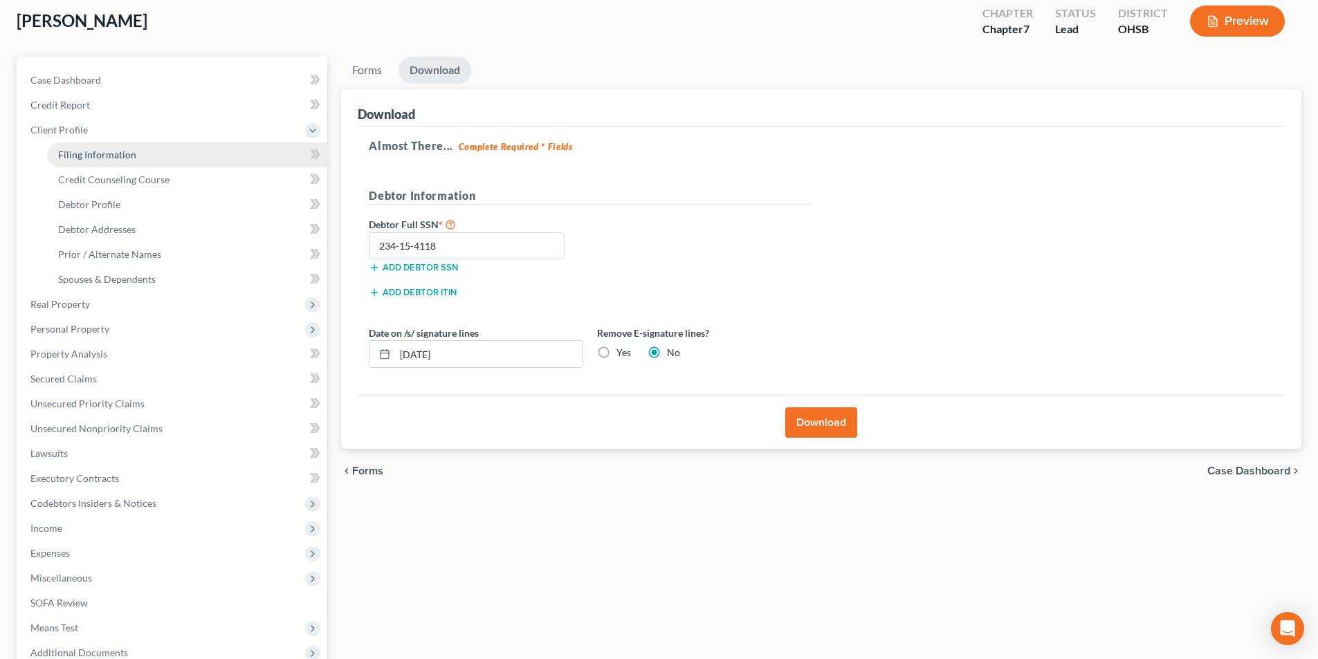
click at [106, 151] on span "Filing Information" at bounding box center [97, 155] width 78 height 12
select select "1"
select select "0"
select select "36"
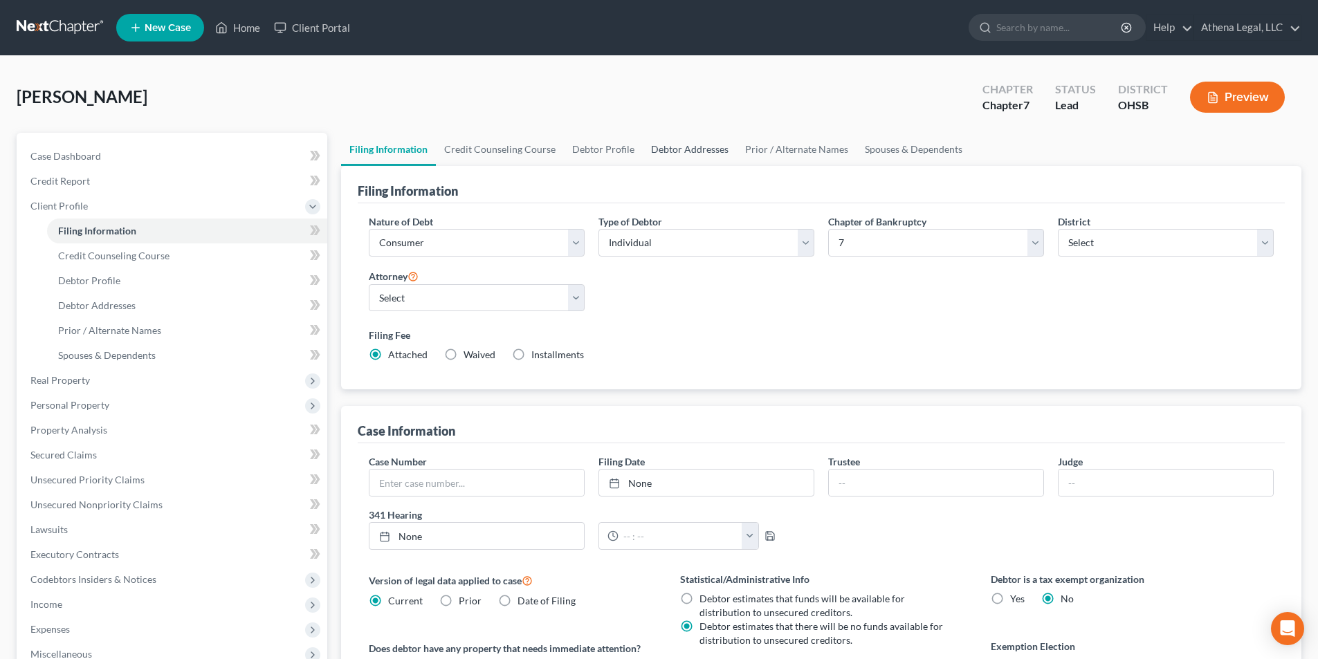
click at [650, 145] on link "Debtor Addresses" at bounding box center [690, 149] width 94 height 33
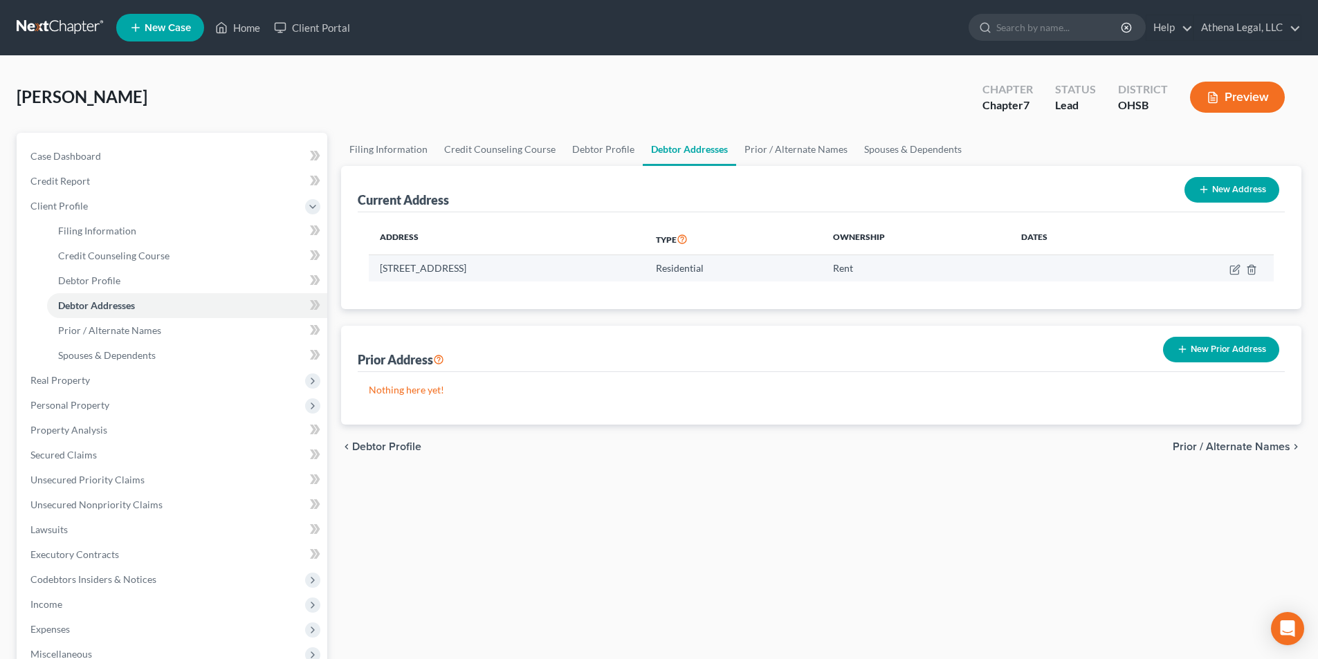
click at [1225, 270] on td at bounding box center [1203, 268] width 140 height 26
click at [1232, 268] on icon "button" at bounding box center [1234, 269] width 11 height 11
select select "36"
select select "24"
select select "0"
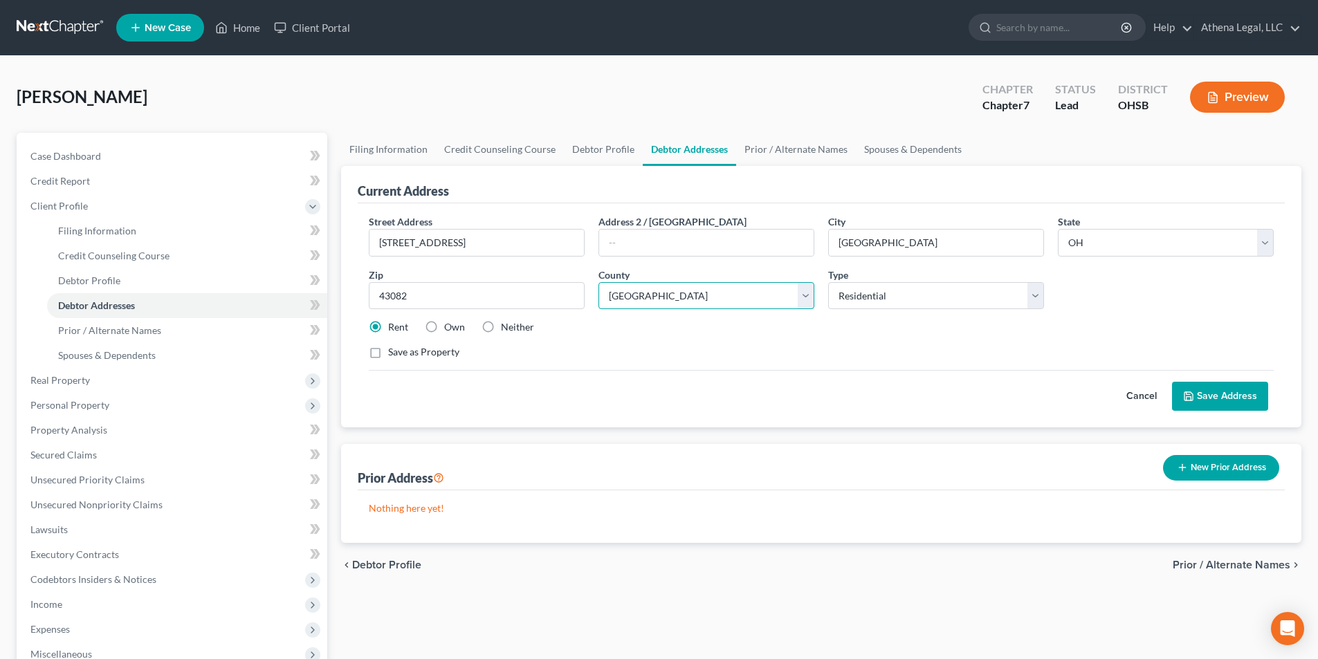
click at [670, 300] on select "County [GEOGRAPHIC_DATA] [GEOGRAPHIC_DATA] [GEOGRAPHIC_DATA] [GEOGRAPHIC_DATA] …" at bounding box center [706, 296] width 216 height 28
select select "20"
click at [598, 282] on select "County [GEOGRAPHIC_DATA] [GEOGRAPHIC_DATA] [GEOGRAPHIC_DATA] [GEOGRAPHIC_DATA] …" at bounding box center [706, 296] width 216 height 28
click at [1201, 391] on button "Save Address" at bounding box center [1220, 396] width 96 height 29
